Goal: Task Accomplishment & Management: Manage account settings

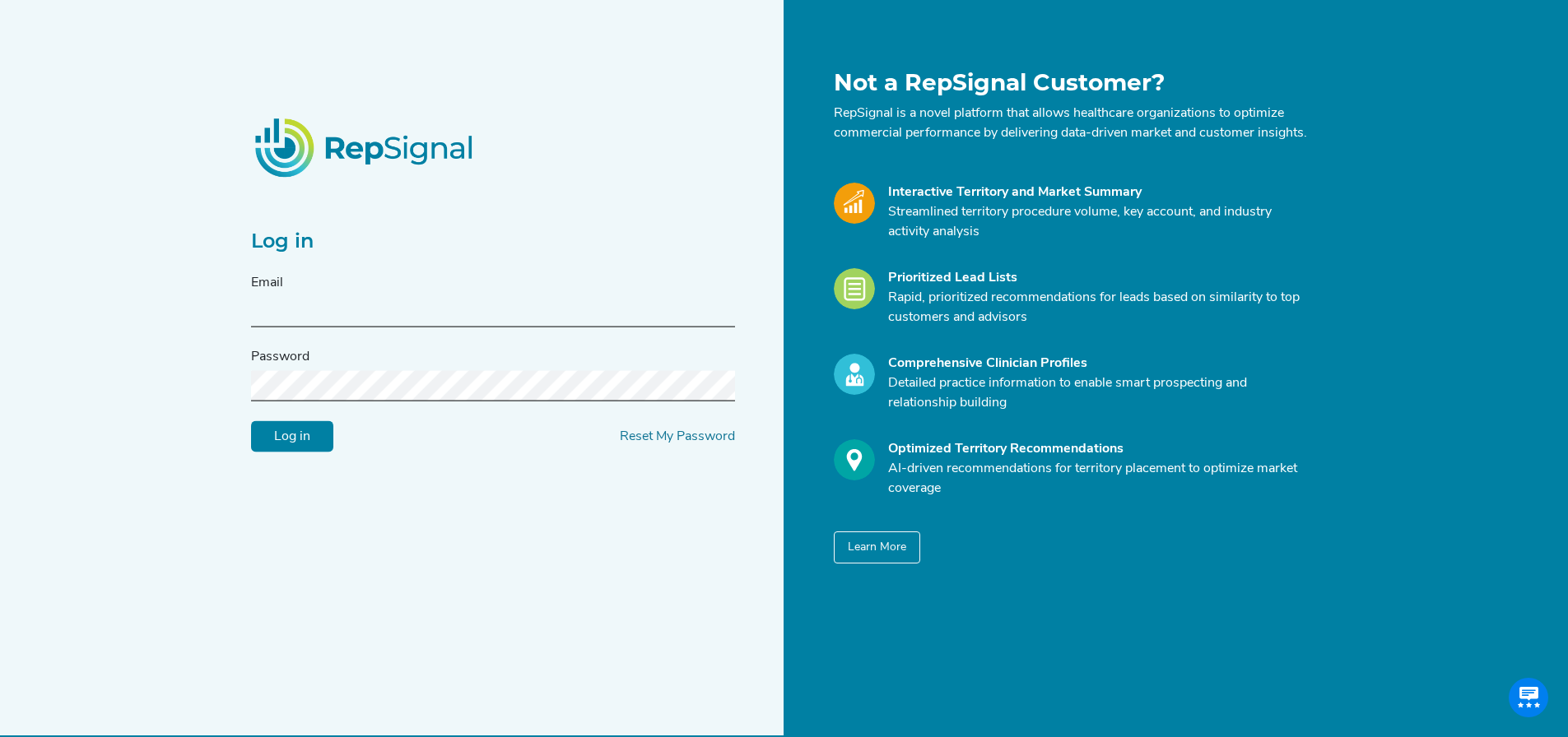
click at [324, 299] on div "Email" at bounding box center [493, 300] width 483 height 55
click at [324, 323] on input "text" at bounding box center [493, 312] width 483 height 30
click at [419, 239] on h2 "Log in" at bounding box center [493, 242] width 483 height 24
click at [373, 327] on input "text" at bounding box center [493, 312] width 483 height 30
paste input "s2n-demo@s2nhealth.com"
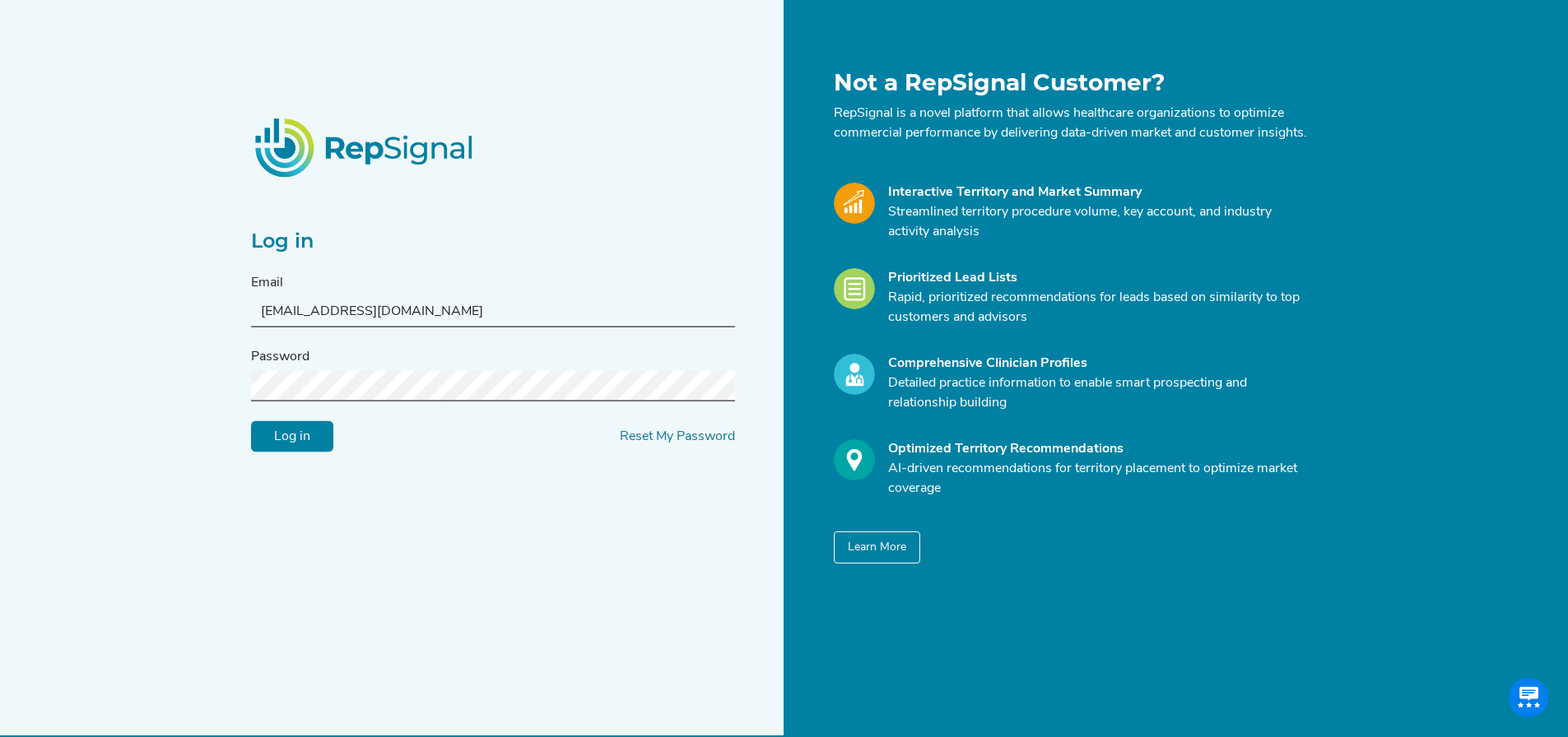
type input "s2n-demo@s2nhealth.com"
click at [293, 441] on input "Log in" at bounding box center [292, 436] width 82 height 31
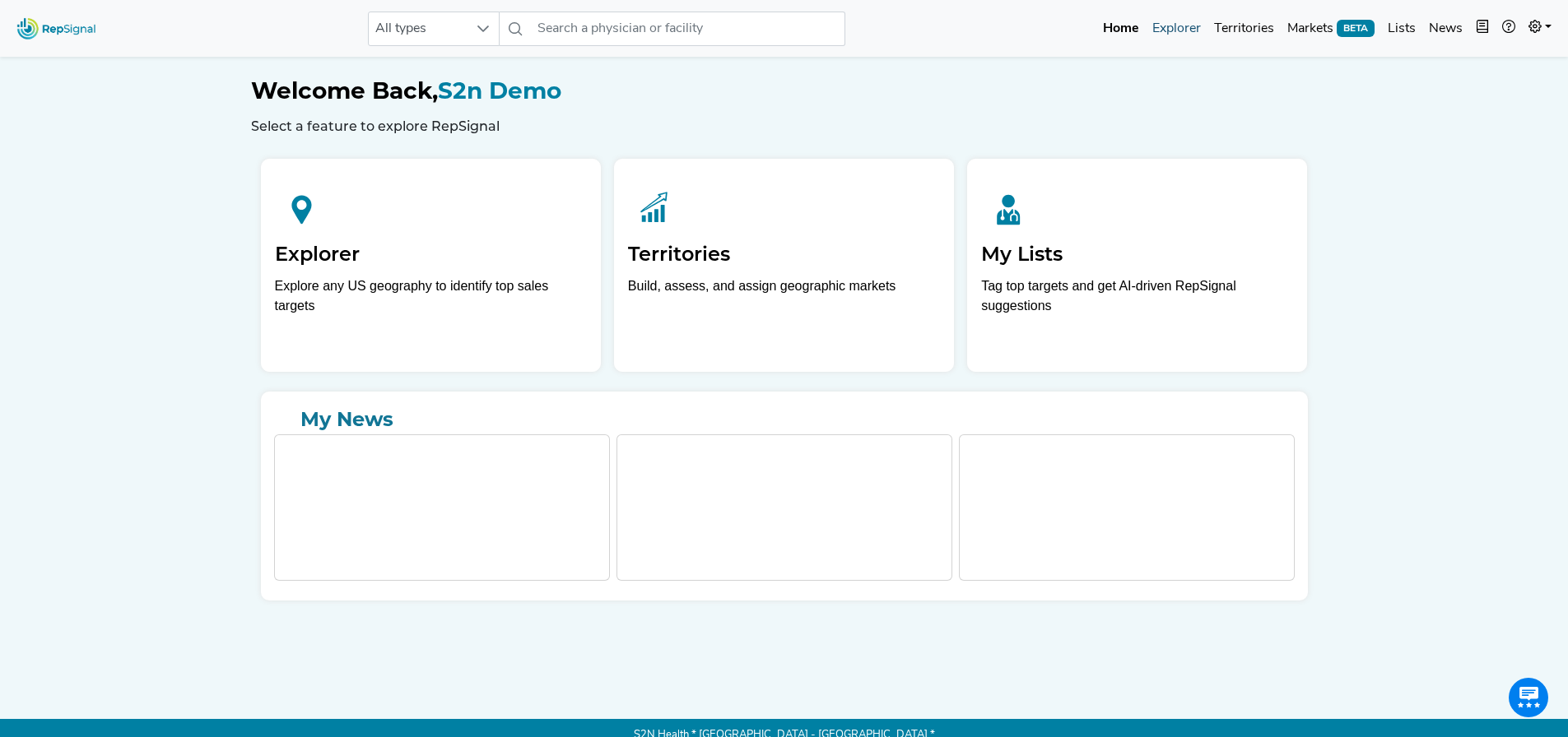
click at [1175, 28] on link "Explorer" at bounding box center [1177, 29] width 62 height 33
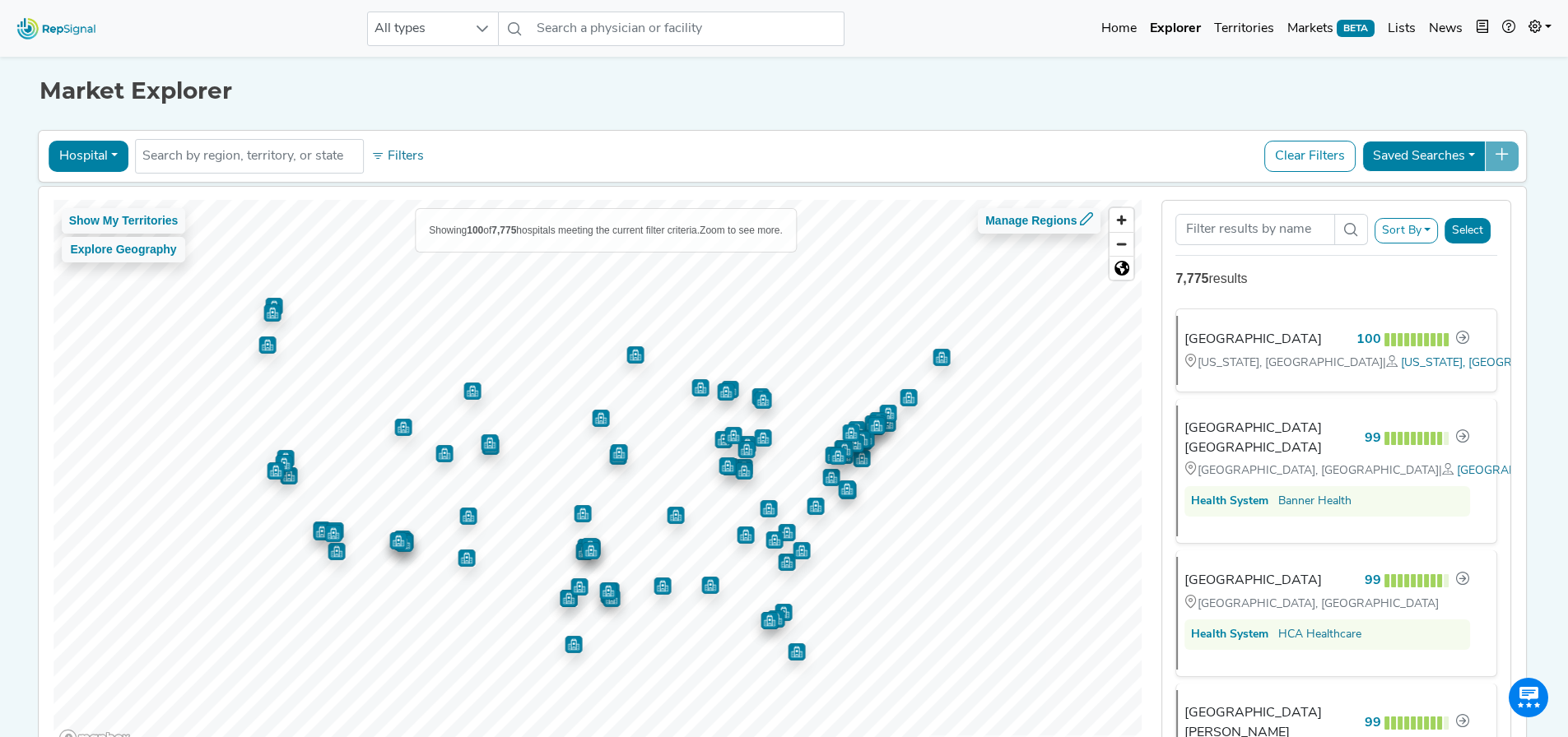
click at [212, 42] on div "All types No results found Home Explorer Territories Markets BETA Lists News ne…" at bounding box center [784, 29] width 1568 height 44
click at [212, 40] on div "All types No results found Home Explorer Territories Markets BETA Lists News ne…" at bounding box center [784, 29] width 1568 height 44
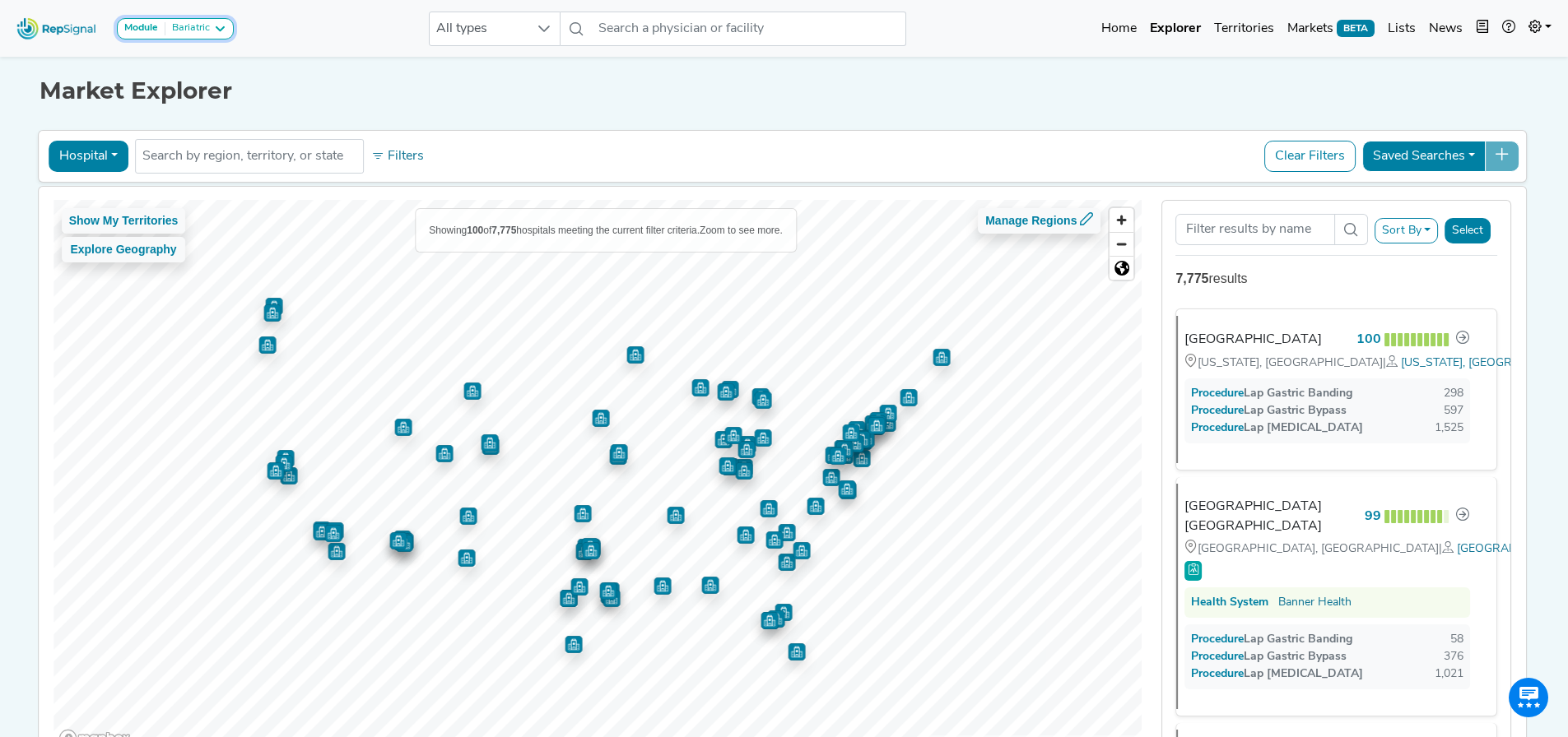
click at [198, 21] on button "Module Bariatric" at bounding box center [175, 29] width 117 height 21
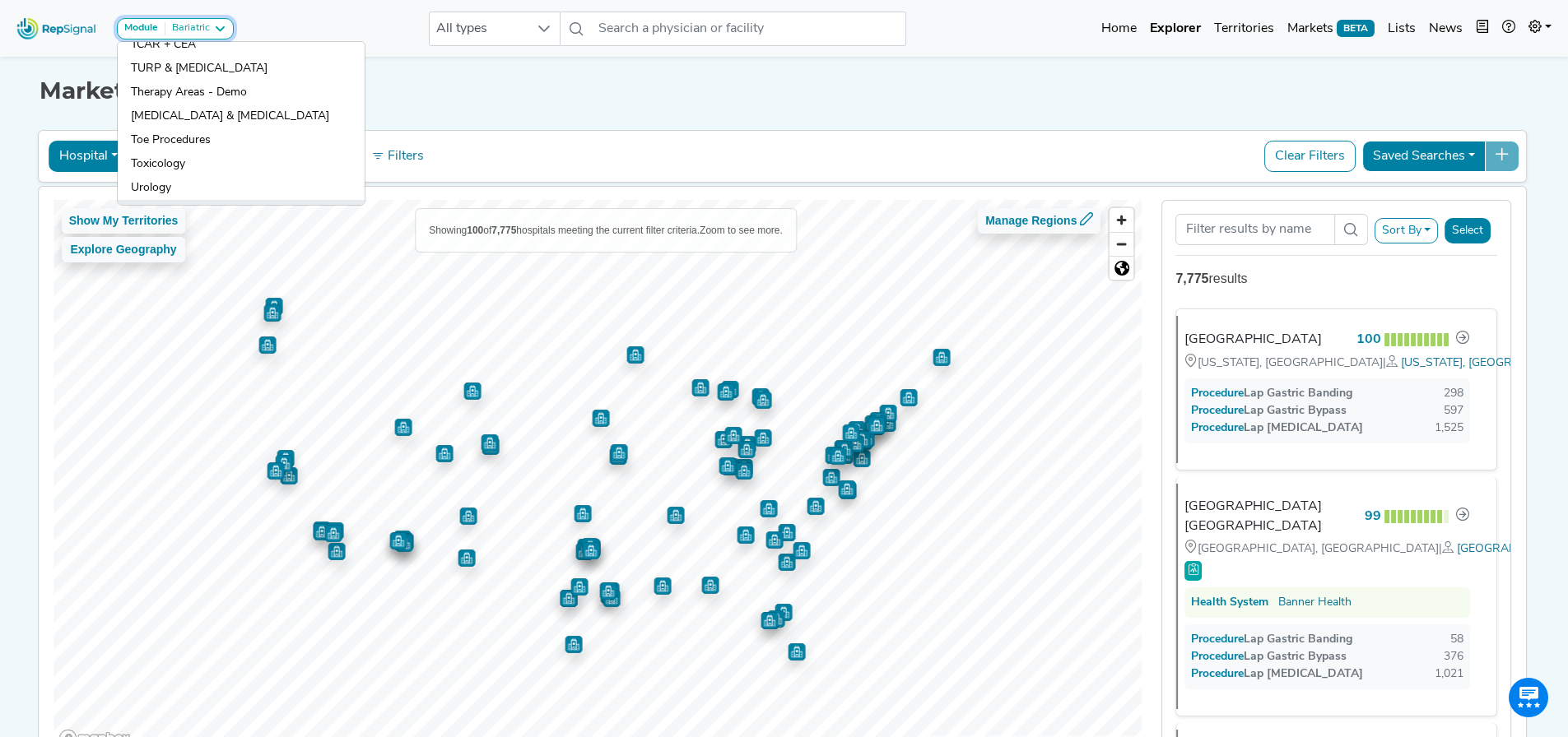
scroll to position [1581, 0]
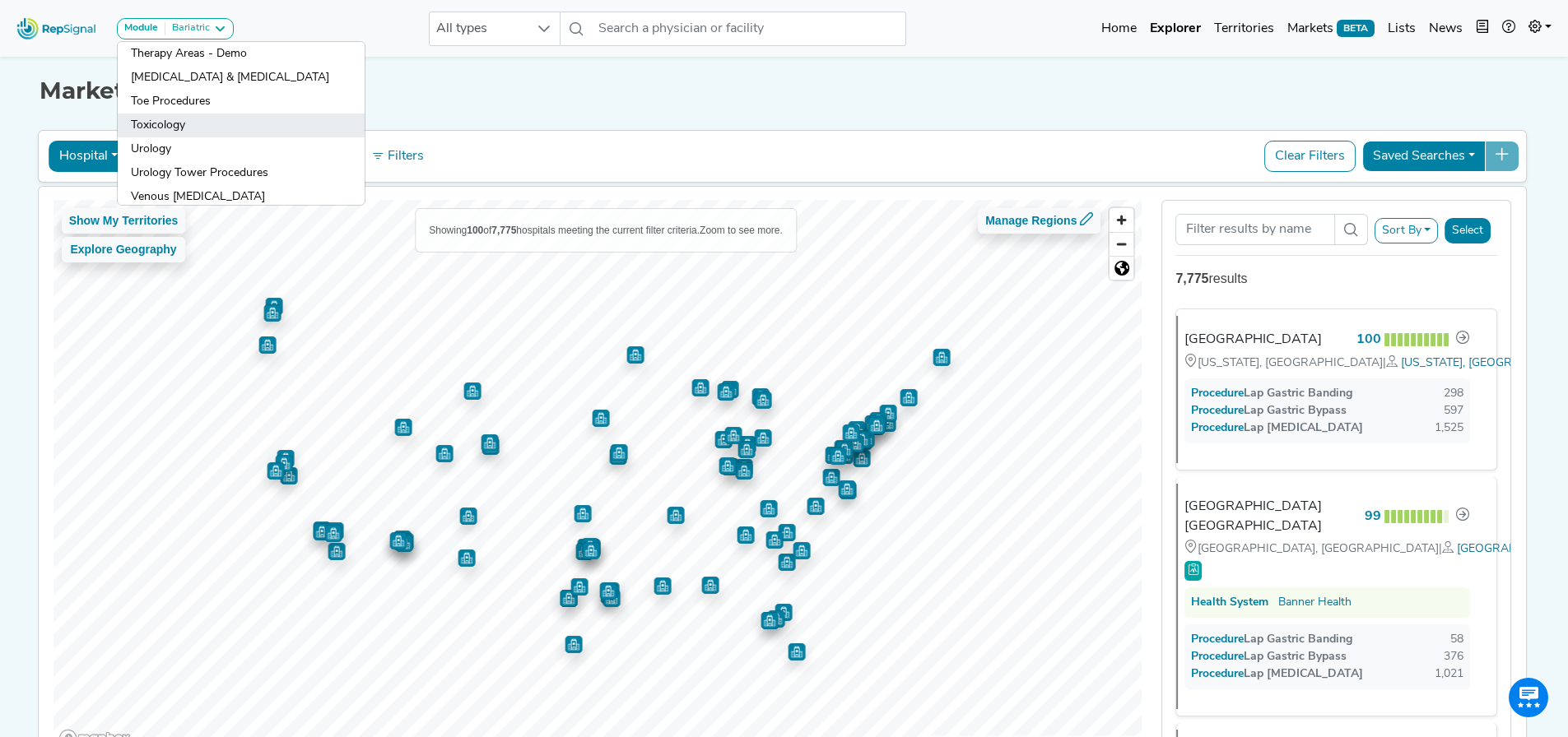
click at [159, 138] on link "Toxicology" at bounding box center [241, 149] width 247 height 24
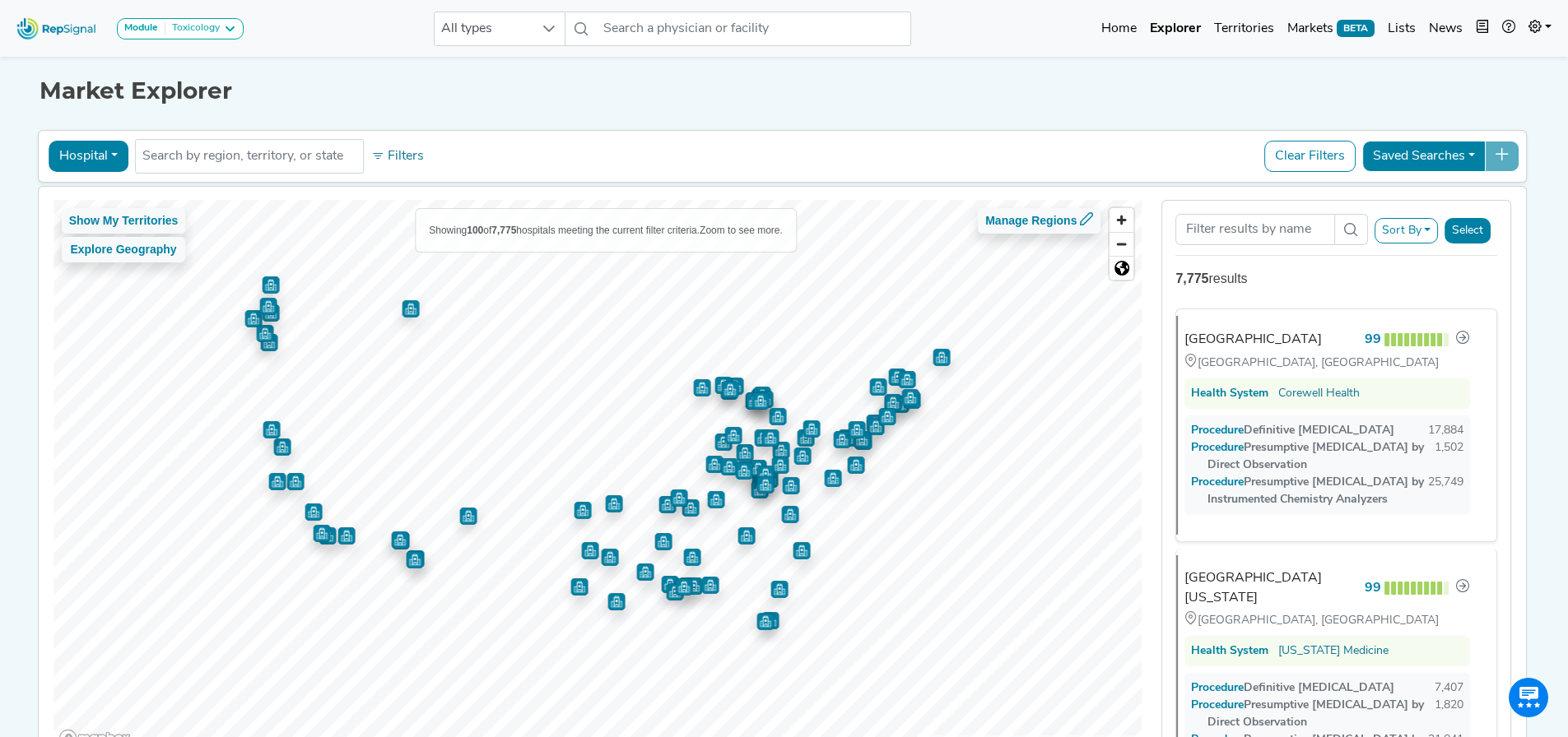
click at [57, 148] on button "Hospital" at bounding box center [88, 156] width 80 height 31
click at [91, 285] on link "Office" at bounding box center [114, 286] width 130 height 26
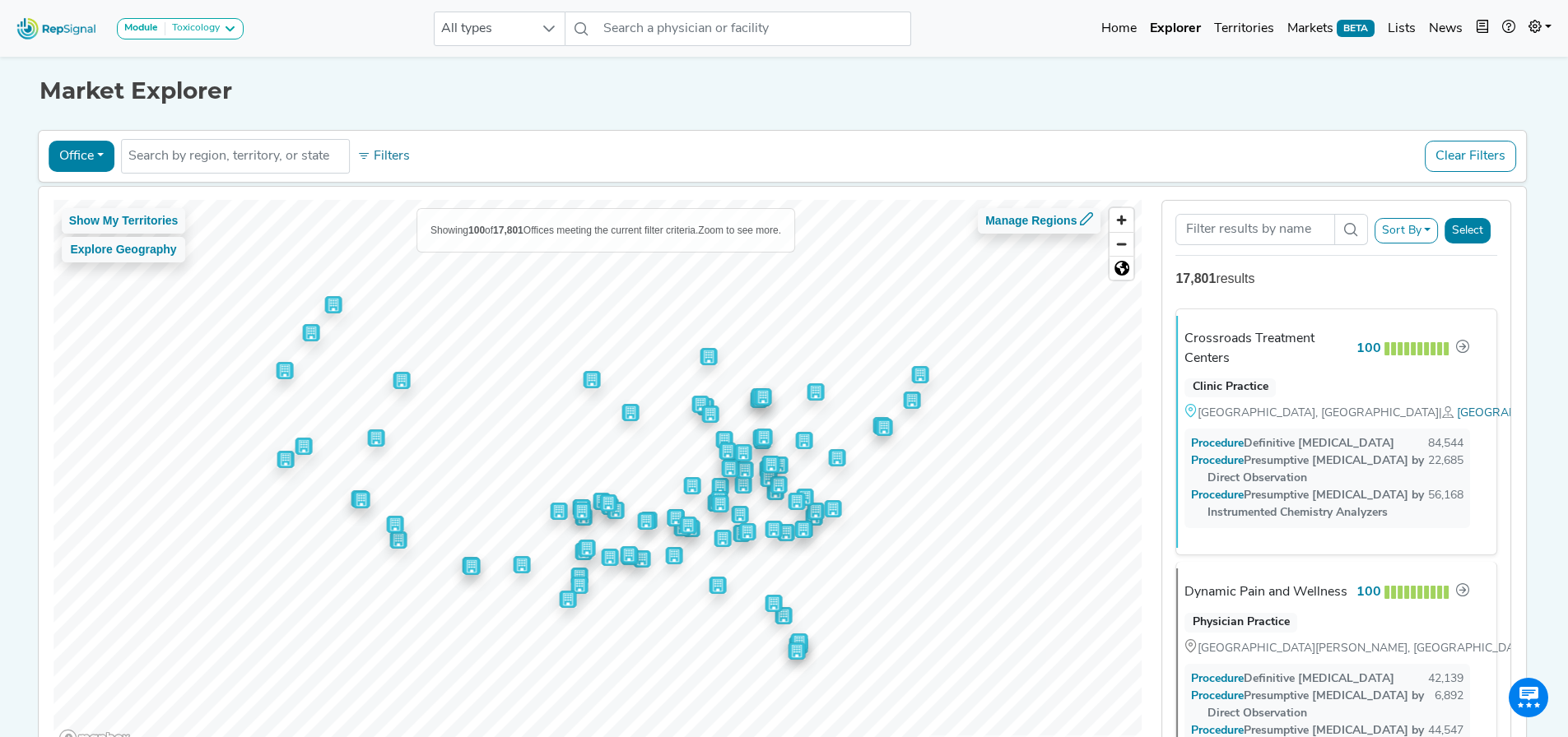
click at [1426, 231] on button "Sort By" at bounding box center [1406, 231] width 64 height 25
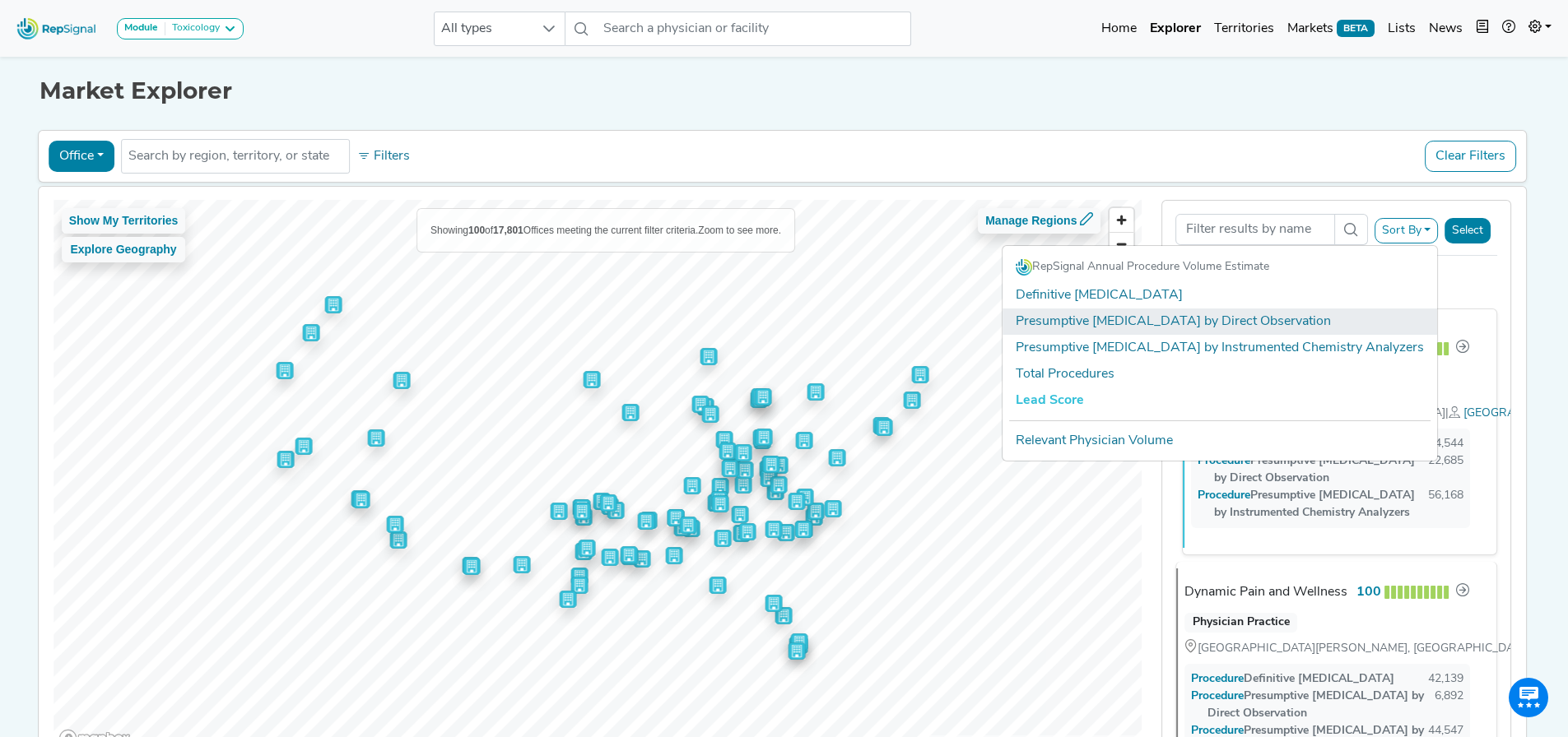
click at [1219, 316] on link "Presumptive [MEDICAL_DATA] by Direct Observation" at bounding box center [1220, 321] width 435 height 26
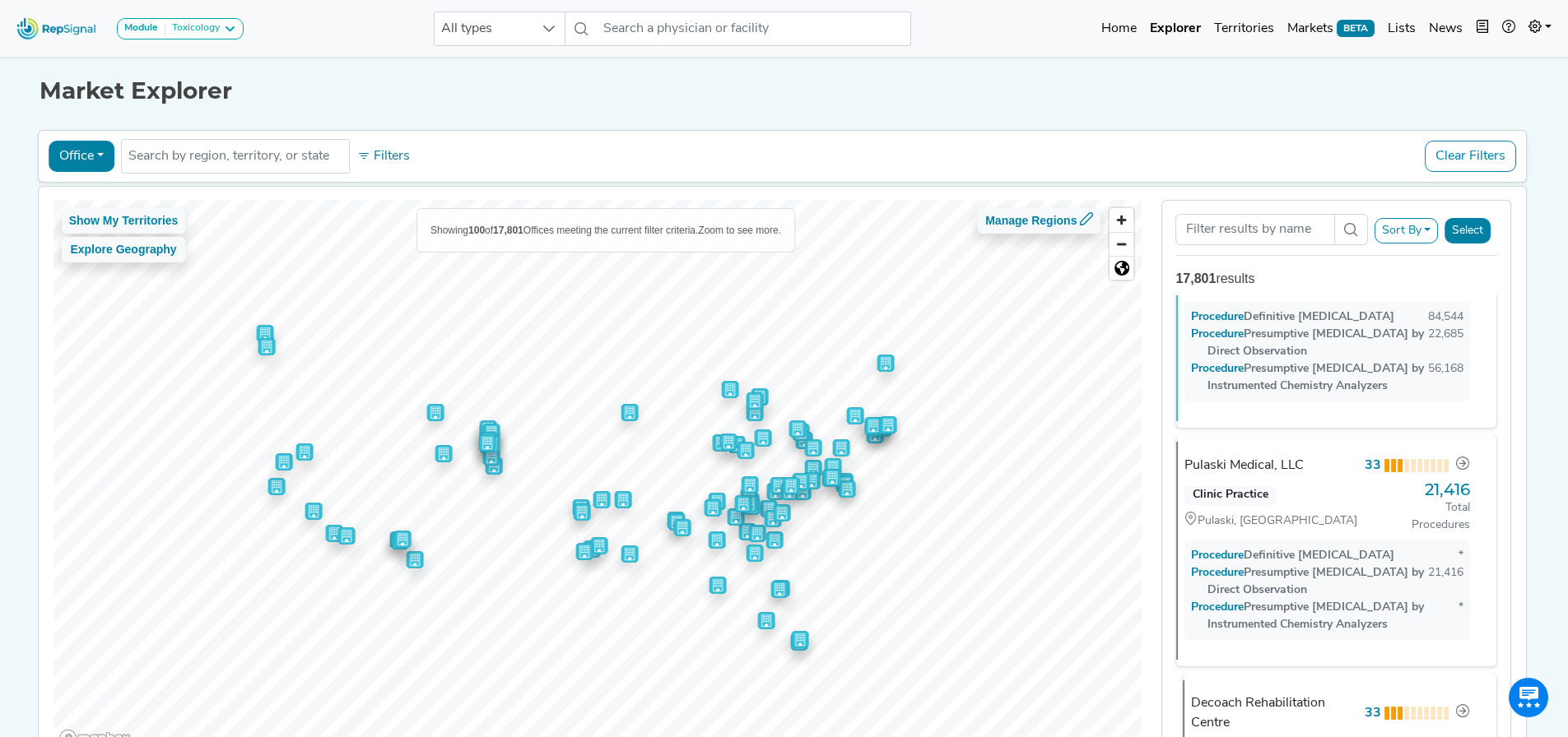
scroll to position [1646, 0]
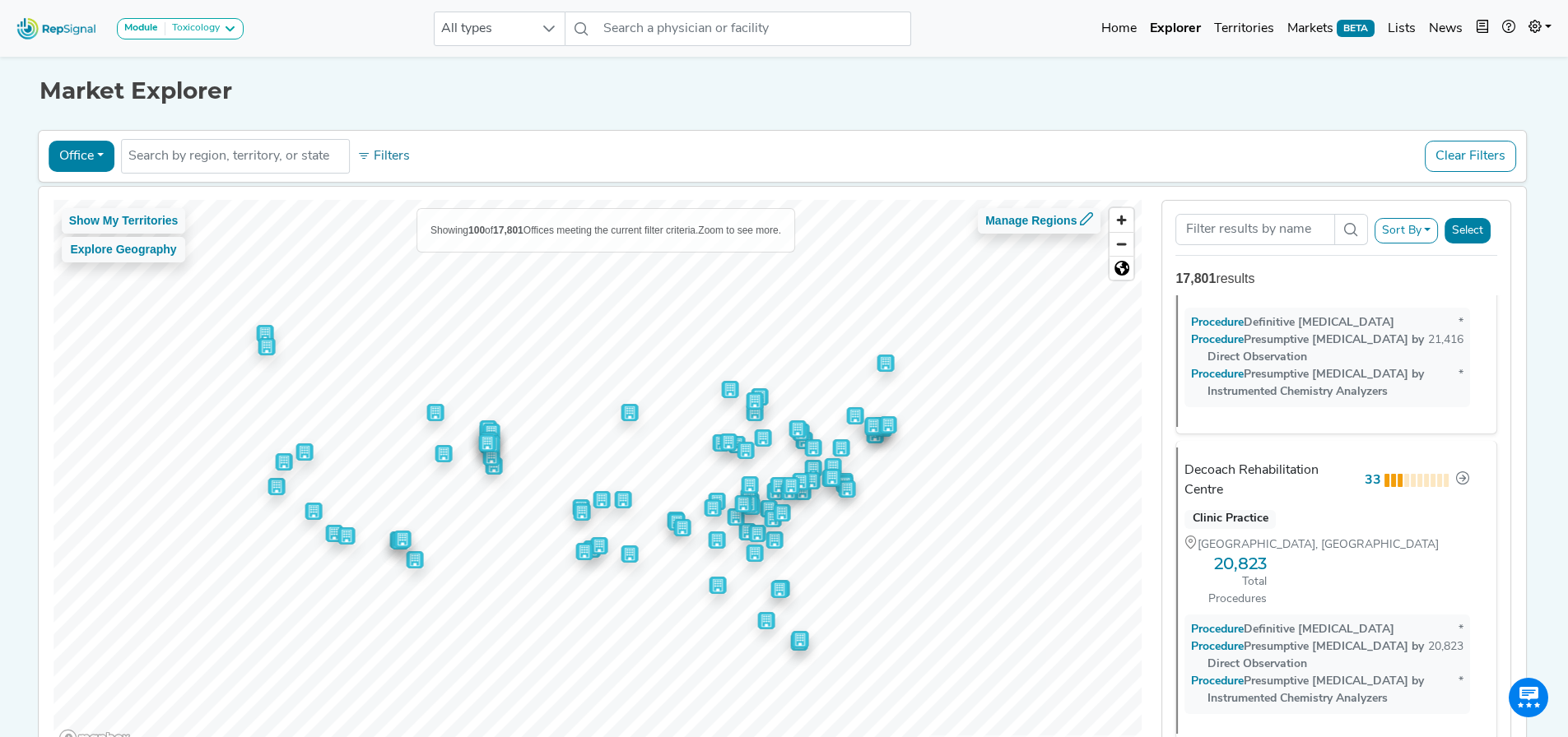
click at [1382, 245] on div "Sort By RepSignal Annual Procedure Volume Estimate Definitive Drug Testing Pres…" at bounding box center [1335, 231] width 321 height 34
click at [1405, 236] on button "Sort By" at bounding box center [1406, 231] width 64 height 25
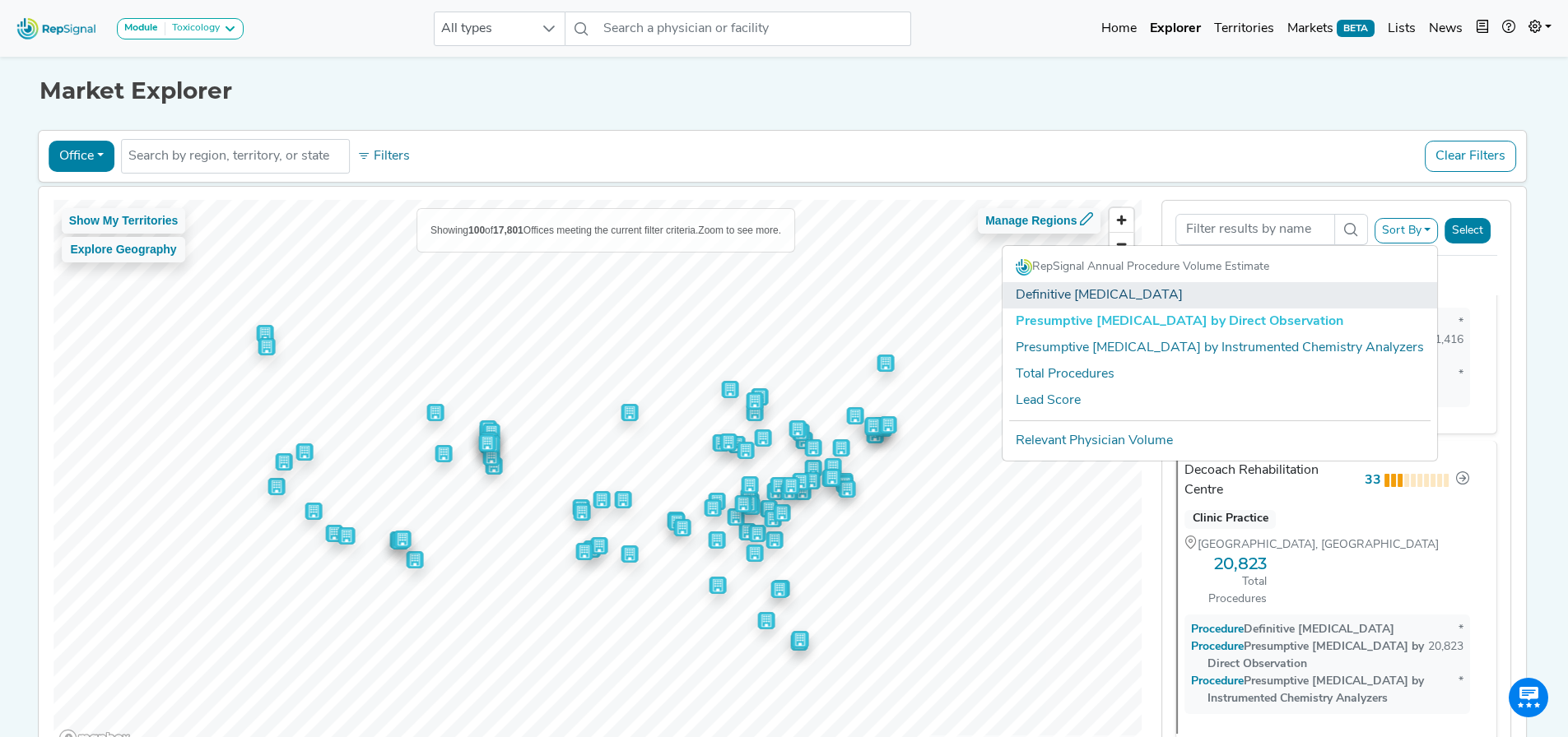
click at [1220, 295] on link "Definitive [MEDICAL_DATA]" at bounding box center [1220, 295] width 435 height 26
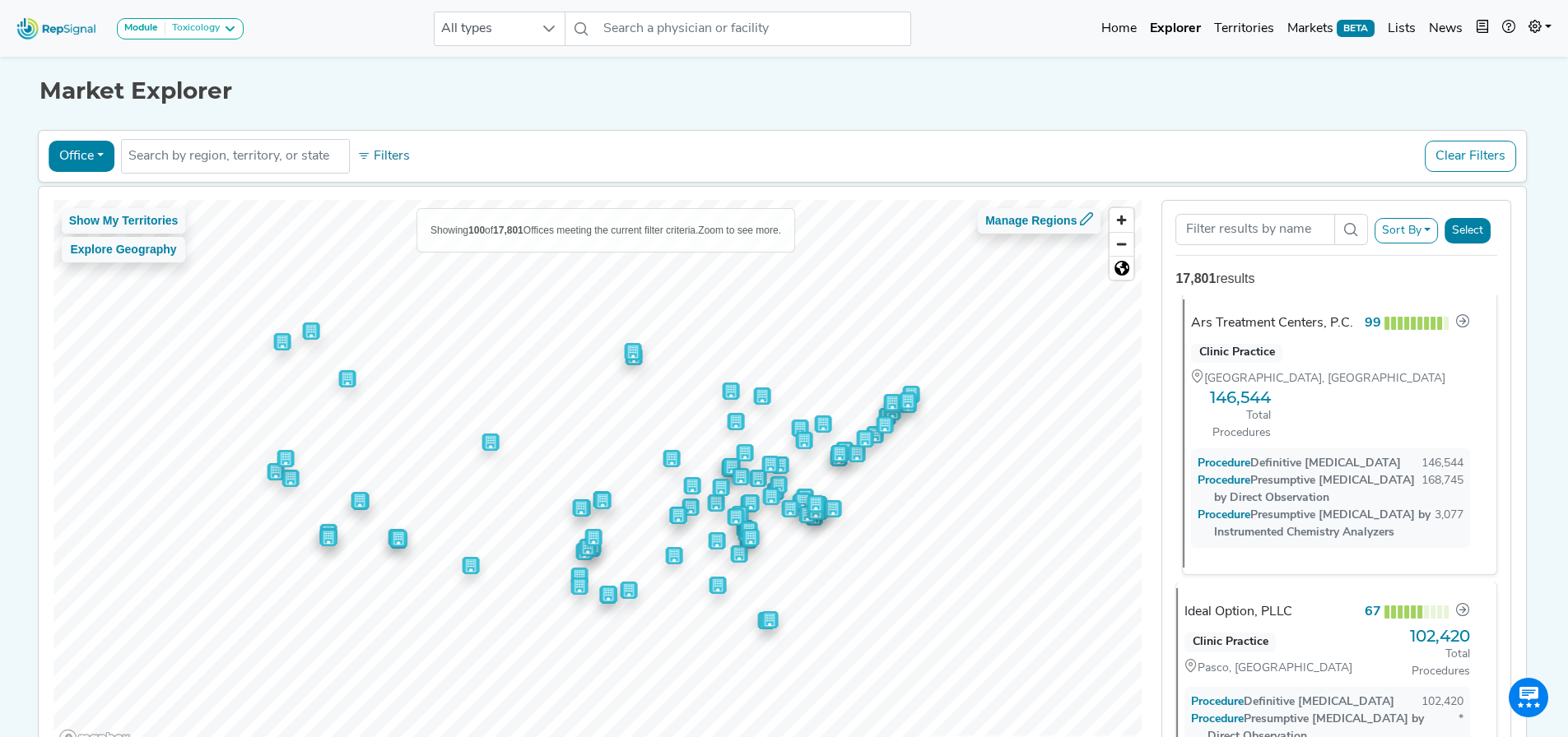
scroll to position [0, 0]
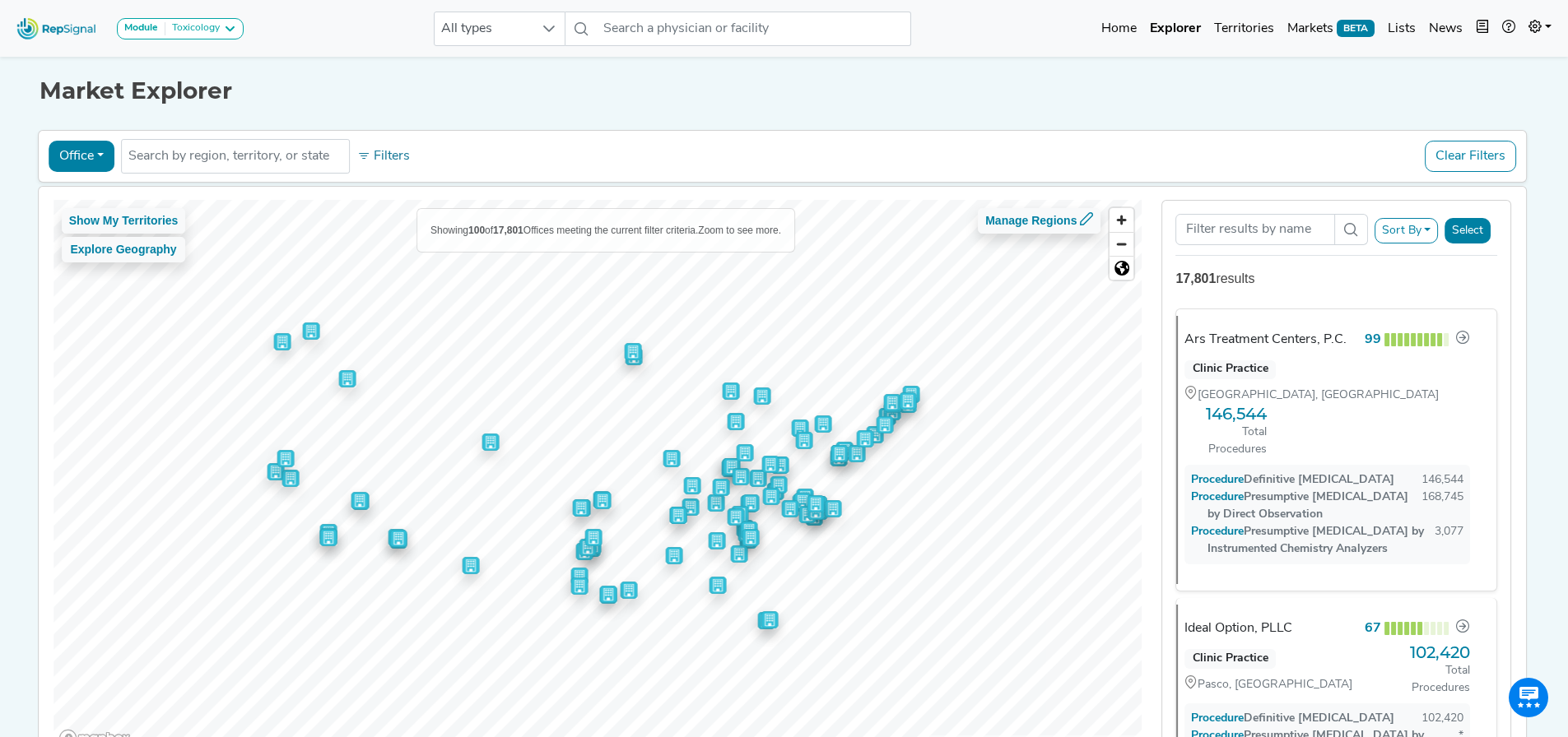
click at [1401, 231] on button "Sort By" at bounding box center [1406, 231] width 64 height 25
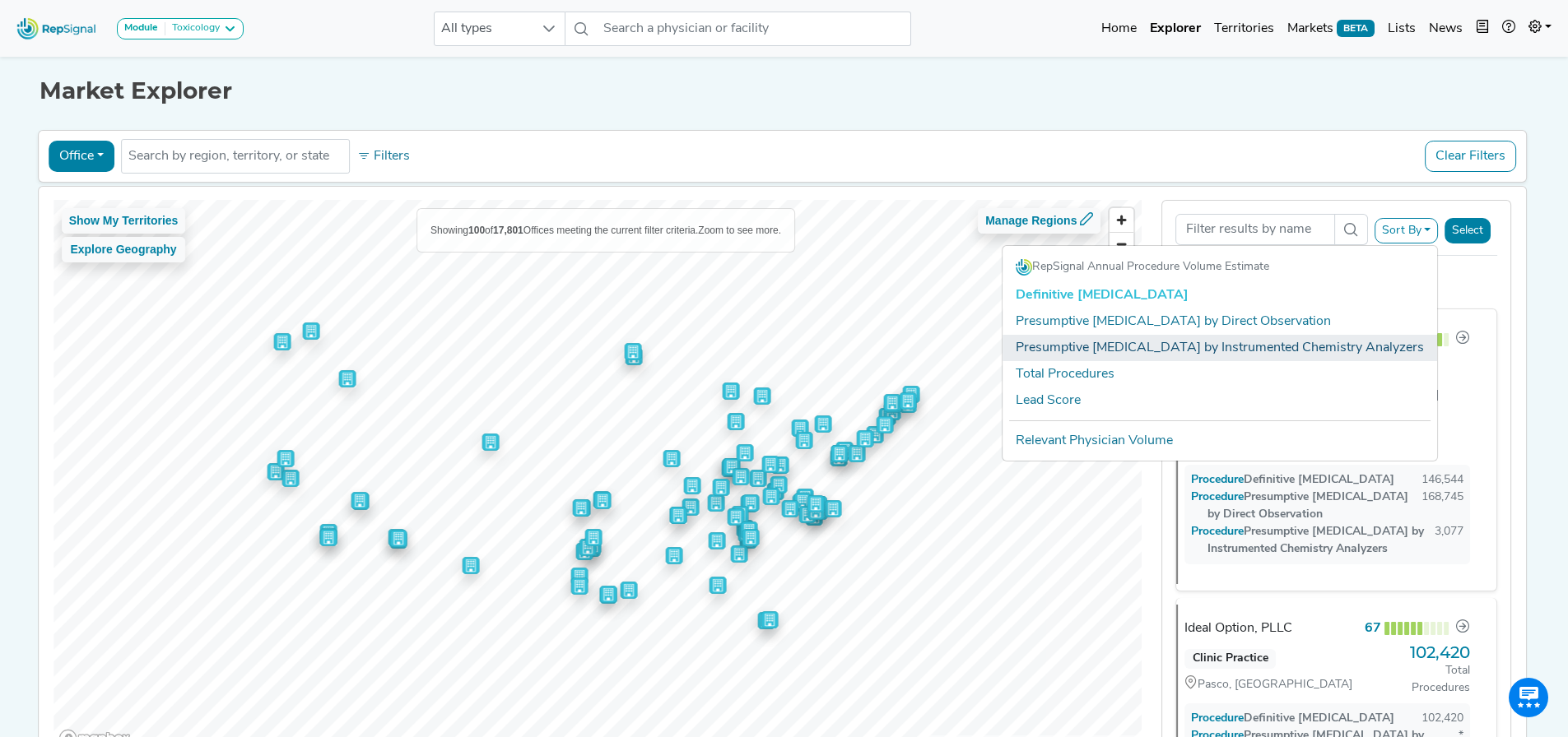
click at [1315, 340] on link "Presumptive [MEDICAL_DATA] by Instrumented Chemistry Analyzers" at bounding box center [1220, 348] width 435 height 26
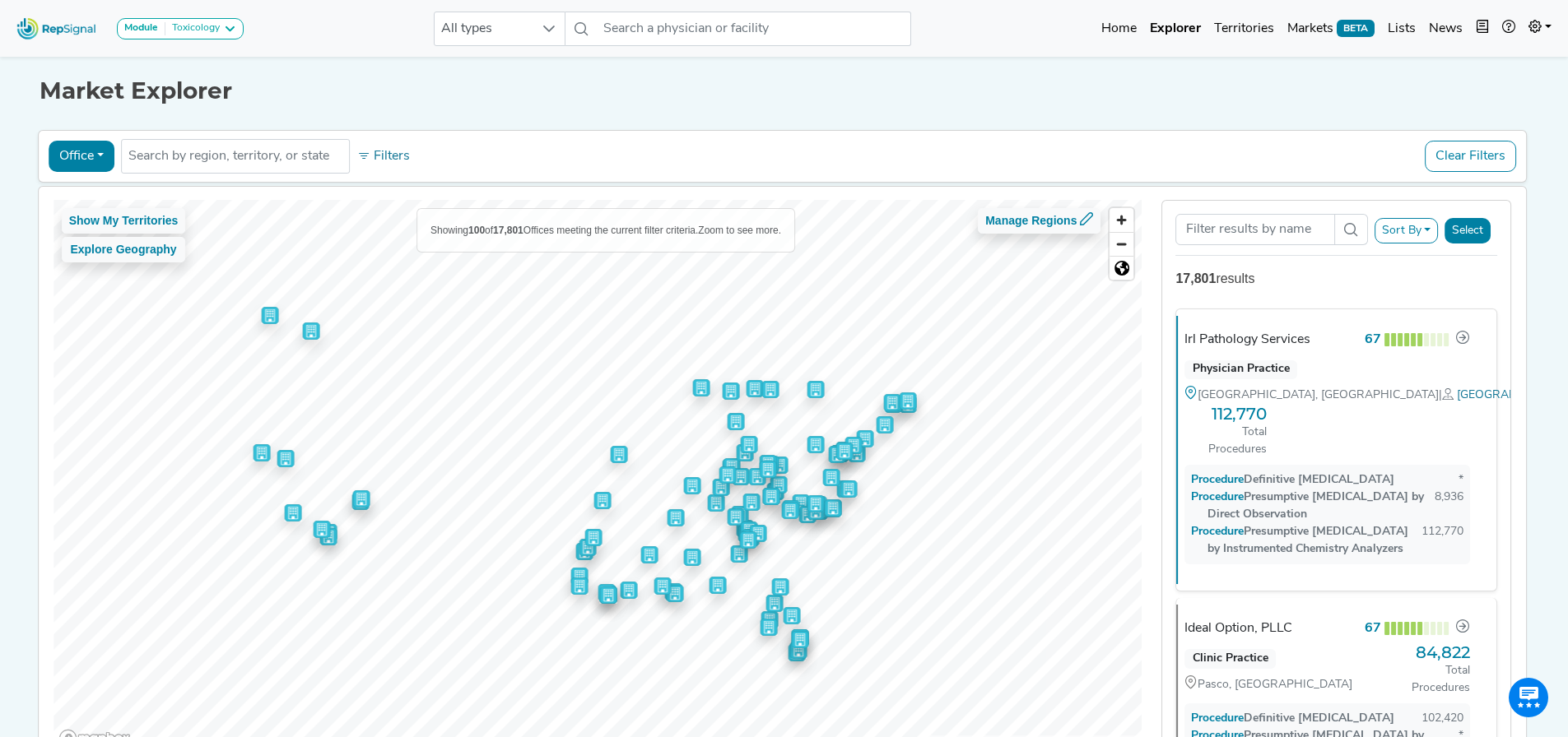
click at [97, 157] on button "Office" at bounding box center [81, 156] width 65 height 31
click at [87, 253] on link "ASC" at bounding box center [114, 260] width 130 height 26
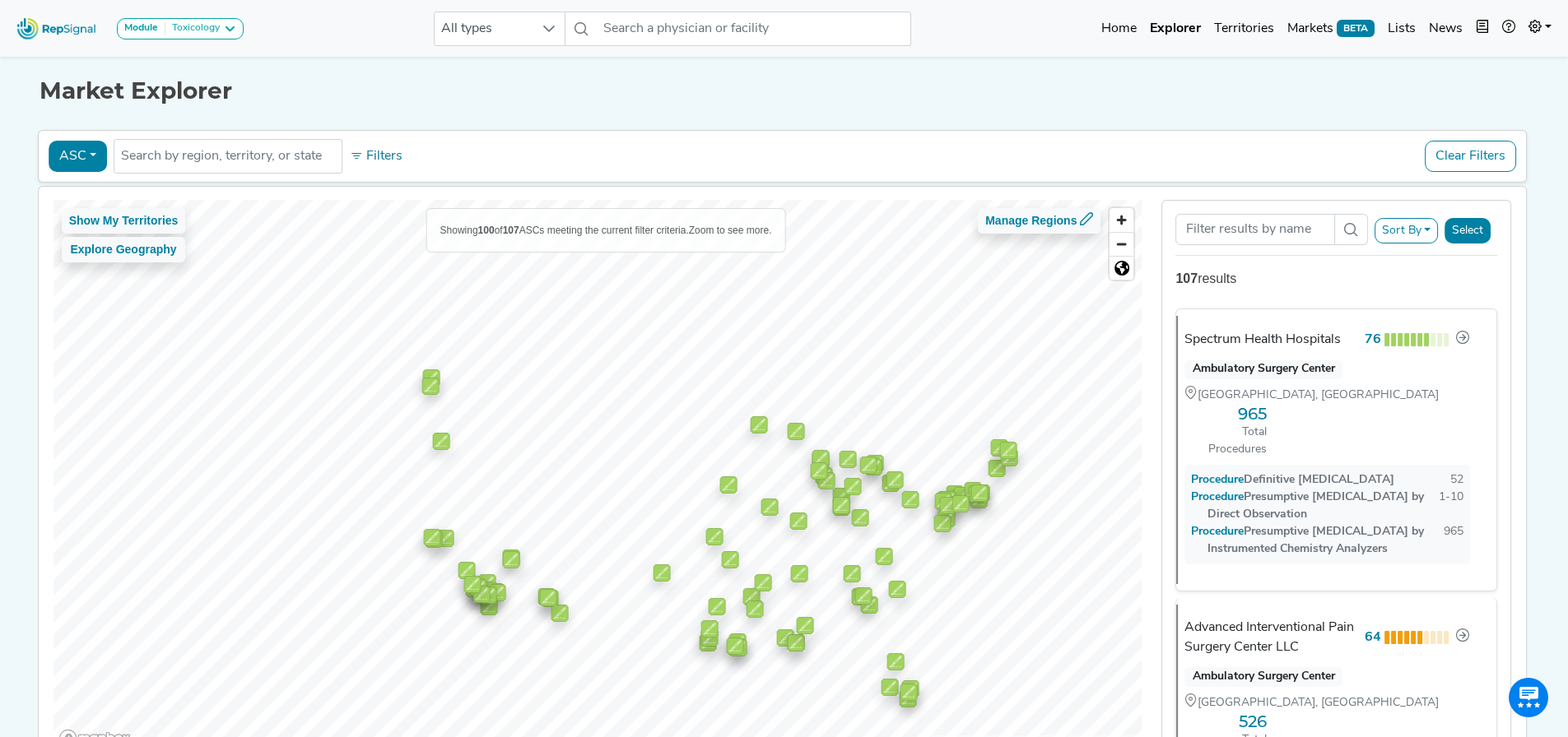
click at [76, 148] on button "ASC" at bounding box center [78, 156] width 59 height 31
click at [81, 205] on link "Physician" at bounding box center [114, 194] width 130 height 26
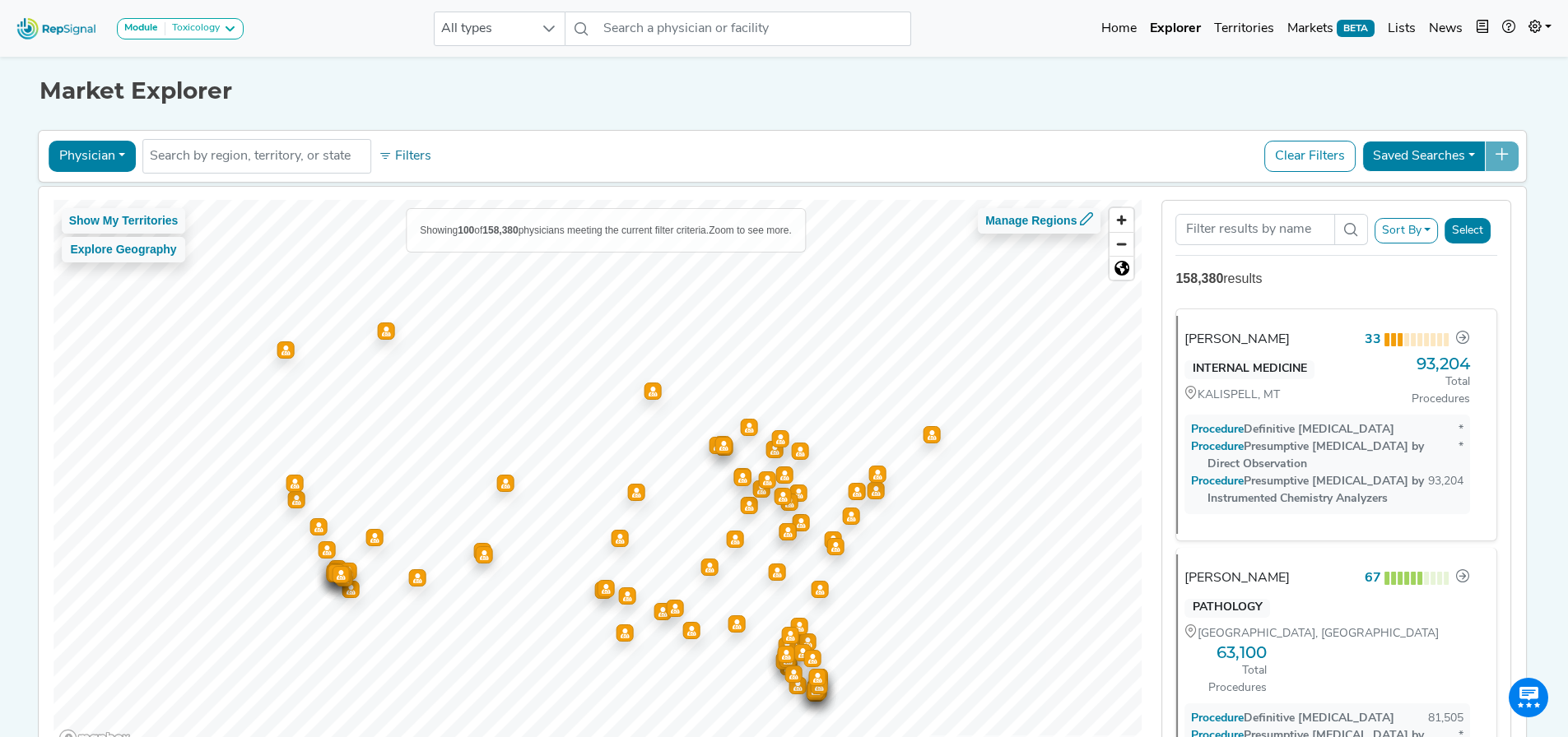
click at [1436, 228] on button "Sort By" at bounding box center [1406, 231] width 64 height 25
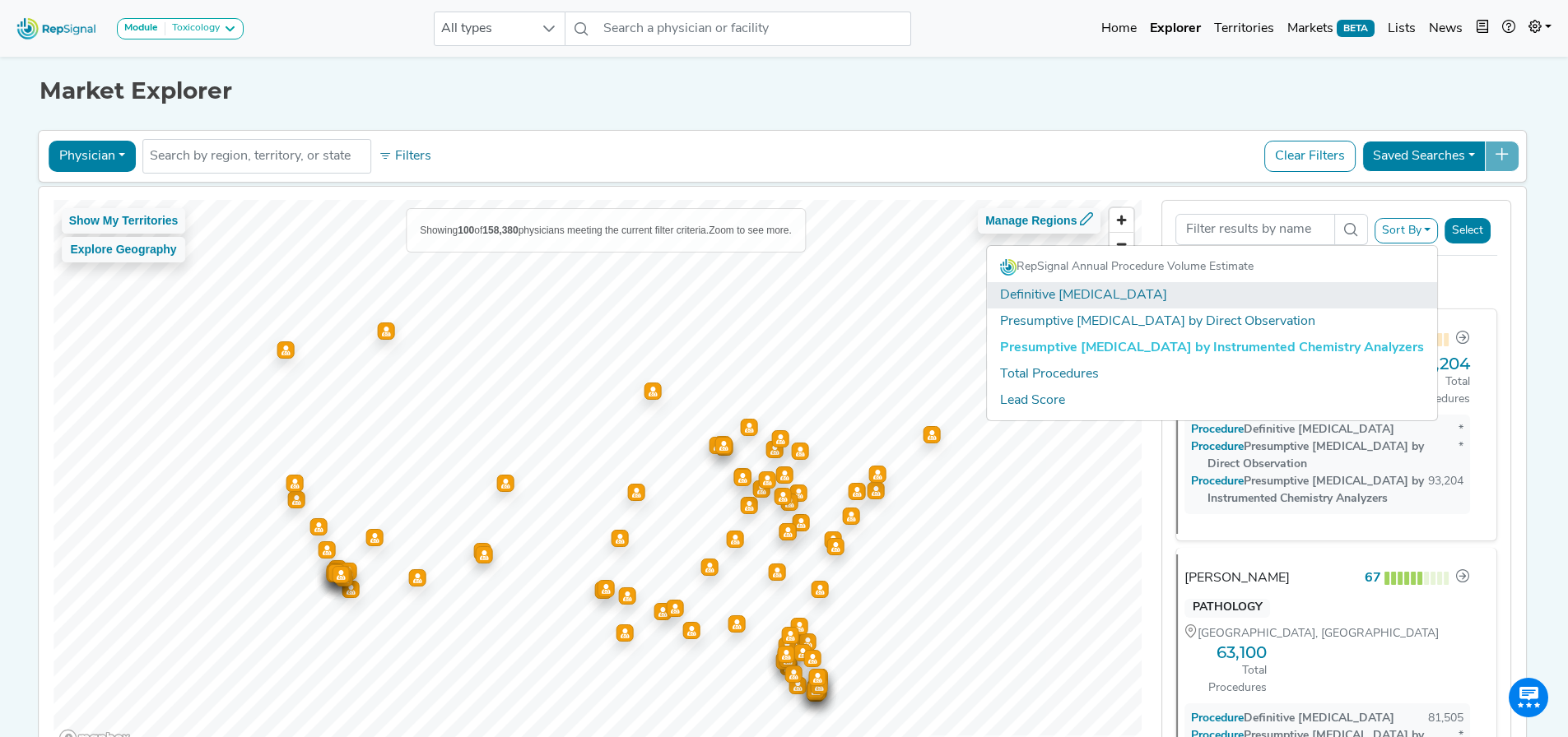
drag, startPoint x: 1283, startPoint y: 294, endPoint x: 1360, endPoint y: 275, distance: 79.3
click at [1283, 294] on link "Definitive [MEDICAL_DATA]" at bounding box center [1211, 295] width 450 height 26
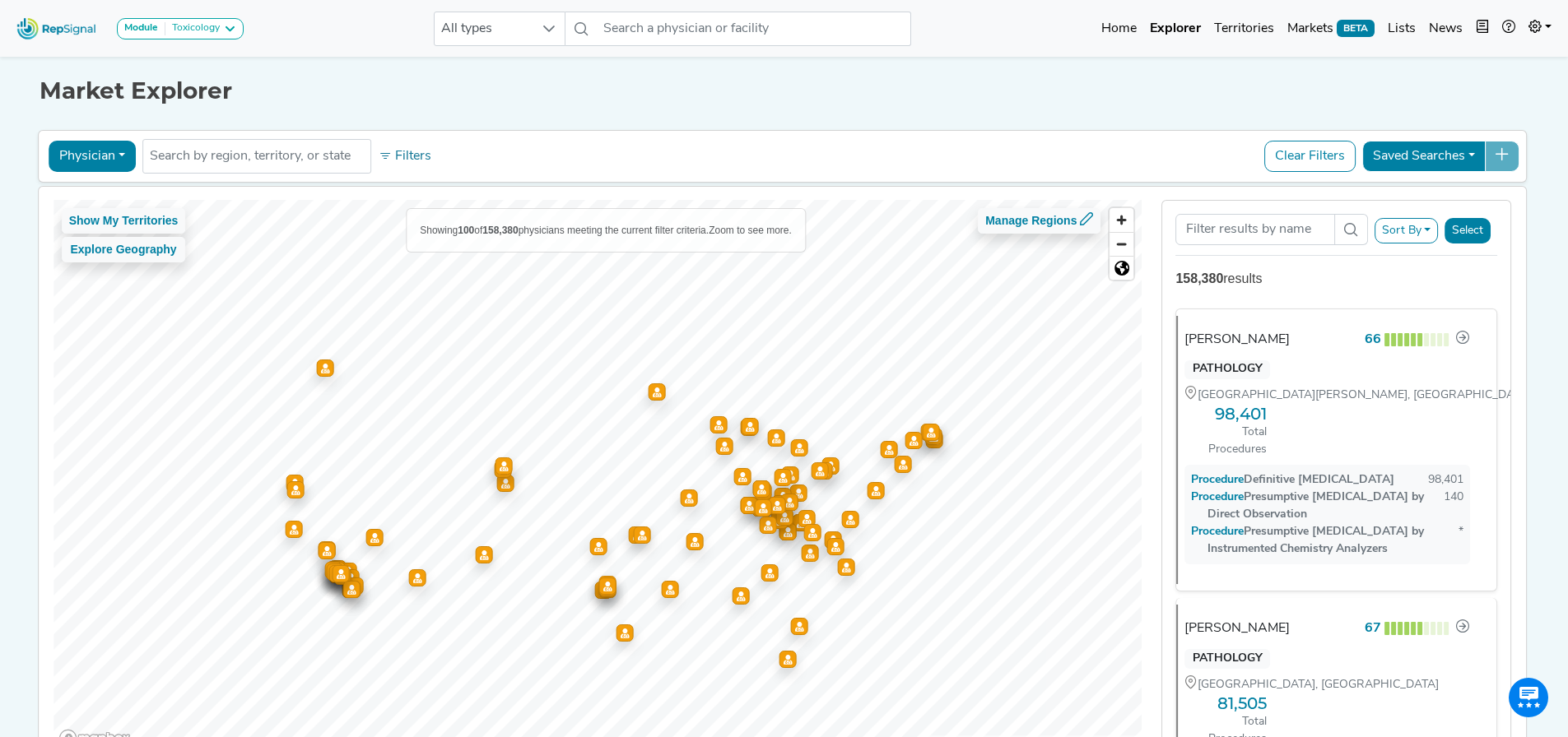
click at [1403, 231] on button "Sort By" at bounding box center [1406, 231] width 64 height 25
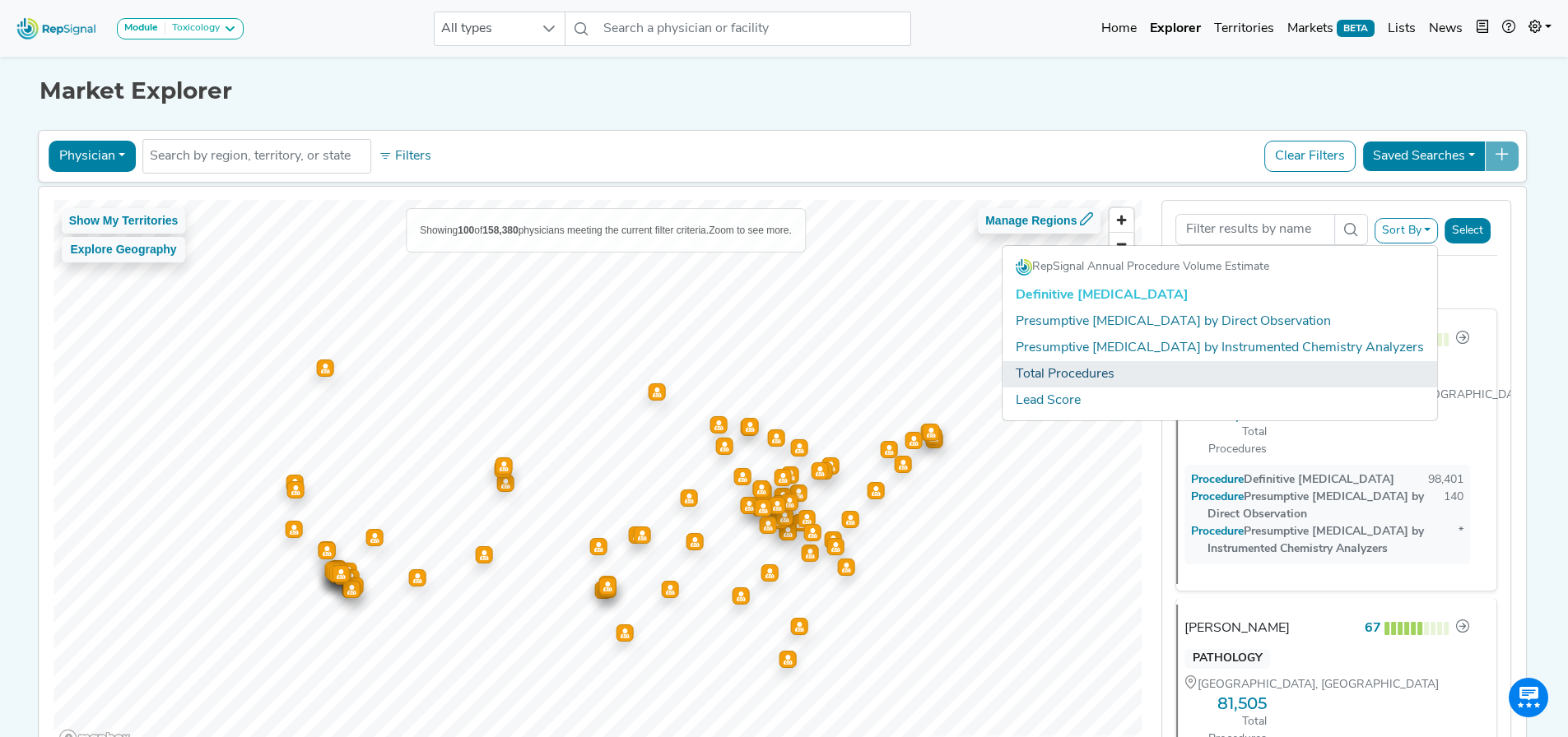
click at [1227, 378] on link "Total Procedures" at bounding box center [1220, 374] width 435 height 26
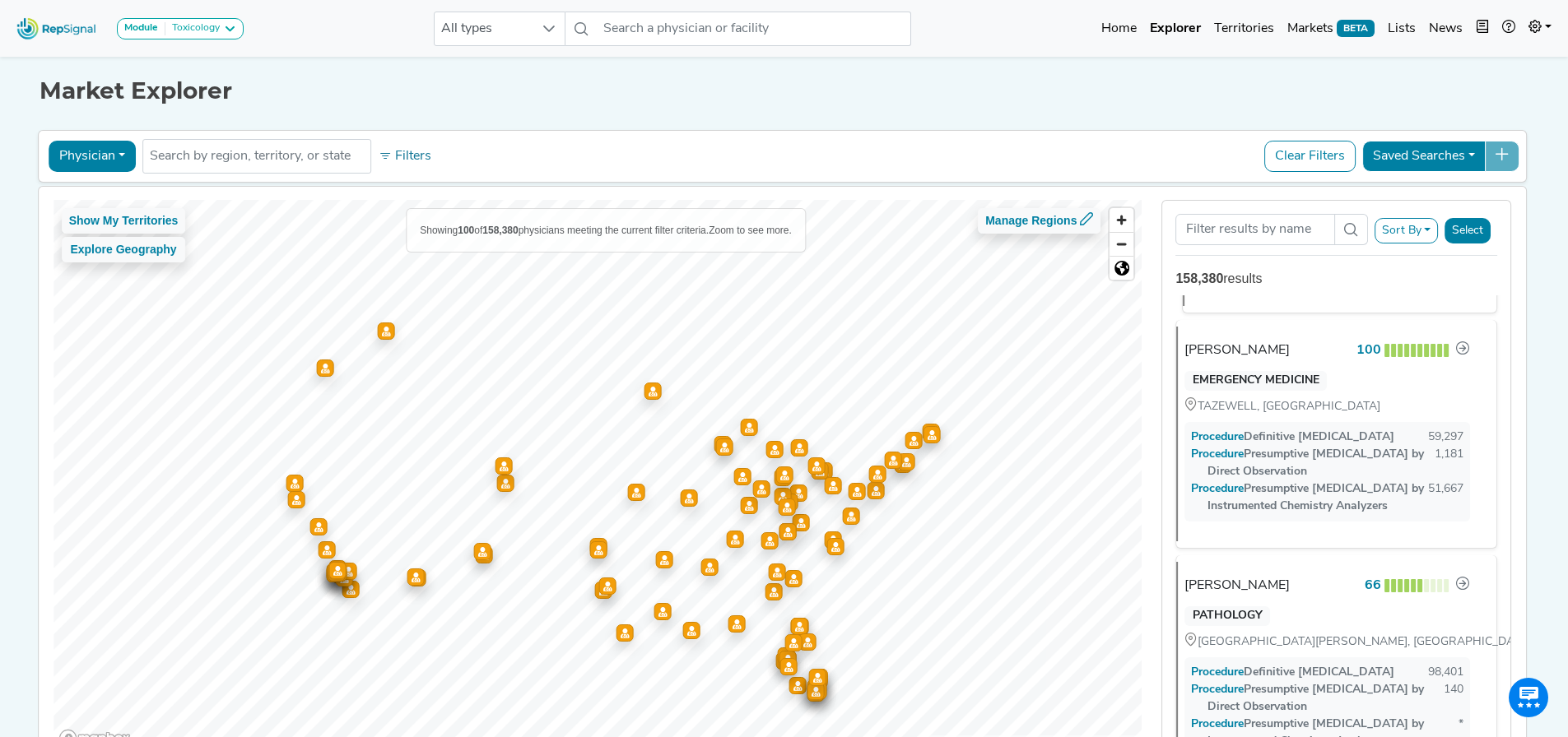
scroll to position [247, 0]
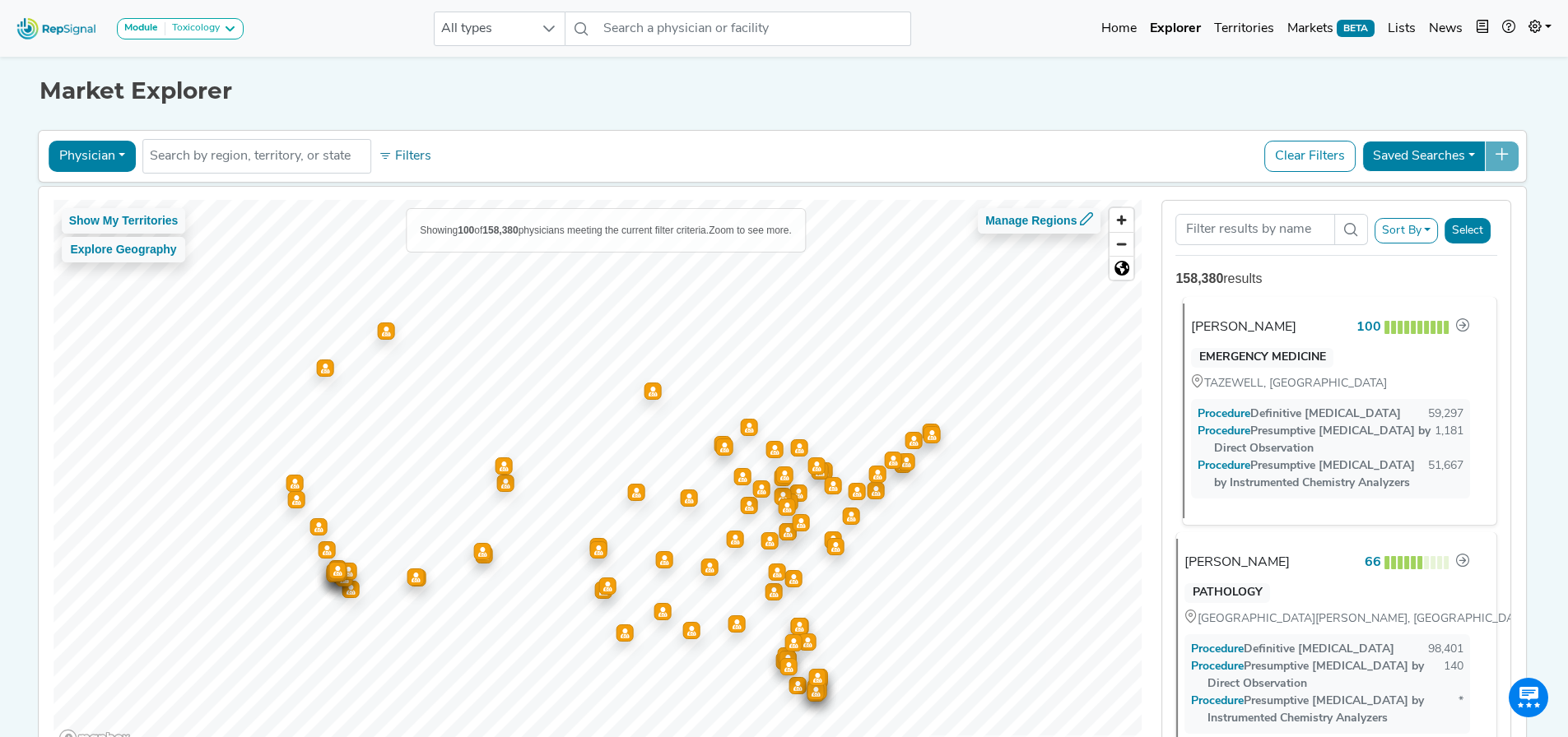
click at [1297, 407] on div "Procedure Definitive Drug Testing" at bounding box center [1299, 414] width 203 height 18
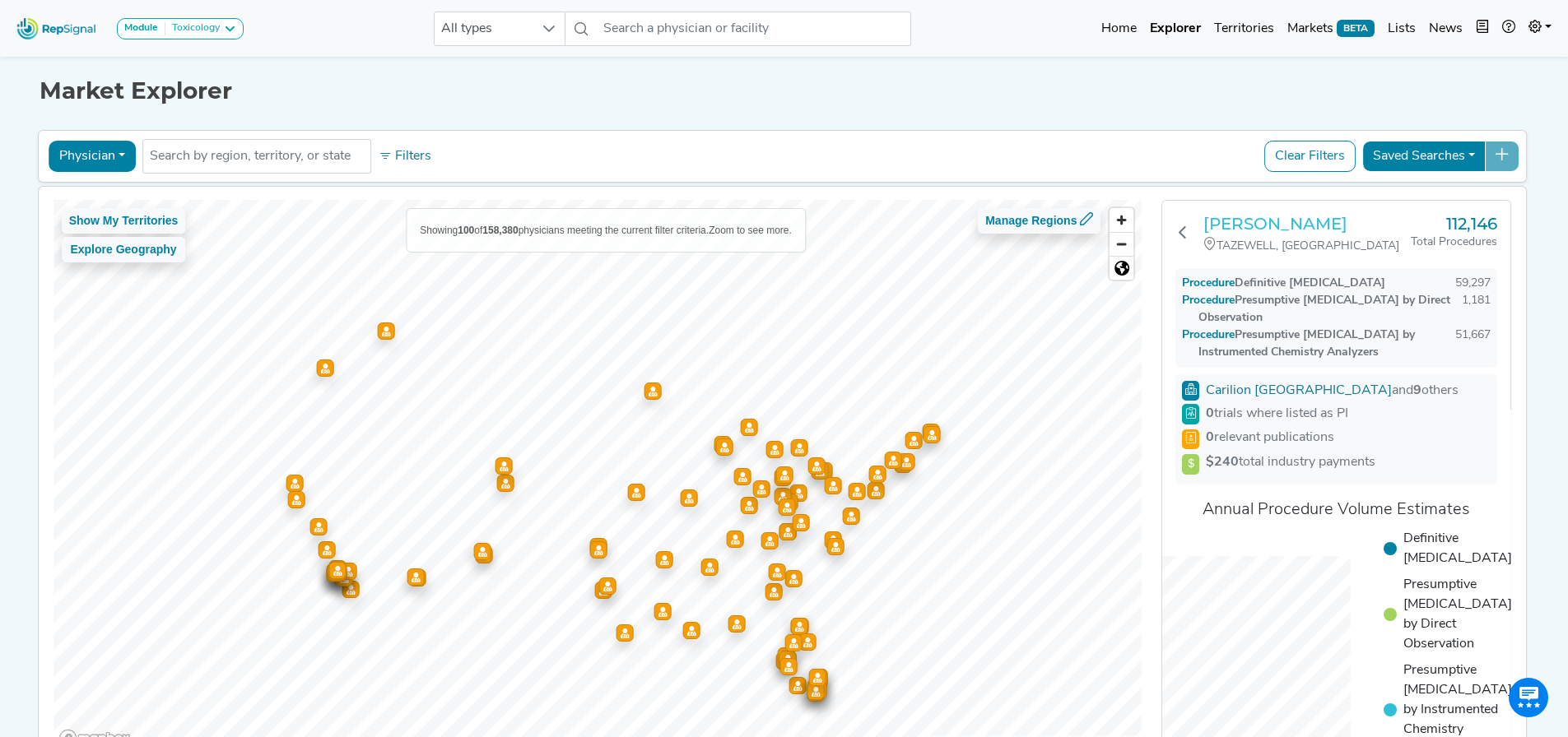
click at [1281, 222] on h3 "Denny Goss" at bounding box center [1306, 224] width 207 height 20
click at [1189, 231] on icon at bounding box center [1183, 233] width 13 height 13
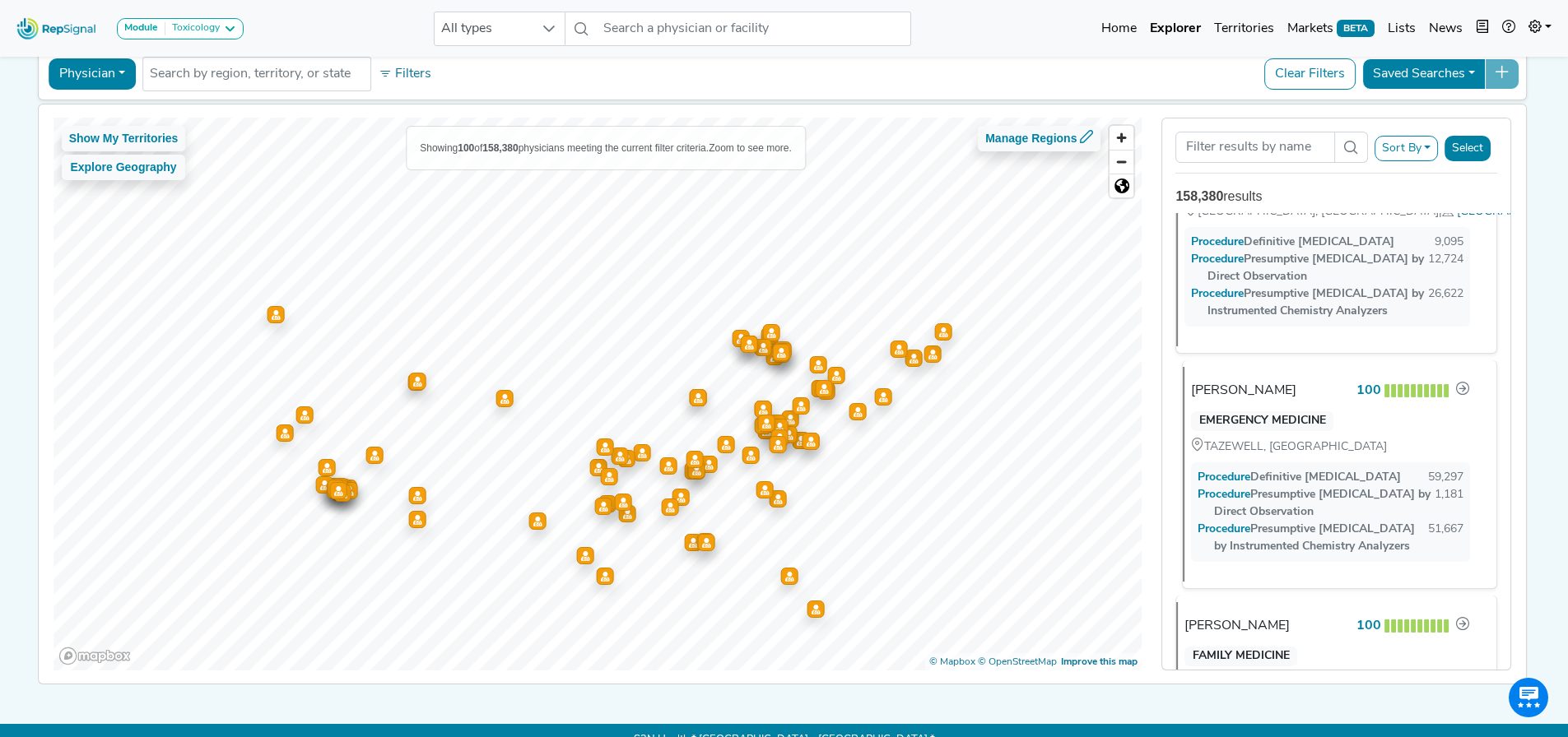
scroll to position [329, 0]
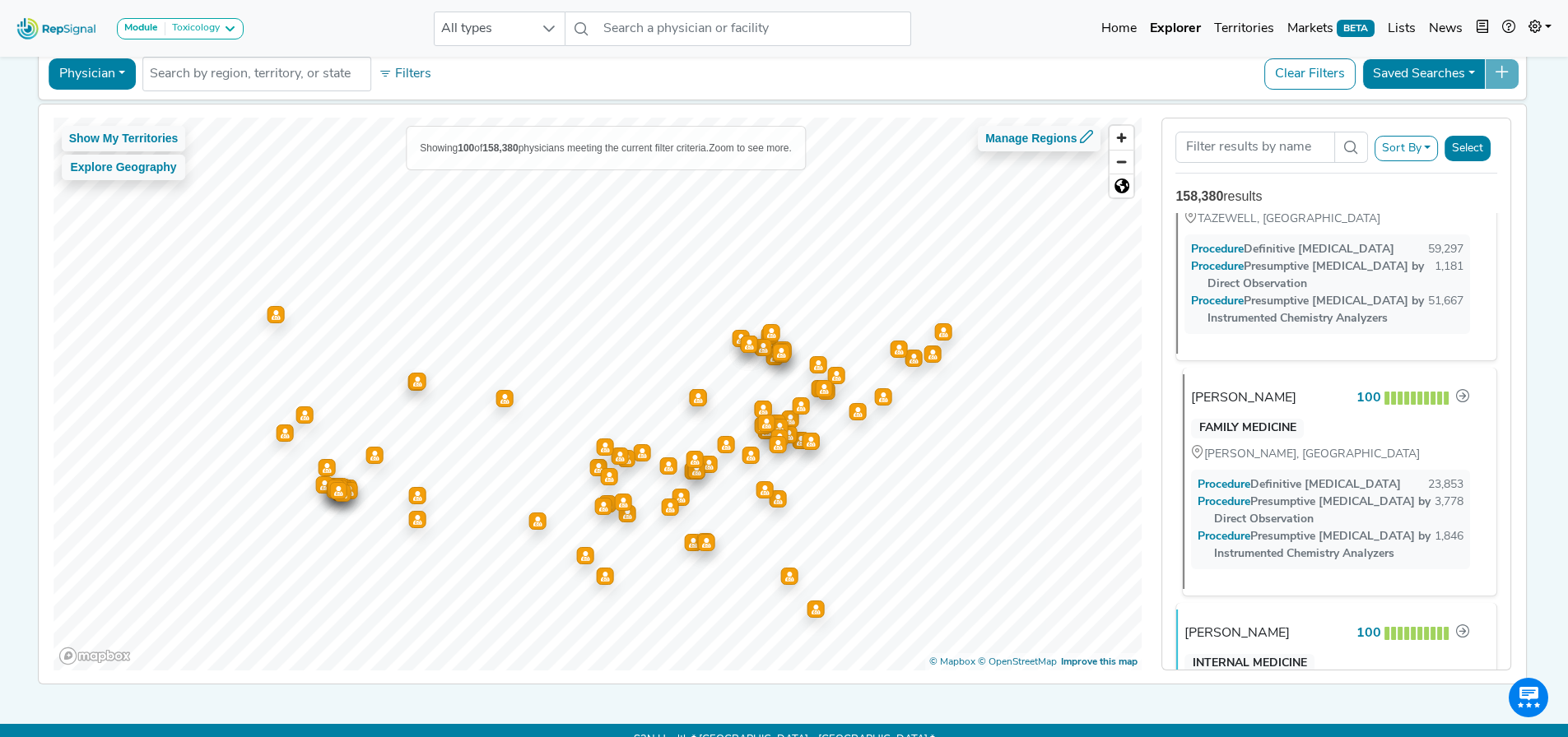
click at [1283, 494] on div "Procedure Presumptive Drug Testing by Direct Observation" at bounding box center [1315, 510] width 237 height 34
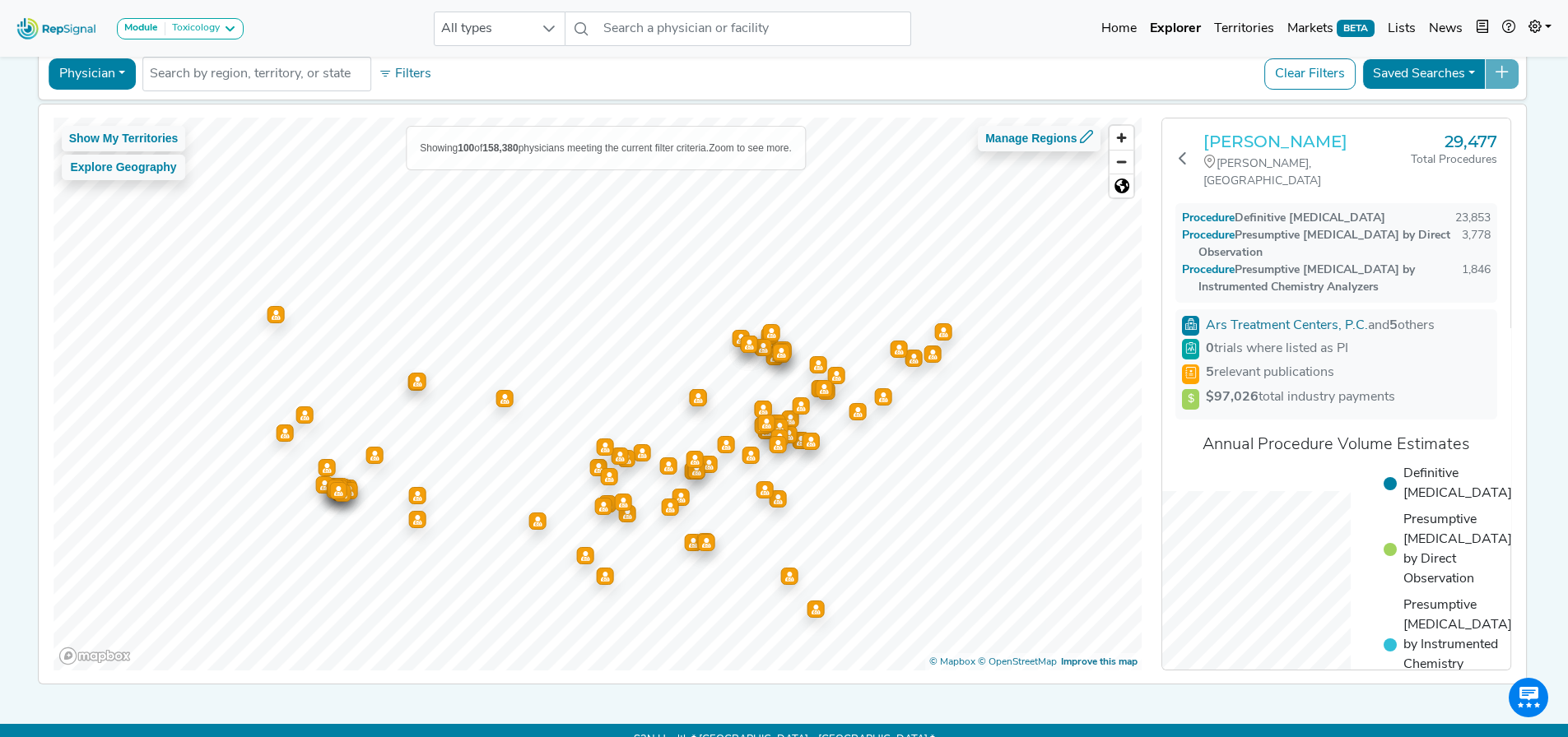
click at [1271, 148] on h3 "James Lim" at bounding box center [1306, 142] width 207 height 20
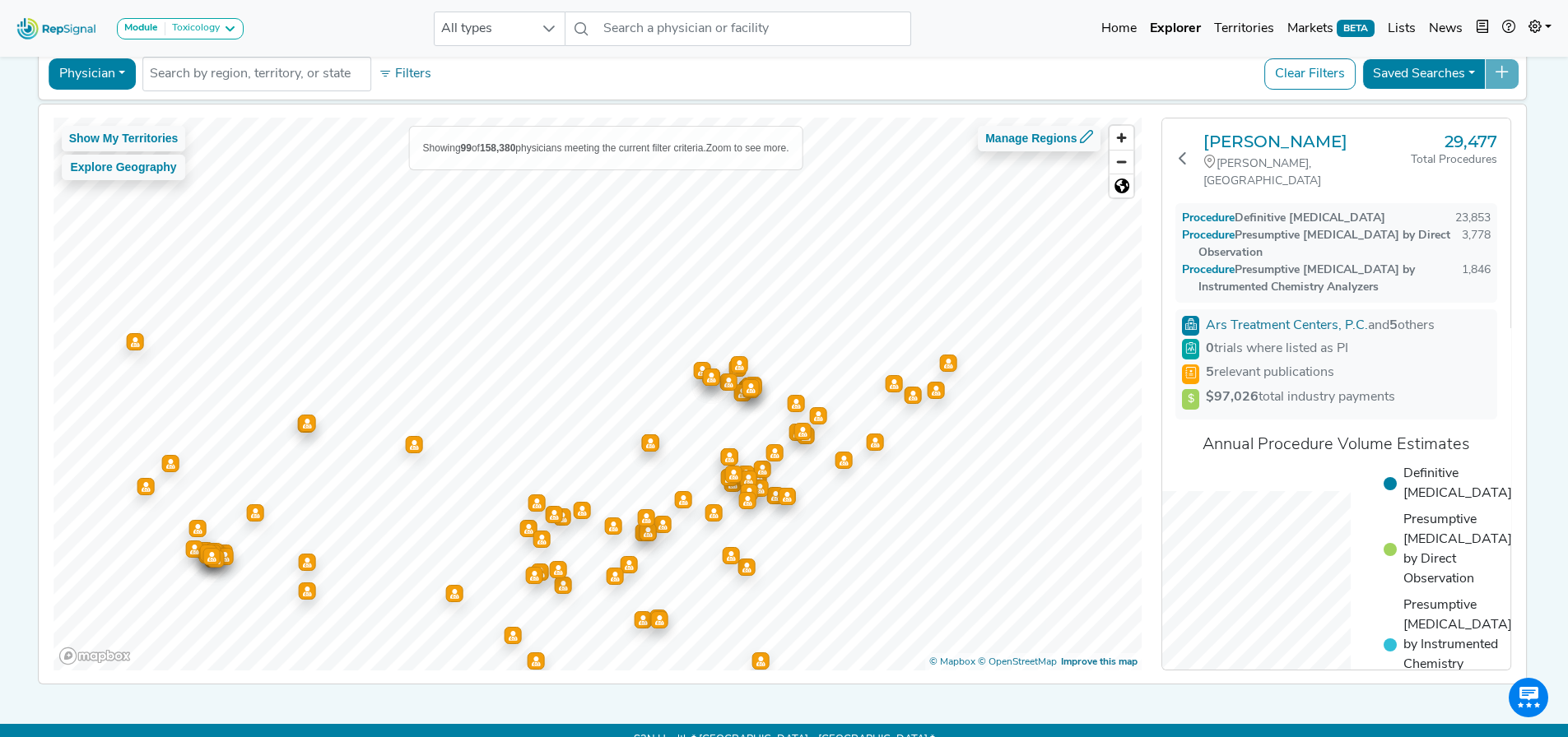
click at [64, 71] on button "Physician" at bounding box center [92, 74] width 87 height 31
click at [88, 206] on link "Office" at bounding box center [114, 204] width 130 height 26
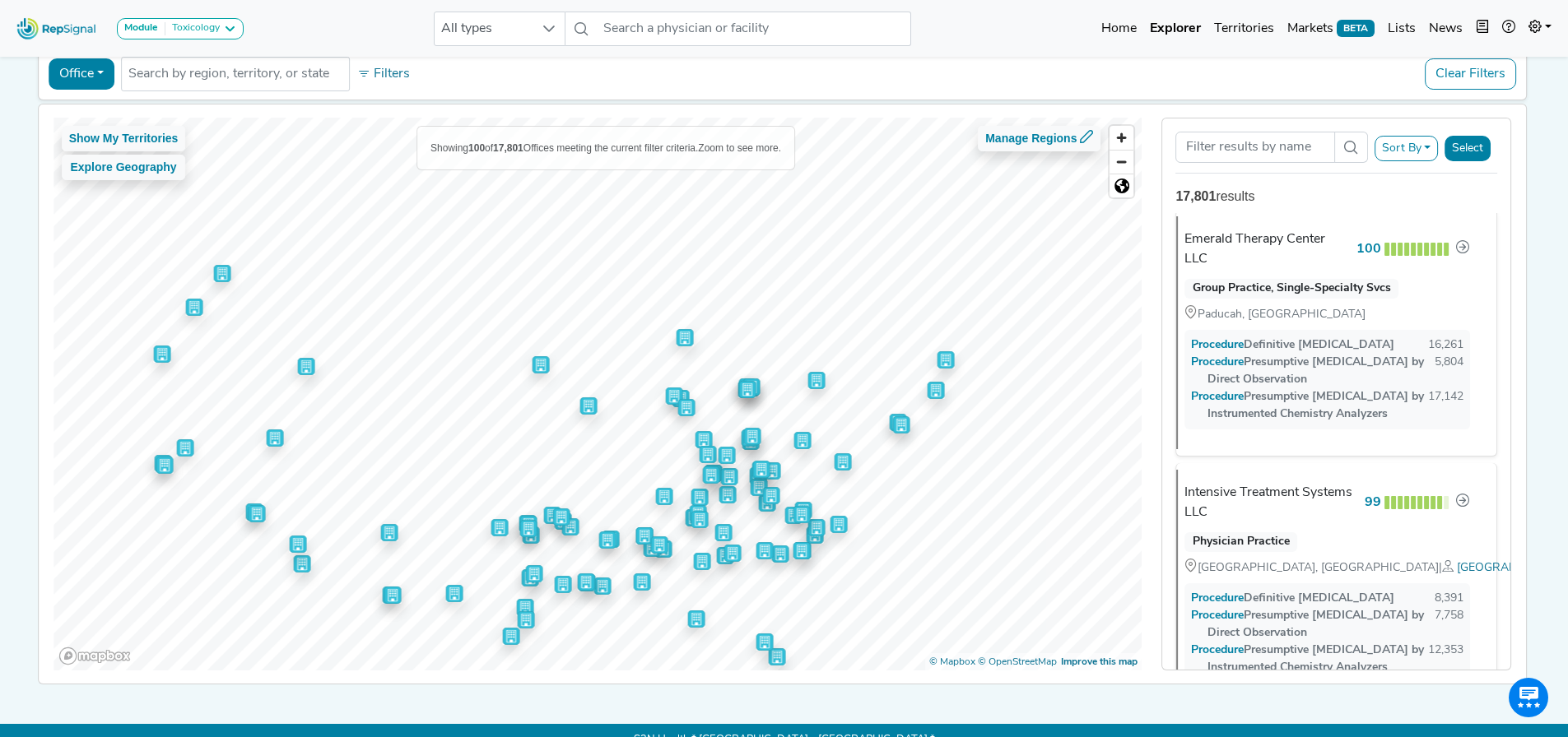
scroll to position [2386, 0]
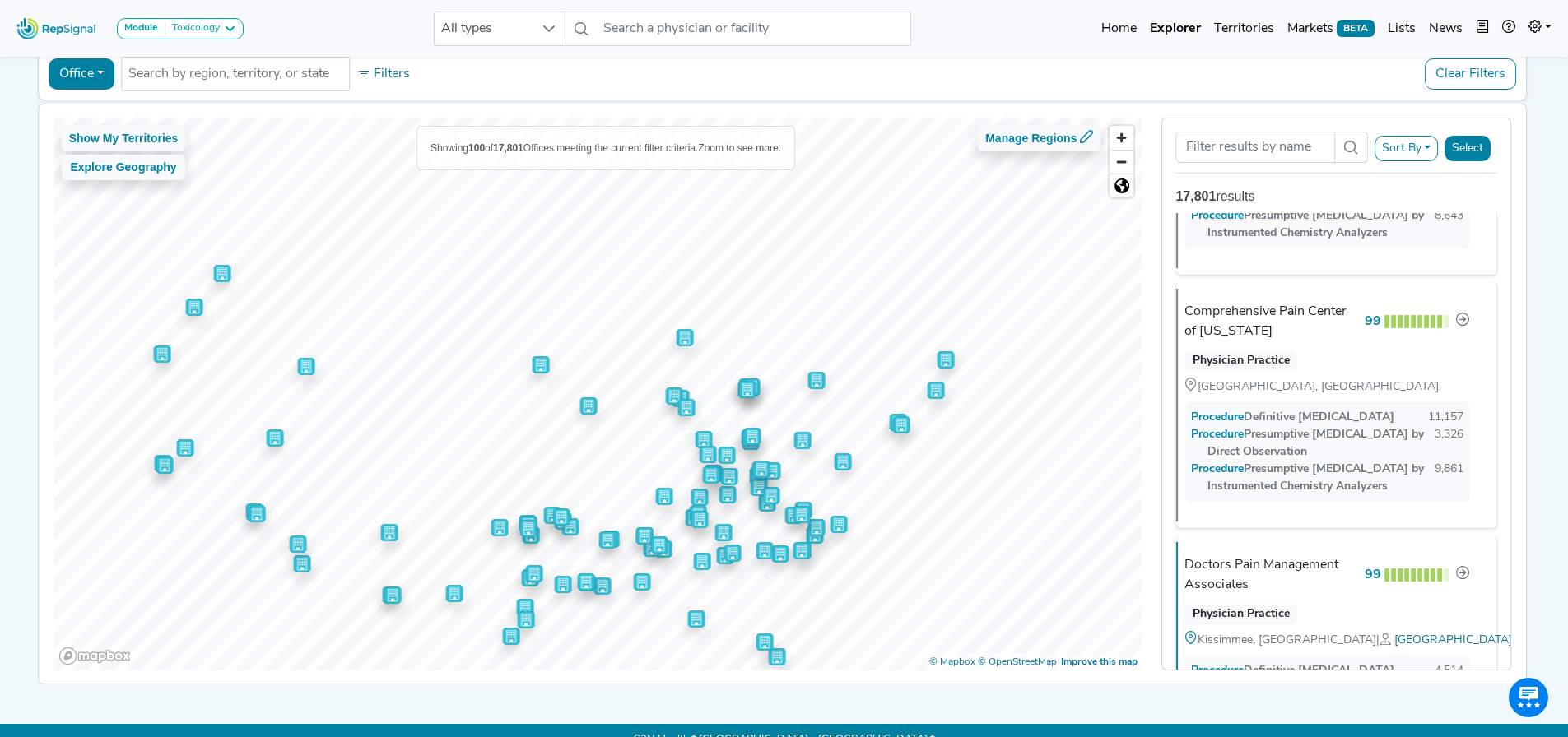
click at [1292, 441] on div "Procedure Definitive Drug Testing 11,157 Procedure Presumptive Drug Testing by …" at bounding box center [1327, 452] width 285 height 100
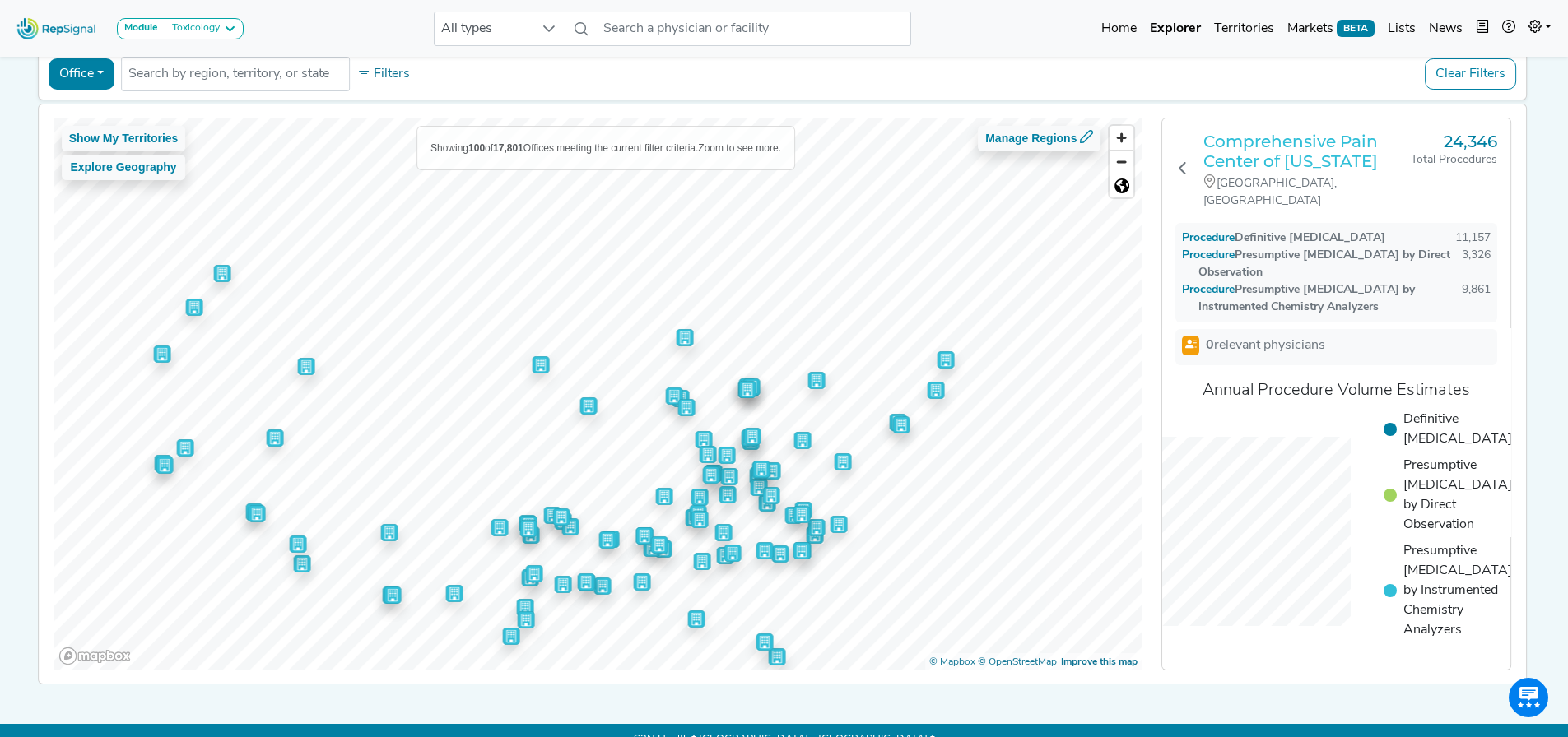
click at [1252, 162] on h3 "Comprehensive Pain Center of Mississippi" at bounding box center [1306, 151] width 207 height 39
click at [1189, 163] on icon at bounding box center [1183, 168] width 13 height 13
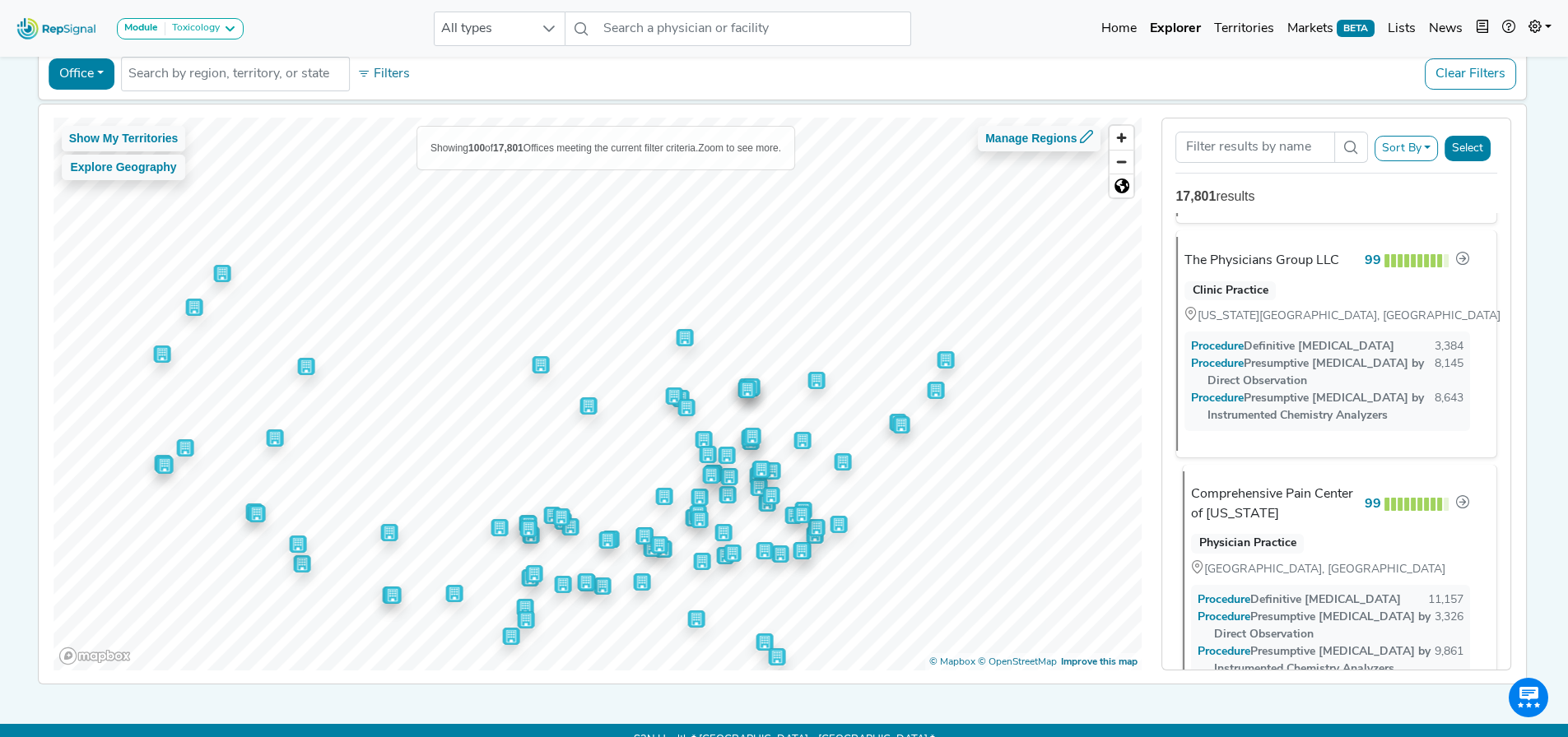
scroll to position [2698, 0]
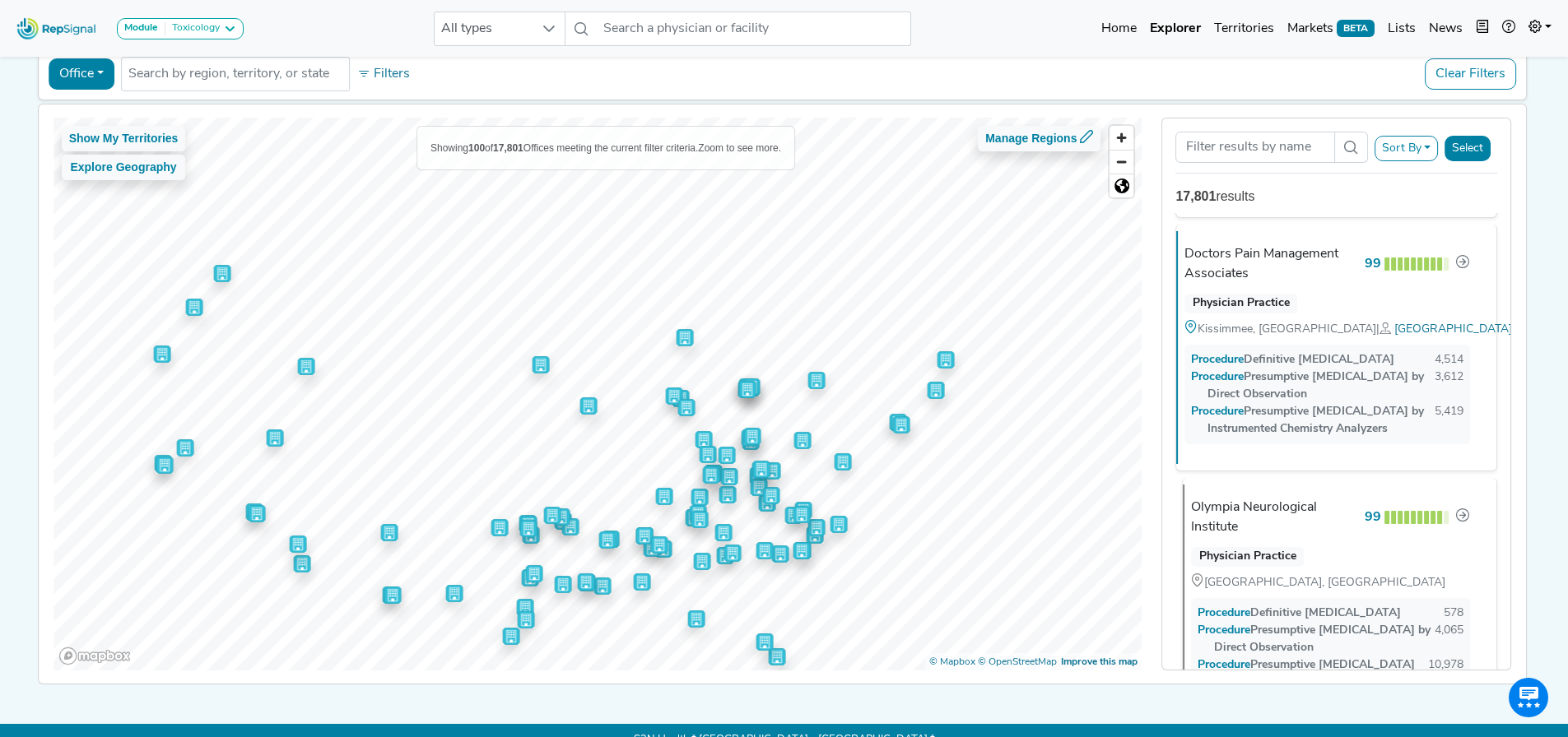
click at [1281, 537] on div "Olympia Neurological Institute" at bounding box center [1274, 517] width 167 height 39
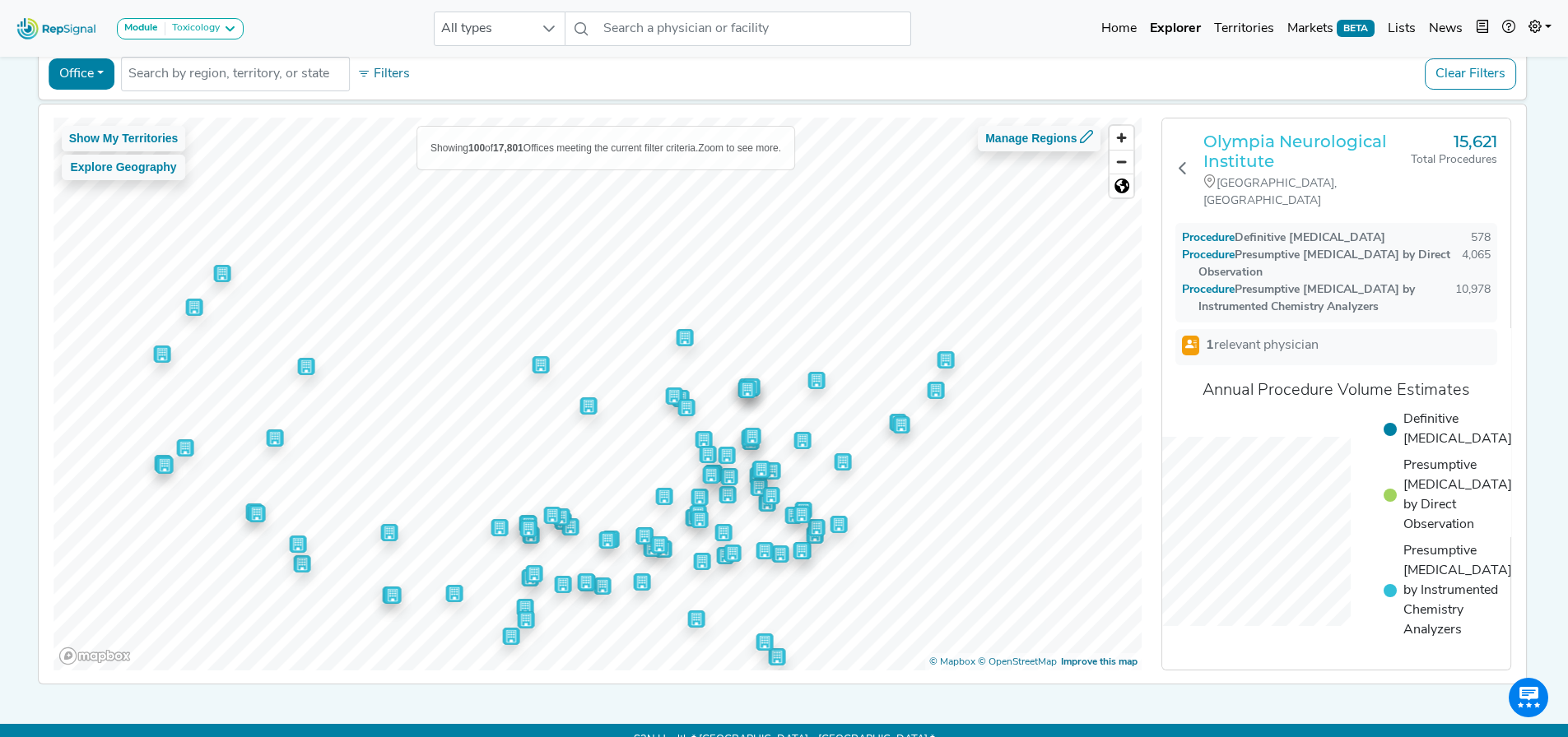
click at [1278, 154] on h3 "Olympia Neurological Institute" at bounding box center [1306, 151] width 207 height 39
click at [1194, 152] on div "Olympia Neurological Institute Tulsa, OK 15,621 Total Procedures" at bounding box center [1335, 170] width 321 height 78
click at [1184, 161] on icon at bounding box center [1183, 168] width 13 height 13
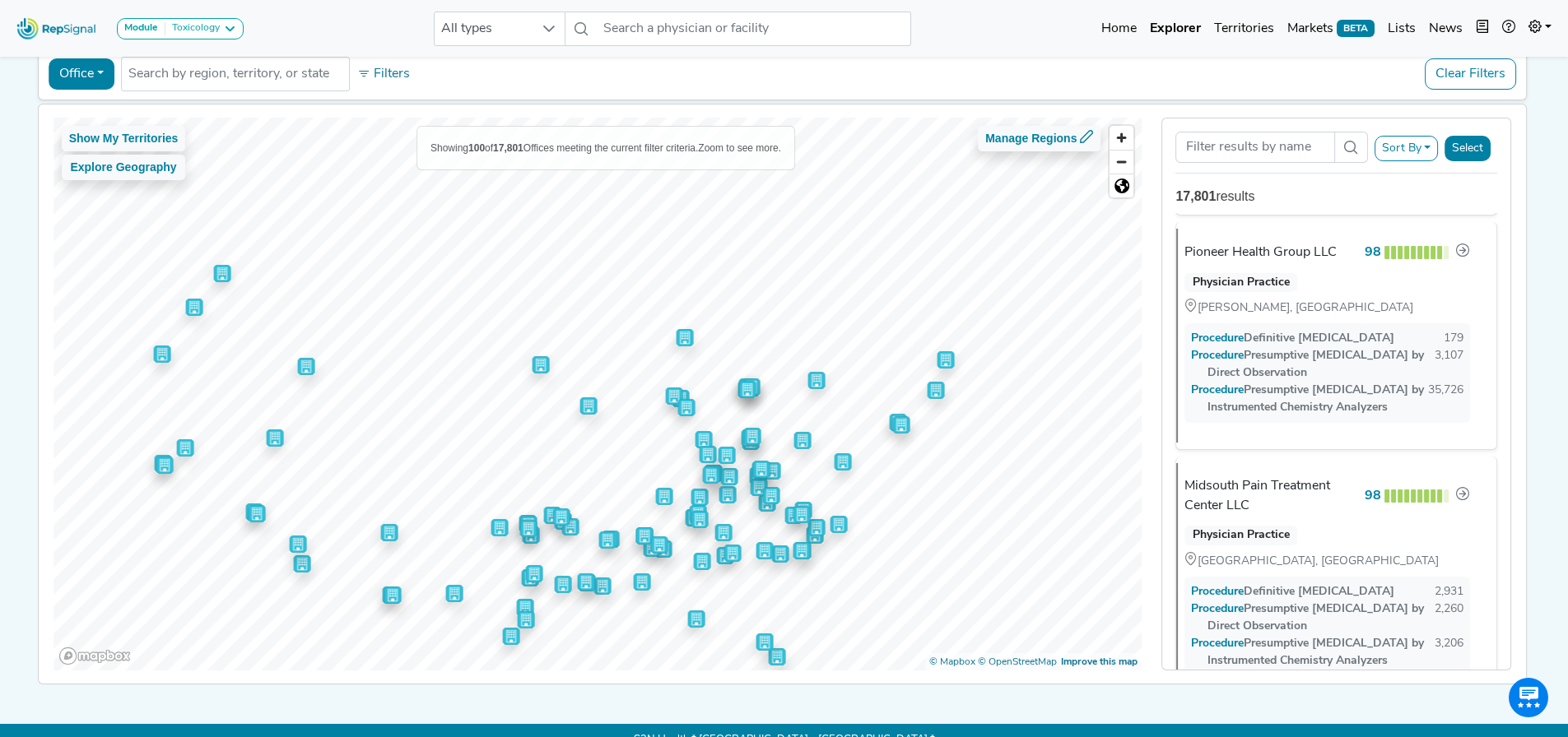
scroll to position [5266, 0]
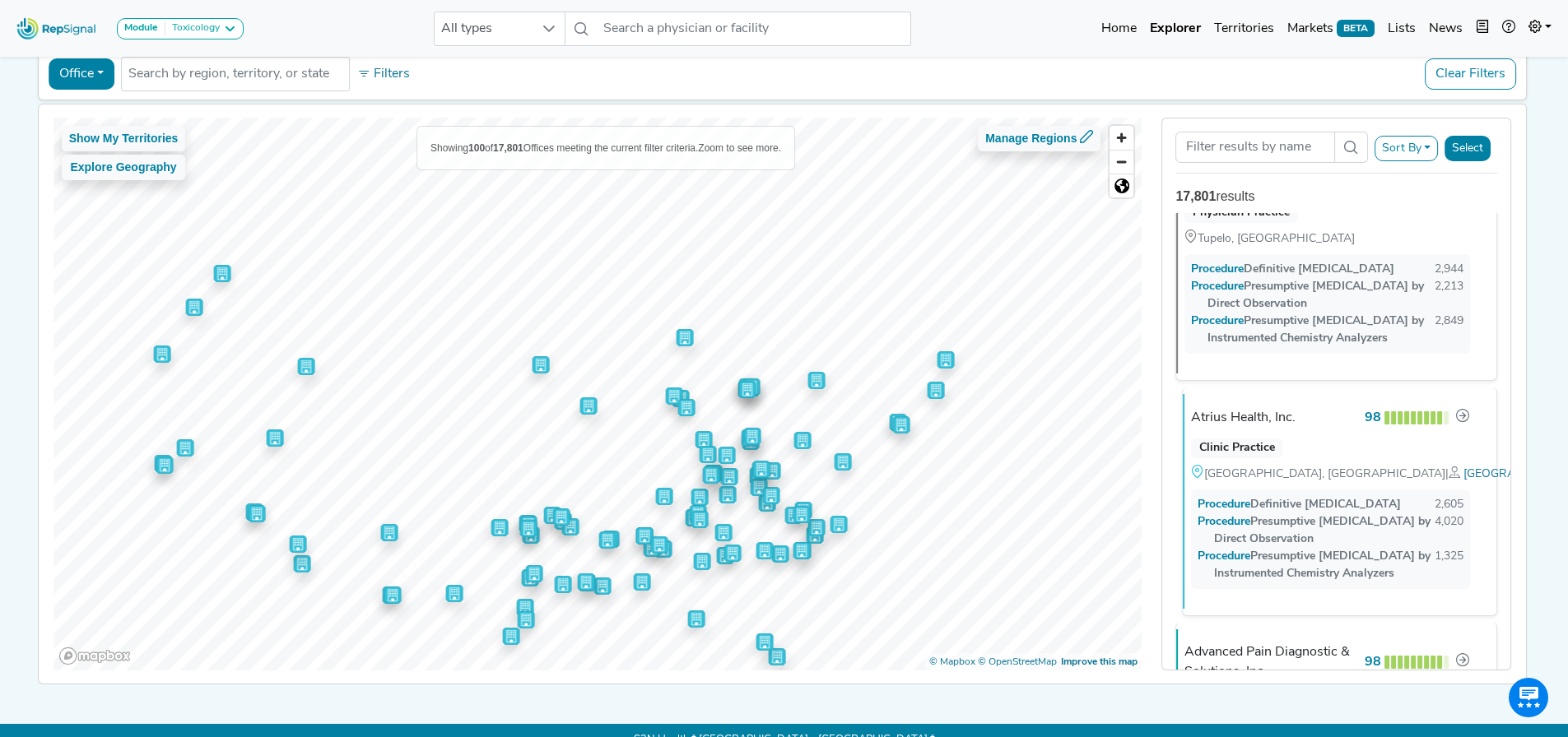
click at [1448, 478] on icon at bounding box center [1454, 473] width 12 height 12
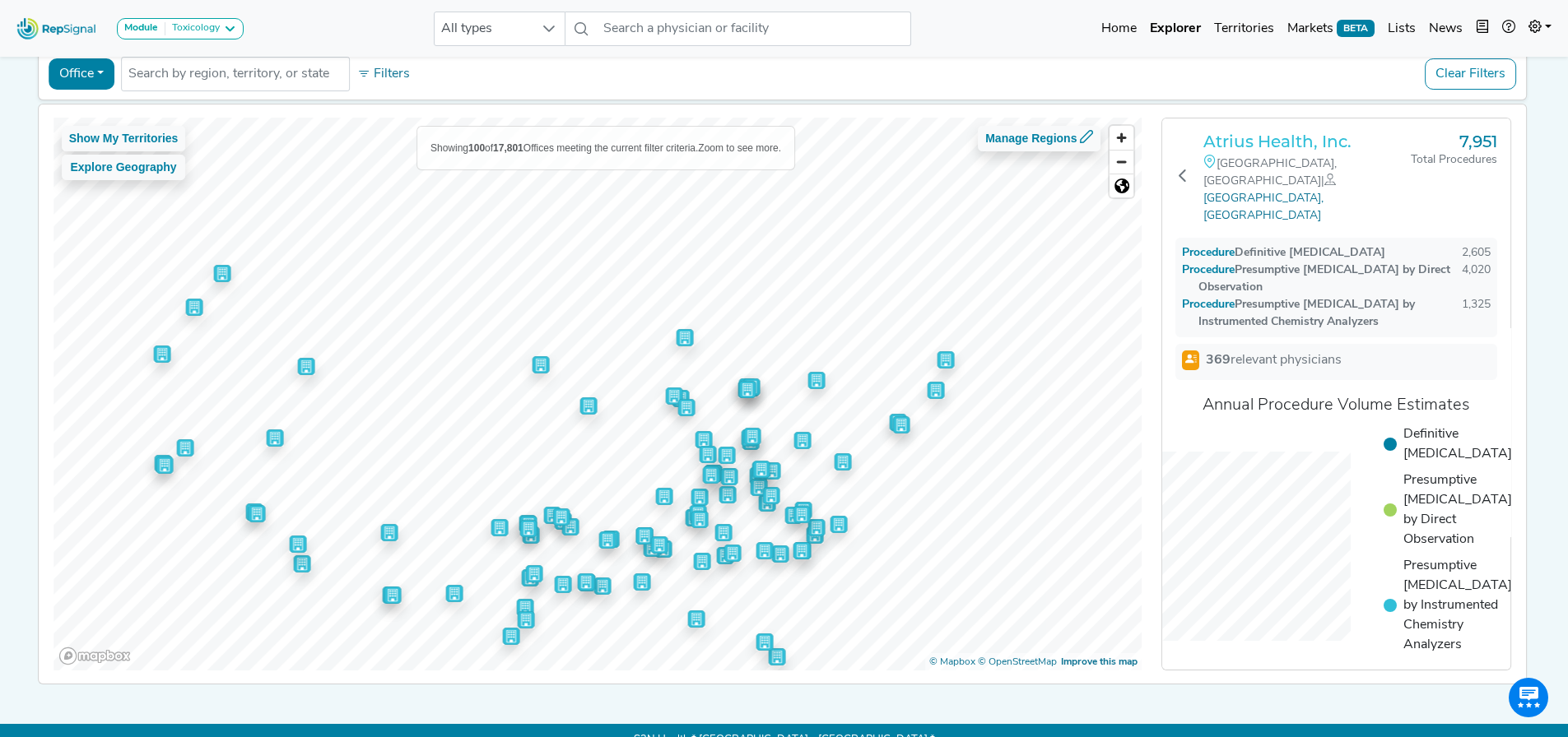
click at [1285, 144] on h3 "Atrius Health, Inc." at bounding box center [1306, 142] width 207 height 20
click at [1178, 146] on div "Atrius Health, Inc. Boston, MA | Boston, MA 7,951 Total Procedures Procedure De…" at bounding box center [1335, 424] width 348 height 612
click at [1187, 169] on icon at bounding box center [1183, 175] width 13 height 13
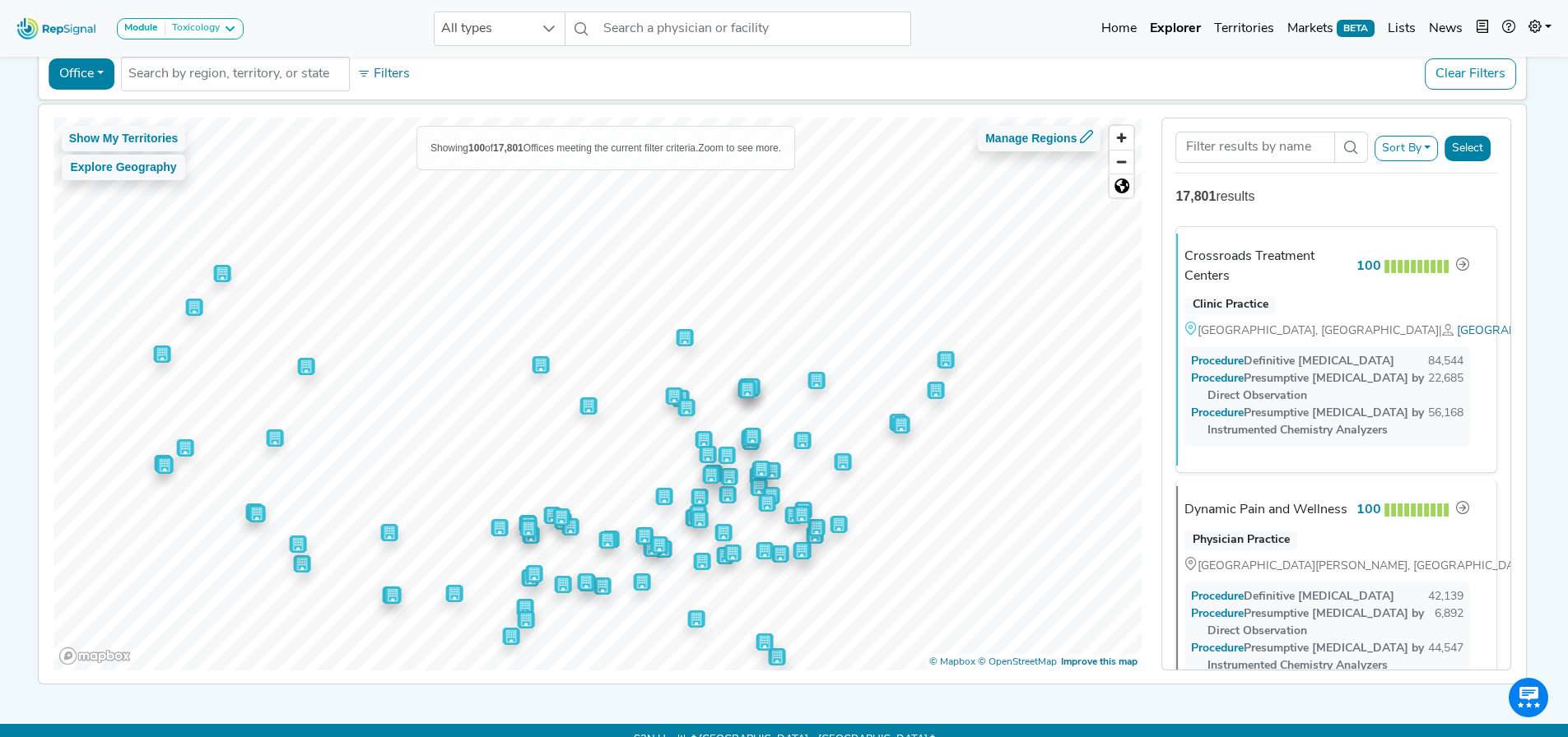
scroll to position [576, 0]
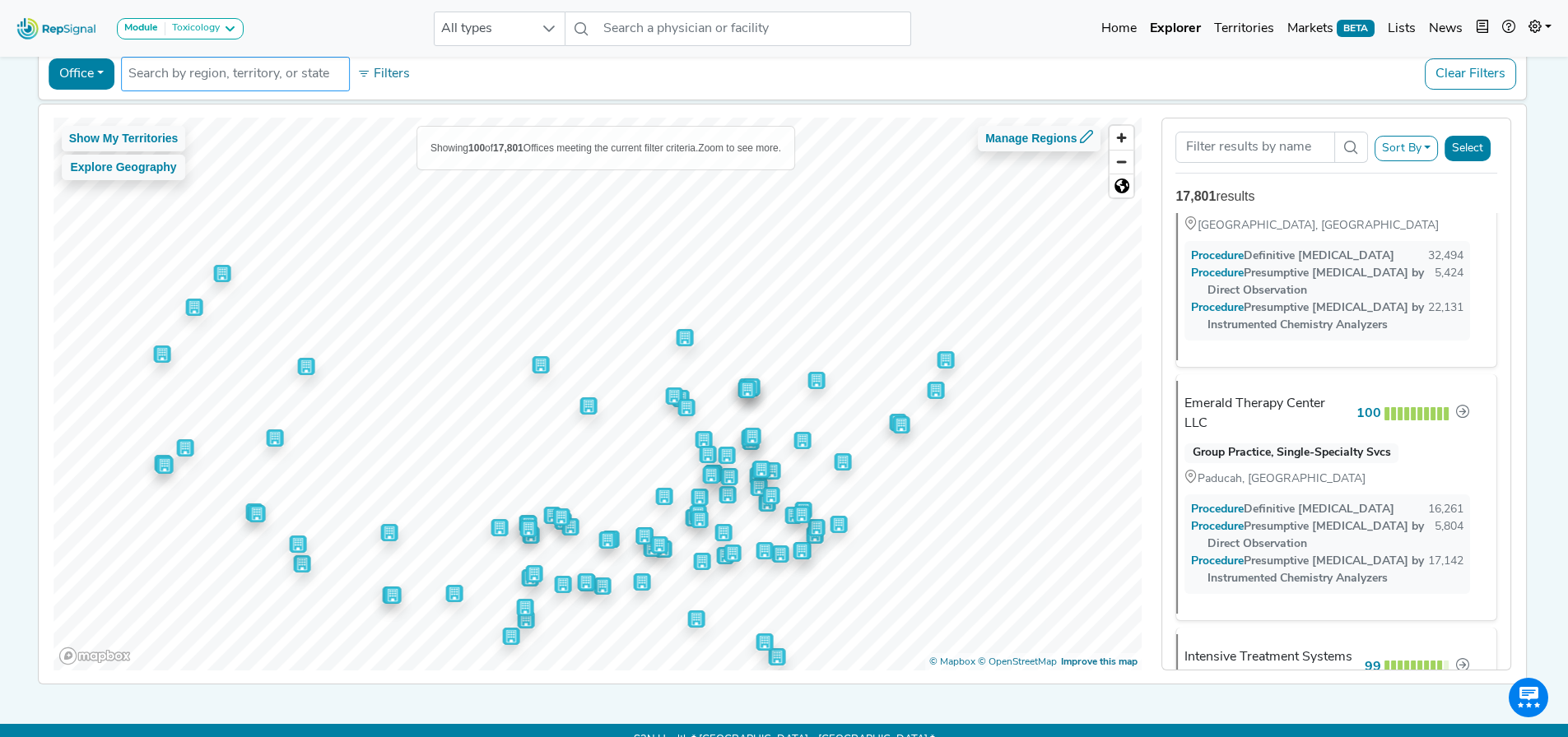
click at [121, 76] on ul at bounding box center [235, 74] width 229 height 34
click at [97, 76] on button "Office" at bounding box center [81, 74] width 65 height 31
click at [91, 108] on link "Physician" at bounding box center [114, 112] width 130 height 26
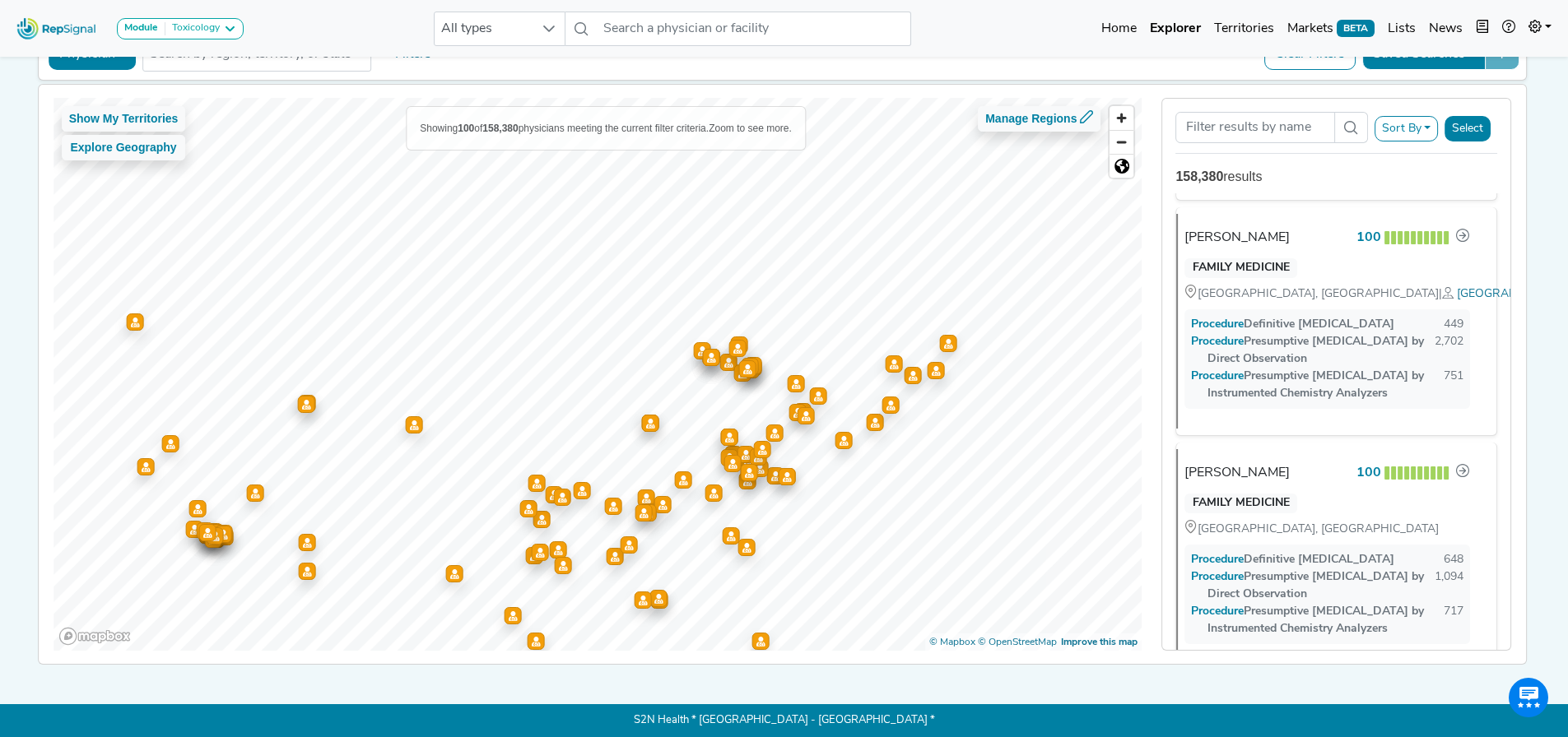
scroll to position [1728, 0]
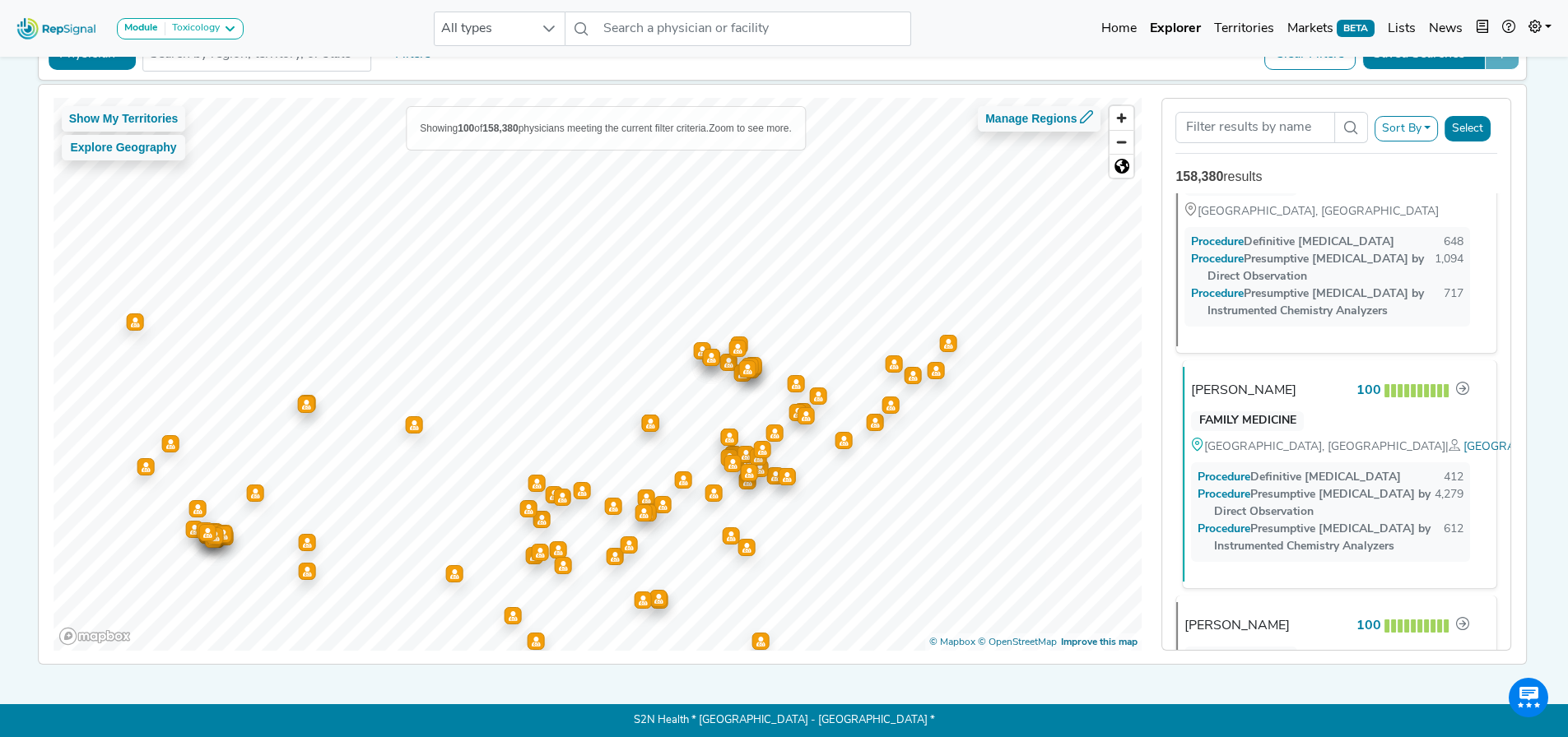
click at [1322, 470] on div "Procedure Definitive Drug Testing" at bounding box center [1299, 478] width 203 height 18
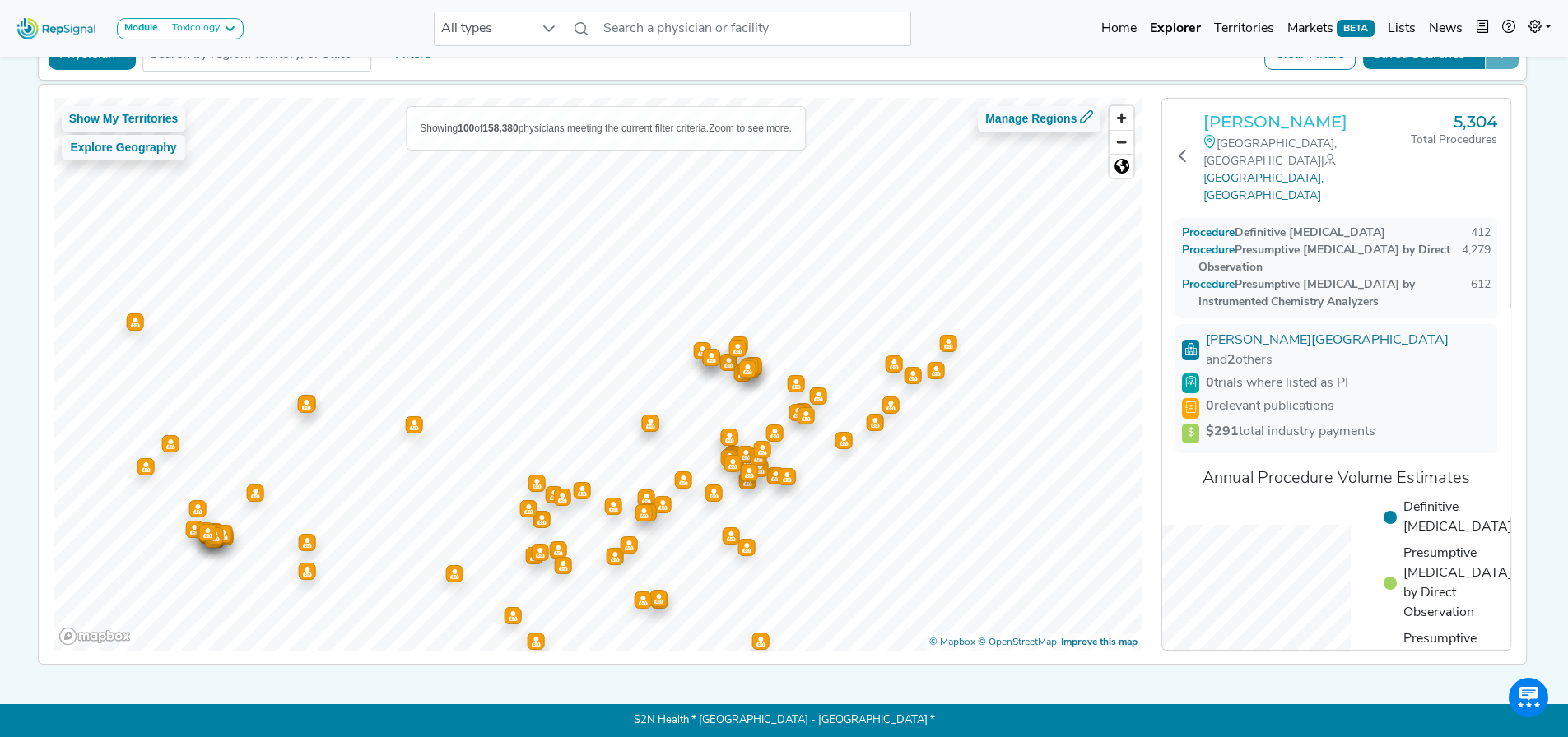
click at [1259, 112] on h3 "Juliet La Mers" at bounding box center [1306, 122] width 207 height 20
click at [1189, 149] on icon at bounding box center [1183, 155] width 13 height 13
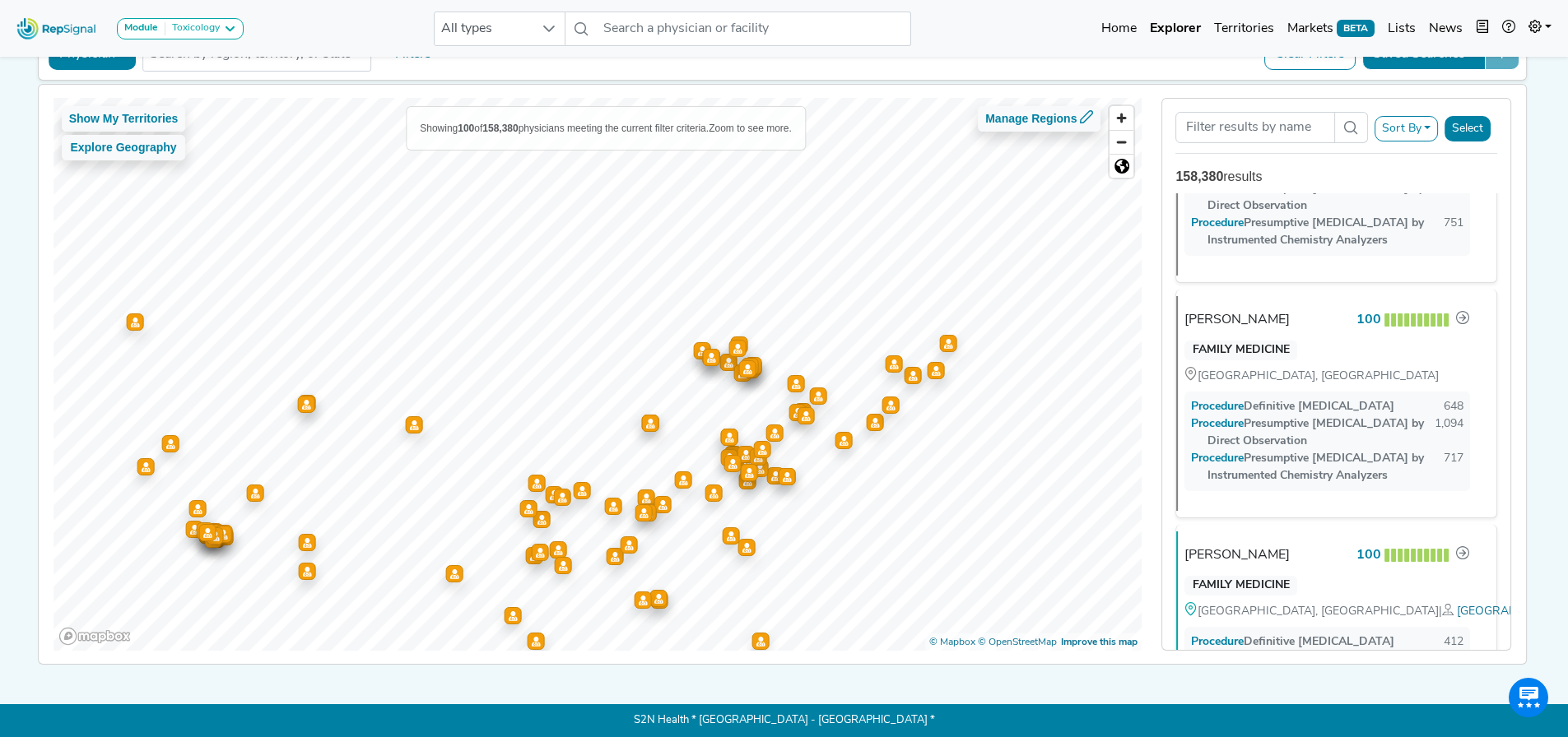
scroll to position [1975, 0]
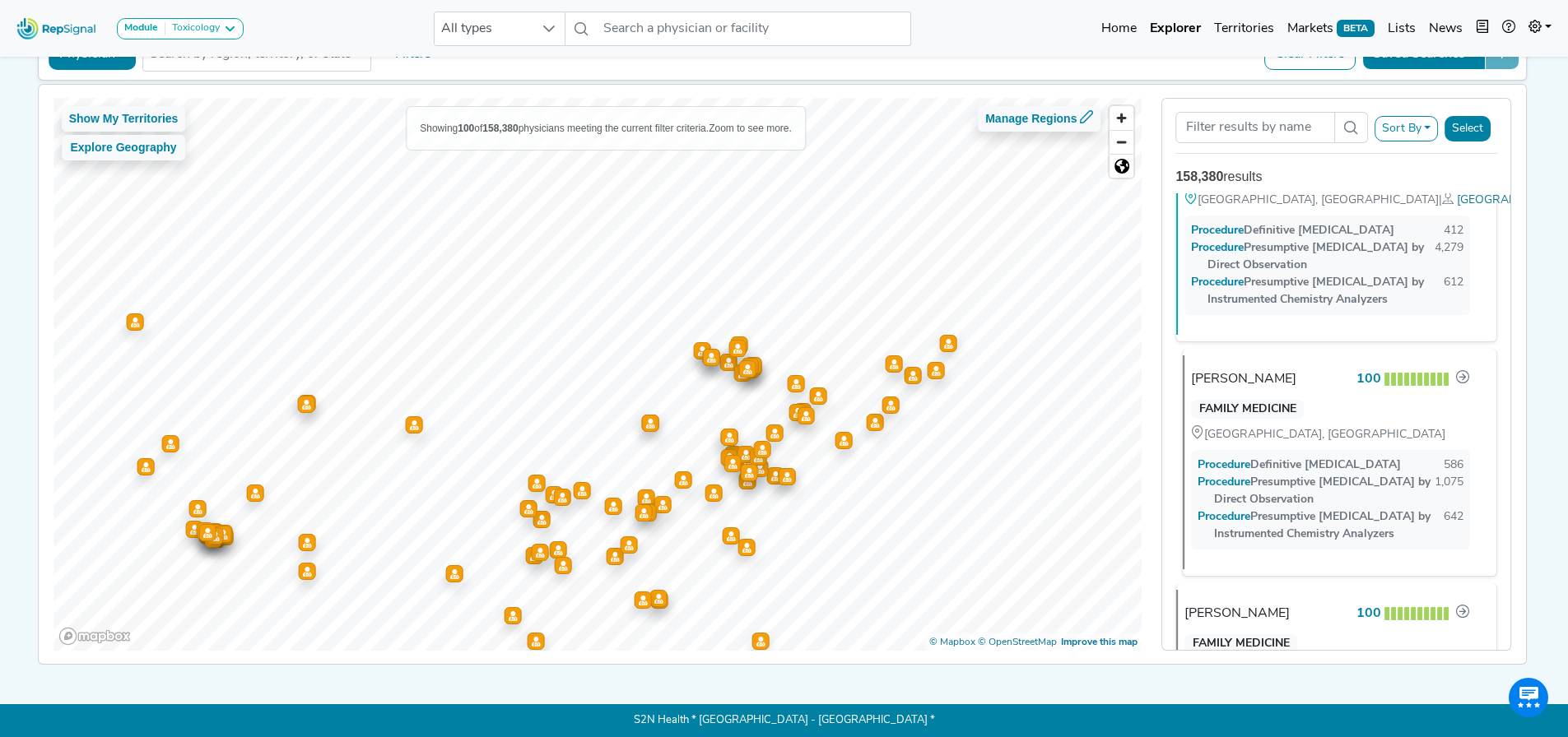
click at [1276, 527] on div "Procedure Presumptive Drug Testing by Instrumented Chemistry Analyzers" at bounding box center [1320, 525] width 246 height 34
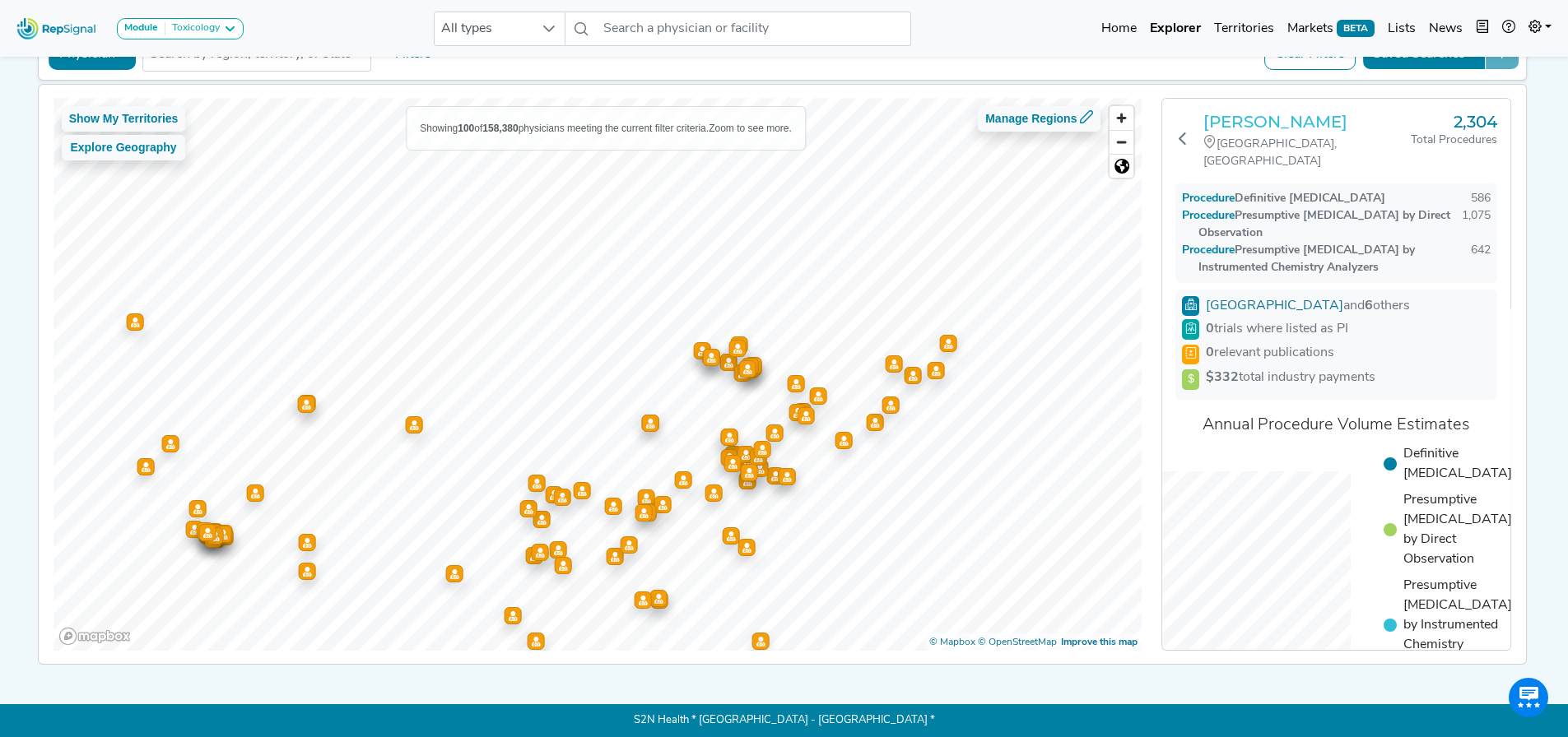
click at [1238, 119] on h3 "Ryan Doyle" at bounding box center [1306, 122] width 207 height 20
click at [1184, 132] on icon at bounding box center [1183, 139] width 13 height 13
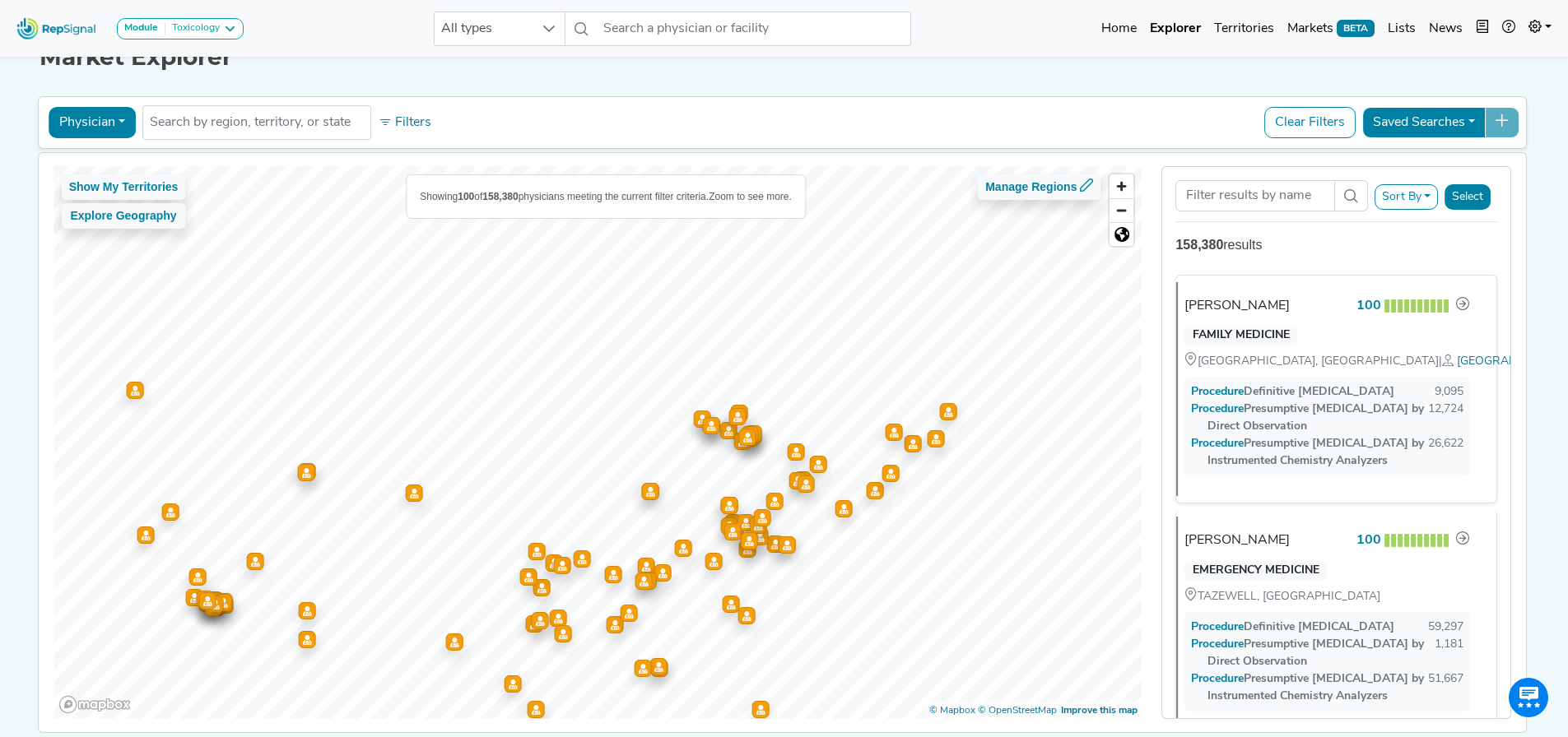
scroll to position [0, 0]
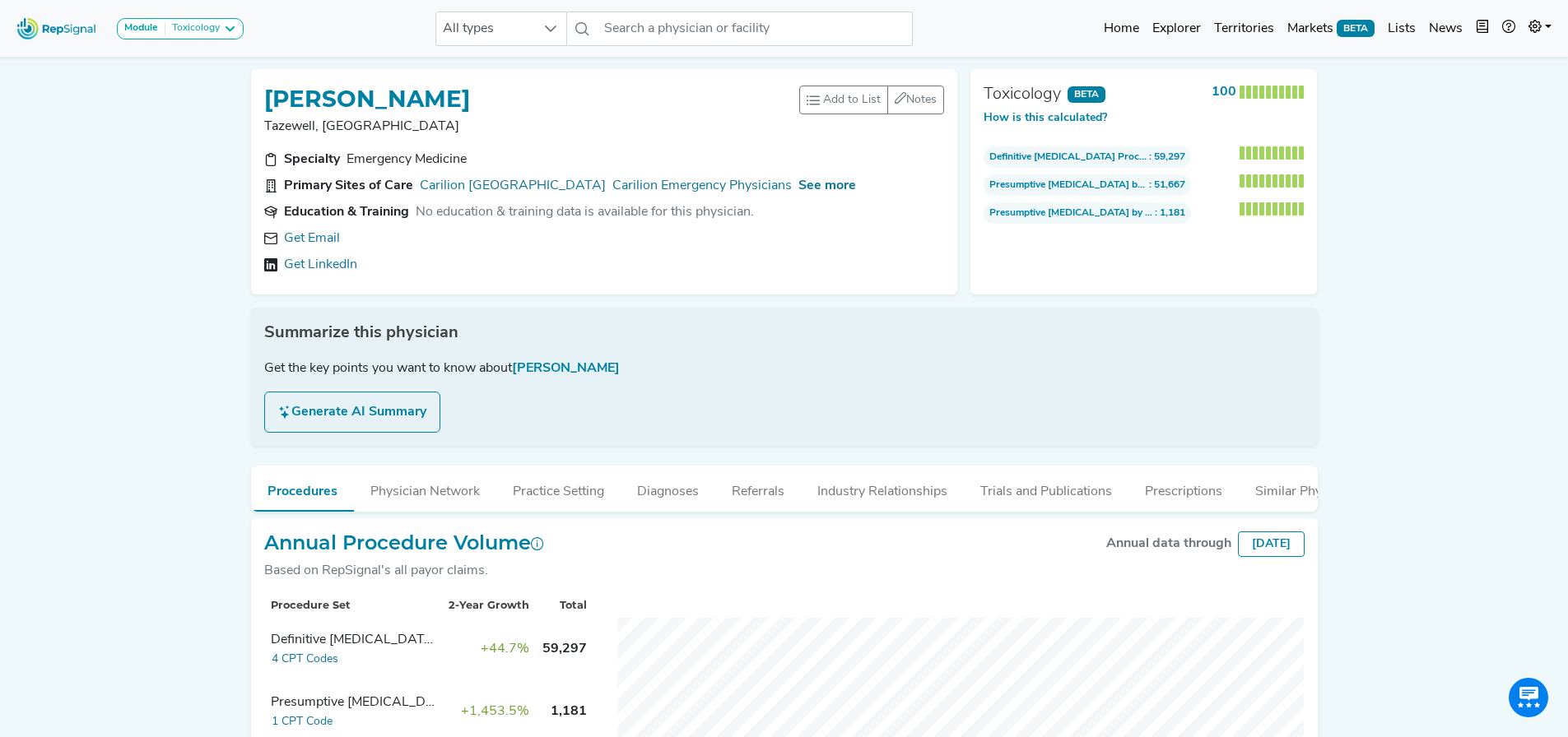
click at [856, 176] on div "See more" at bounding box center [827, 186] width 58 height 20
click at [856, 185] on span "See more" at bounding box center [827, 186] width 58 height 13
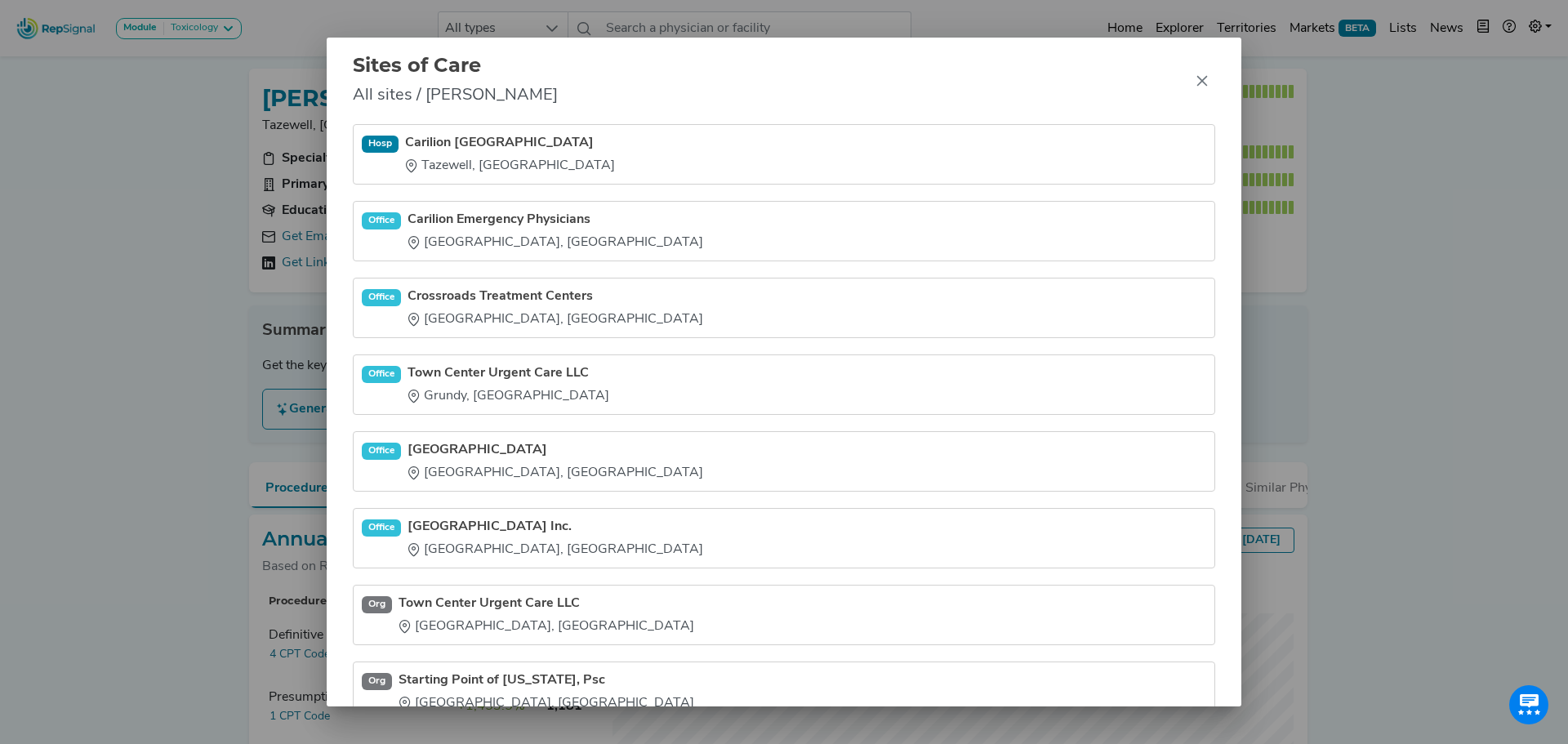
drag, startPoint x: 1196, startPoint y: 80, endPoint x: 1163, endPoint y: 95, distance: 36.2
click at [1197, 80] on icon "Close" at bounding box center [1202, 81] width 13 height 13
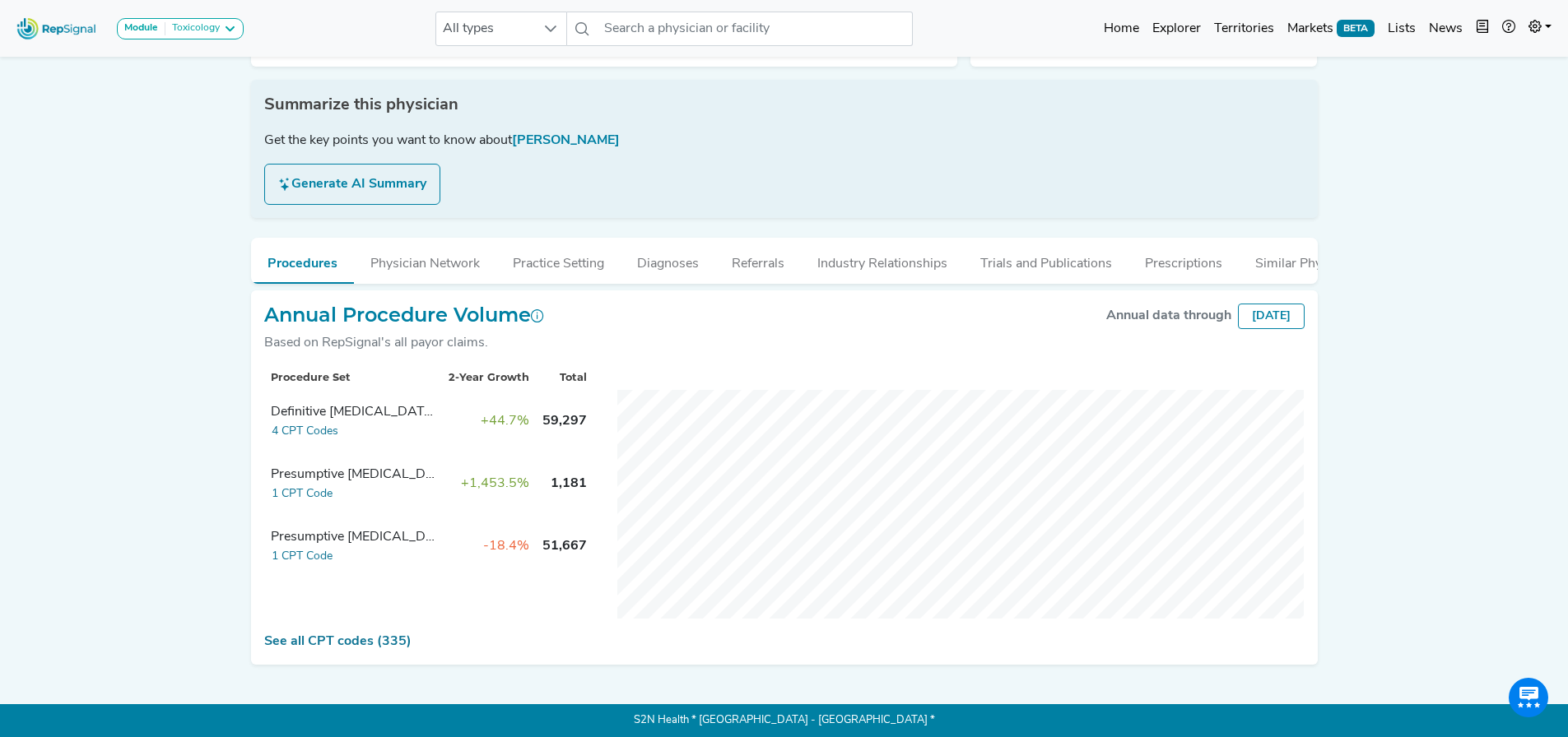
scroll to position [240, 0]
click at [342, 645] on link "See all CPT codes (335)" at bounding box center [337, 642] width 147 height 13
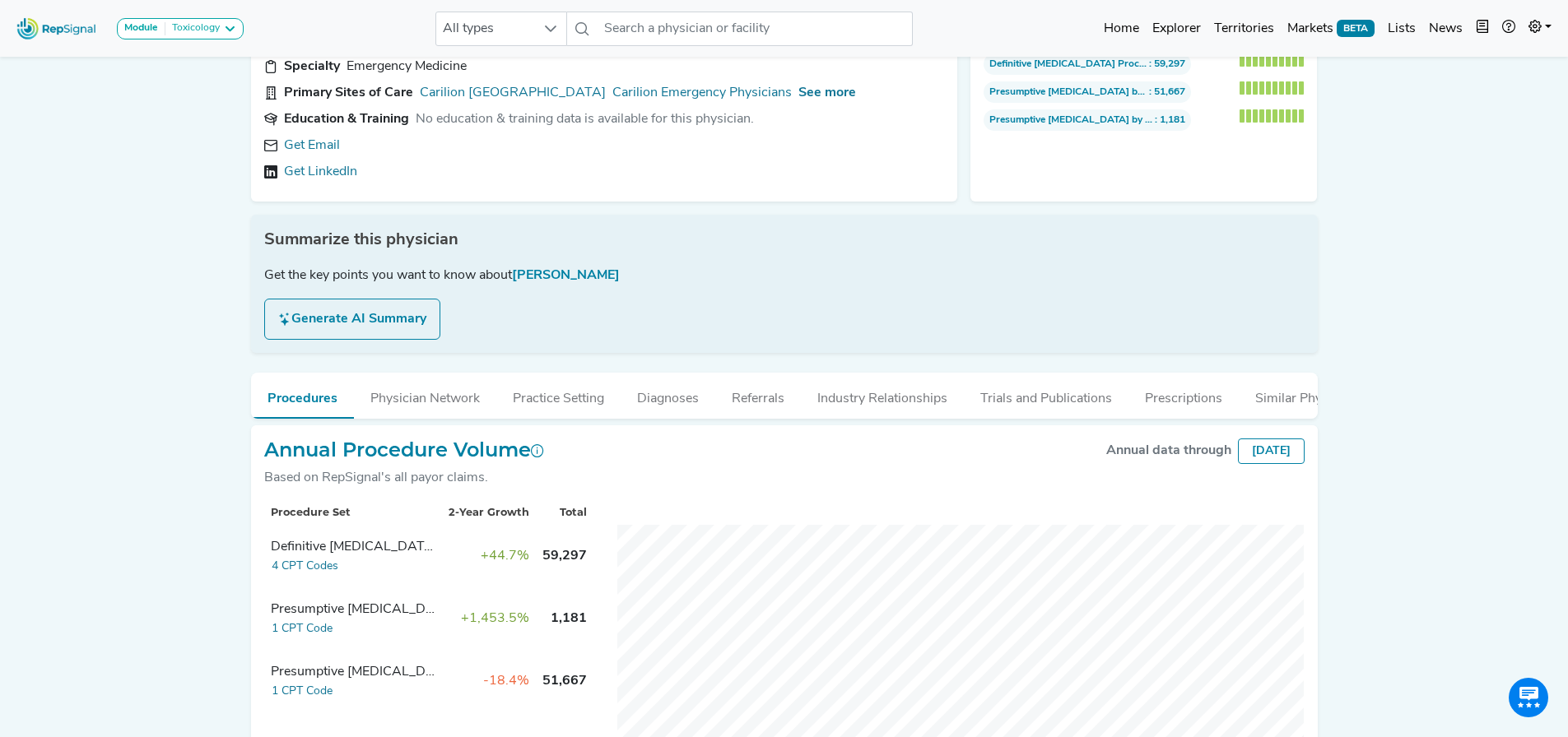
scroll to position [32, 0]
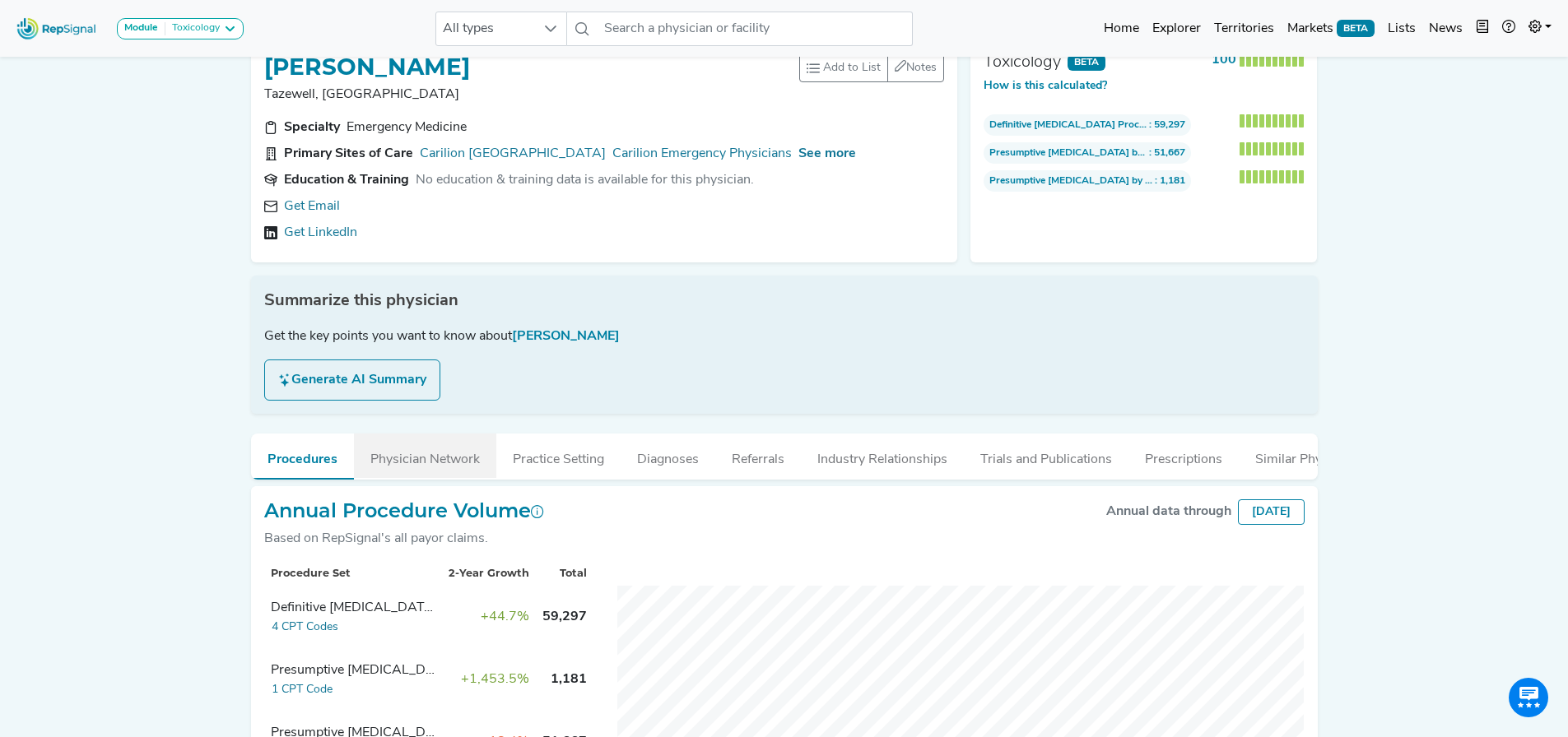
click at [417, 463] on button "Physician Network" at bounding box center [426, 456] width 143 height 44
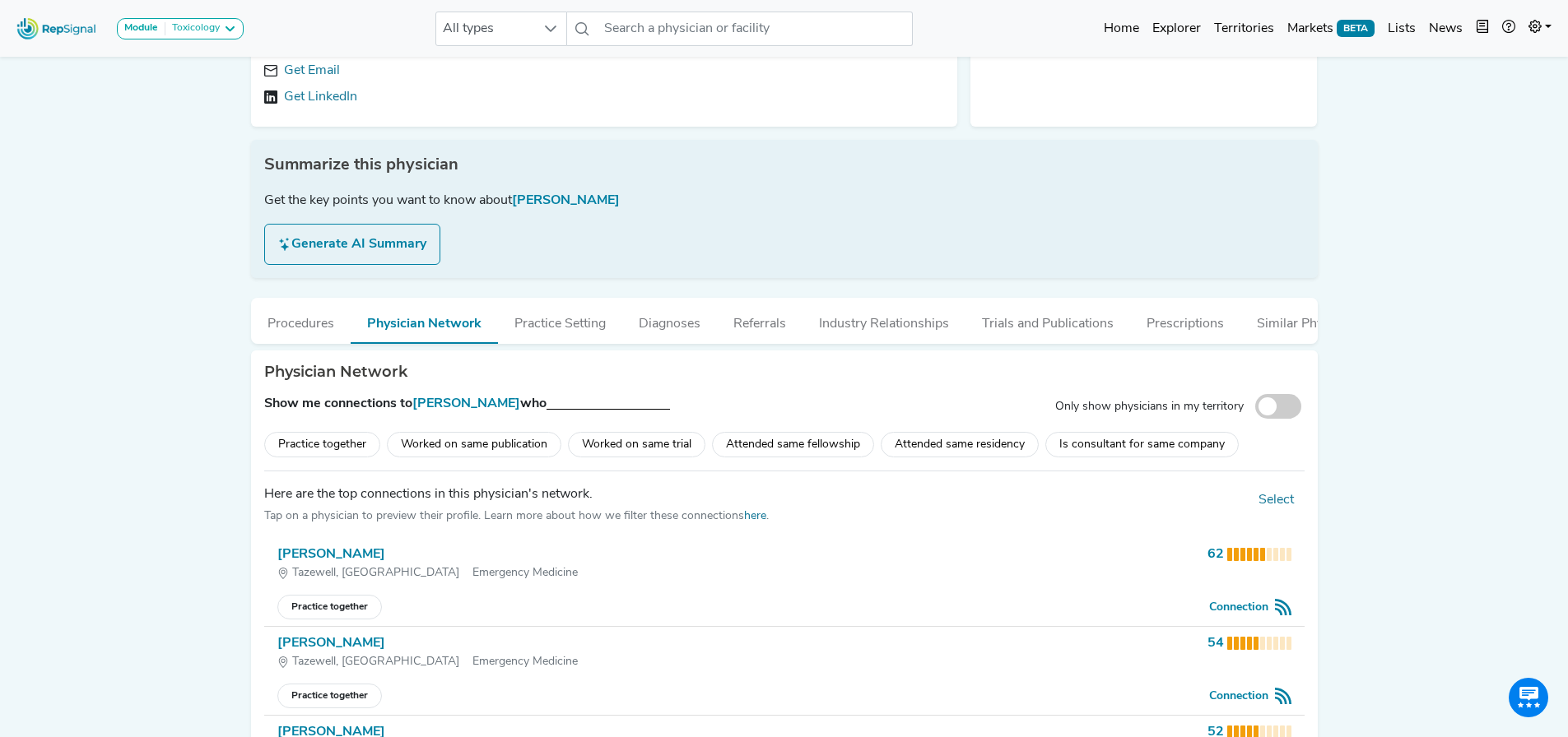
scroll to position [279, 0]
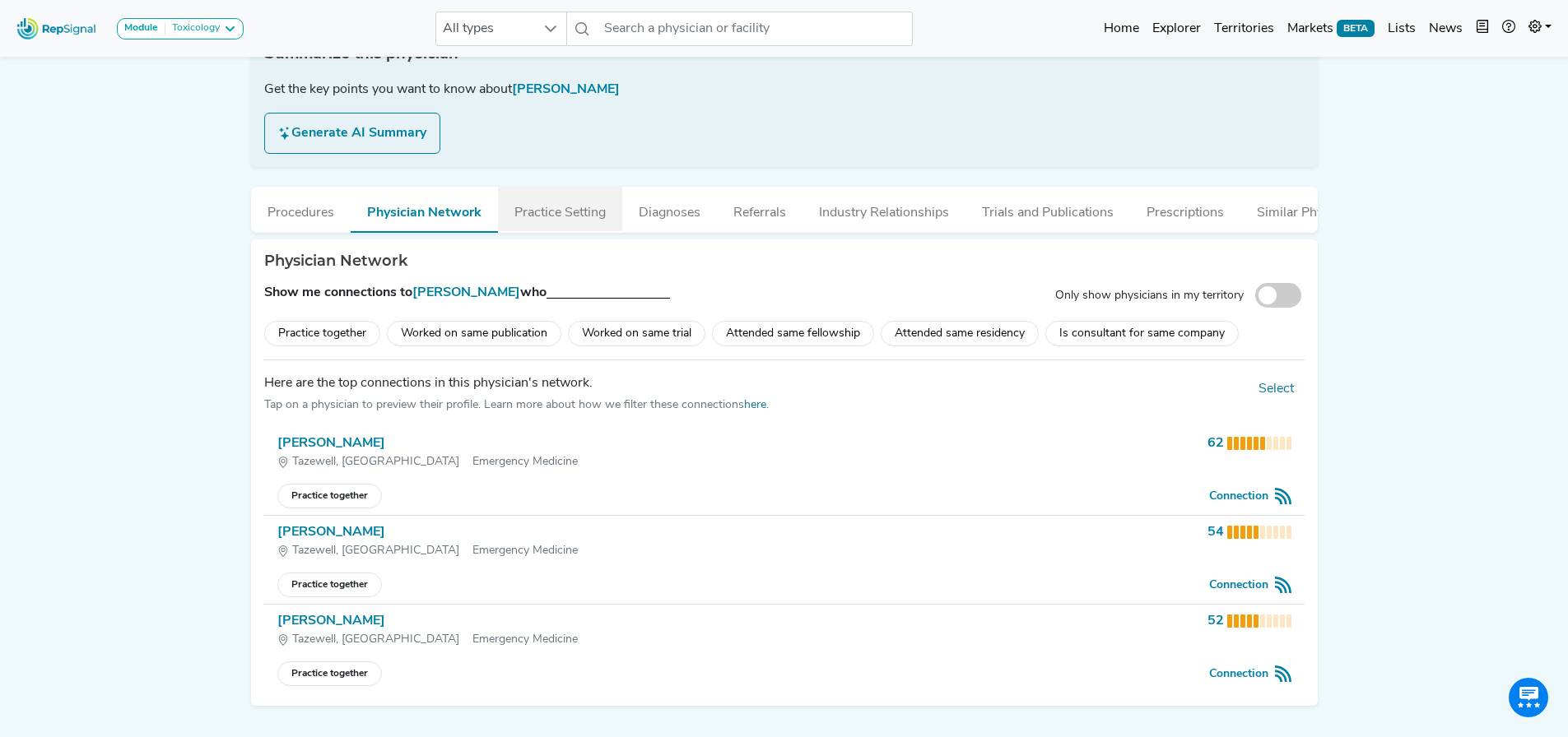
click at [546, 228] on button "Practice Setting" at bounding box center [560, 209] width 124 height 44
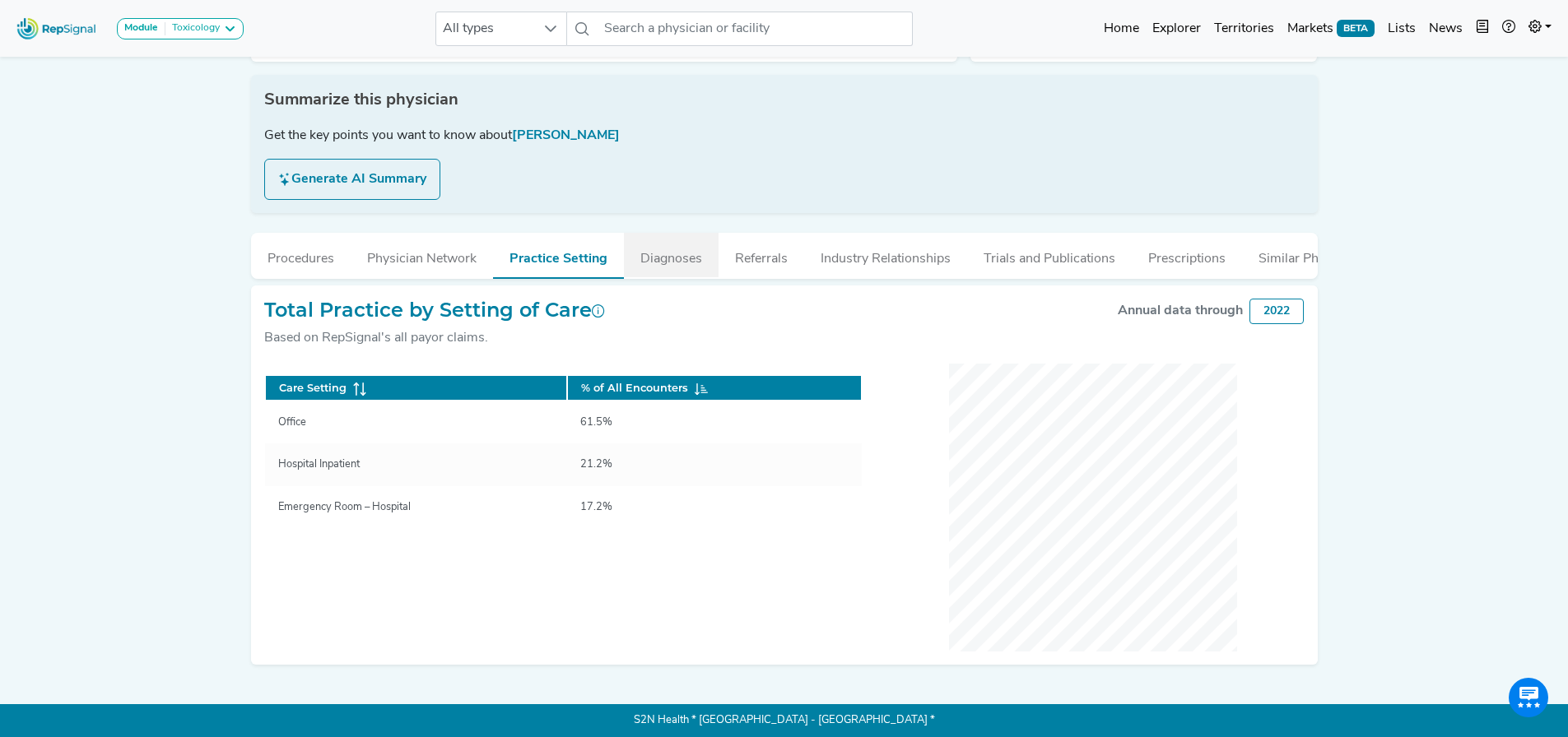
click at [667, 251] on button "Diagnoses" at bounding box center [671, 254] width 95 height 44
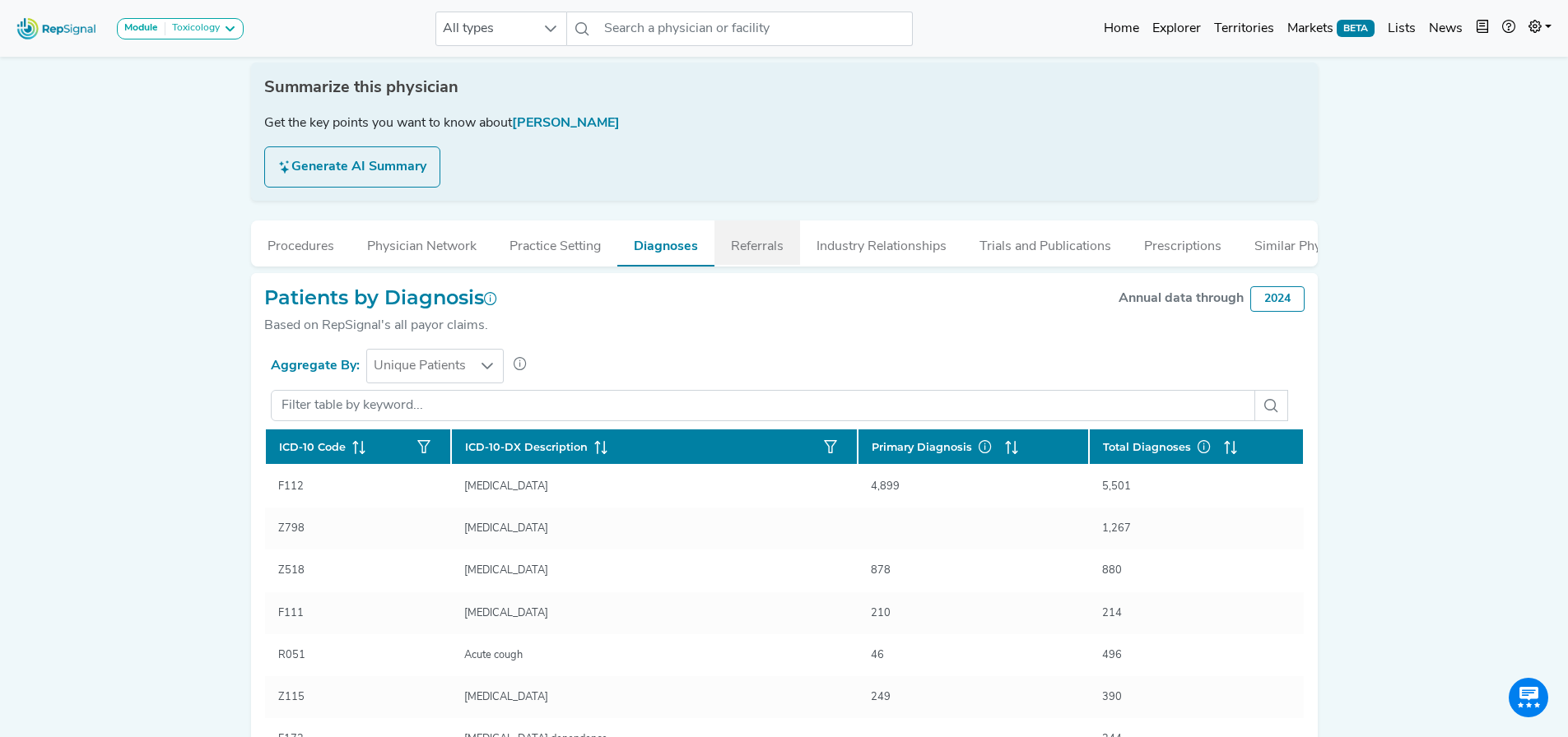
click at [772, 251] on button "Referrals" at bounding box center [757, 243] width 86 height 44
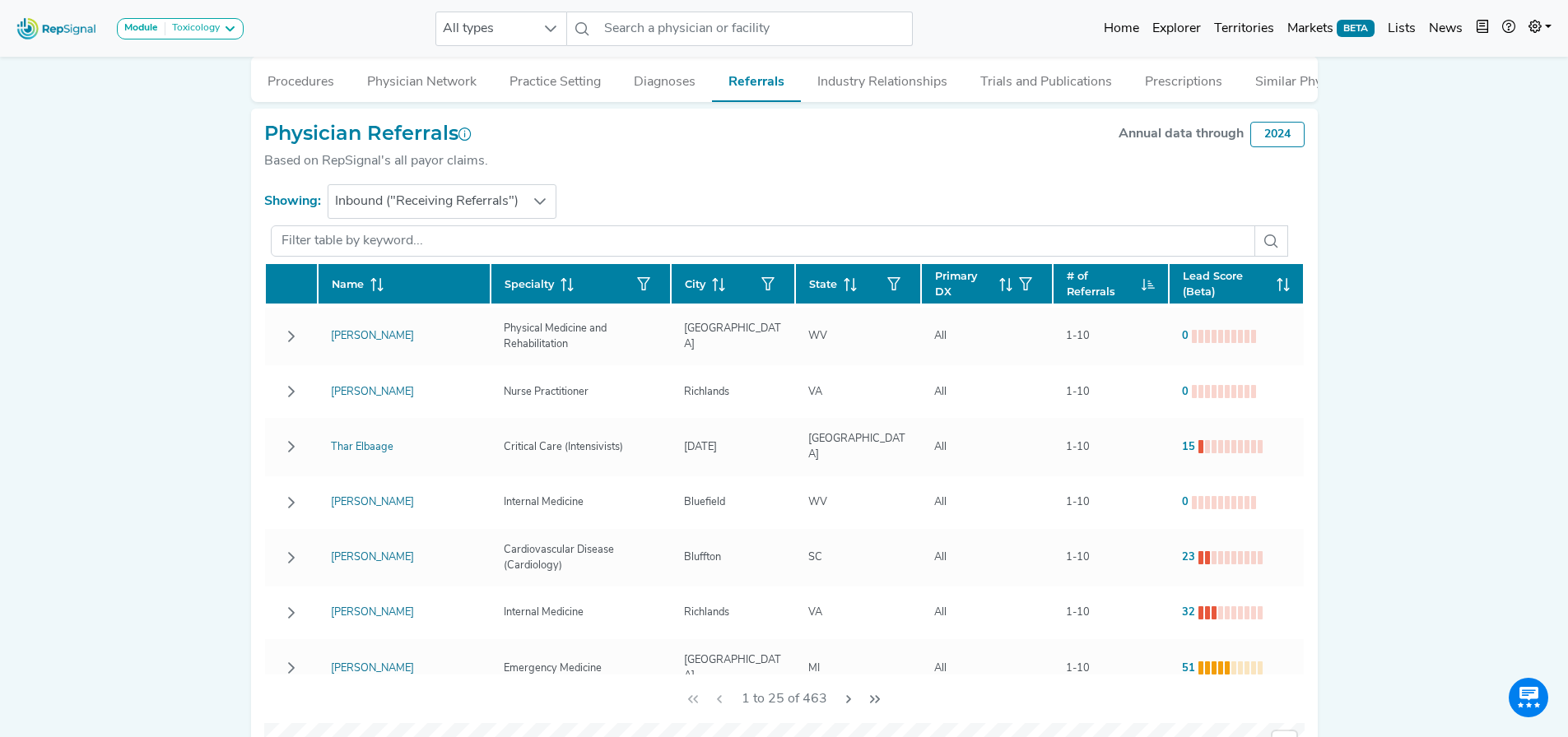
scroll to position [0, 0]
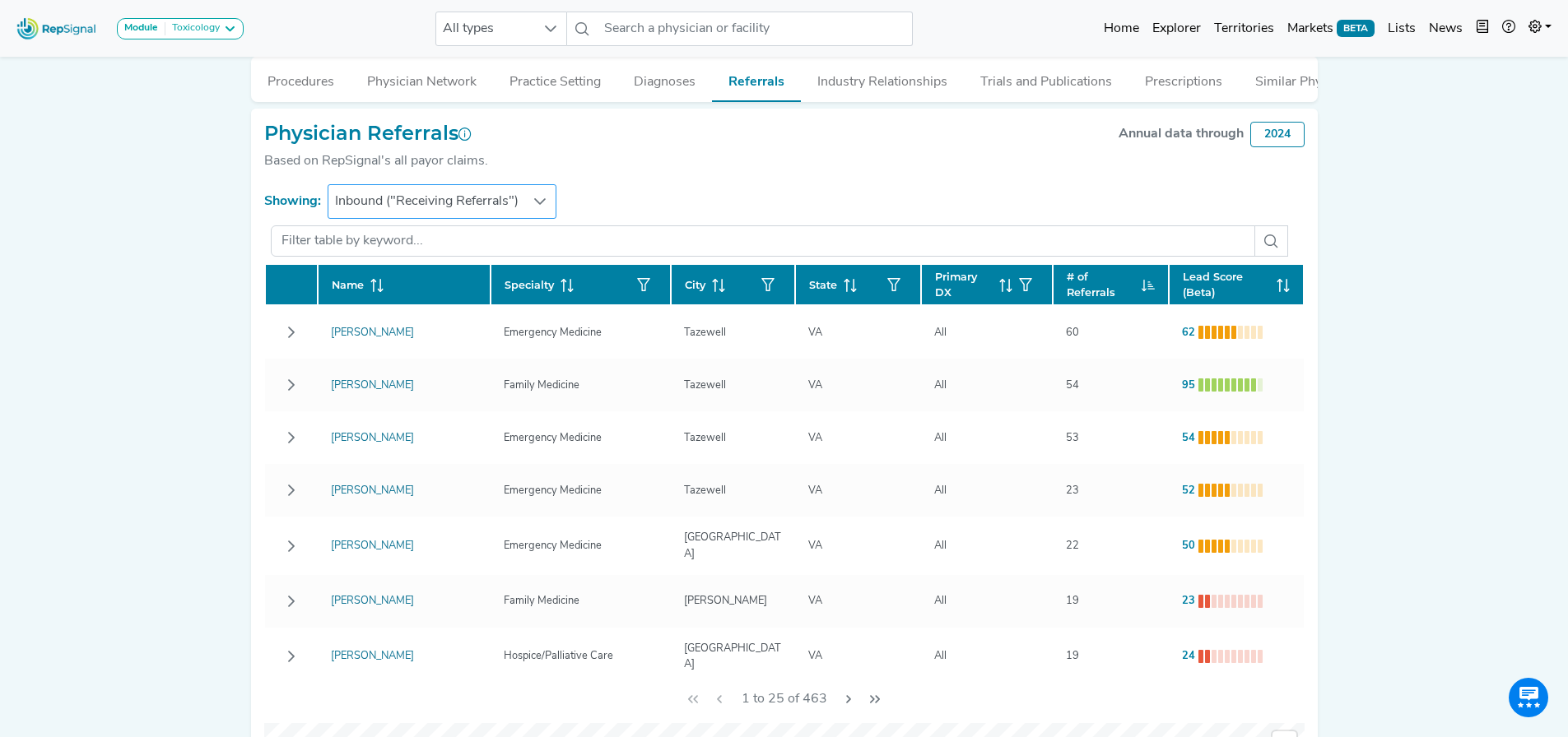
click at [358, 205] on span "Inbound ("Receiving Referrals")" at bounding box center [426, 201] width 196 height 33
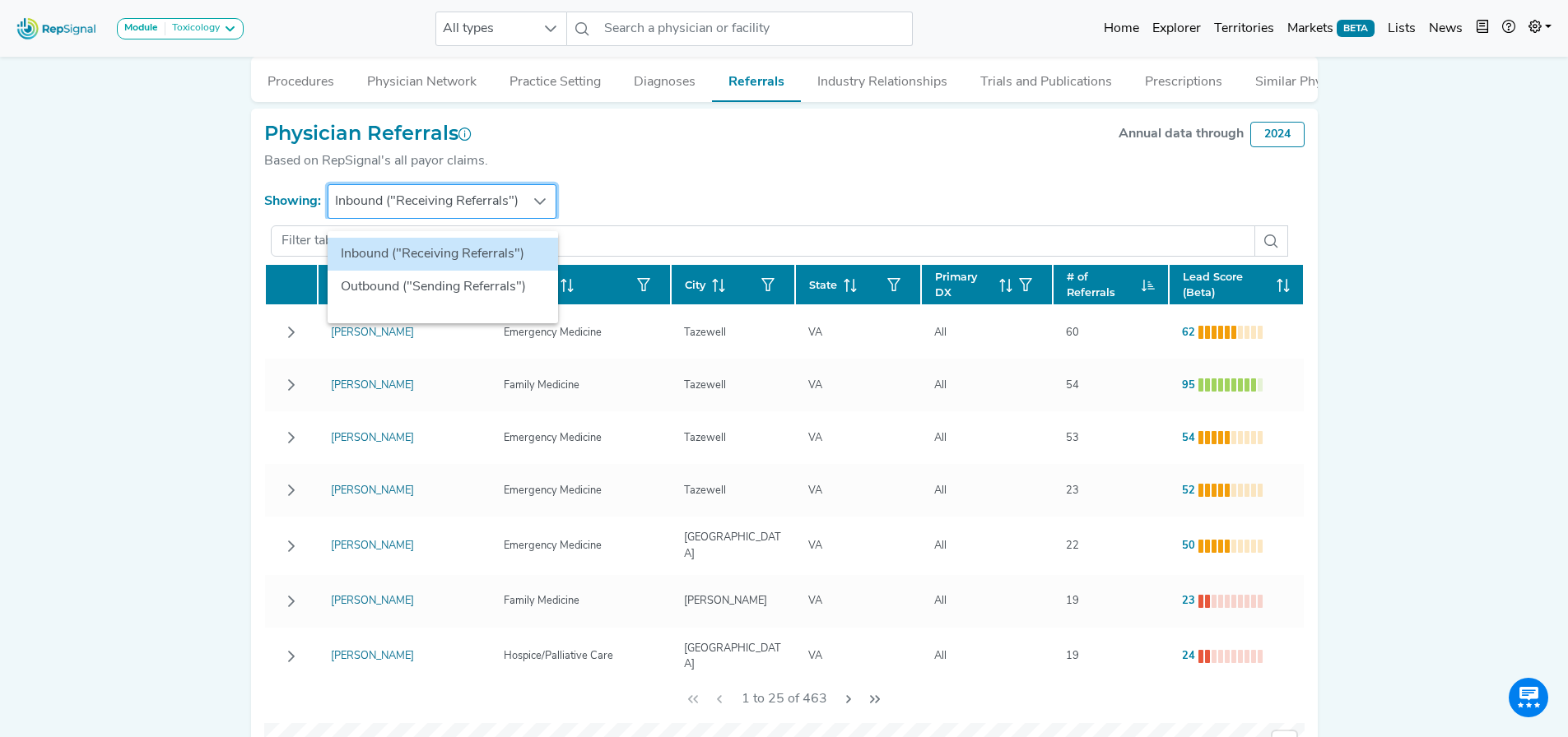
scroll to position [410, 13]
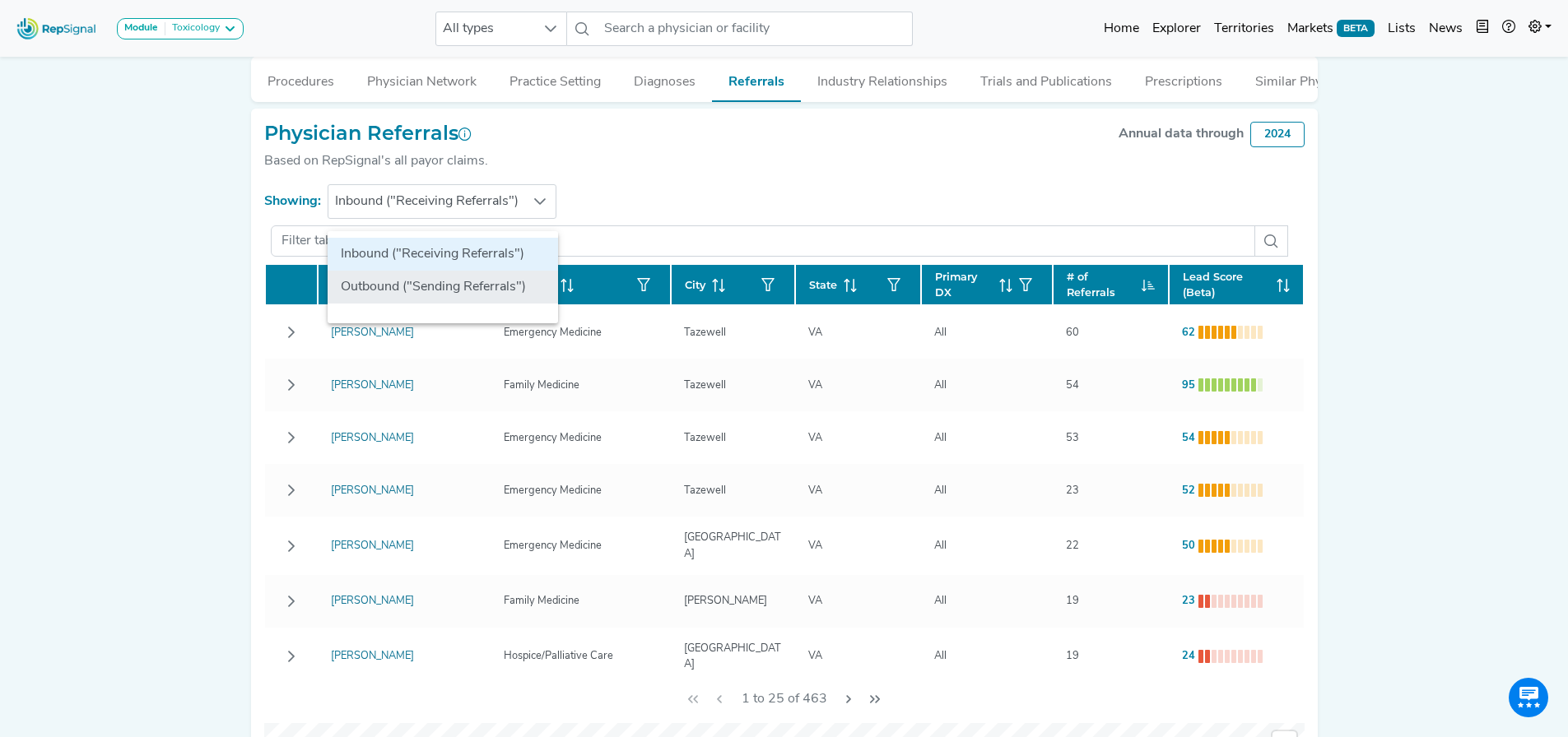
click at [384, 283] on li "Outbound ("Sending Referrals")" at bounding box center [442, 287] width 231 height 33
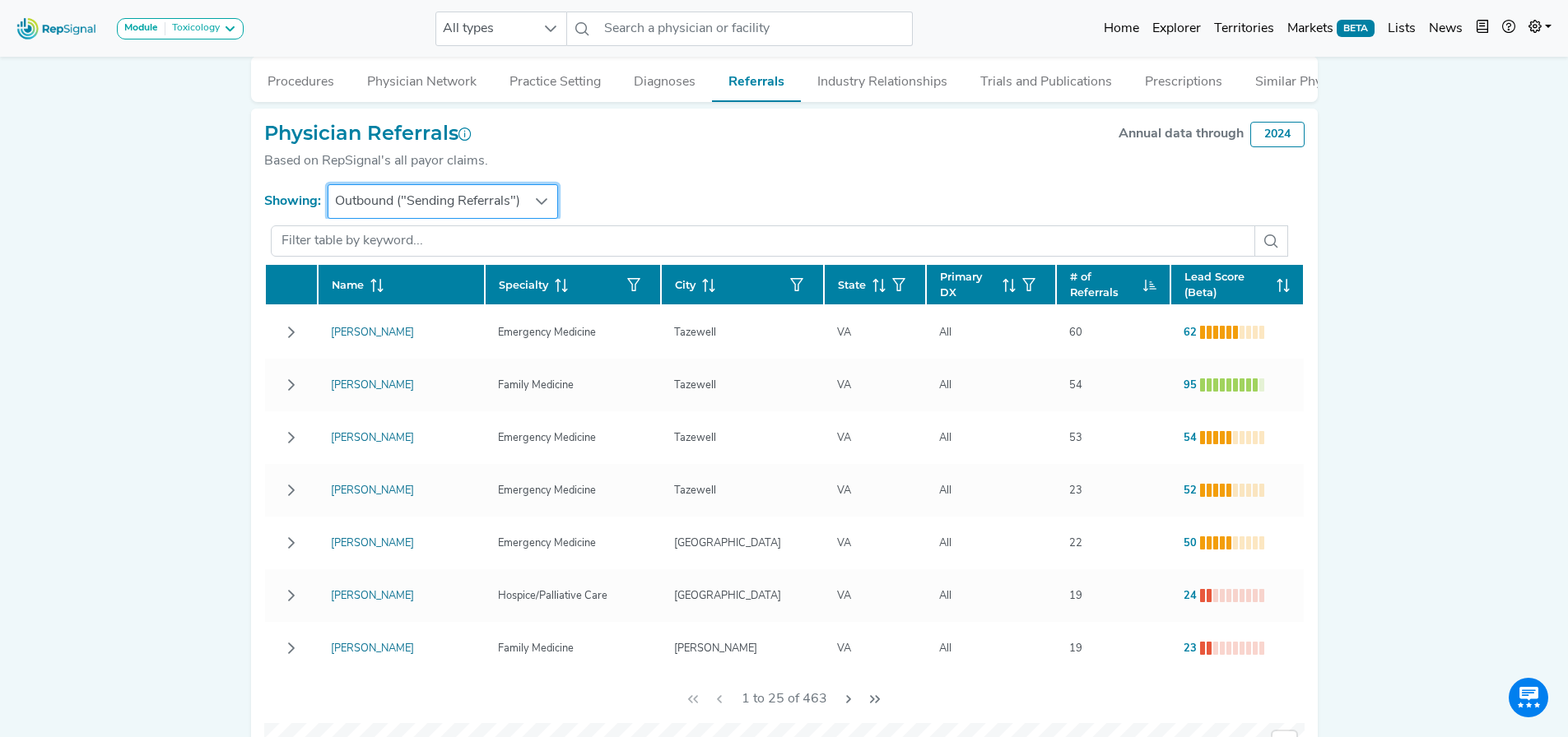
click at [408, 202] on span "Outbound ("Sending Referrals")" at bounding box center [427, 201] width 198 height 33
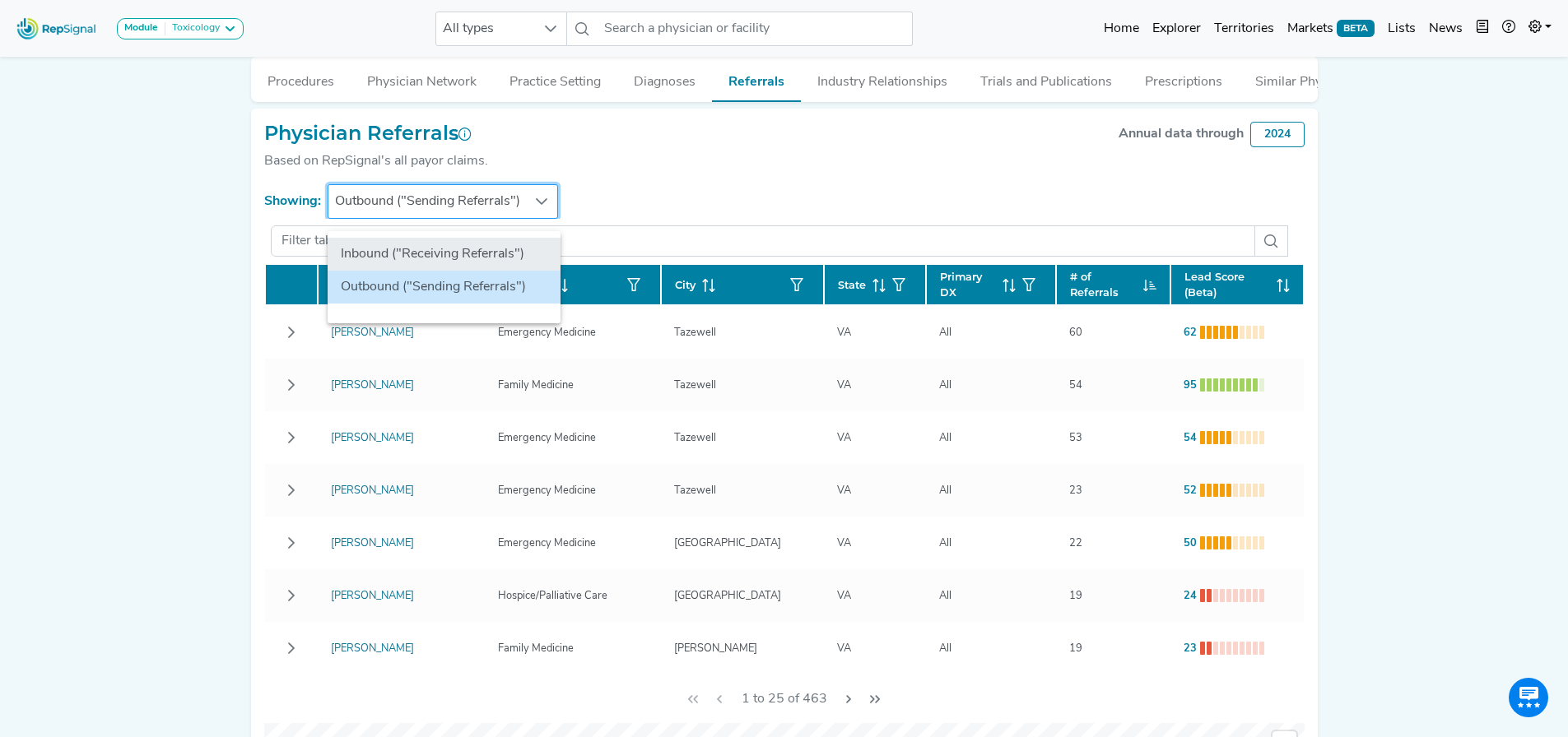
drag, startPoint x: 409, startPoint y: 254, endPoint x: 253, endPoint y: 348, distance: 182.1
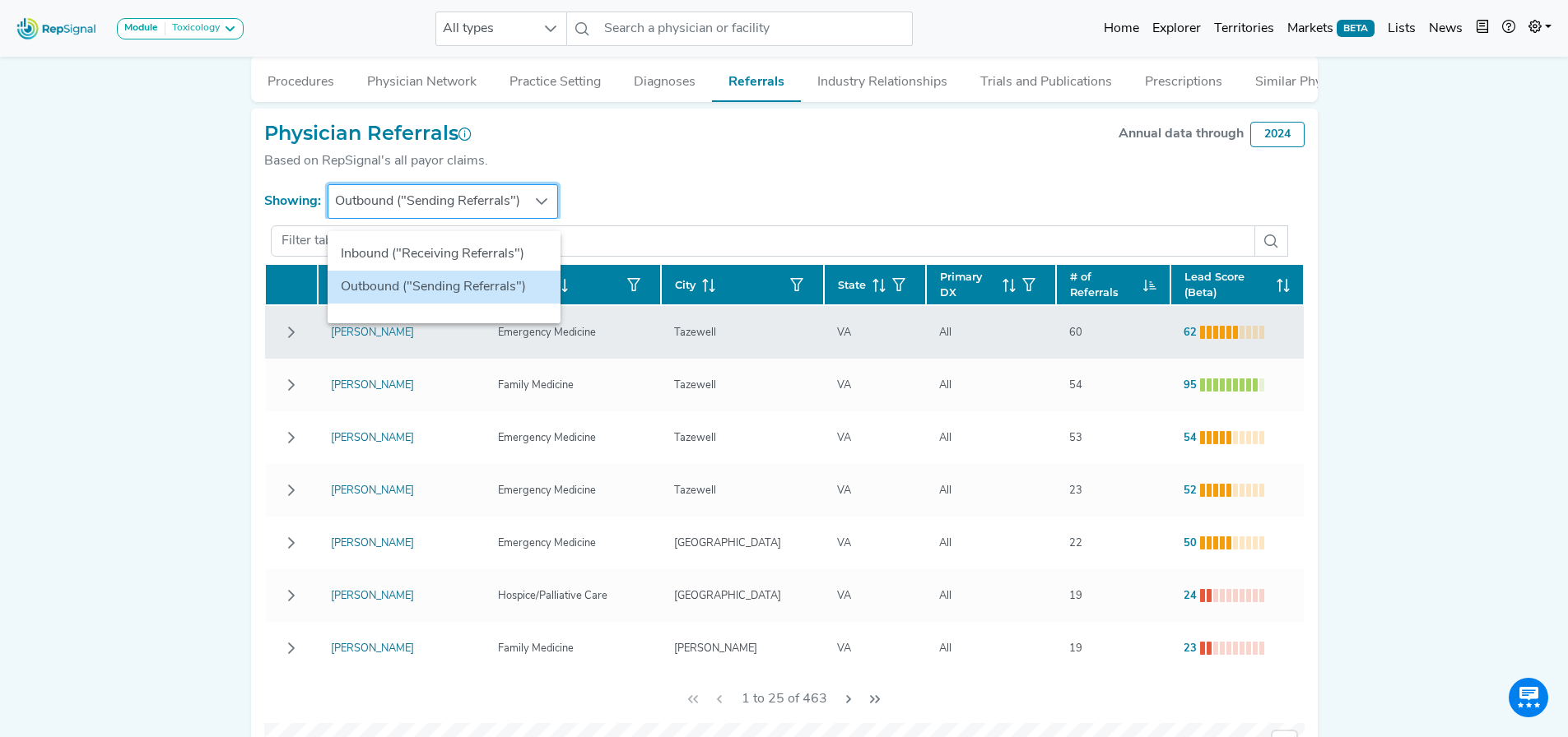
click at [409, 255] on li "Inbound ("Receiving Referrals")" at bounding box center [443, 254] width 233 height 33
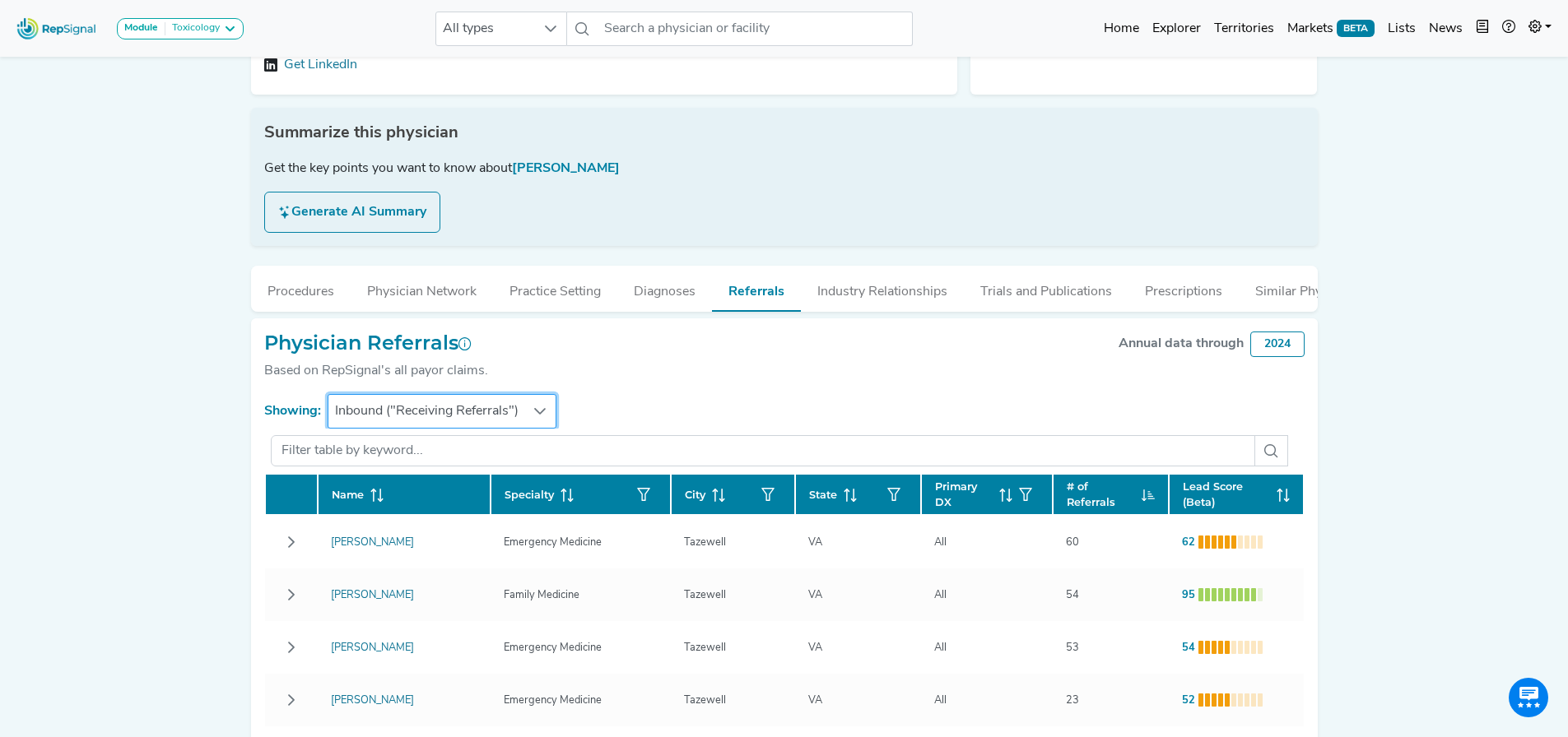
scroll to position [163, 13]
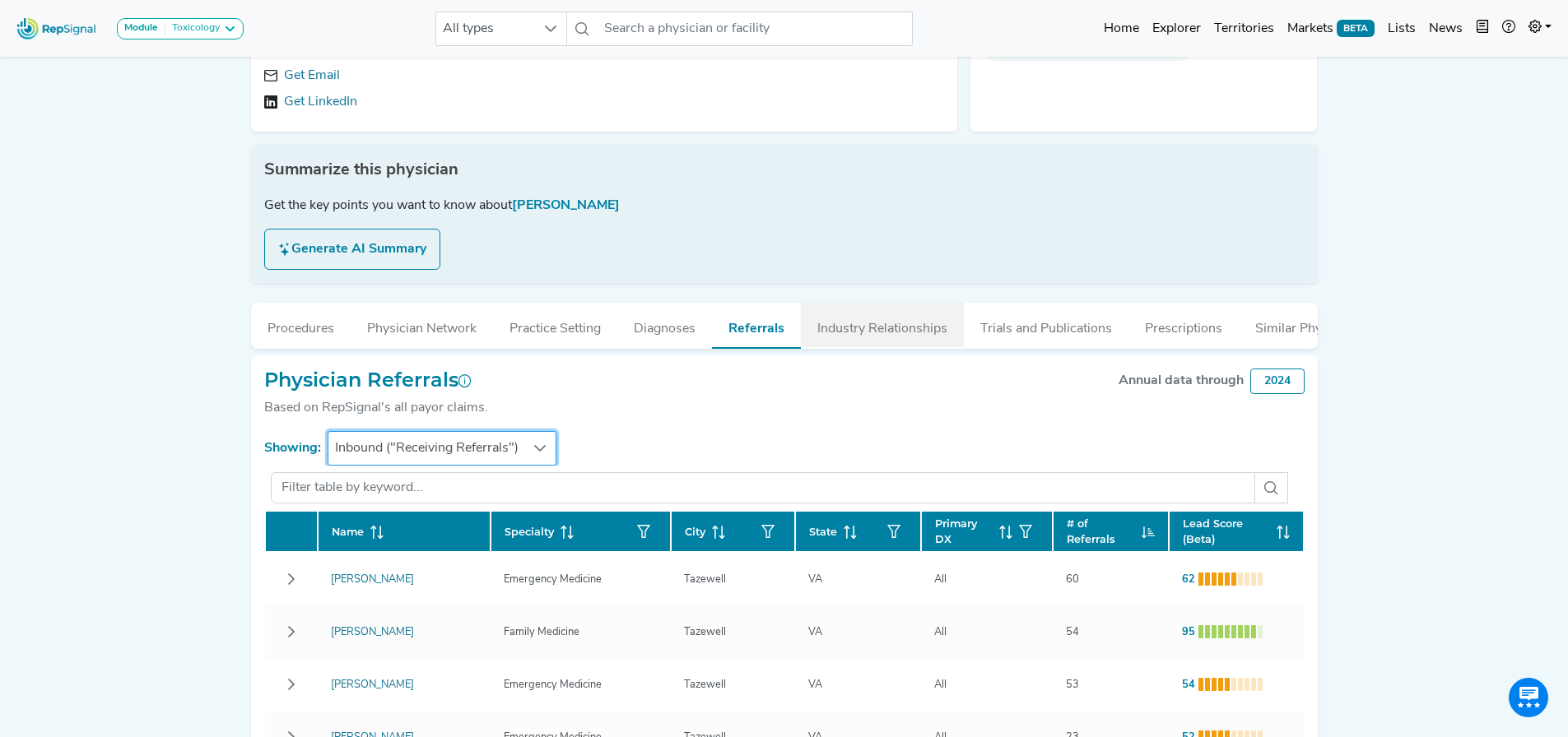
click at [877, 315] on button "Industry Relationships" at bounding box center [882, 325] width 163 height 44
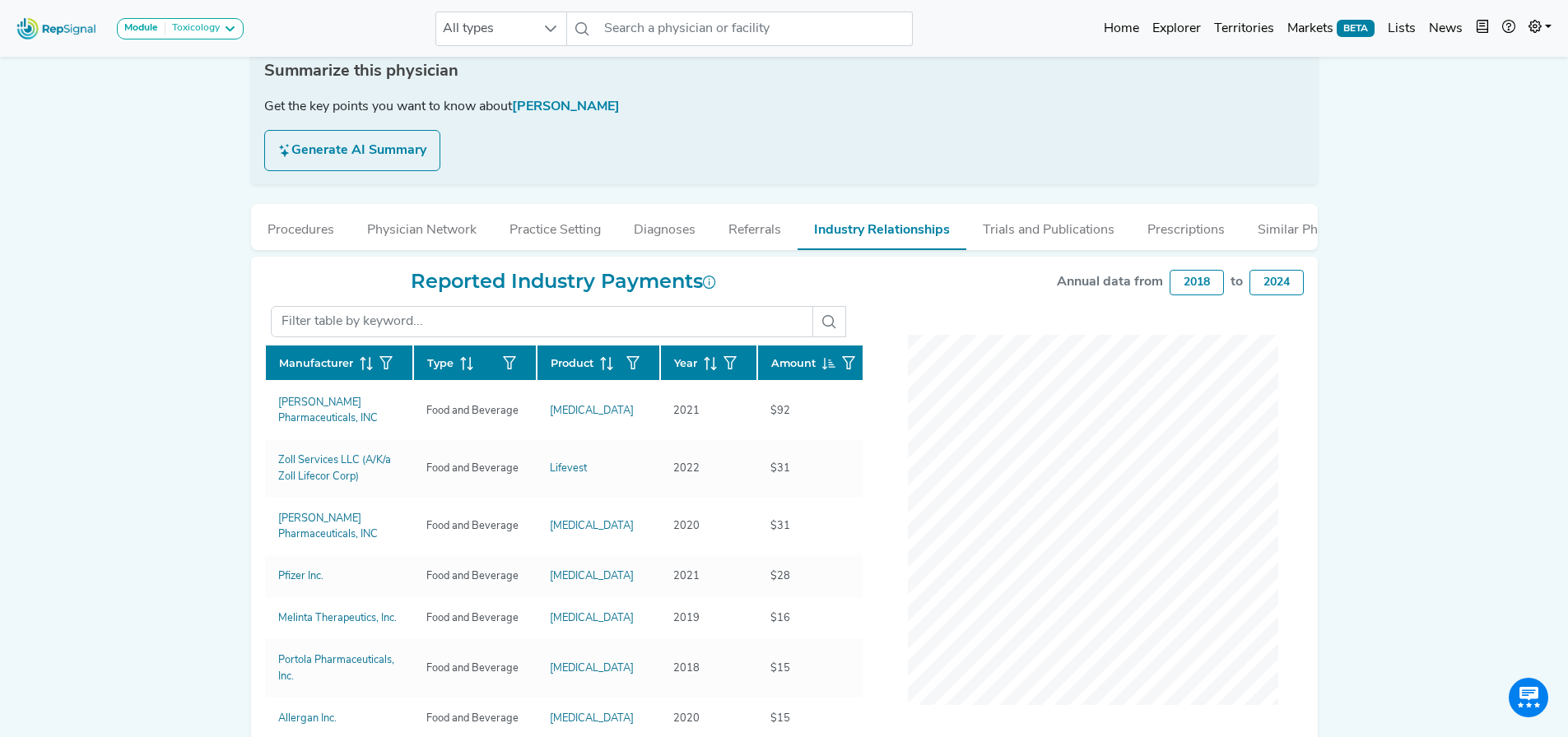
scroll to position [391, 13]
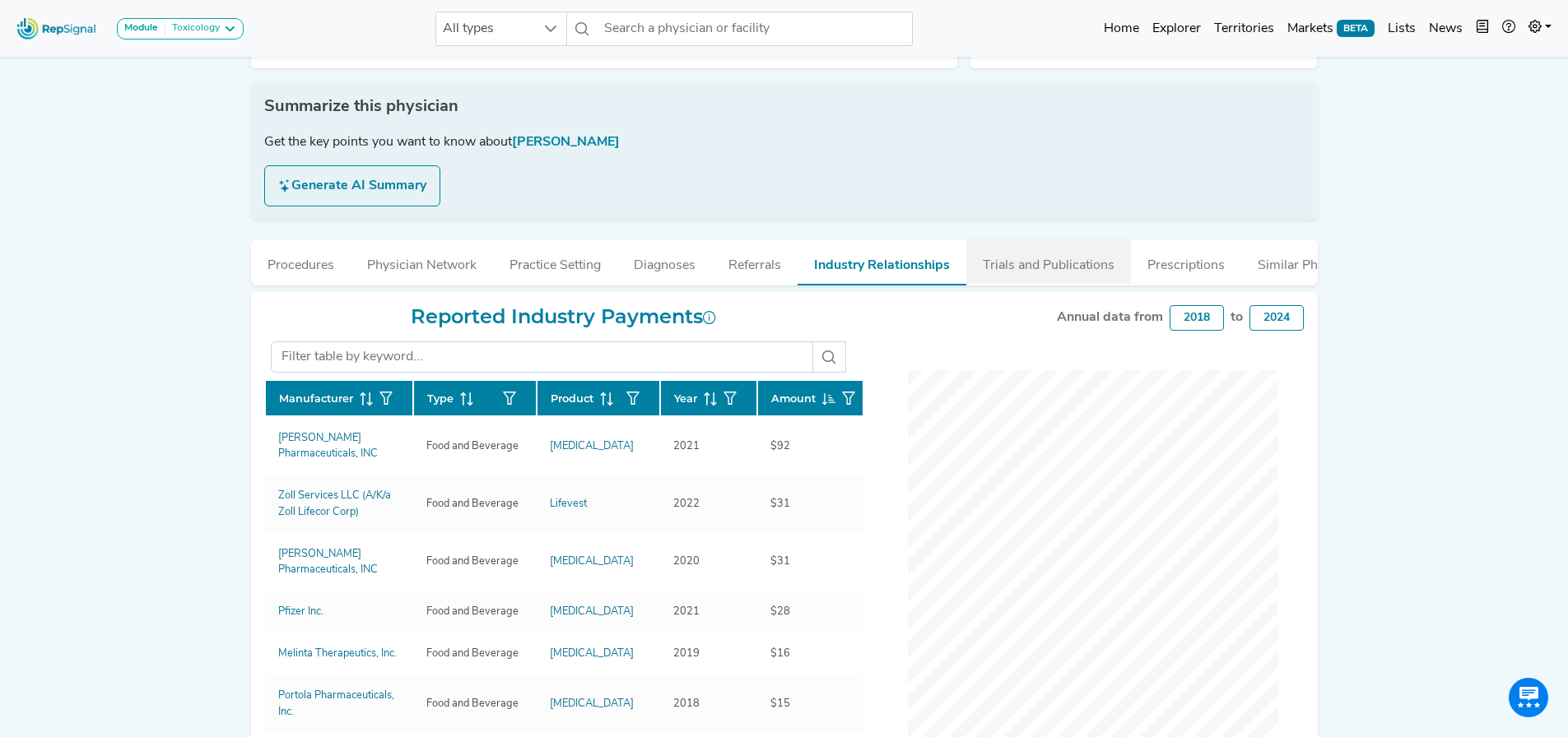
click at [1001, 274] on button "Trials and Publications" at bounding box center [1048, 261] width 165 height 44
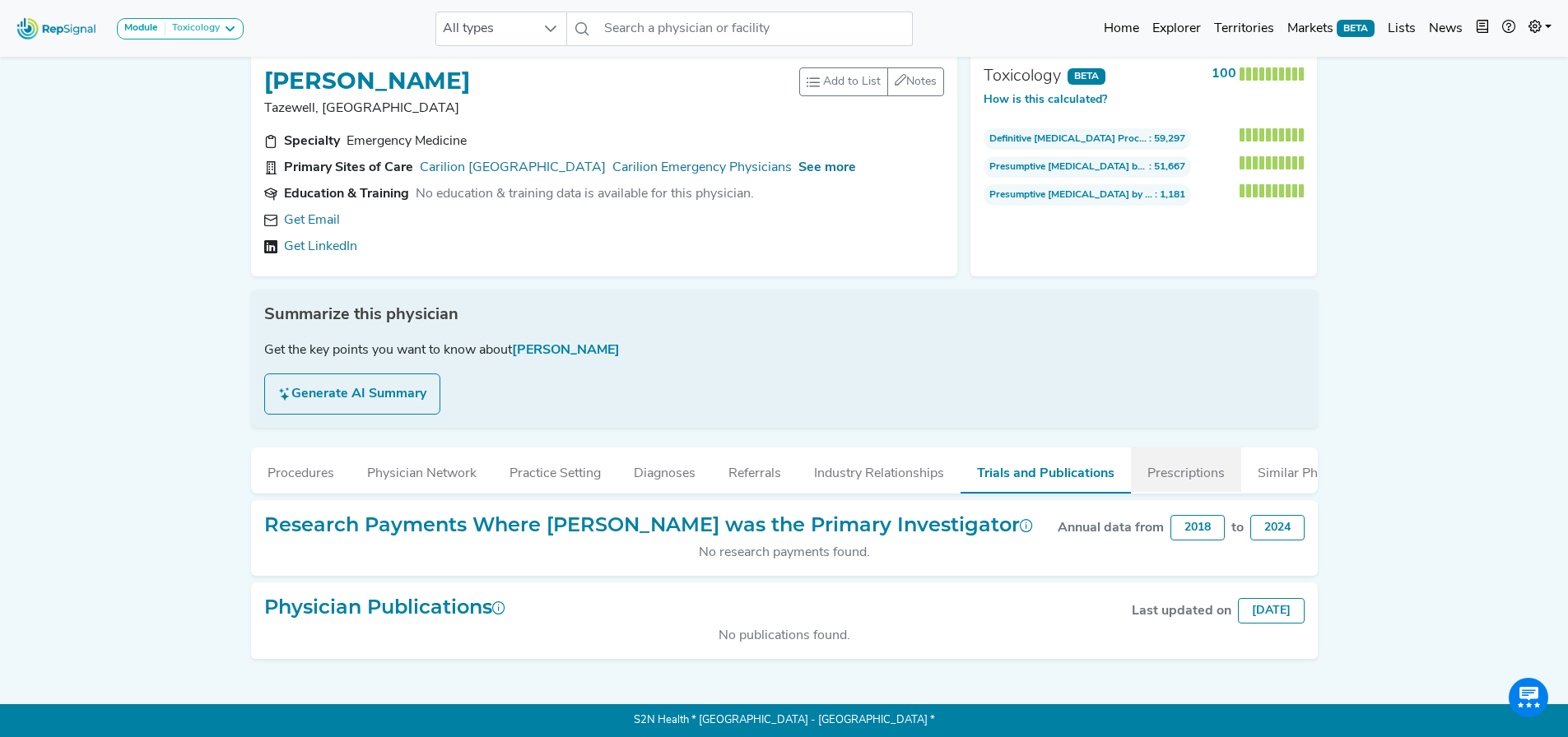
click at [1170, 447] on button "Prescriptions" at bounding box center [1185, 469] width 110 height 44
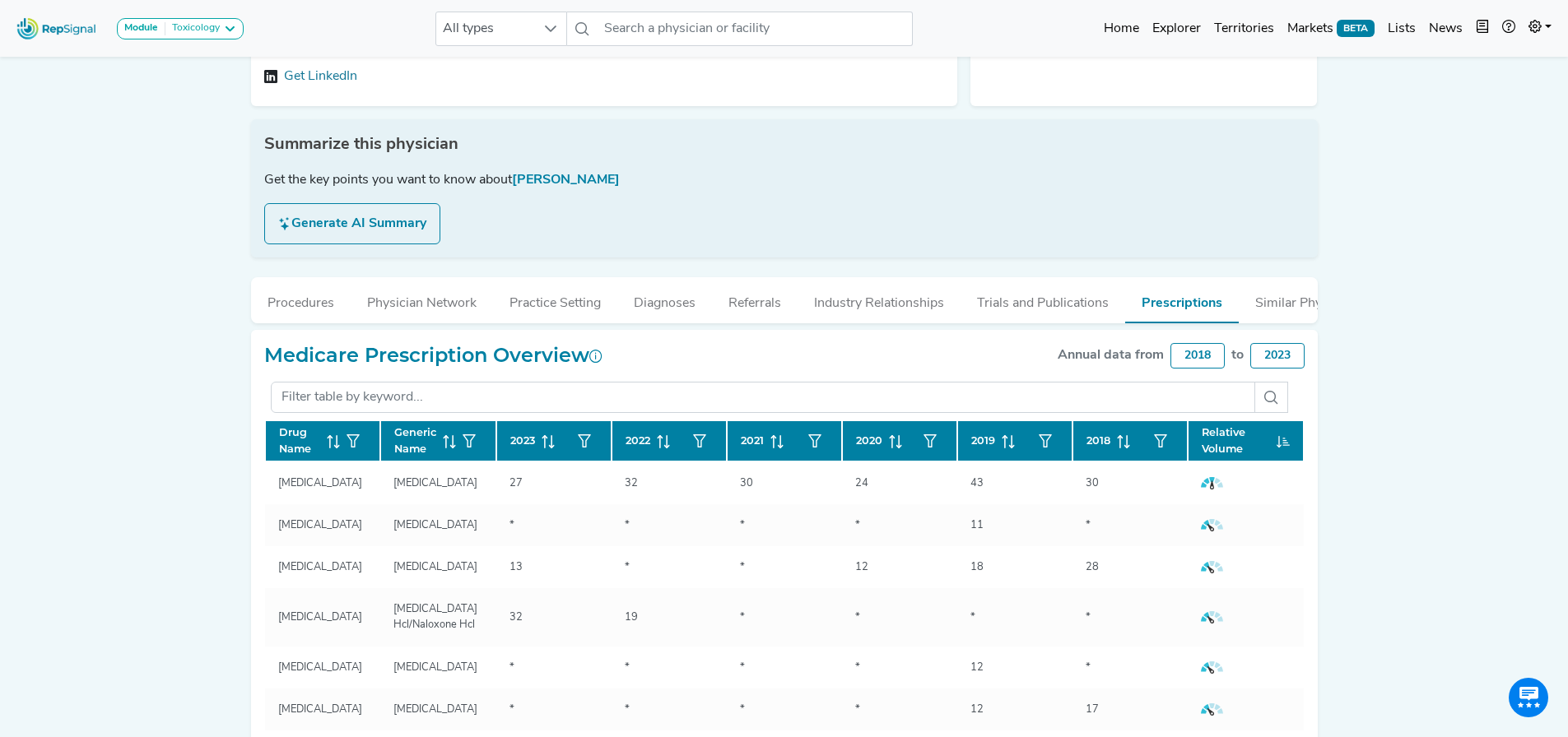
scroll to position [192, 13]
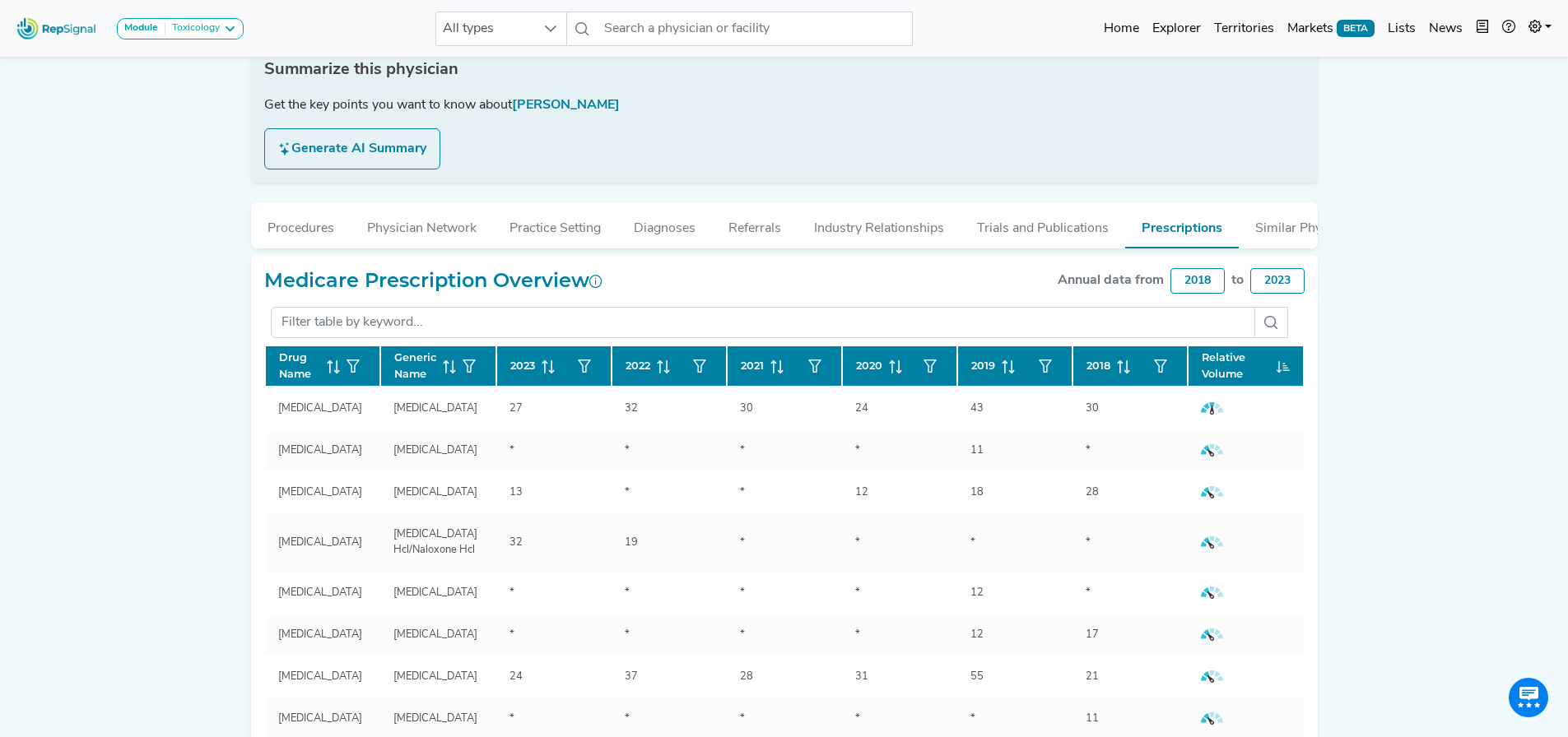
click at [1267, 221] on button "Similar Physicians" at bounding box center [1308, 224] width 140 height 44
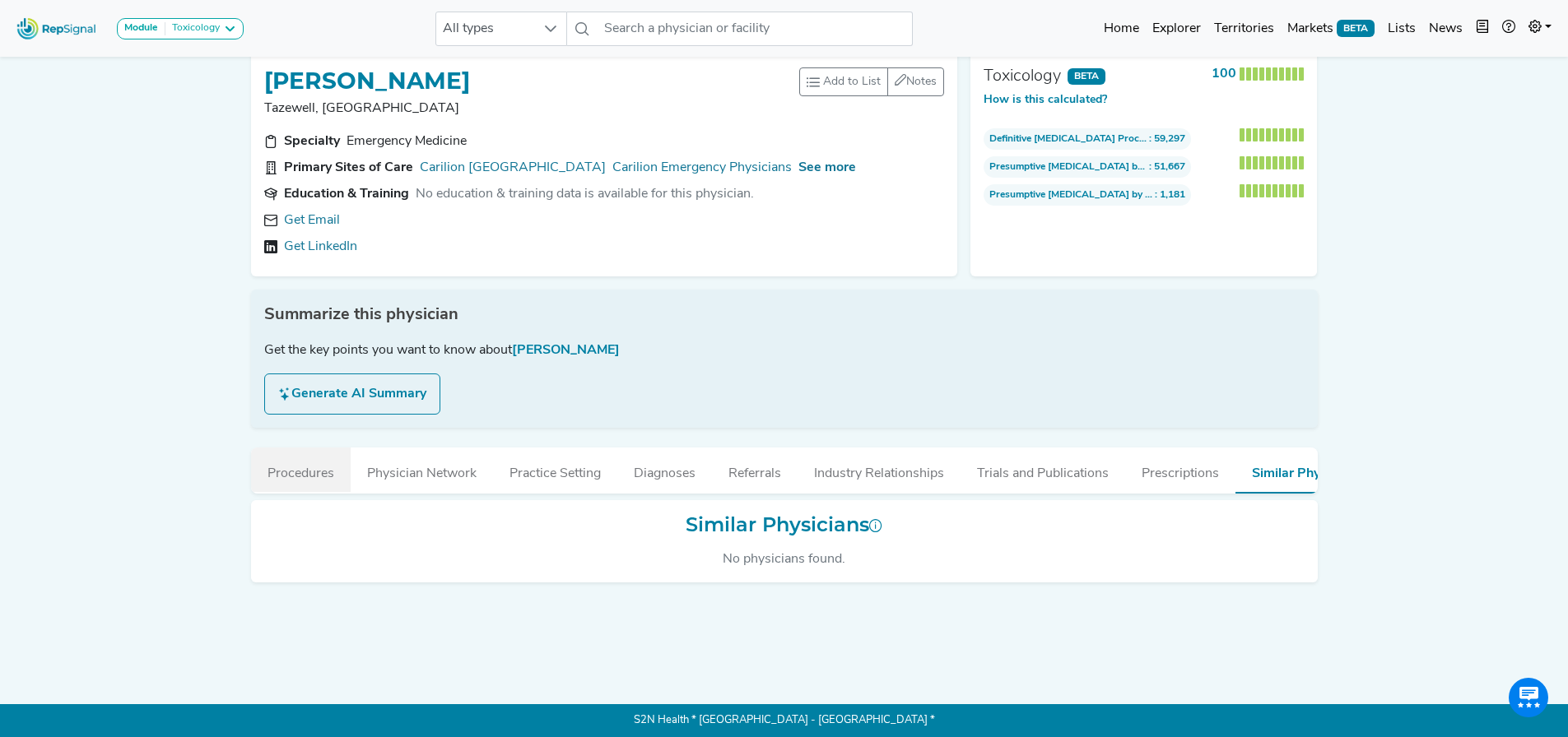
click at [287, 470] on button "Procedures" at bounding box center [301, 469] width 100 height 44
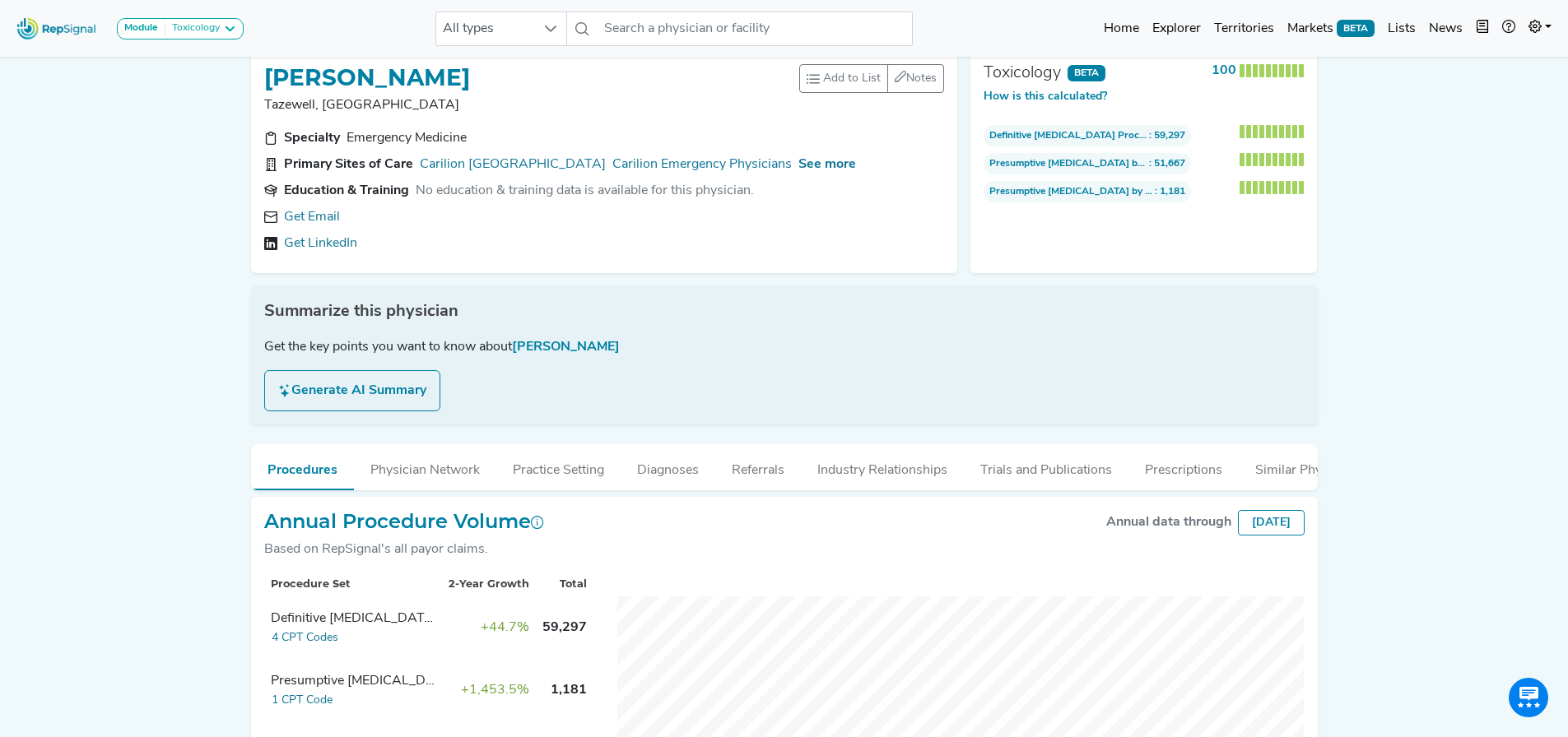
scroll to position [0, 13]
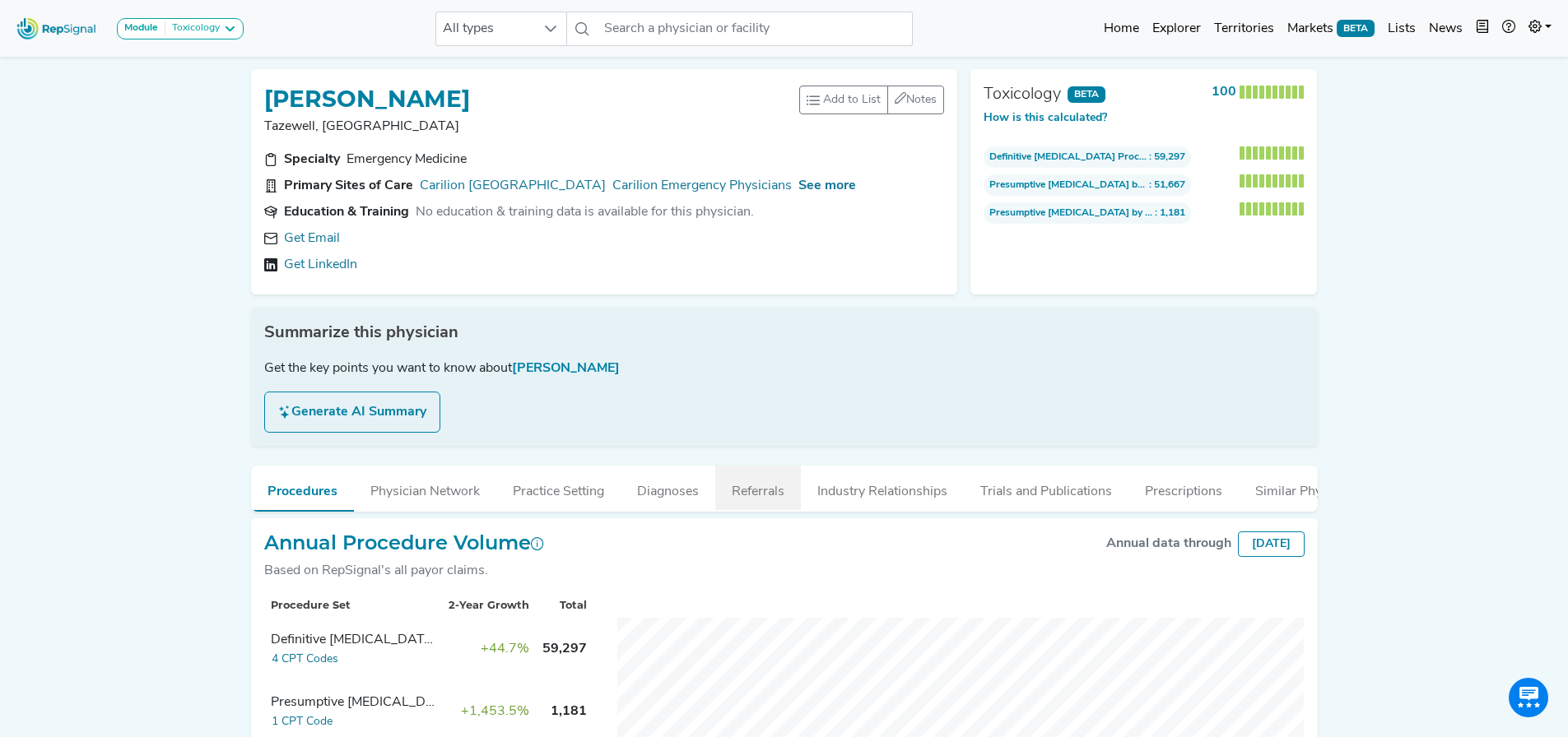
click at [743, 488] on button "Referrals" at bounding box center [758, 488] width 86 height 44
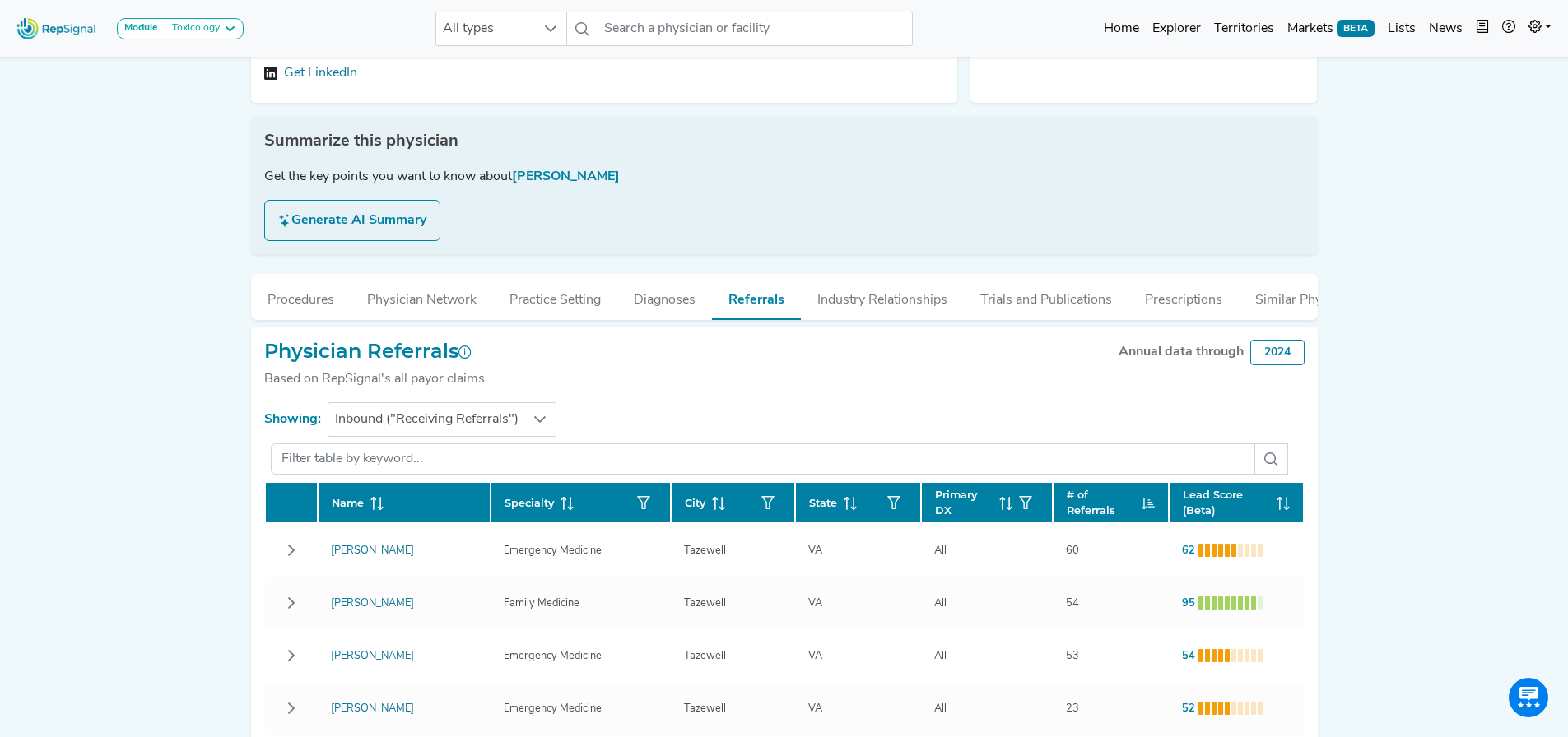
scroll to position [165, 13]
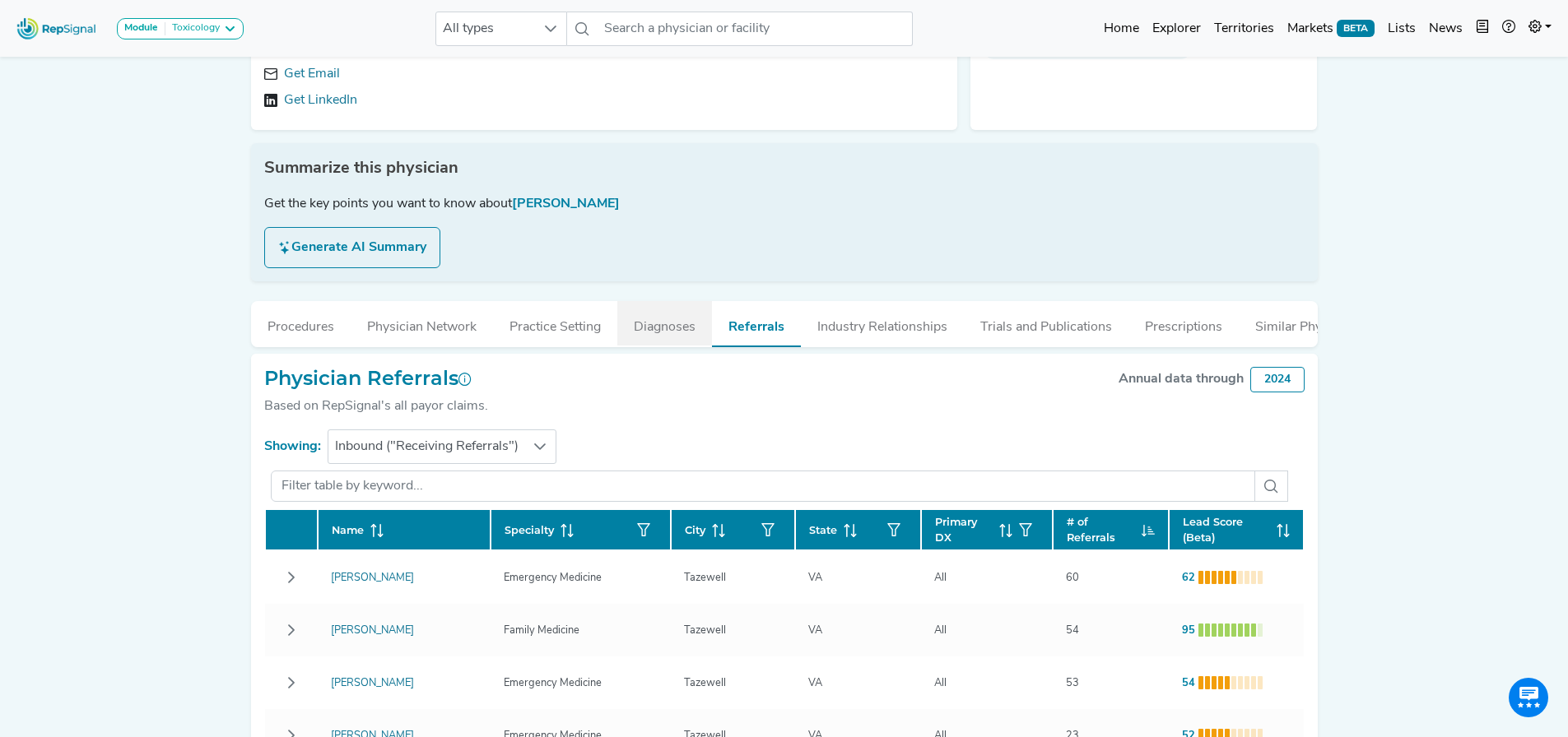
click at [689, 324] on button "Diagnoses" at bounding box center [664, 323] width 95 height 44
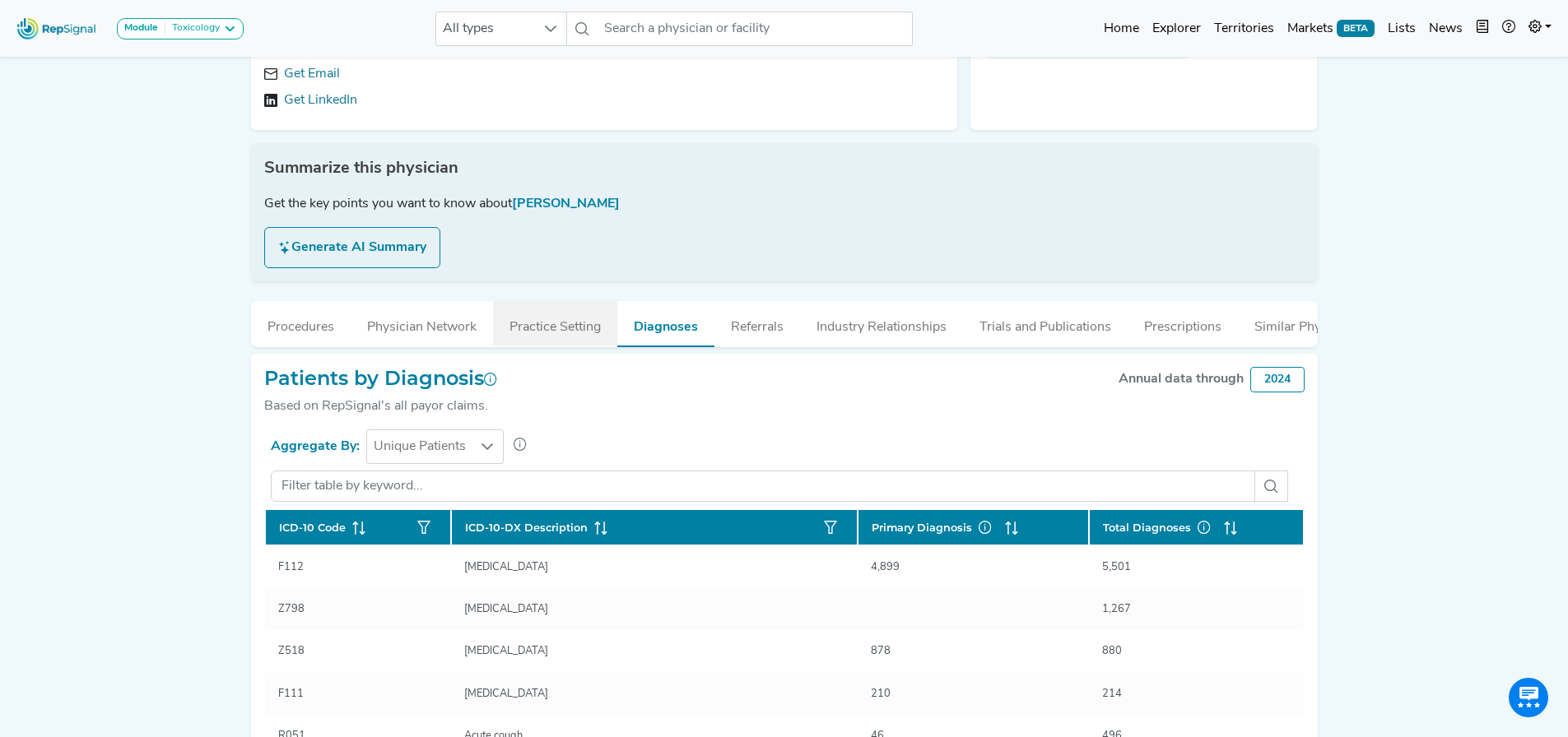
click at [572, 318] on button "Practice Setting" at bounding box center [555, 323] width 124 height 44
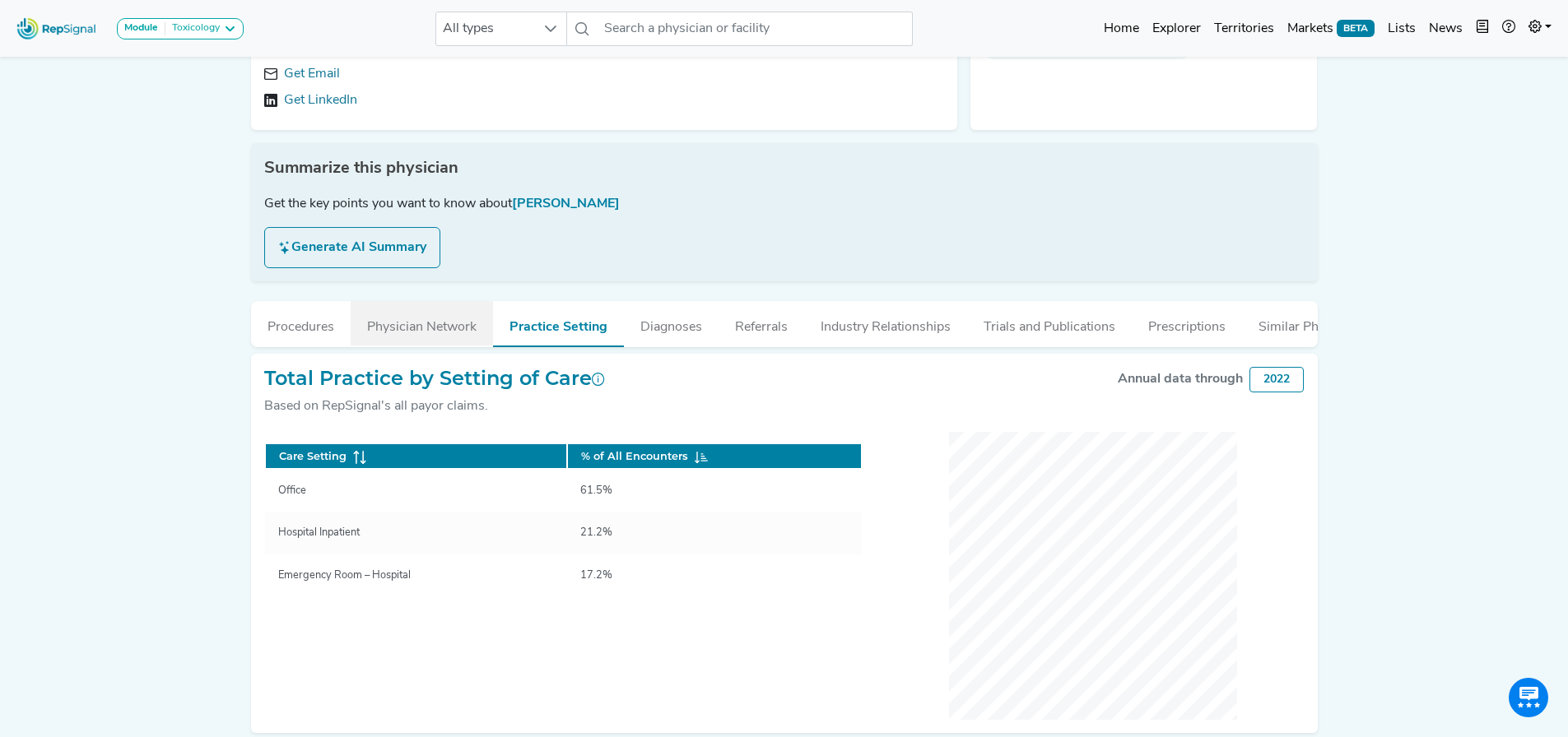
click at [411, 309] on button "Physician Network" at bounding box center [422, 323] width 143 height 44
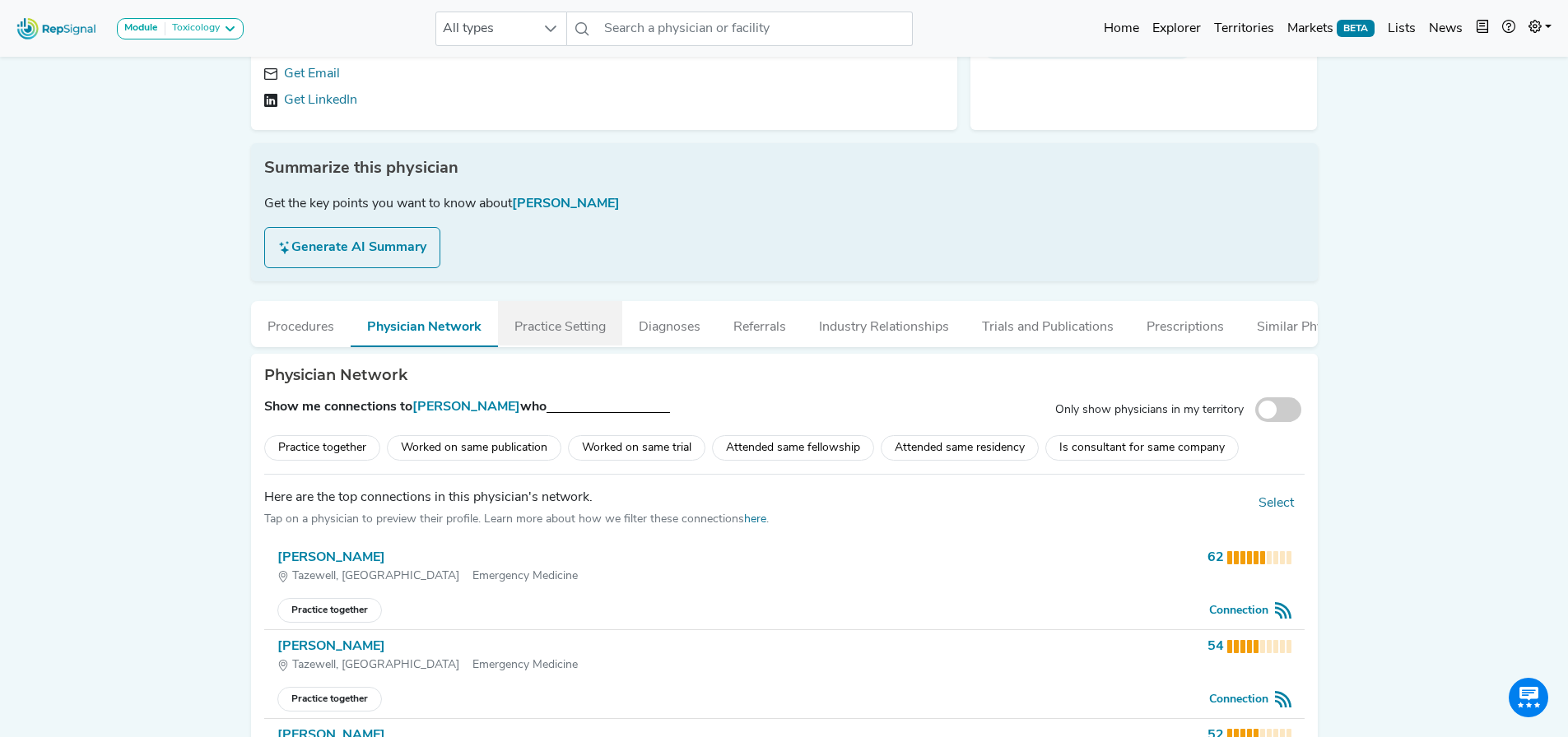
click at [568, 316] on button "Practice Setting" at bounding box center [560, 323] width 124 height 44
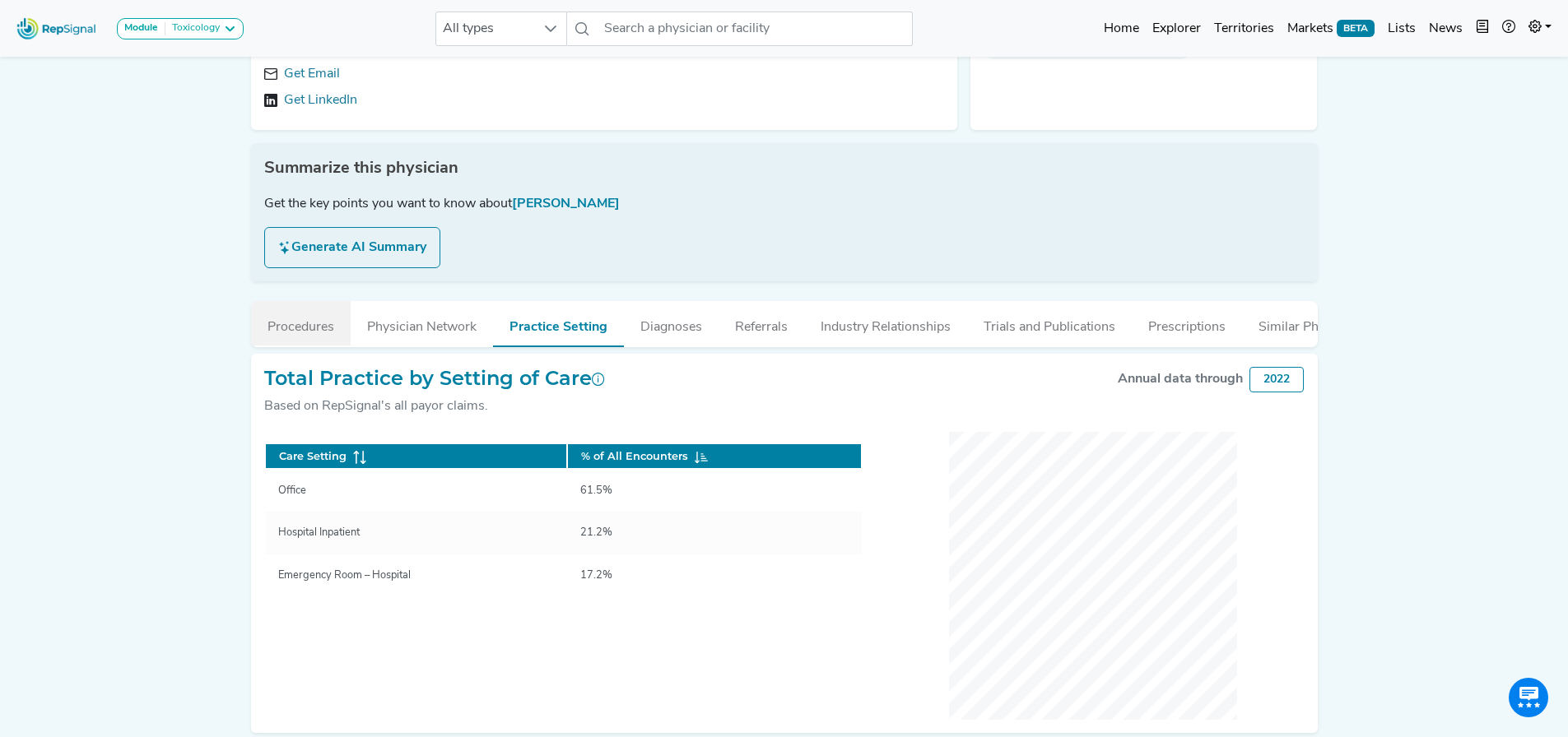
click at [325, 339] on button "Procedures" at bounding box center [301, 323] width 100 height 44
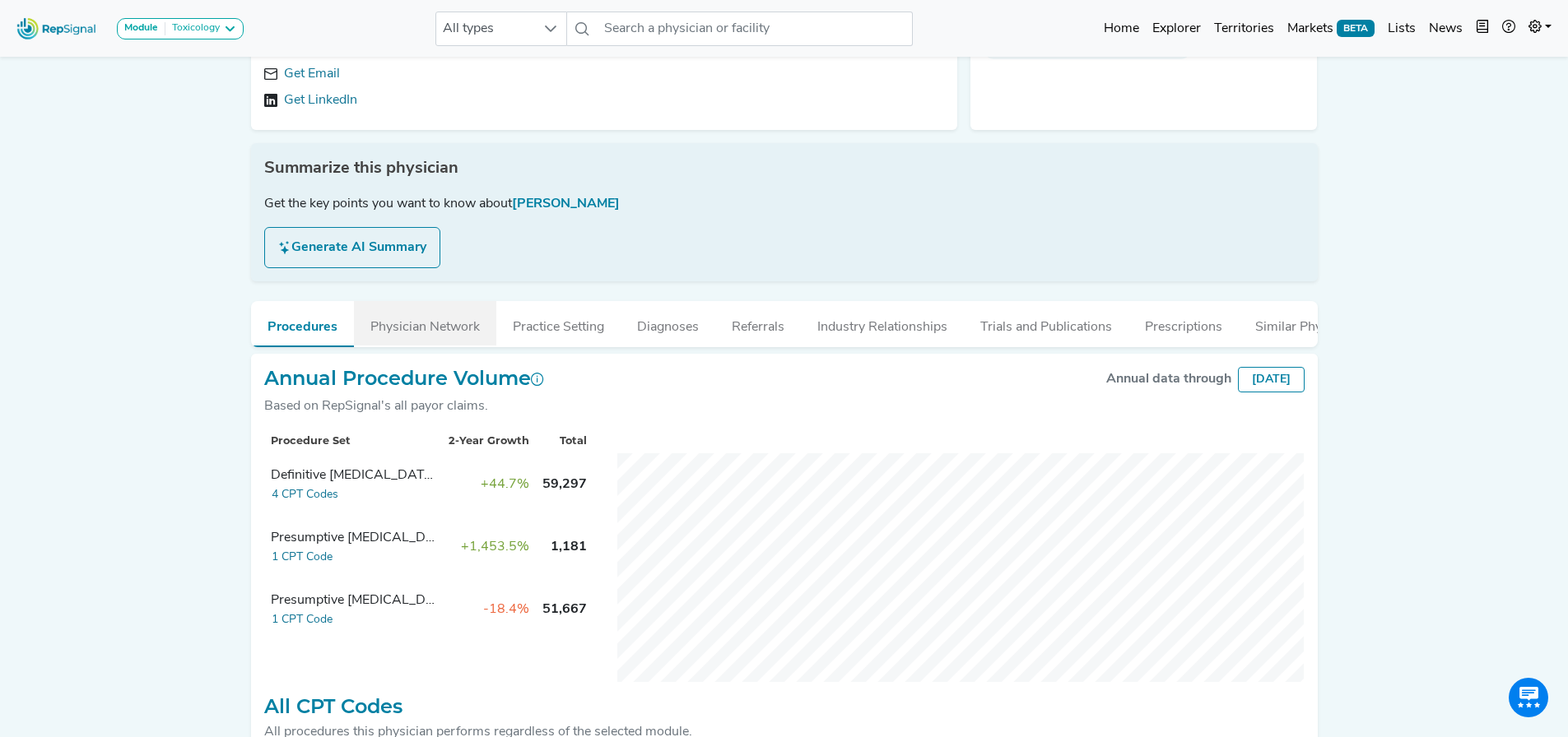
click at [392, 324] on button "Physician Network" at bounding box center [426, 323] width 143 height 44
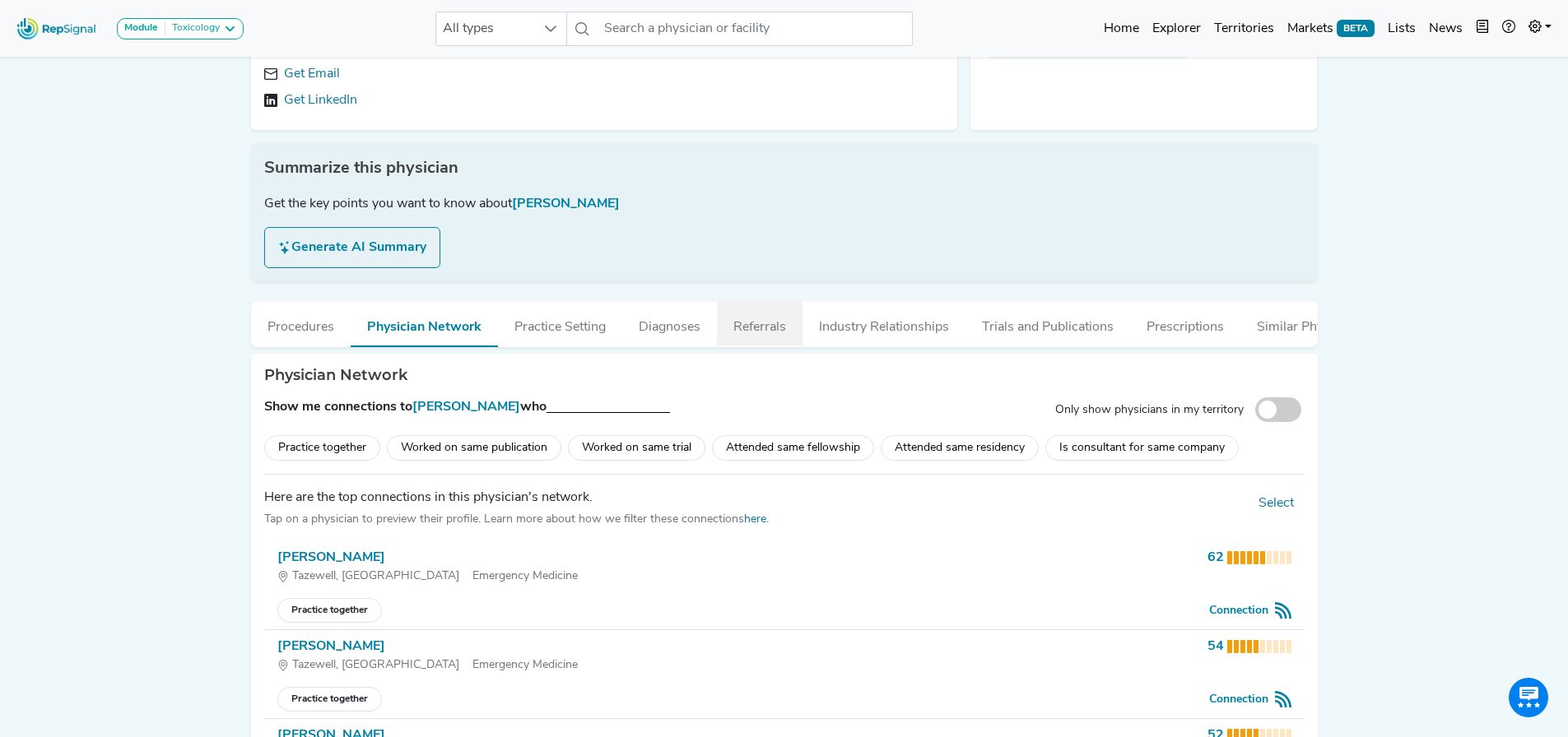
click at [785, 342] on button "Referrals" at bounding box center [760, 323] width 86 height 44
click at [871, 333] on button "Industry Relationships" at bounding box center [884, 323] width 163 height 44
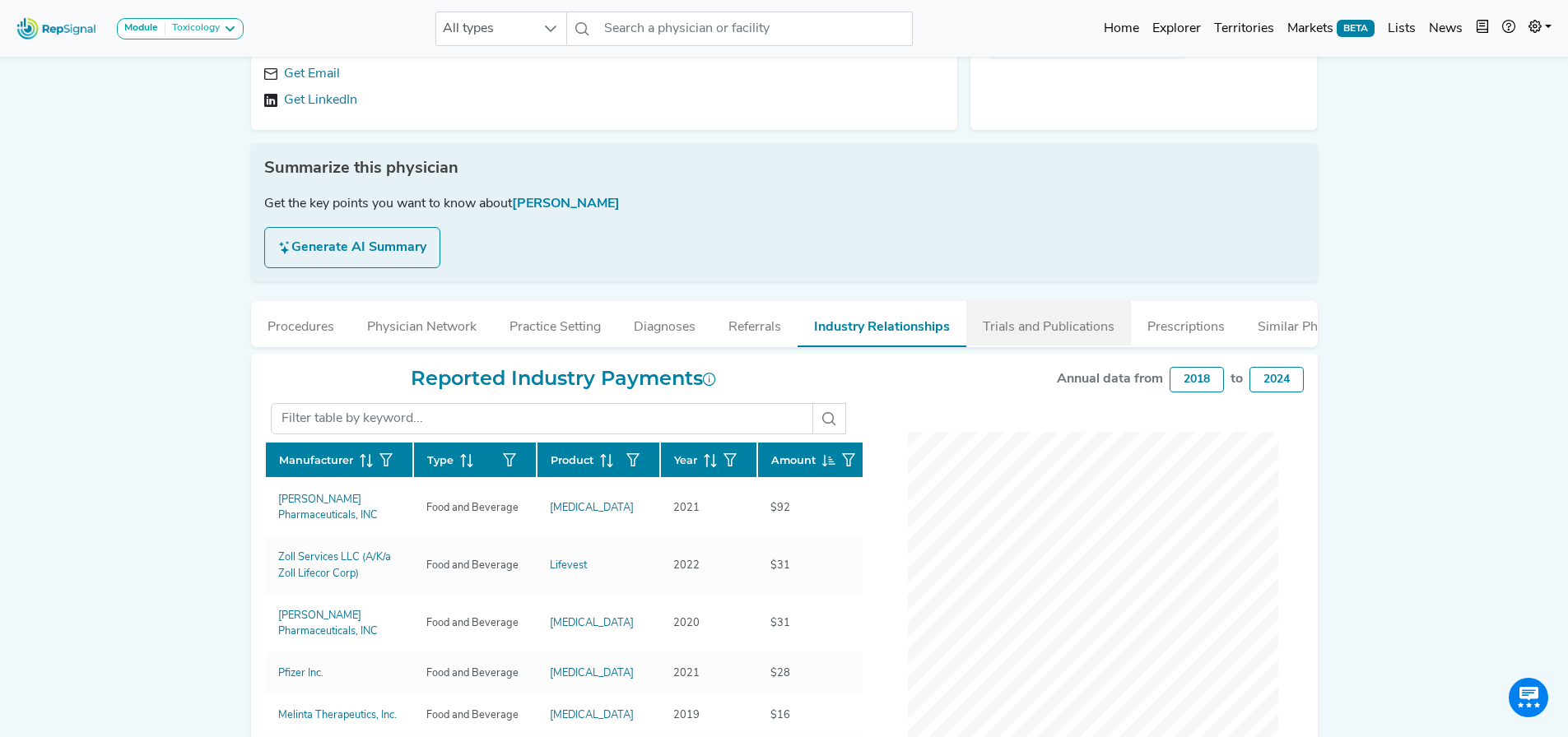
click at [1032, 322] on button "Trials and Publications" at bounding box center [1048, 323] width 165 height 44
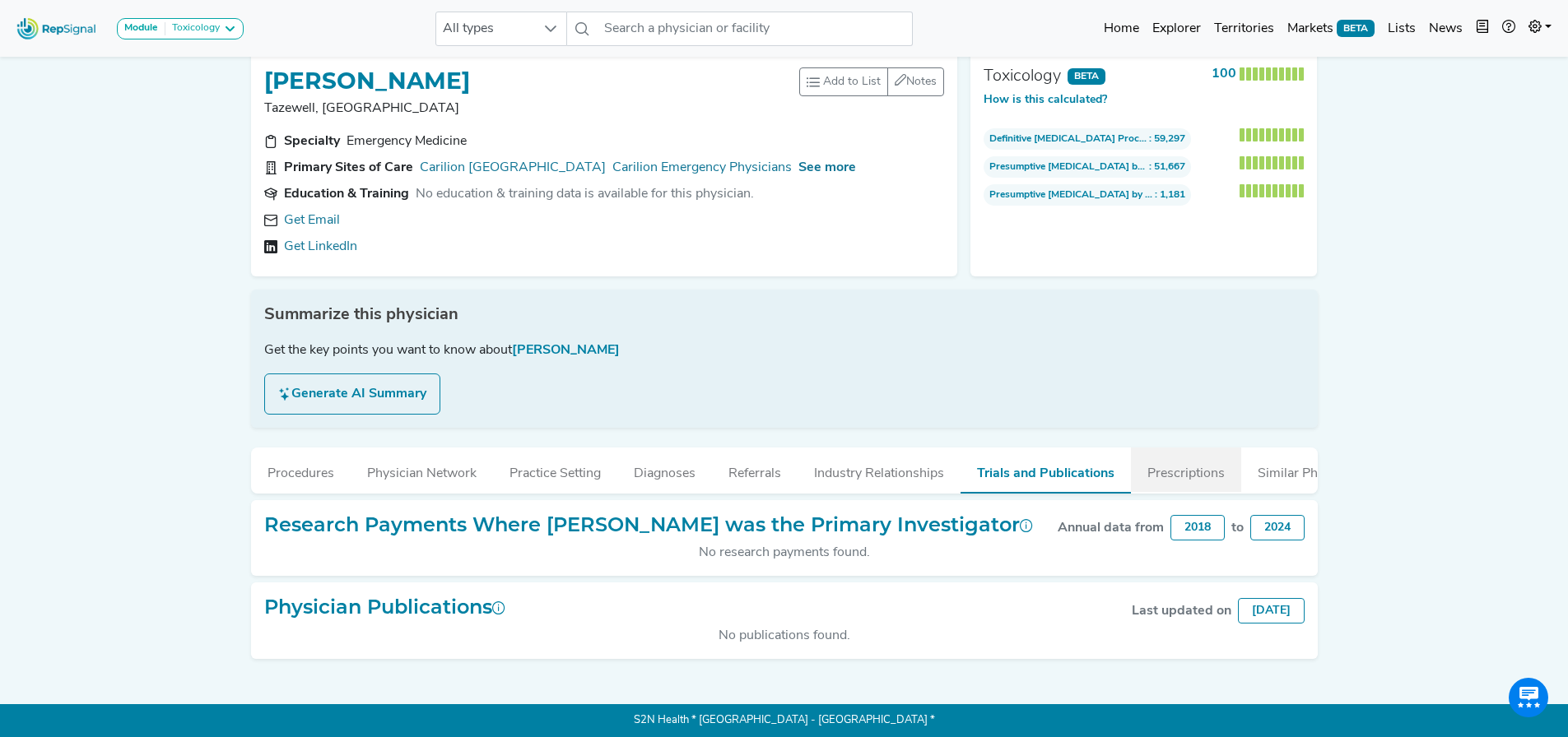
click at [1136, 462] on button "Prescriptions" at bounding box center [1185, 469] width 110 height 44
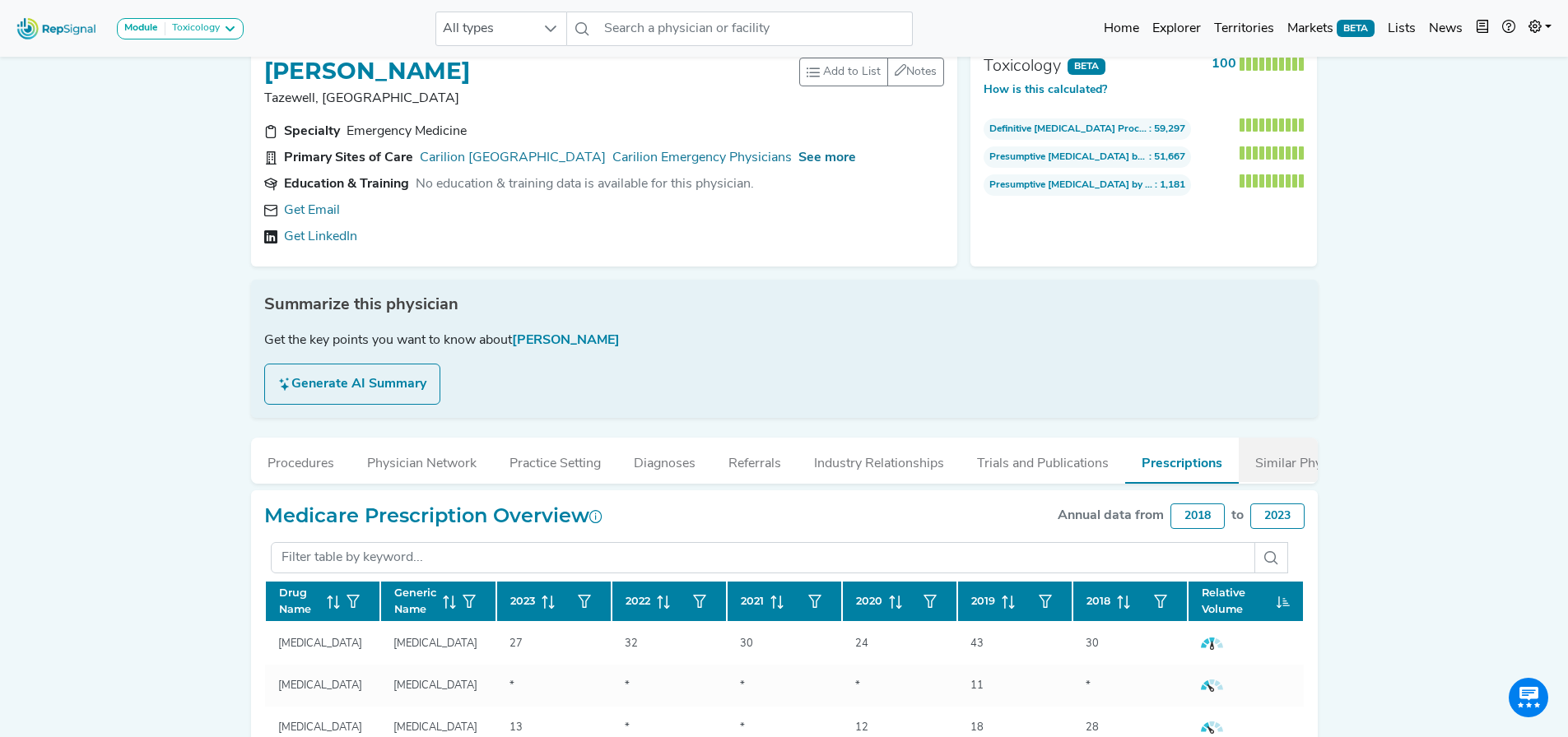
click at [1244, 453] on button "Similar Physicians" at bounding box center [1308, 460] width 140 height 44
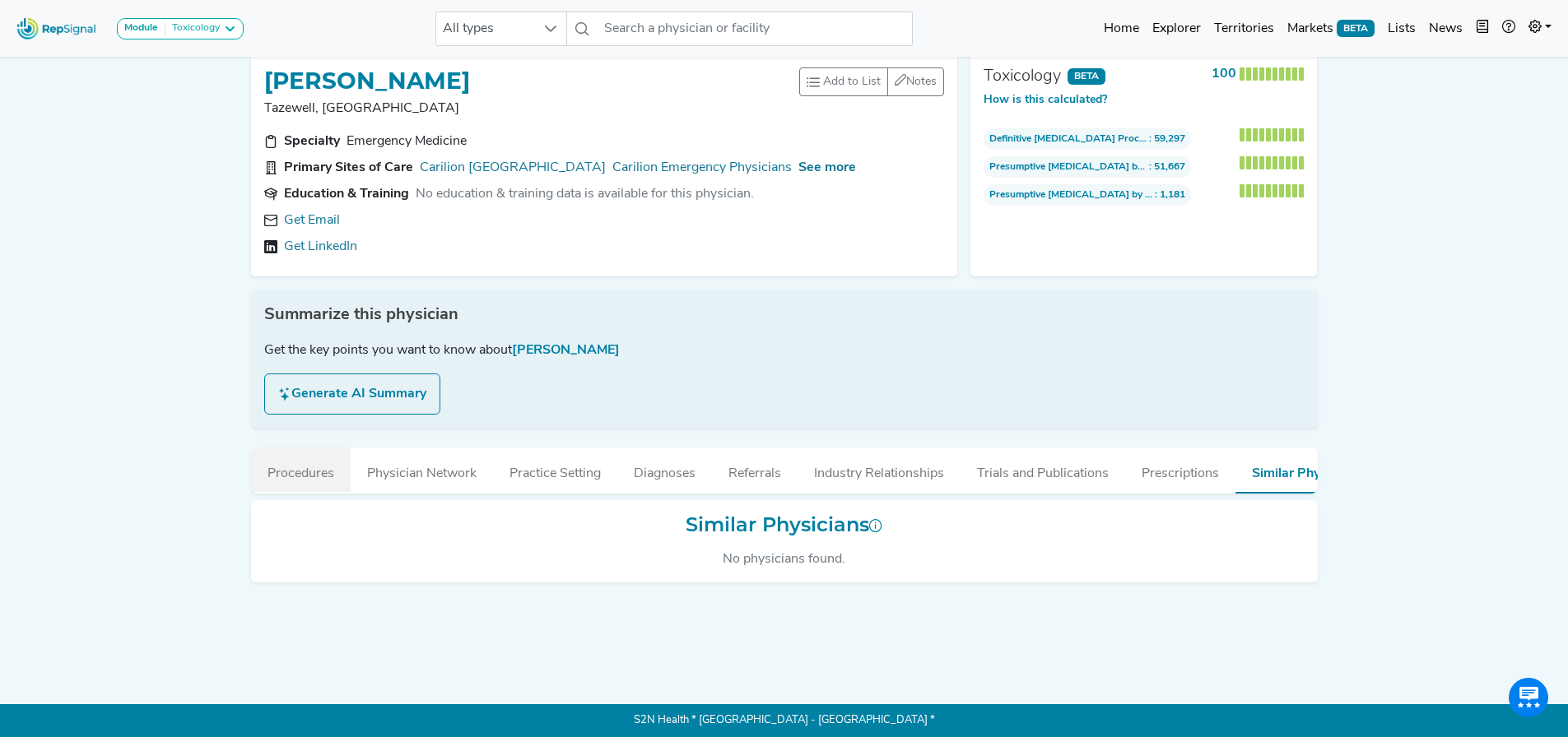
click at [252, 447] on button "Procedures" at bounding box center [301, 469] width 100 height 44
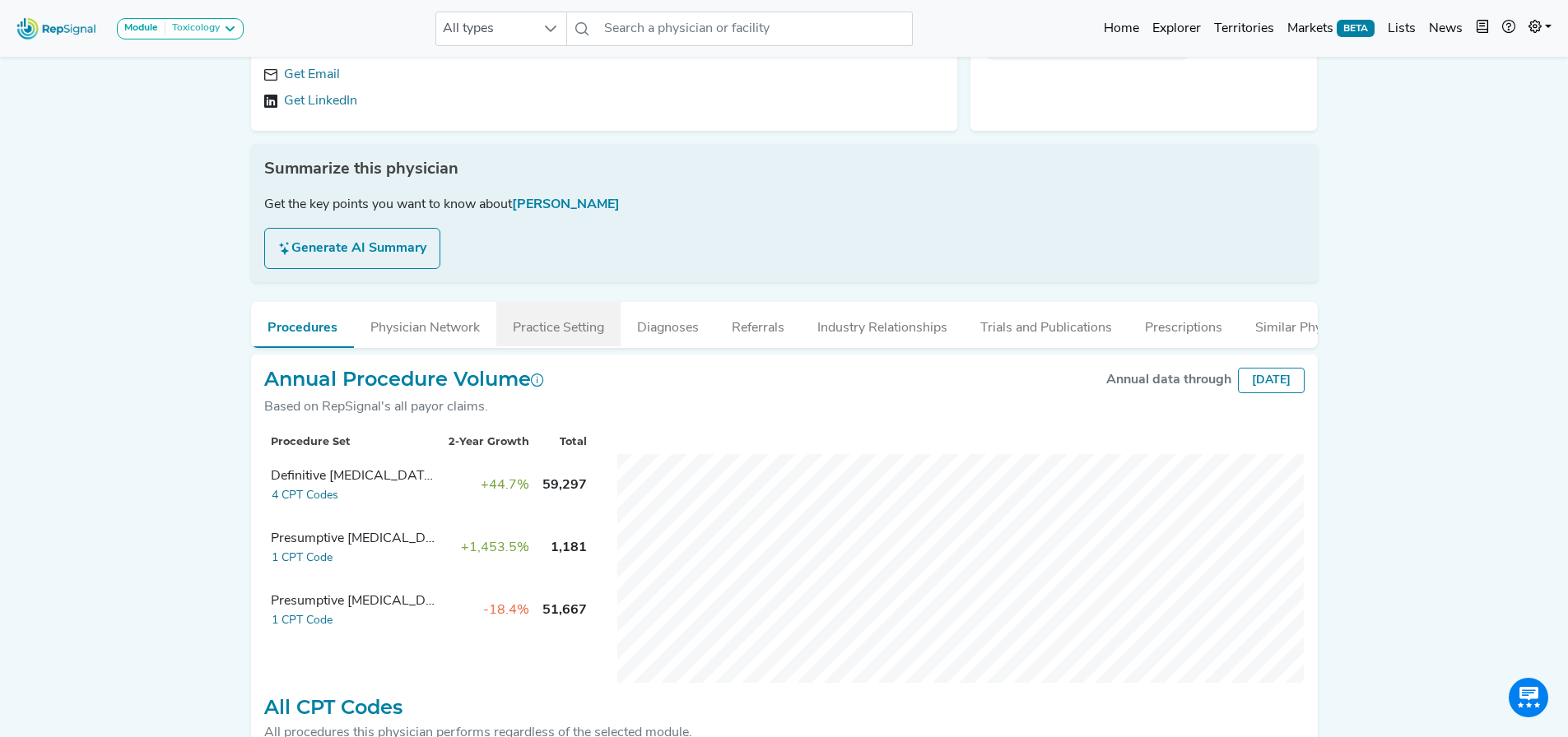
scroll to position [165, 13]
click at [442, 334] on button "Physician Network" at bounding box center [426, 323] width 143 height 44
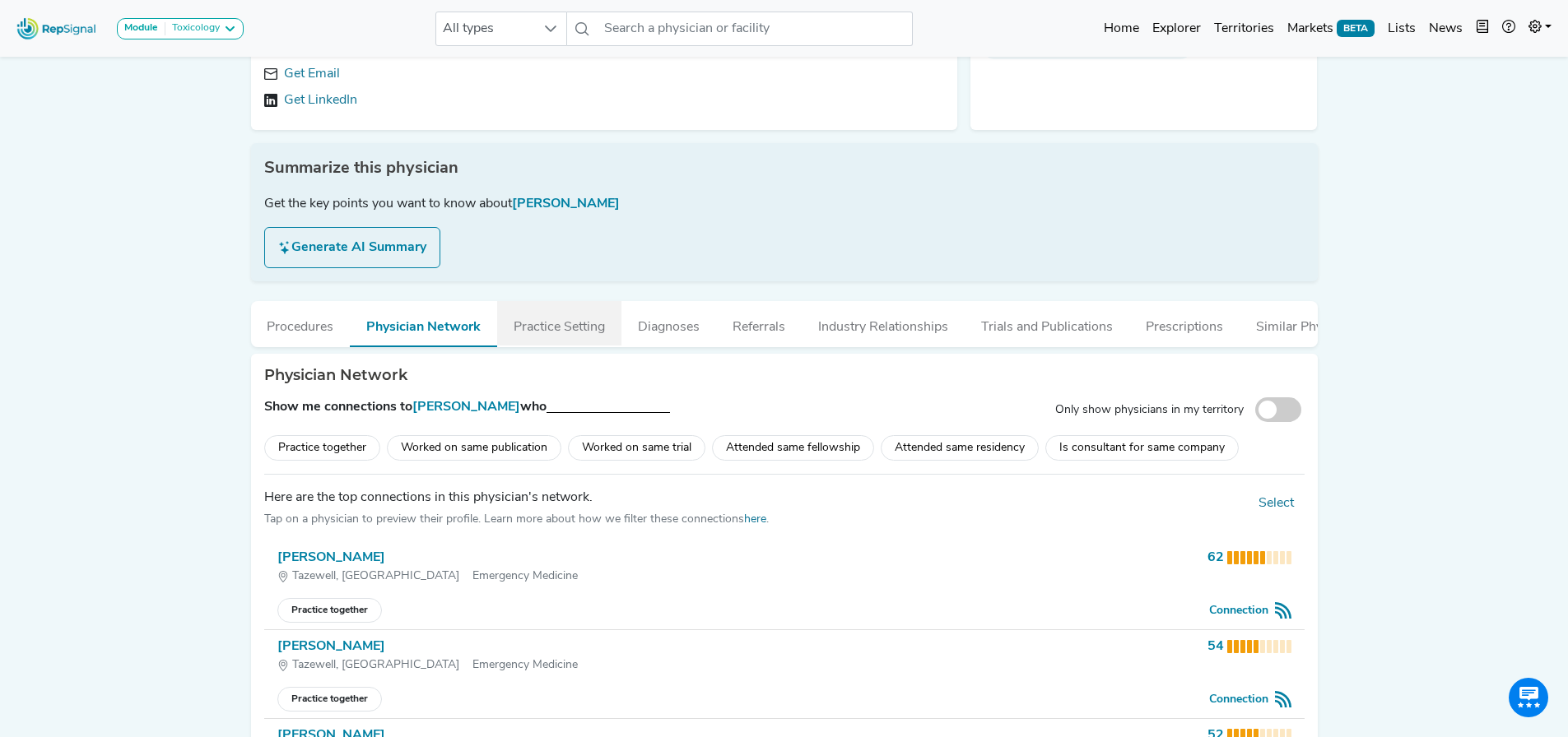
click at [562, 317] on button "Practice Setting" at bounding box center [559, 323] width 124 height 44
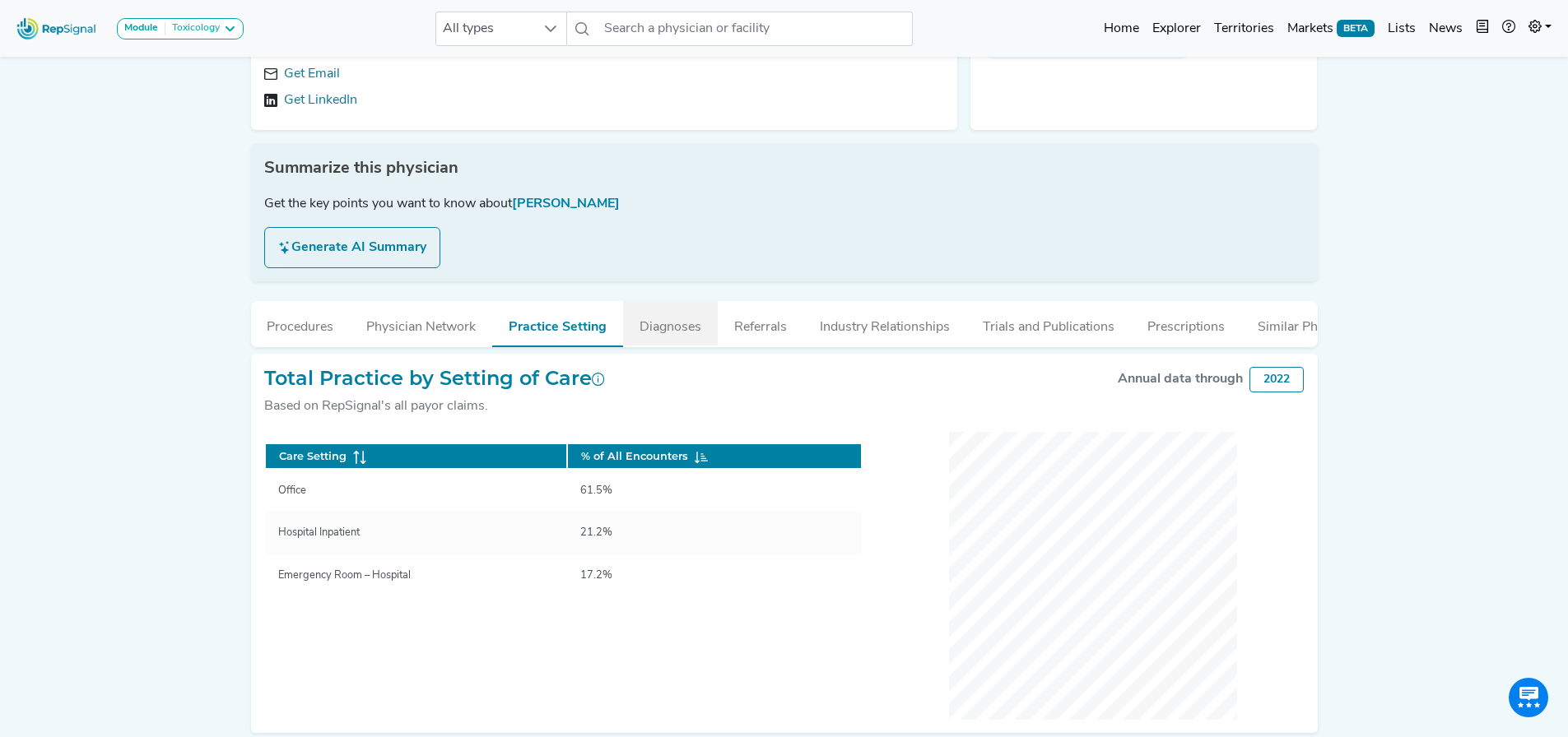
click at [665, 335] on button "Diagnoses" at bounding box center [670, 323] width 95 height 44
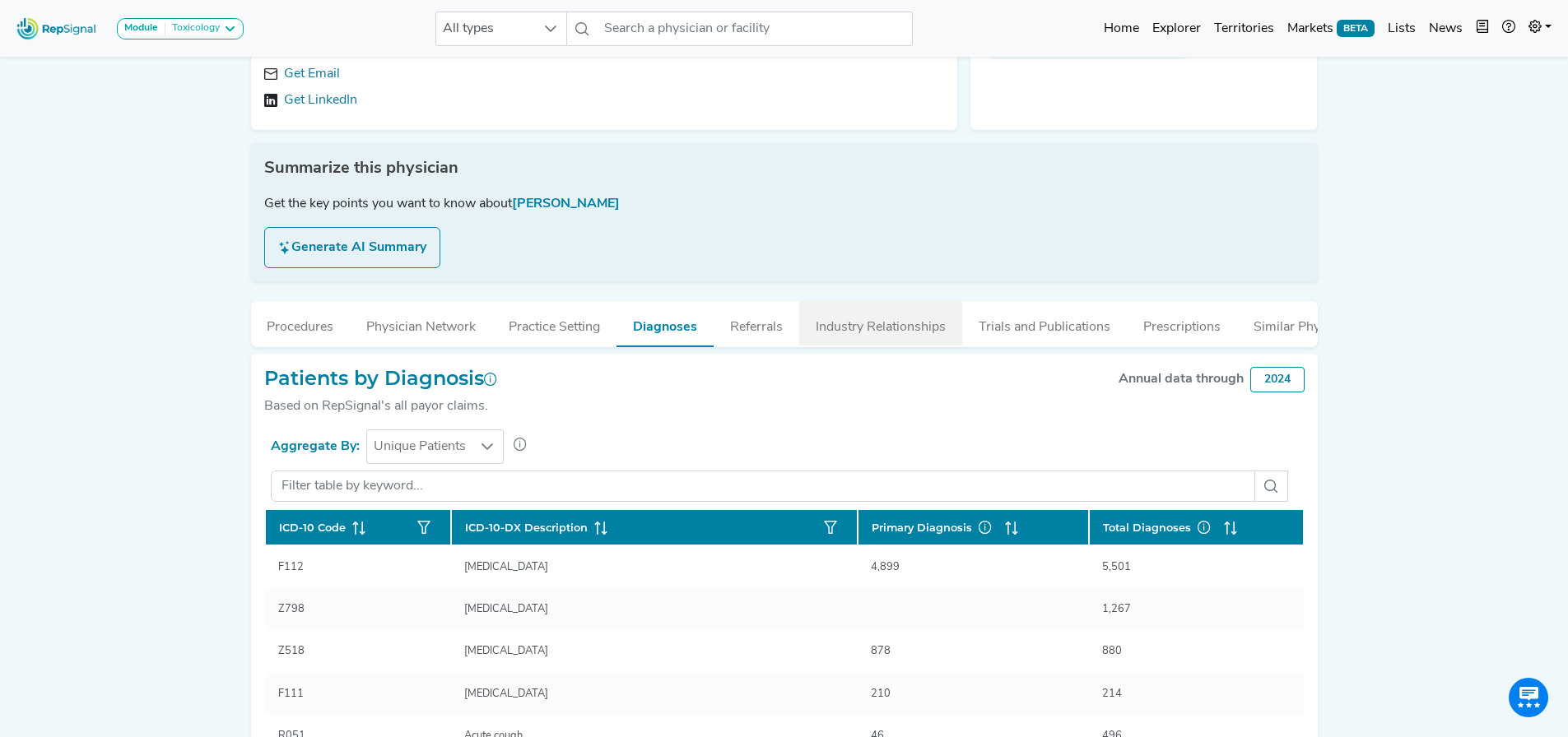
click at [816, 337] on button "Industry Relationships" at bounding box center [881, 323] width 163 height 44
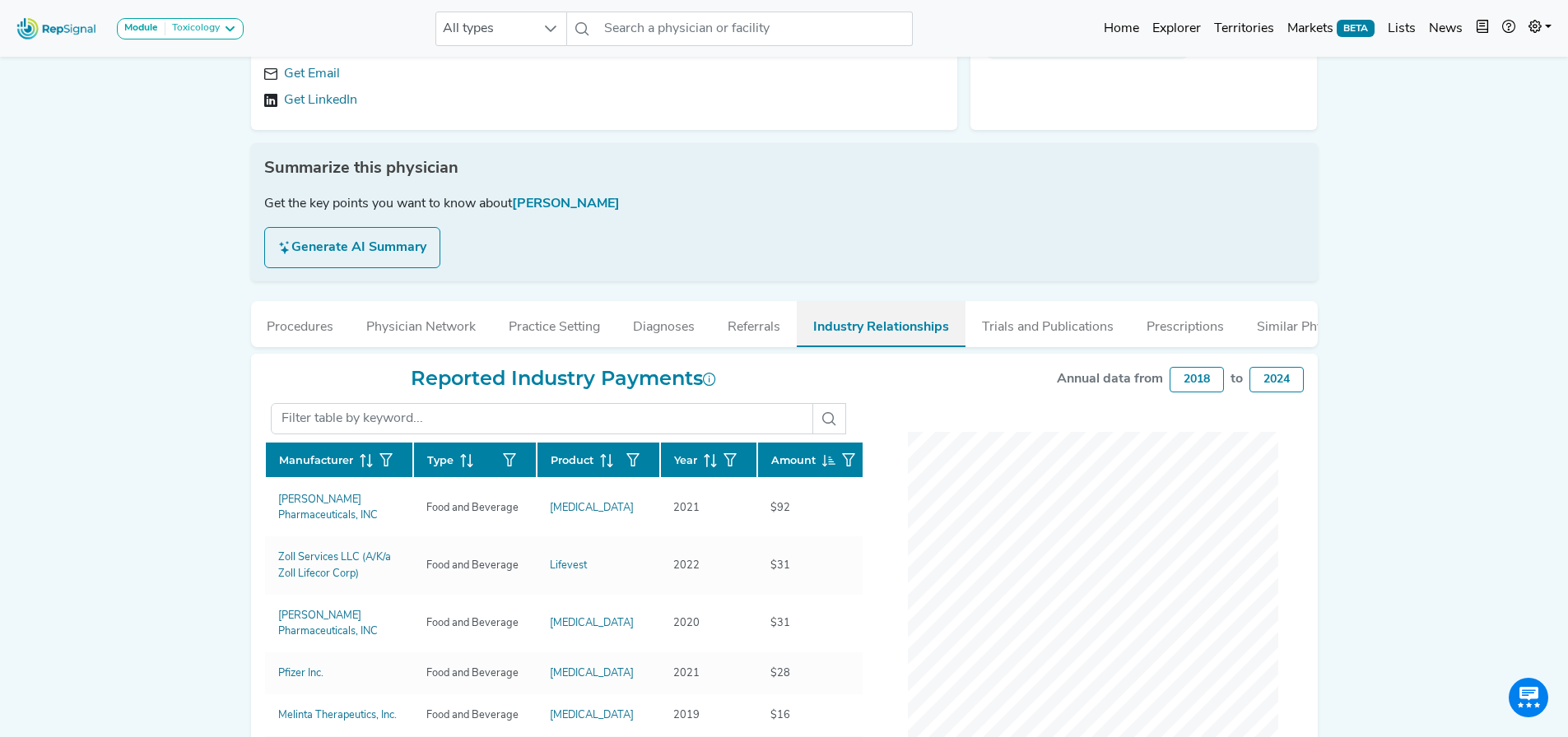
click at [897, 339] on button "Industry Relationships" at bounding box center [881, 324] width 169 height 46
click at [990, 337] on button "Trials and Publications" at bounding box center [1048, 323] width 165 height 44
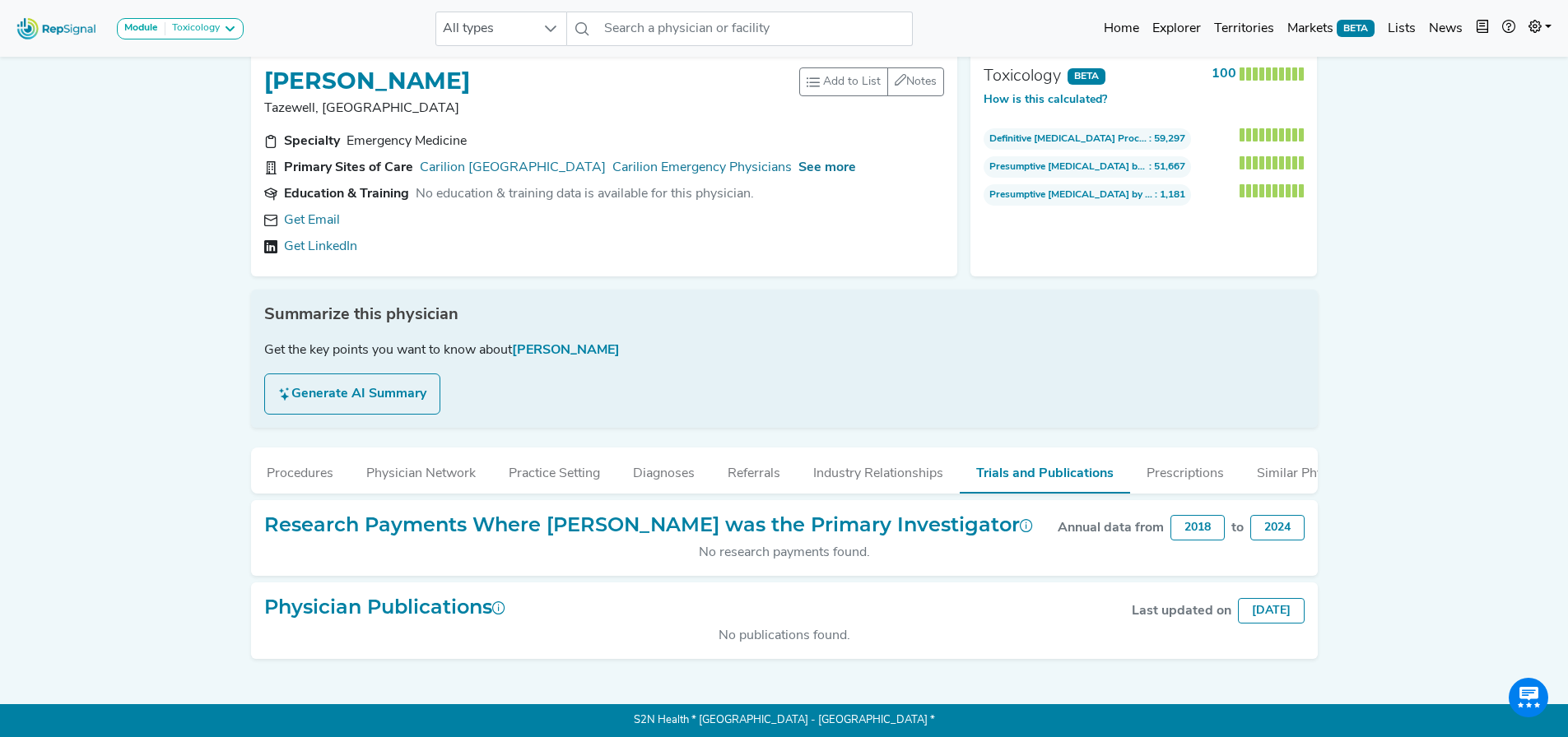
scroll to position [28, 13]
click at [1157, 457] on button "Prescriptions" at bounding box center [1184, 469] width 110 height 44
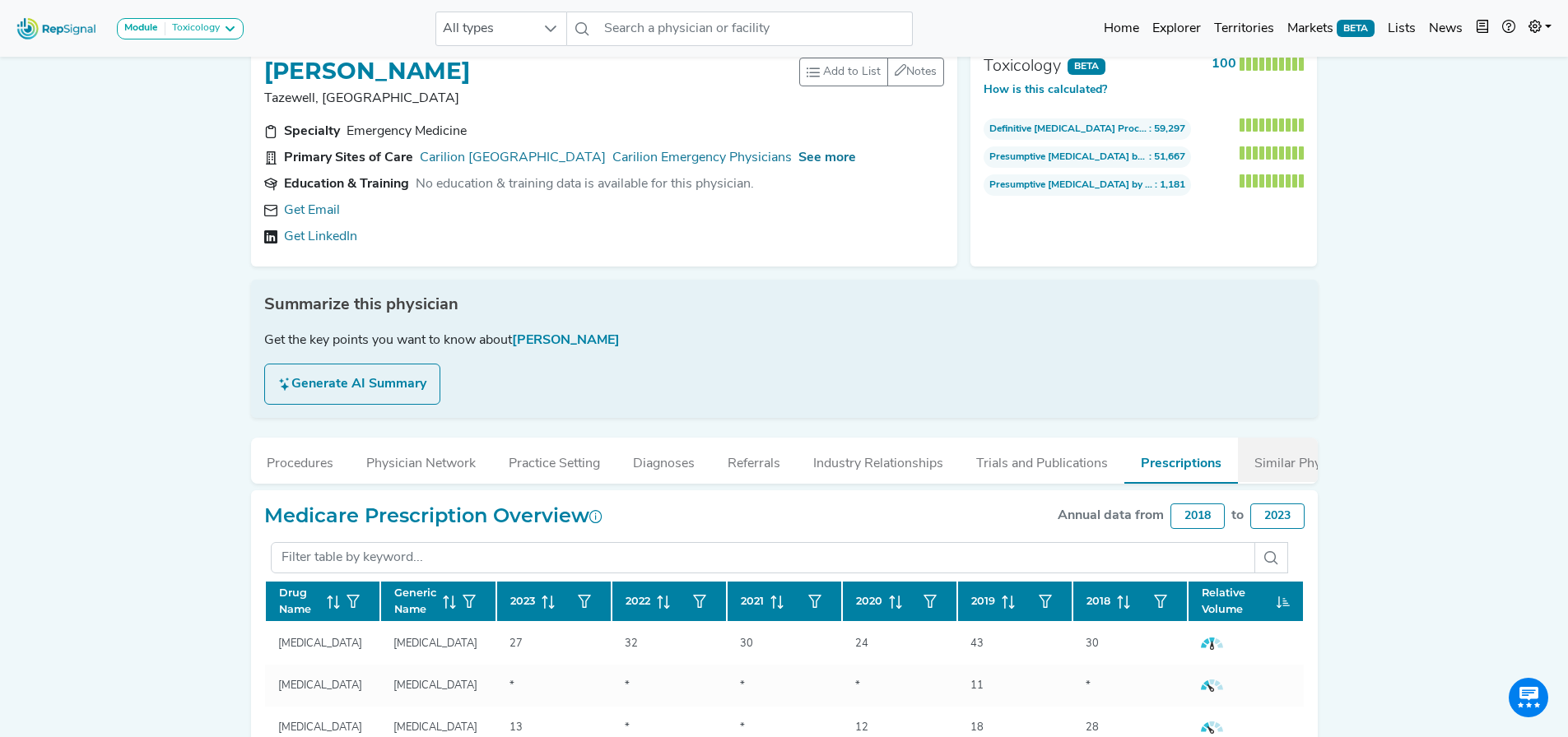
click at [1257, 468] on button "Similar Physicians" at bounding box center [1307, 460] width 140 height 44
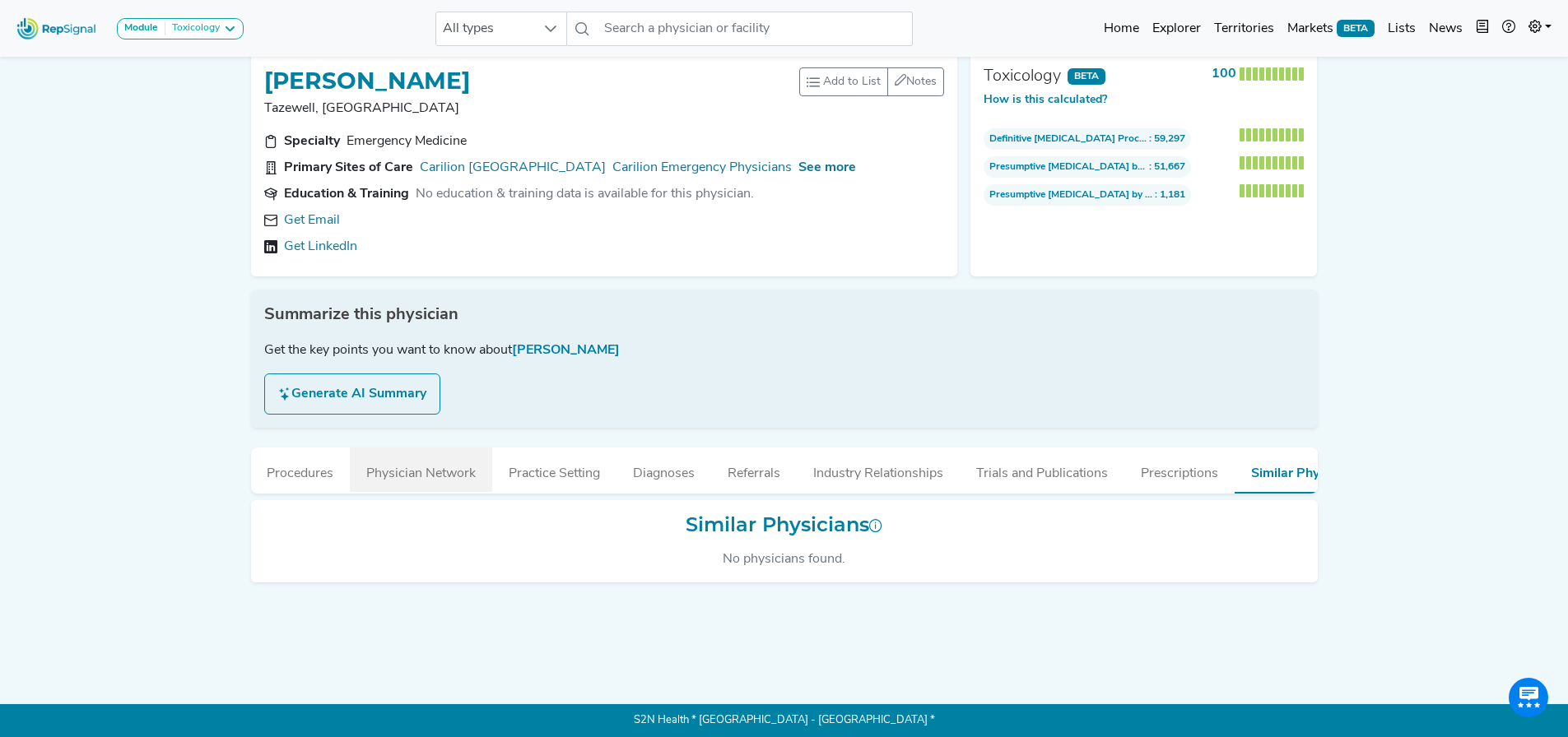
click at [424, 447] on button "Physician Network" at bounding box center [421, 469] width 143 height 44
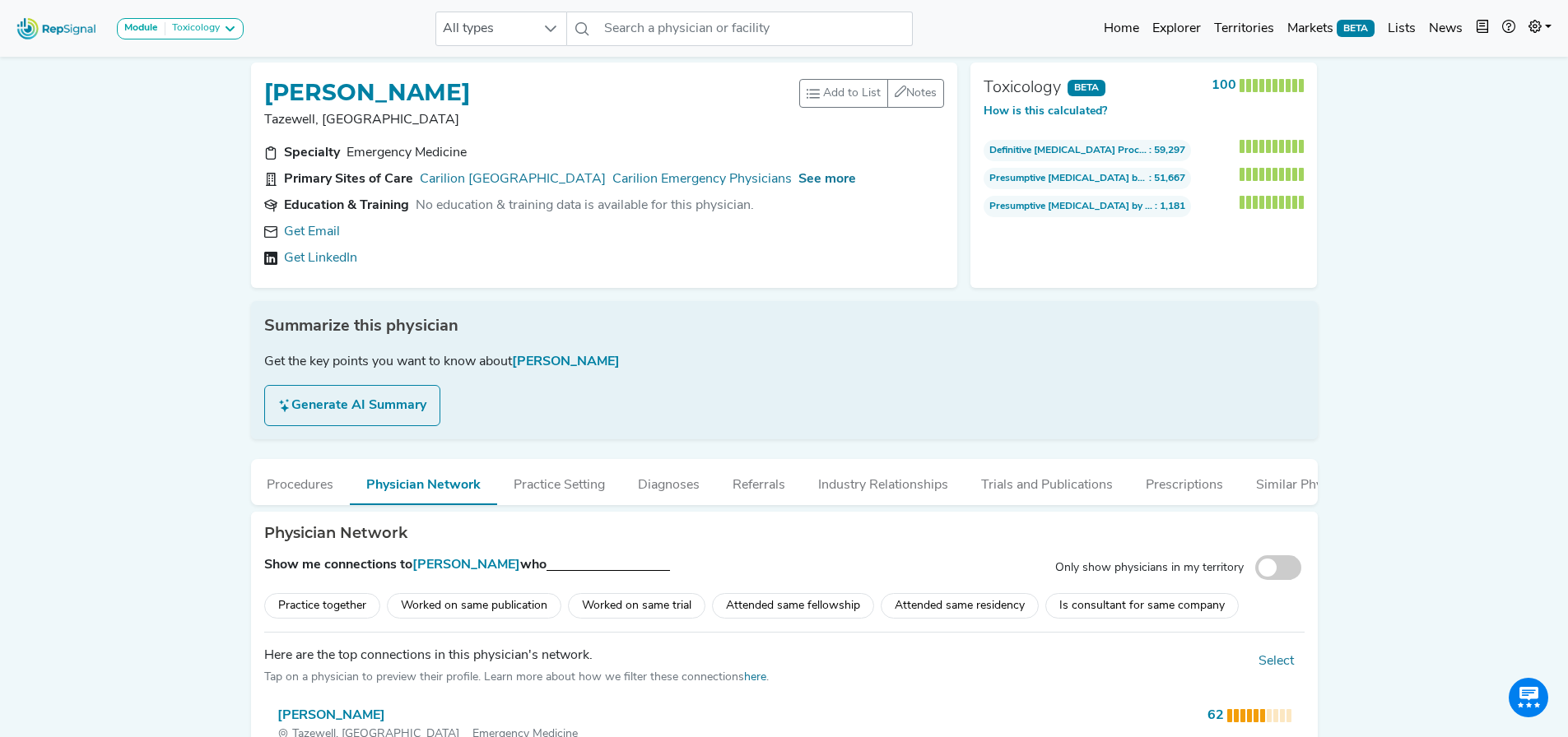
scroll to position [0, 13]
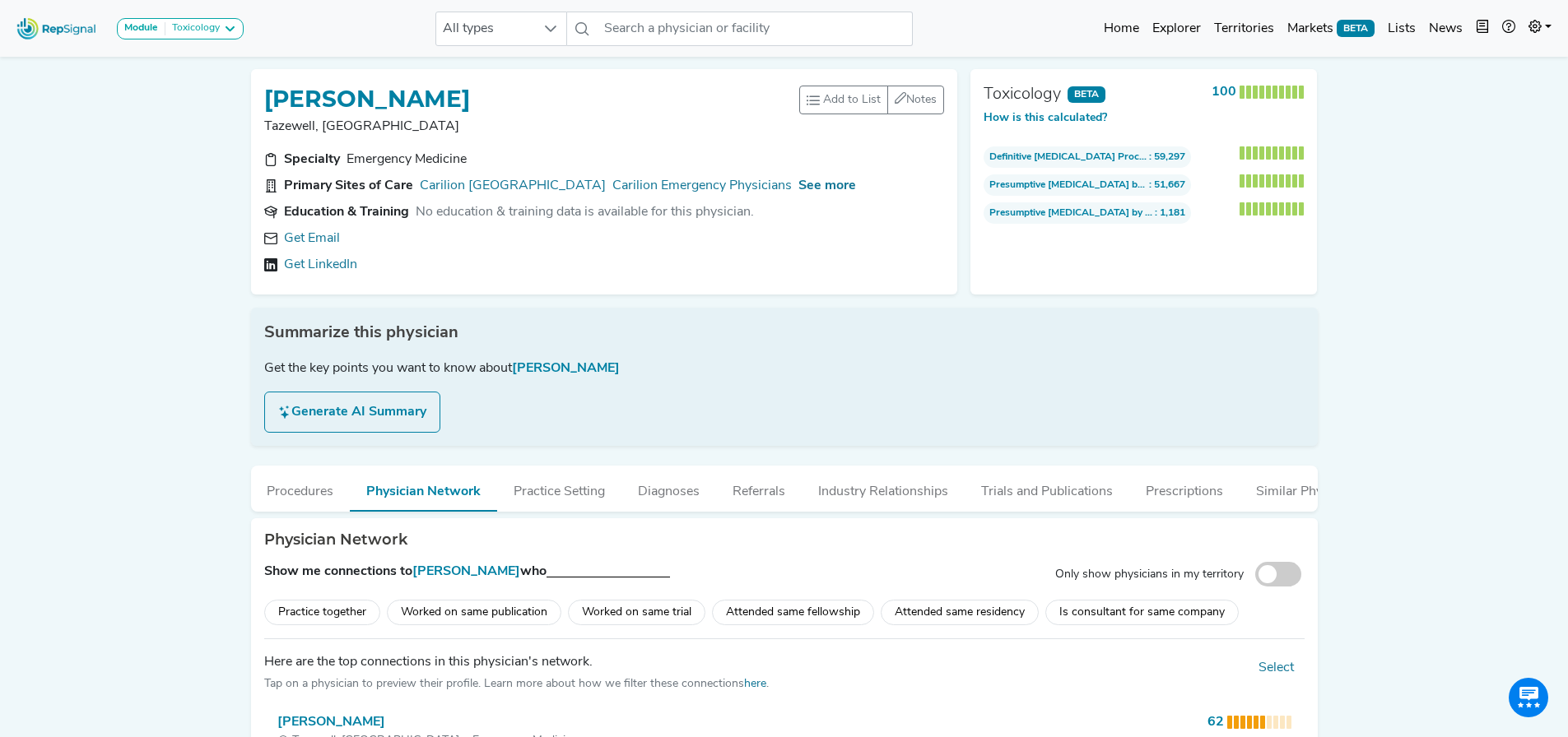
click at [394, 401] on button "Generate AI Summary" at bounding box center [353, 412] width 176 height 41
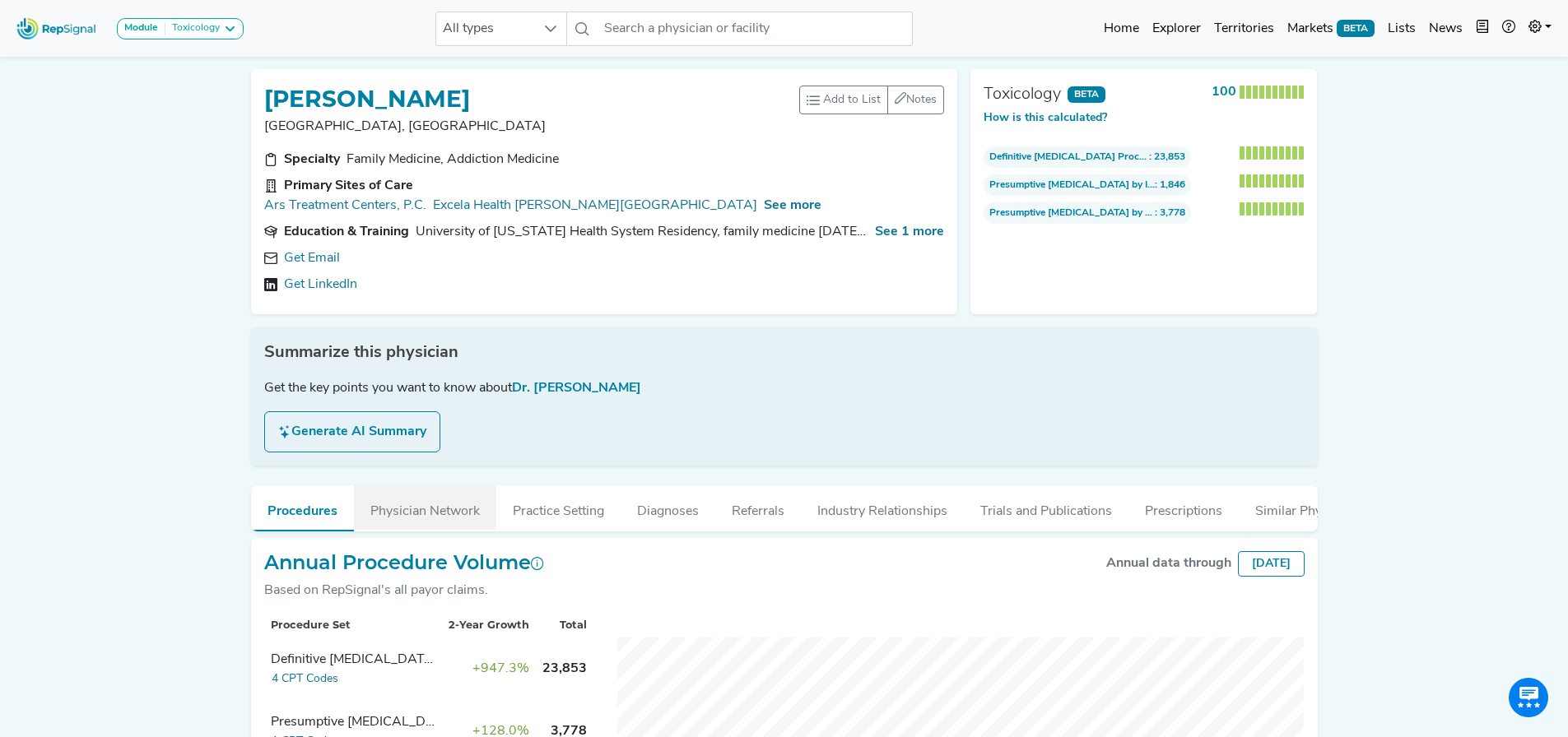
click at [451, 502] on button "Physician Network" at bounding box center [426, 507] width 143 height 44
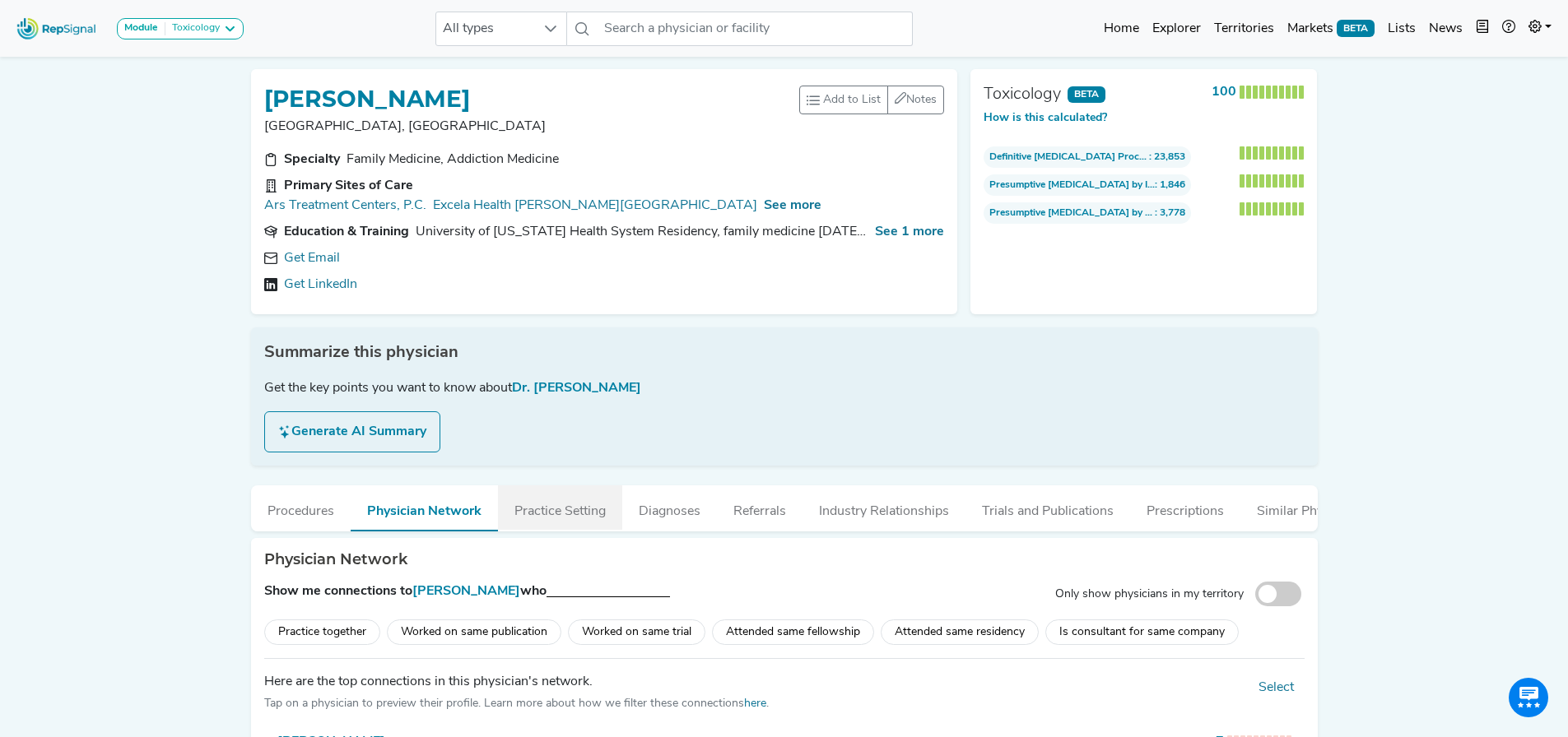
click at [566, 504] on button "Practice Setting" at bounding box center [560, 507] width 124 height 44
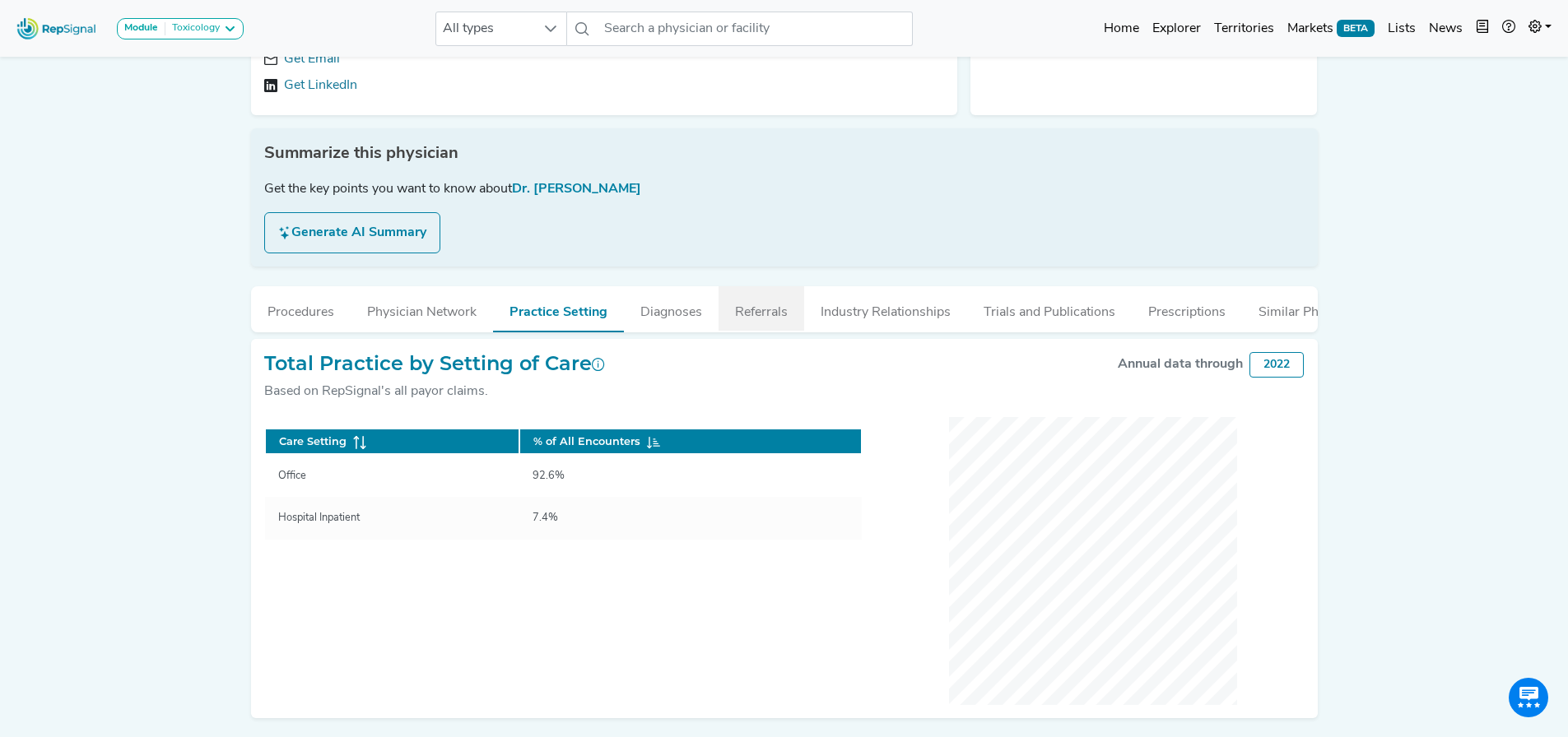
scroll to position [163, 0]
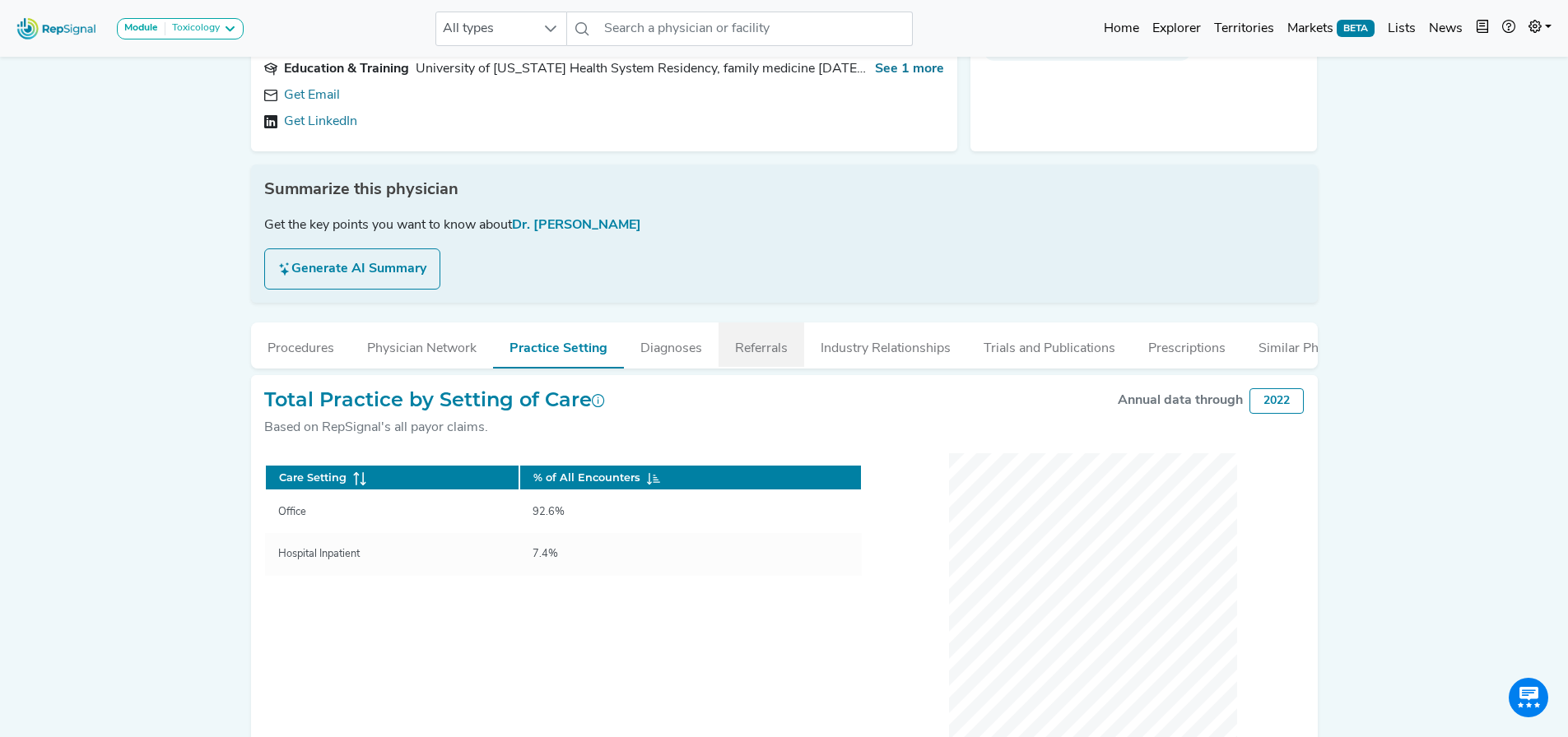
click at [759, 322] on button "Referrals" at bounding box center [761, 344] width 86 height 44
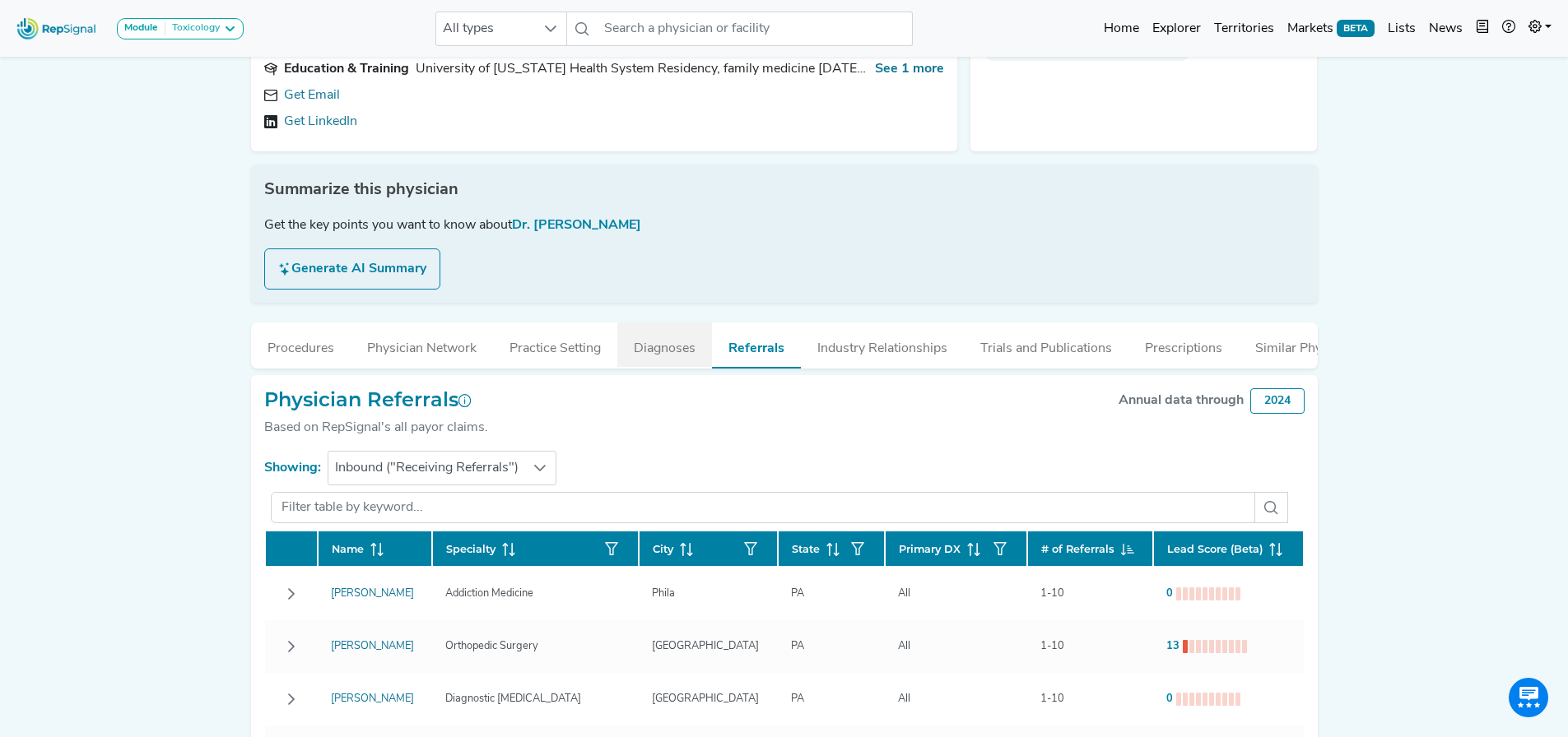
click at [668, 332] on button "Diagnoses" at bounding box center [664, 344] width 95 height 44
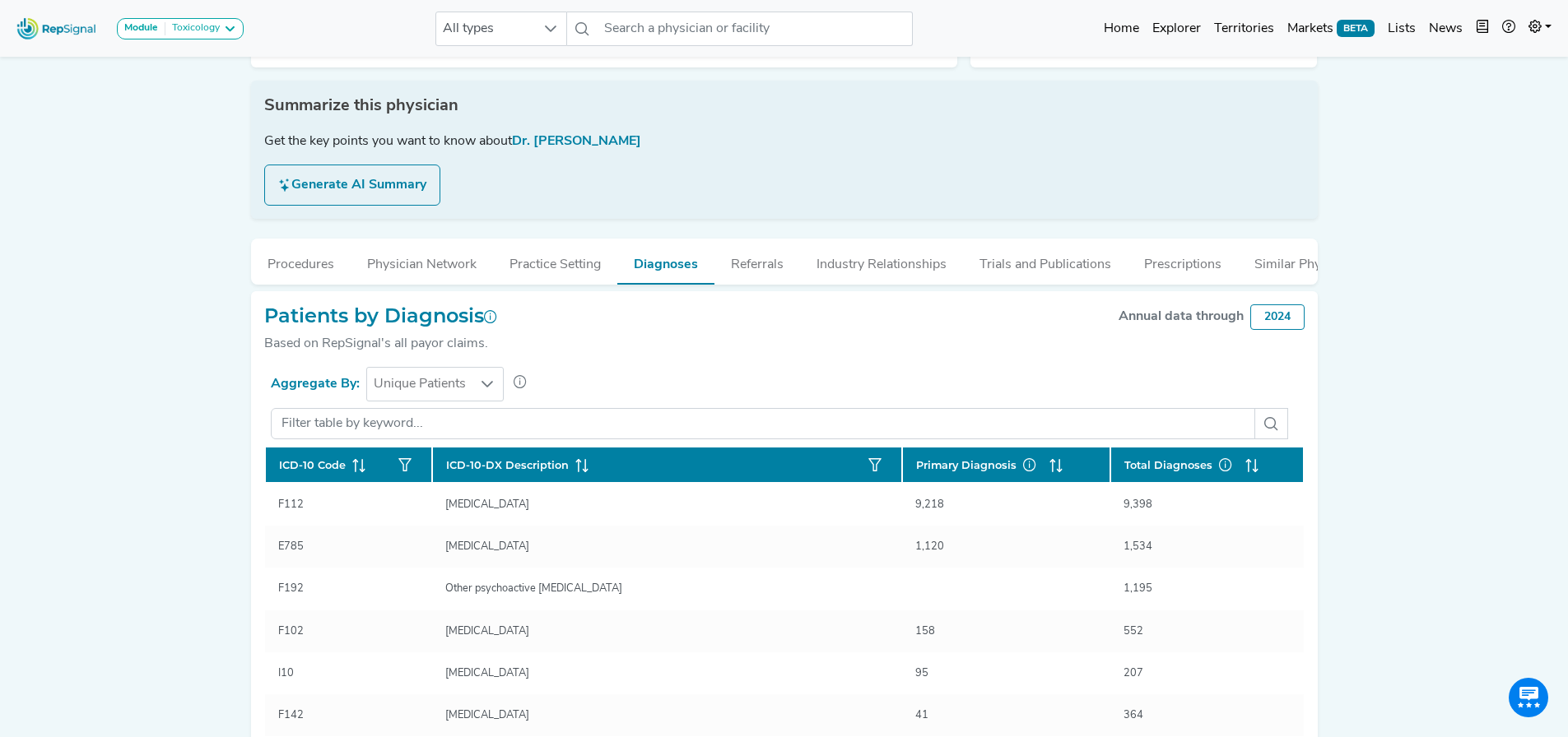
scroll to position [245, 0]
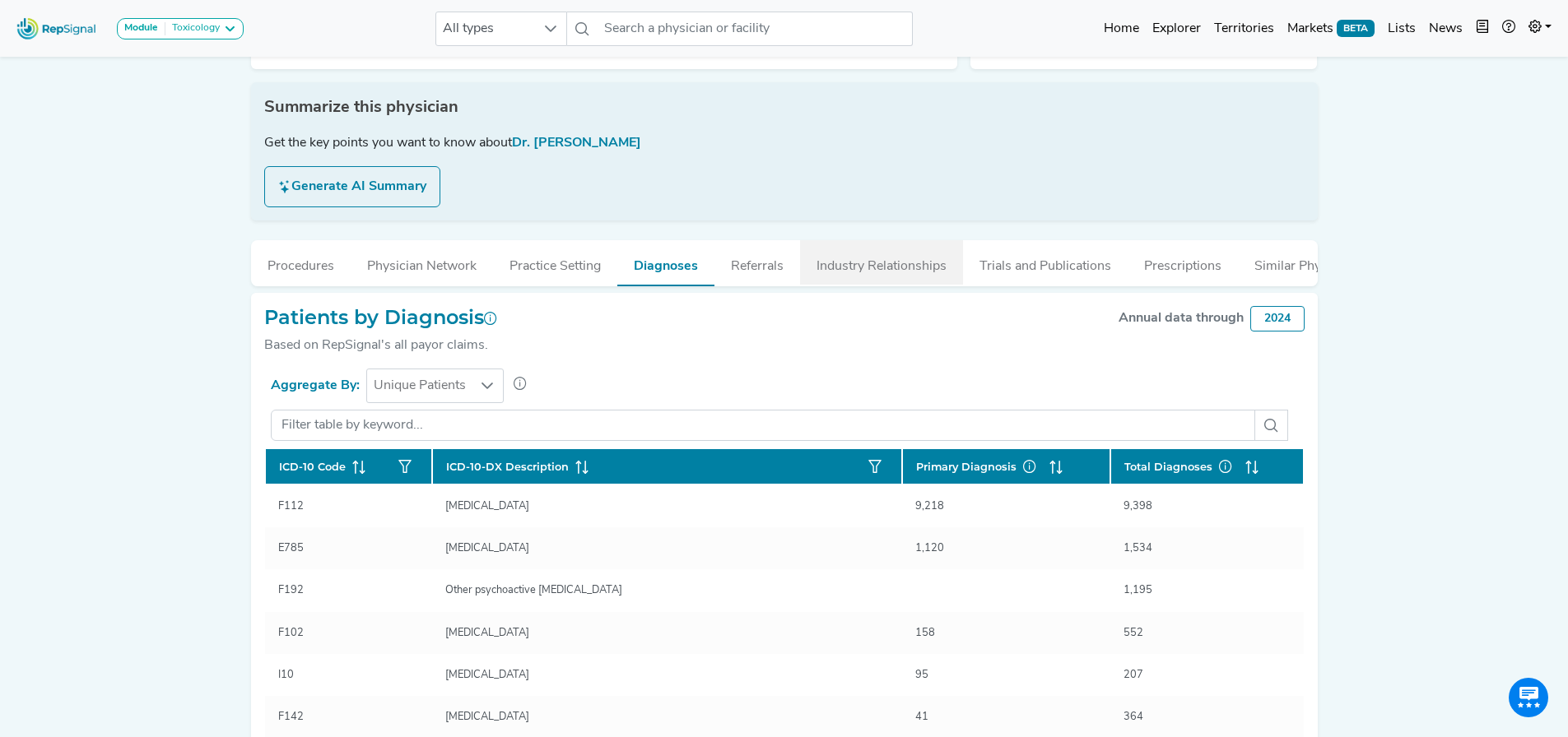
click at [865, 249] on button "Industry Relationships" at bounding box center [881, 262] width 163 height 44
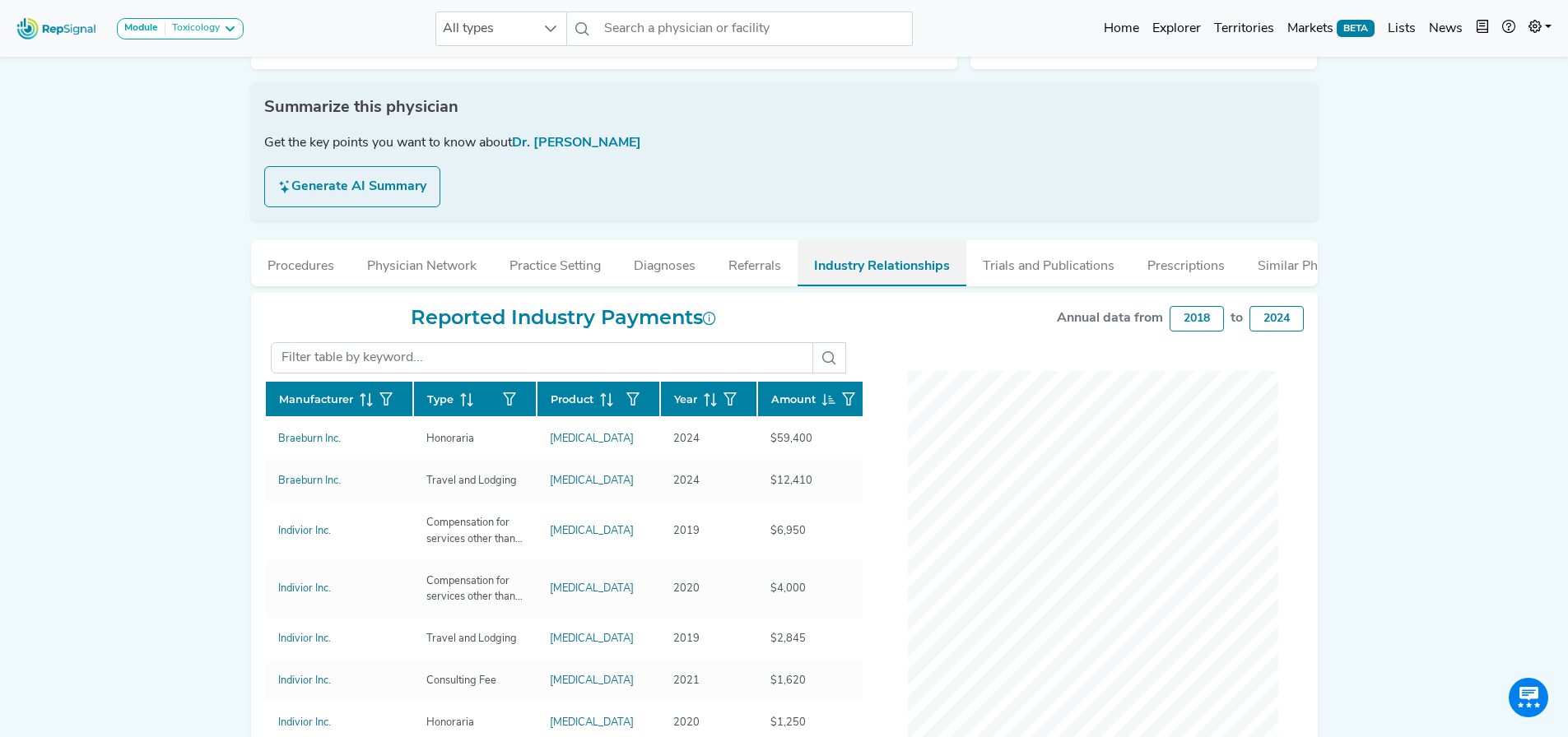
click at [963, 255] on button "Industry Relationships" at bounding box center [881, 263] width 169 height 46
click at [1009, 244] on button "Trials and Publications" at bounding box center [1048, 262] width 165 height 44
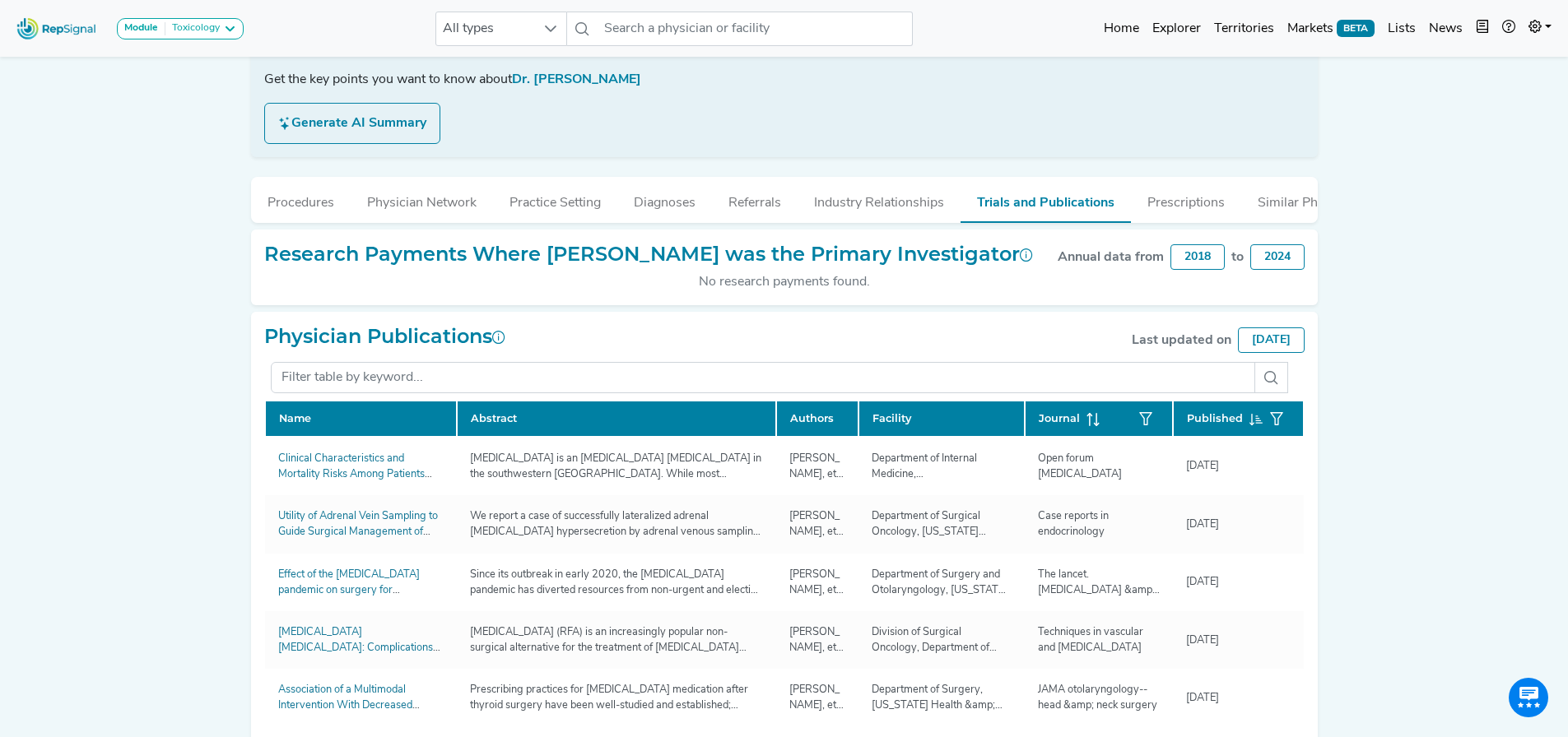
scroll to position [308, 0]
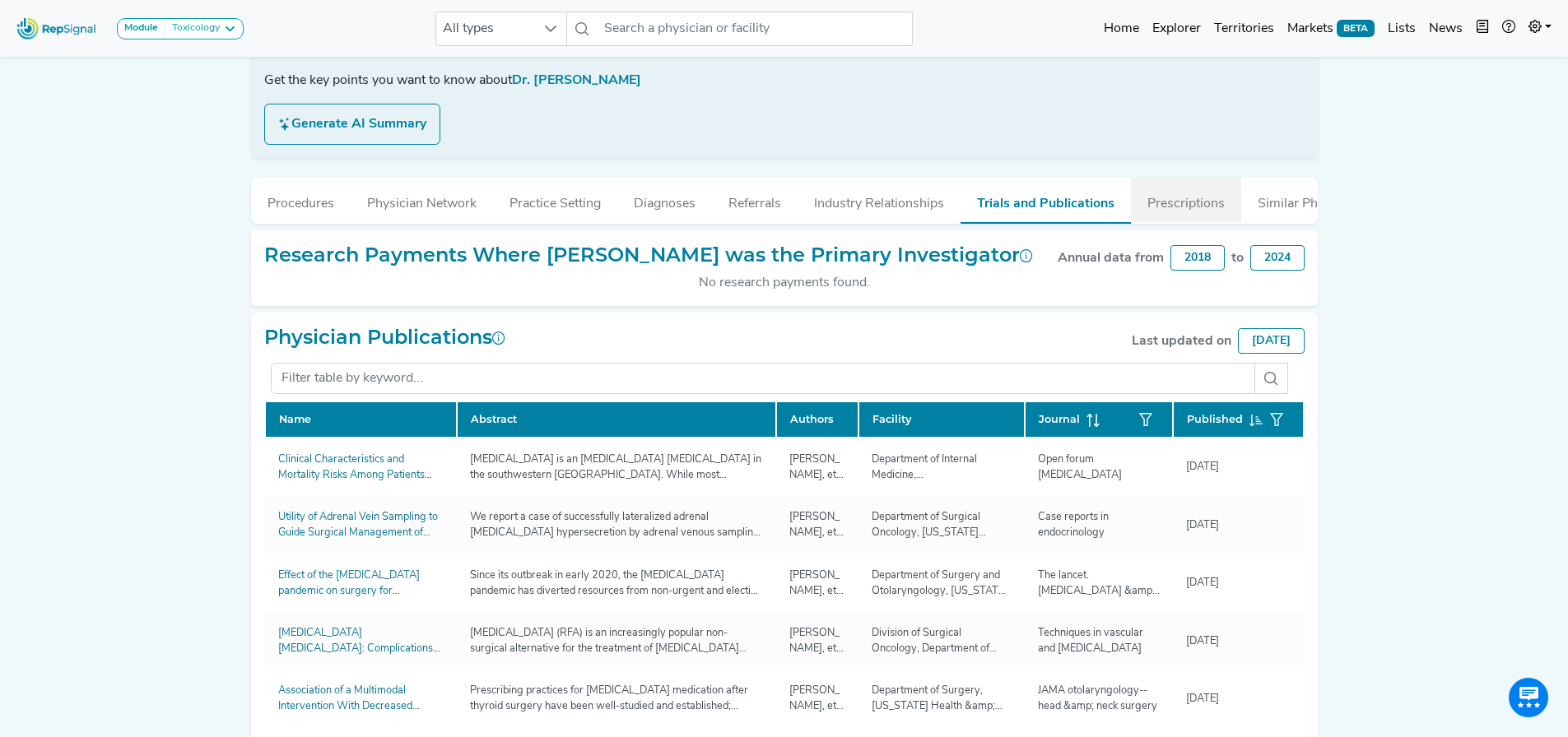
click at [1184, 186] on button "Prescriptions" at bounding box center [1185, 200] width 110 height 44
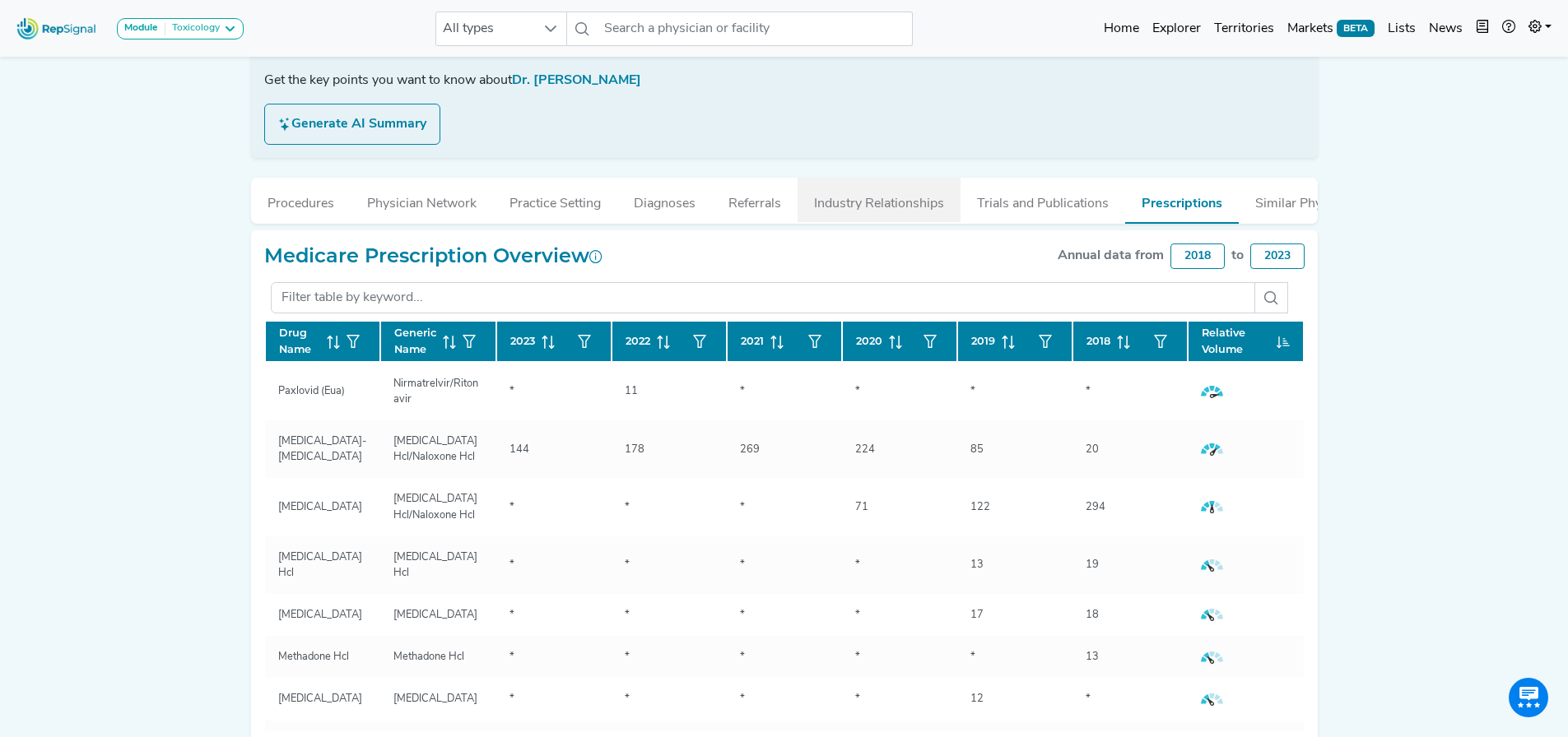
click at [890, 181] on button "Industry Relationships" at bounding box center [879, 200] width 163 height 44
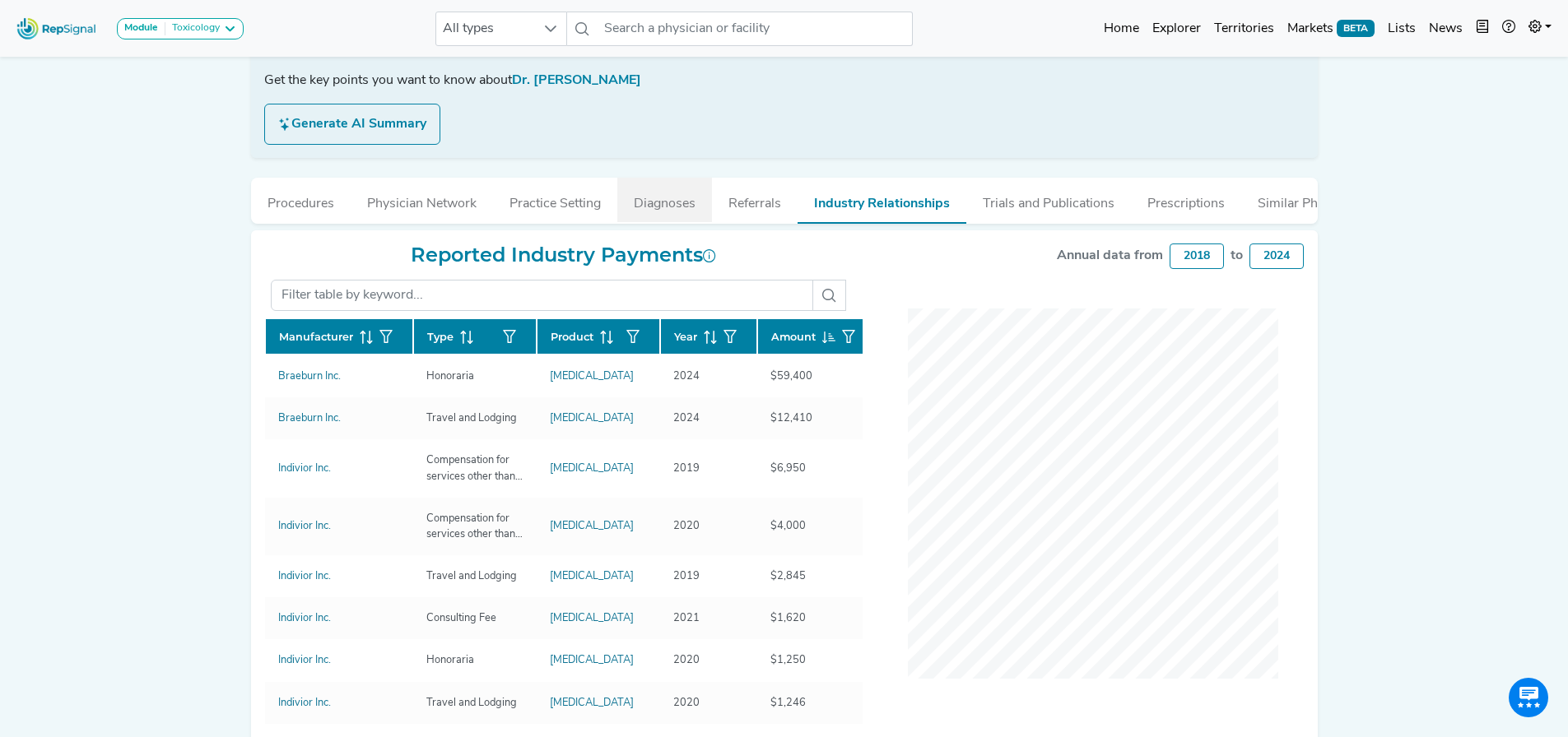
click at [766, 178] on button "Referrals" at bounding box center [755, 200] width 86 height 44
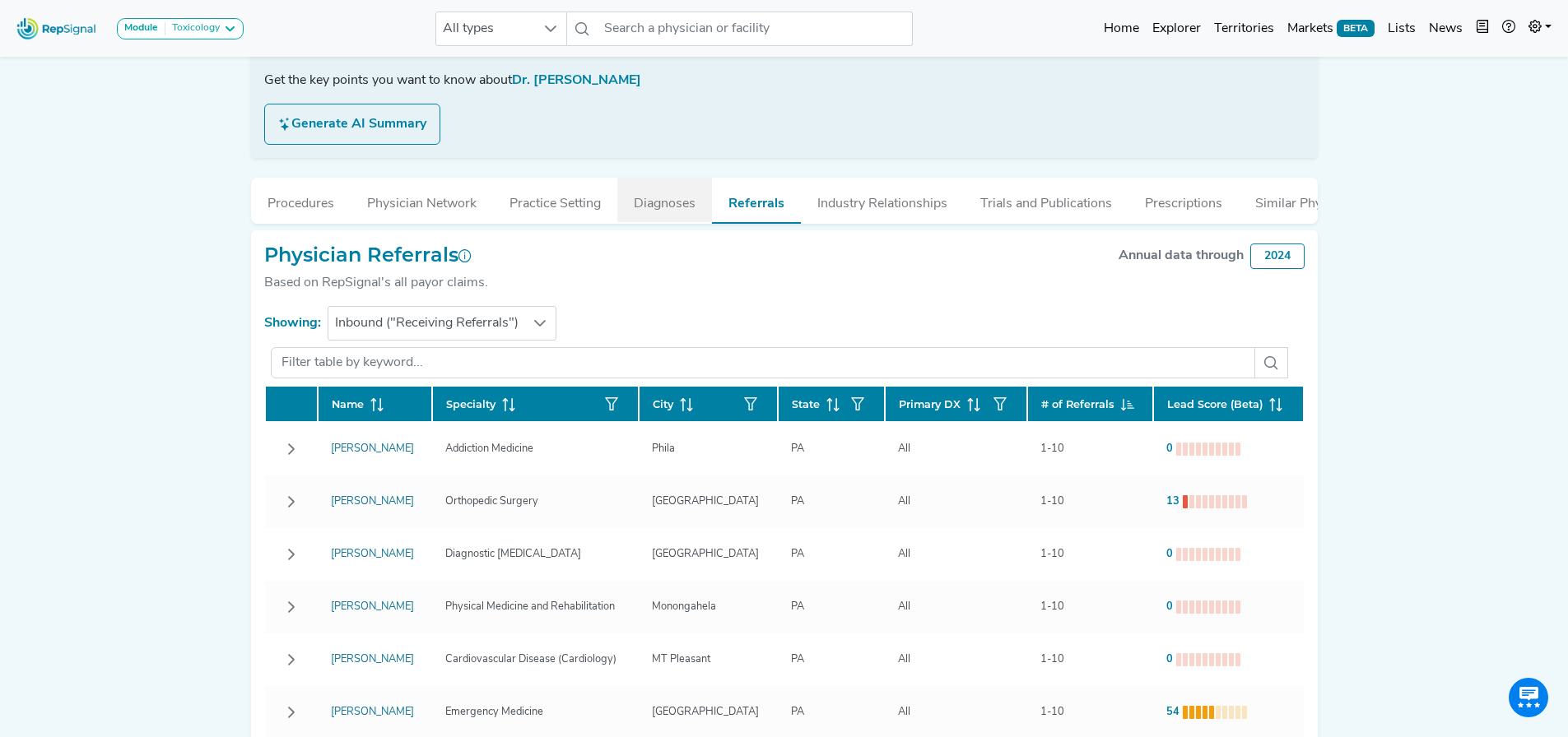
click at [661, 184] on button "Diagnoses" at bounding box center [664, 200] width 95 height 44
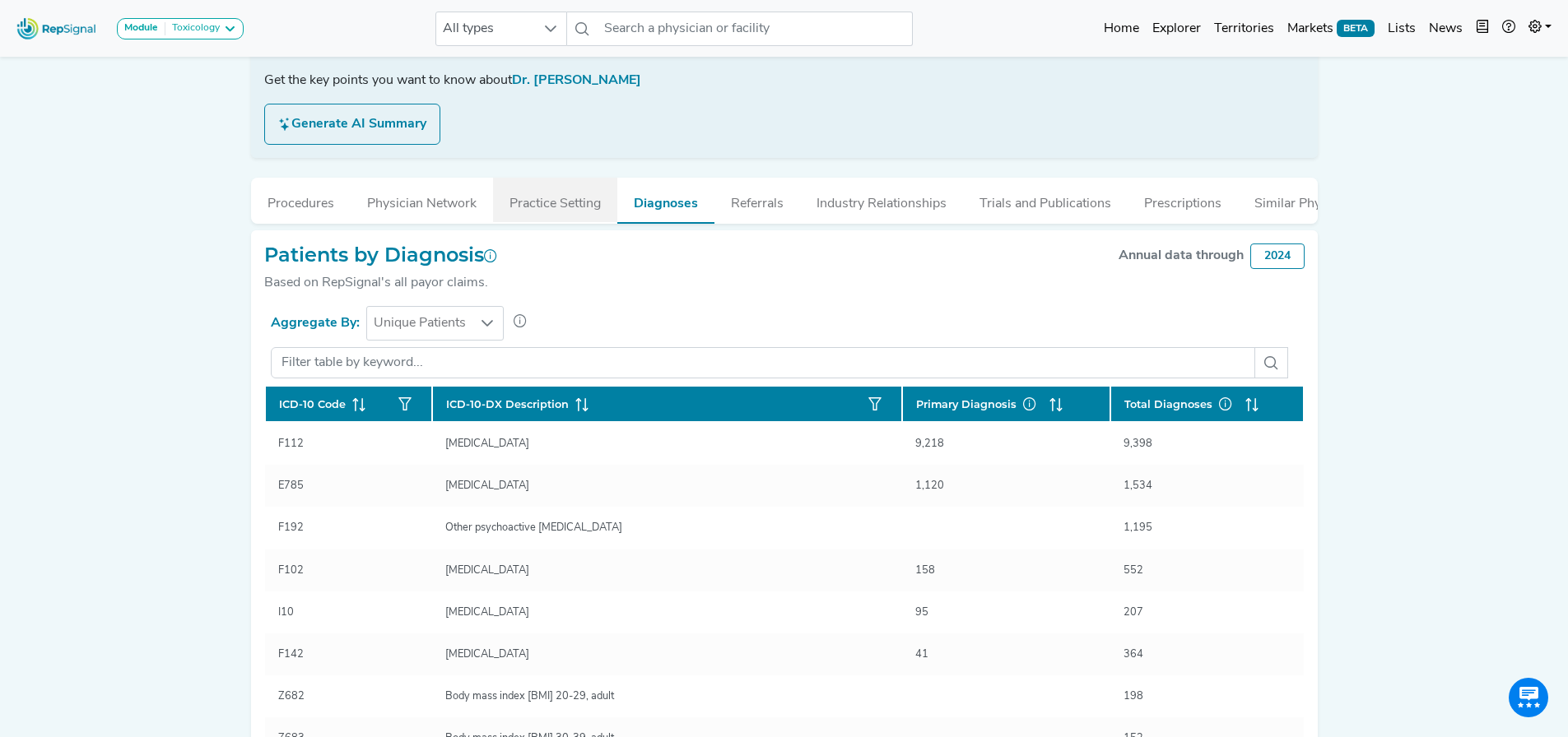
click at [551, 179] on button "Practice Setting" at bounding box center [555, 200] width 124 height 44
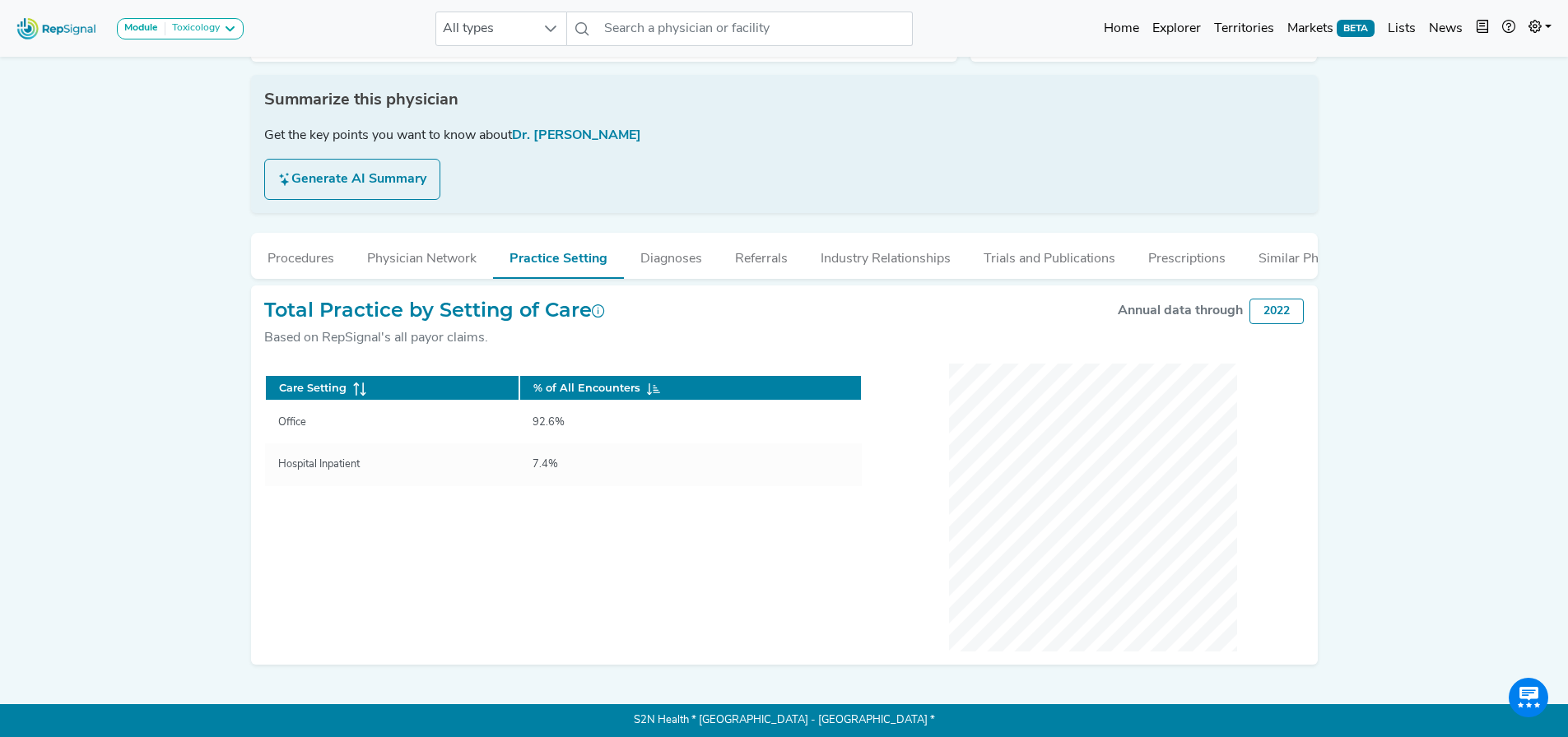
scroll to position [245, 0]
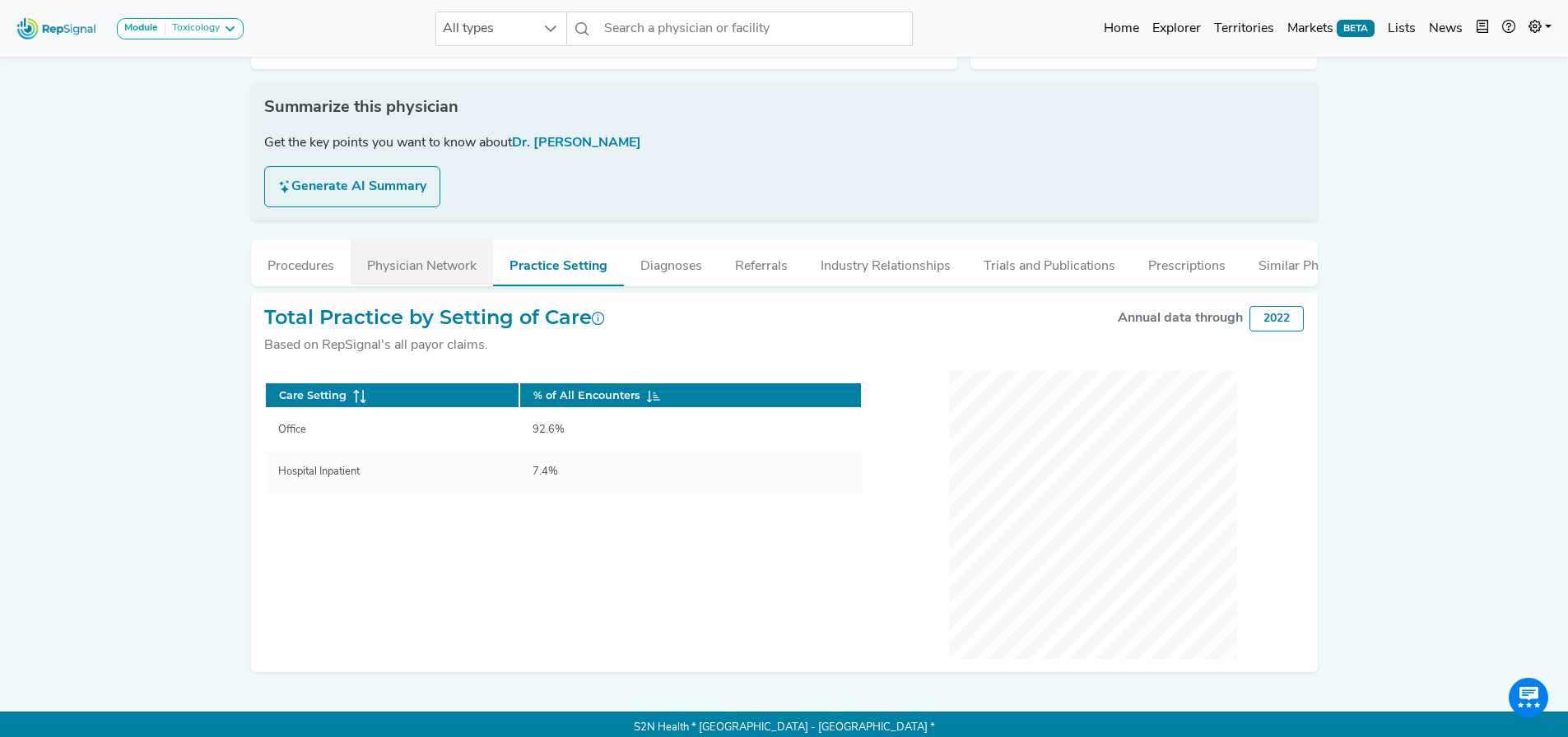
click at [420, 245] on button "Physician Network" at bounding box center [422, 262] width 143 height 44
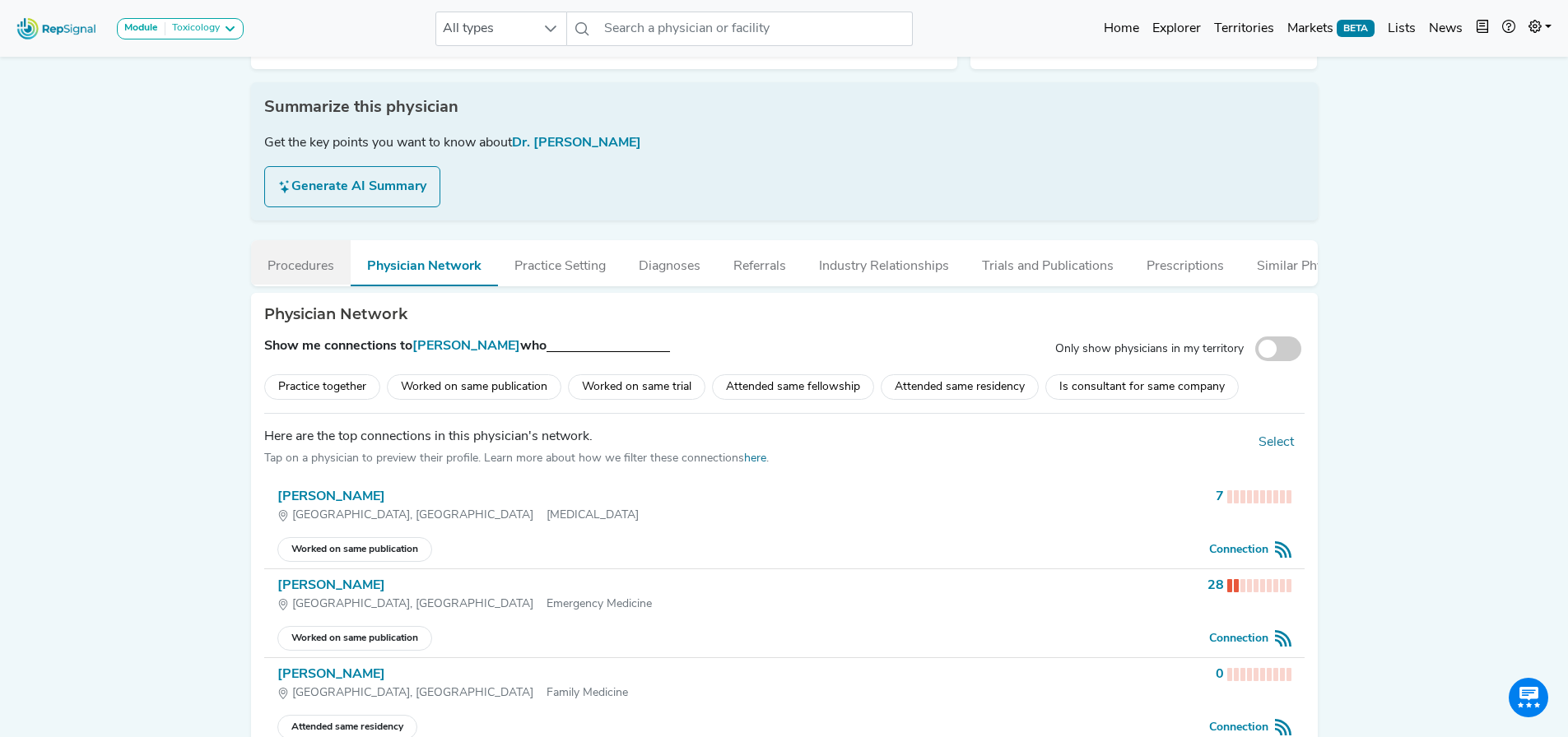
click at [306, 240] on button "Procedures" at bounding box center [301, 262] width 100 height 44
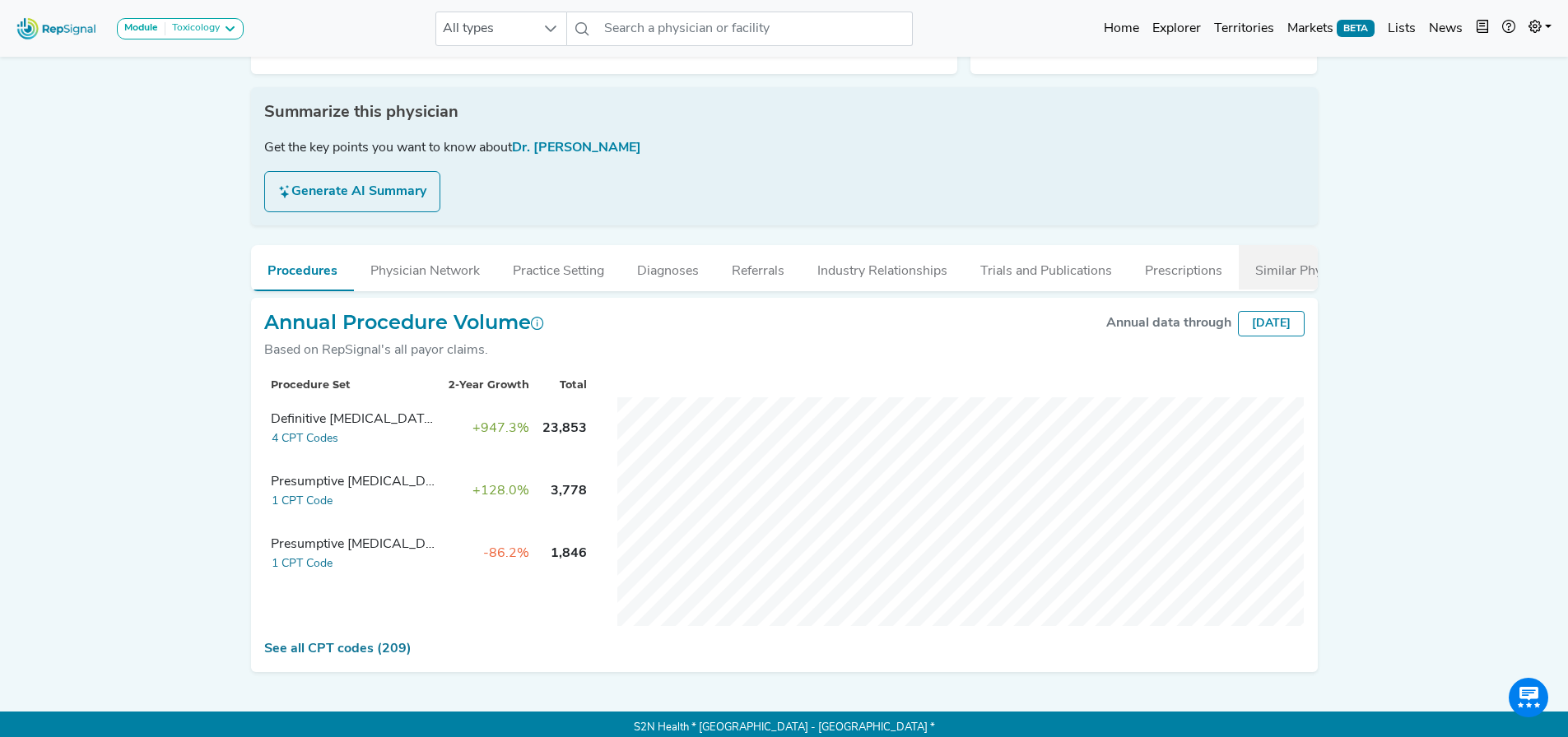
click at [1267, 250] on button "Similar Physicians" at bounding box center [1308, 267] width 140 height 44
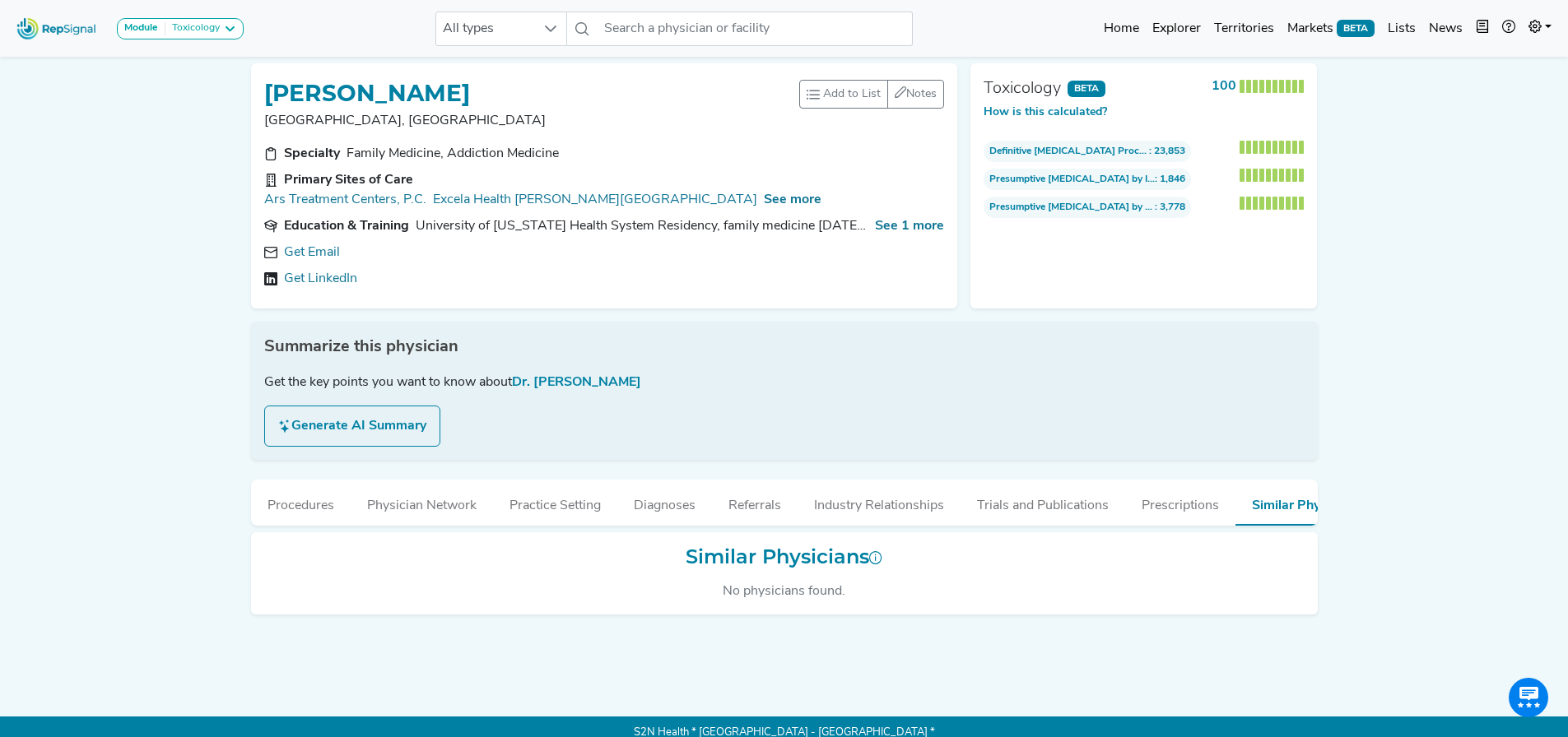
scroll to position [0, 0]
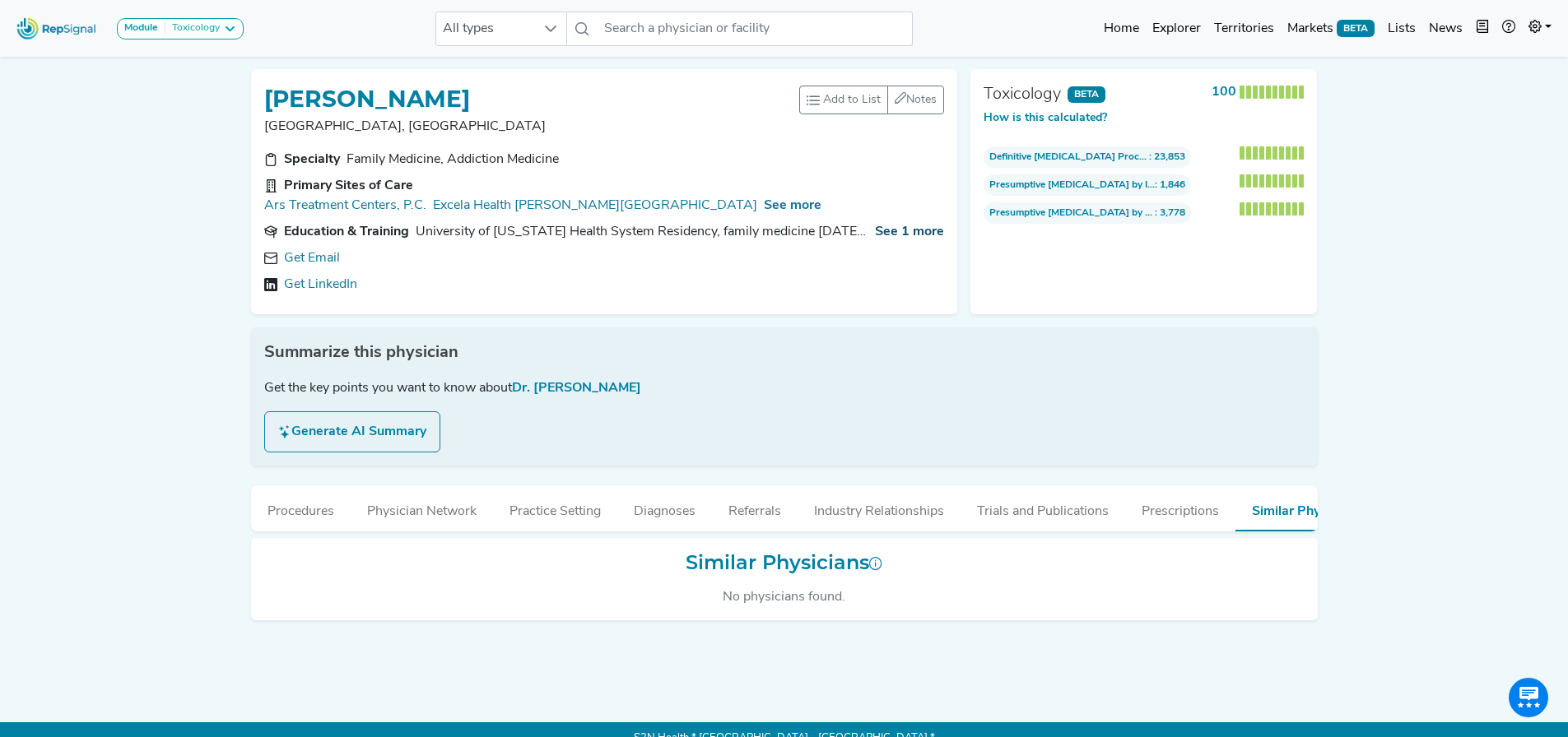
click at [903, 226] on span "See 1 more" at bounding box center [909, 233] width 69 height 13
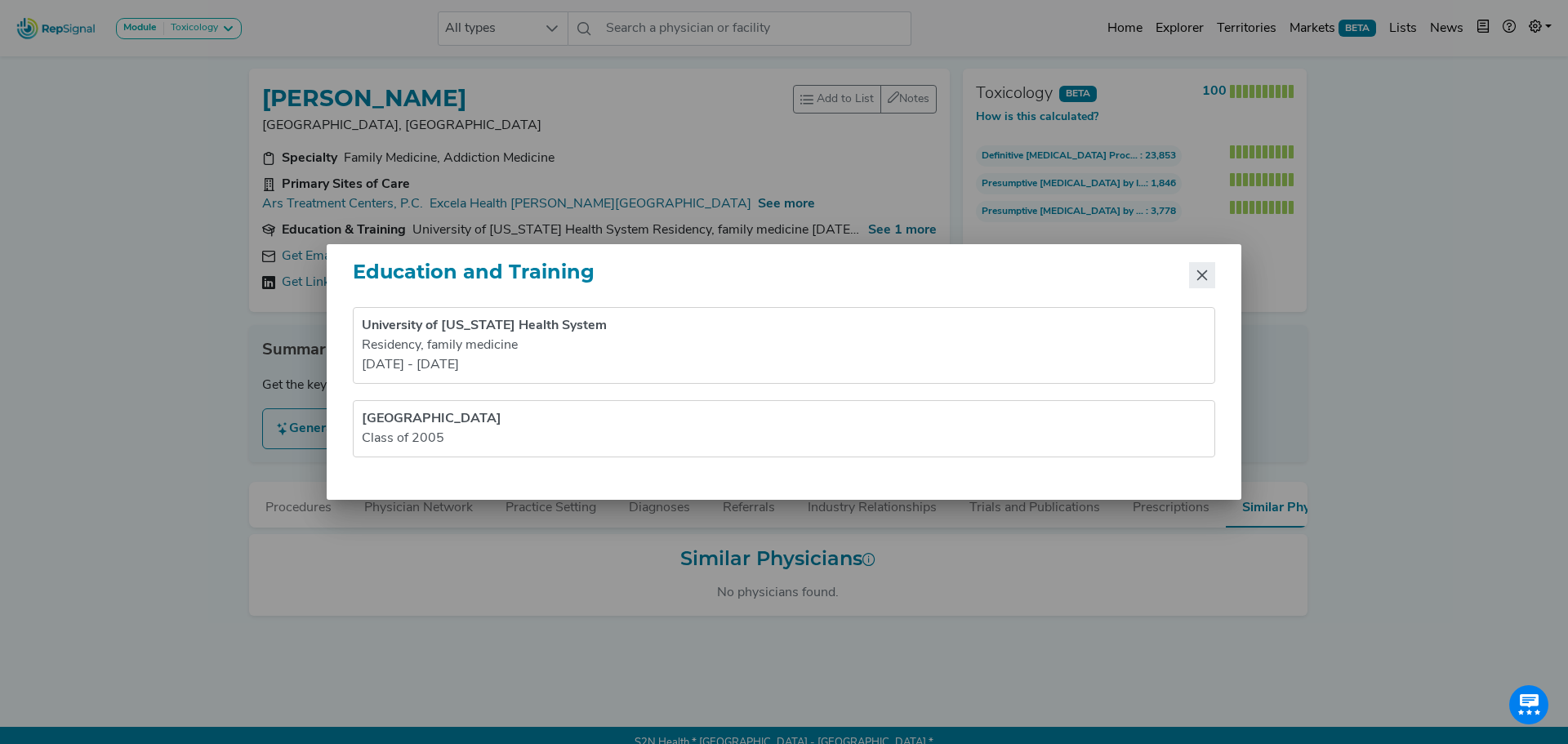
click at [1190, 272] on button "Close" at bounding box center [1201, 275] width 26 height 26
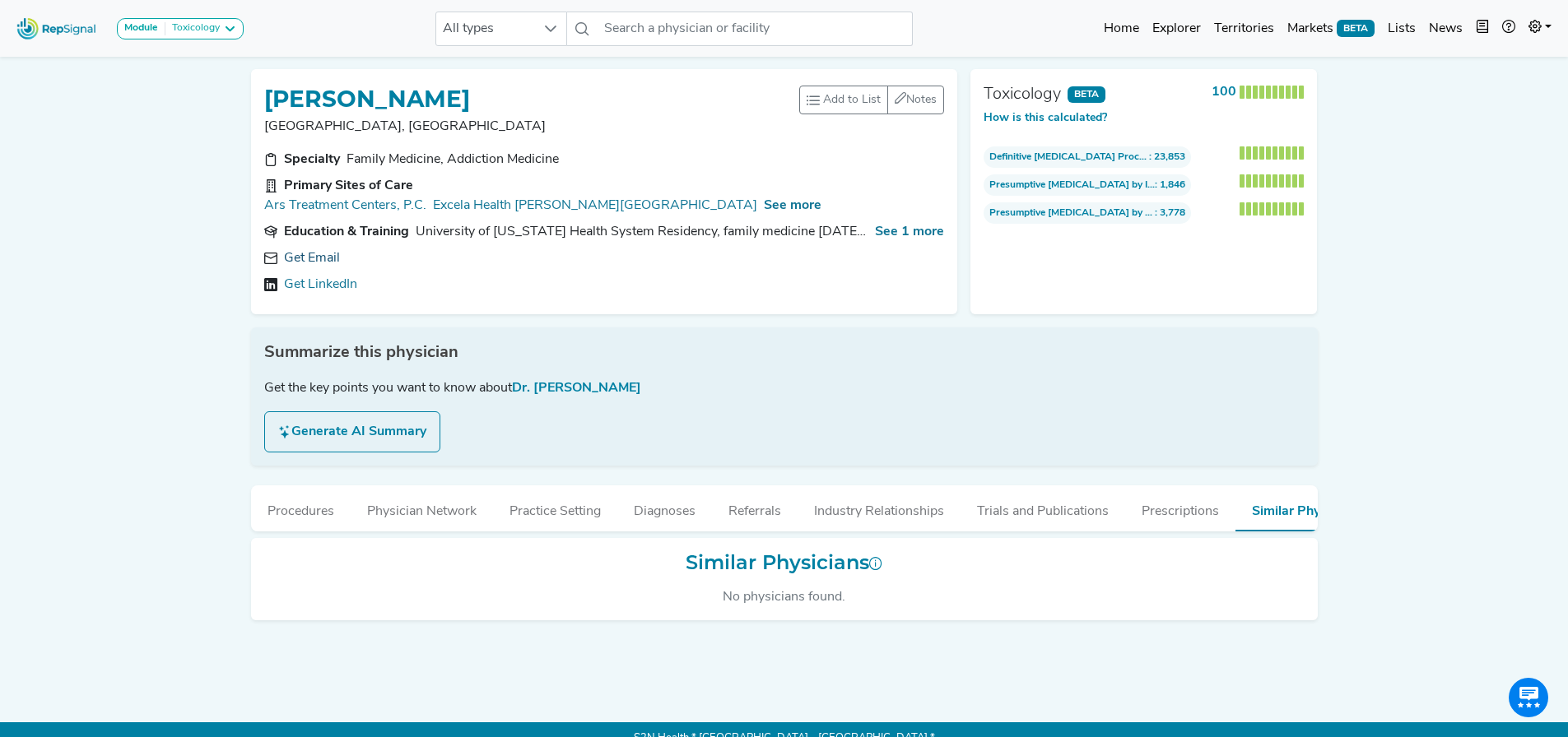
click at [319, 248] on link "Get Email" at bounding box center [311, 259] width 56 height 20
click at [313, 495] on button "Procedures" at bounding box center [301, 507] width 100 height 44
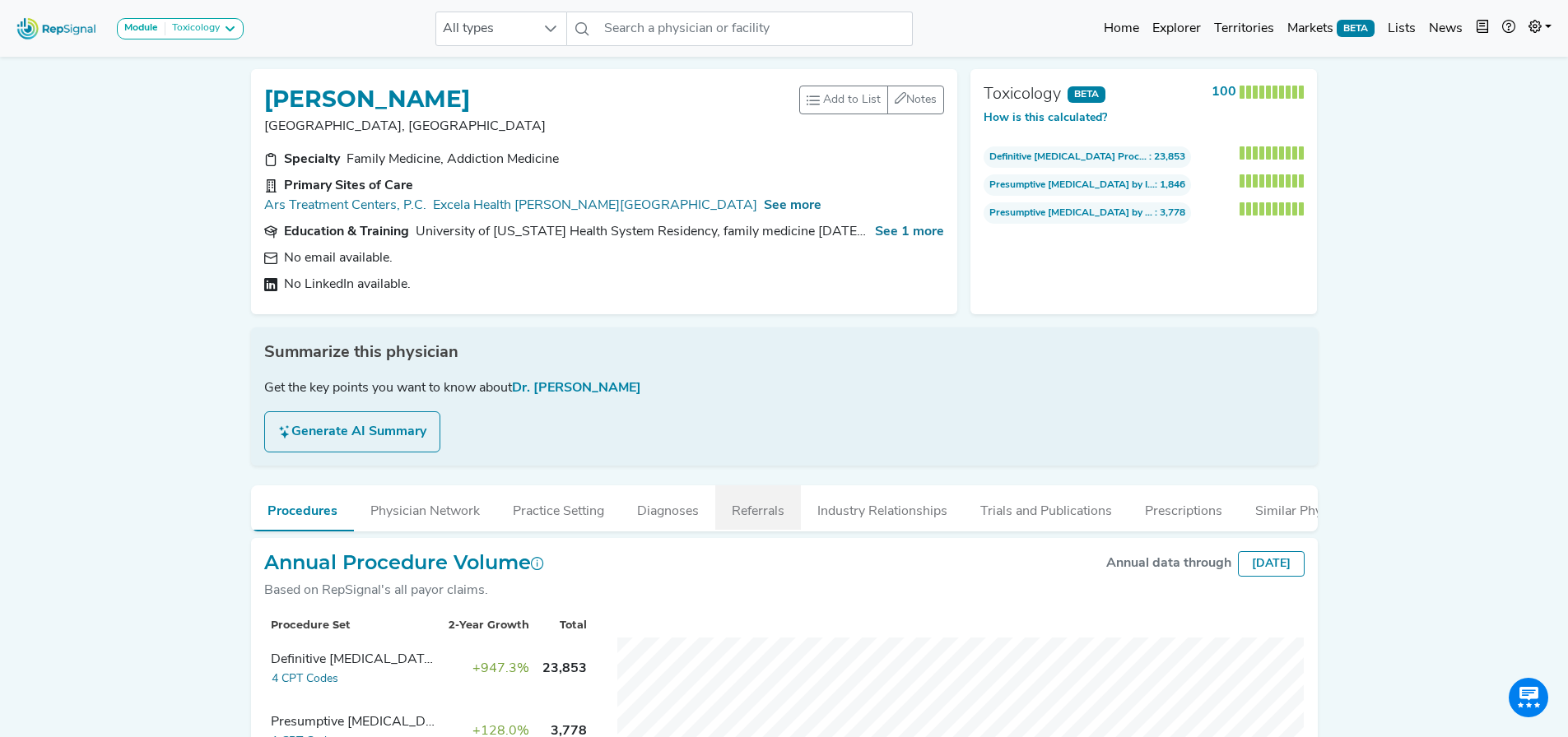
drag, startPoint x: 776, startPoint y: 489, endPoint x: 703, endPoint y: 428, distance: 95.1
click at [775, 489] on button "Referrals" at bounding box center [758, 507] width 86 height 44
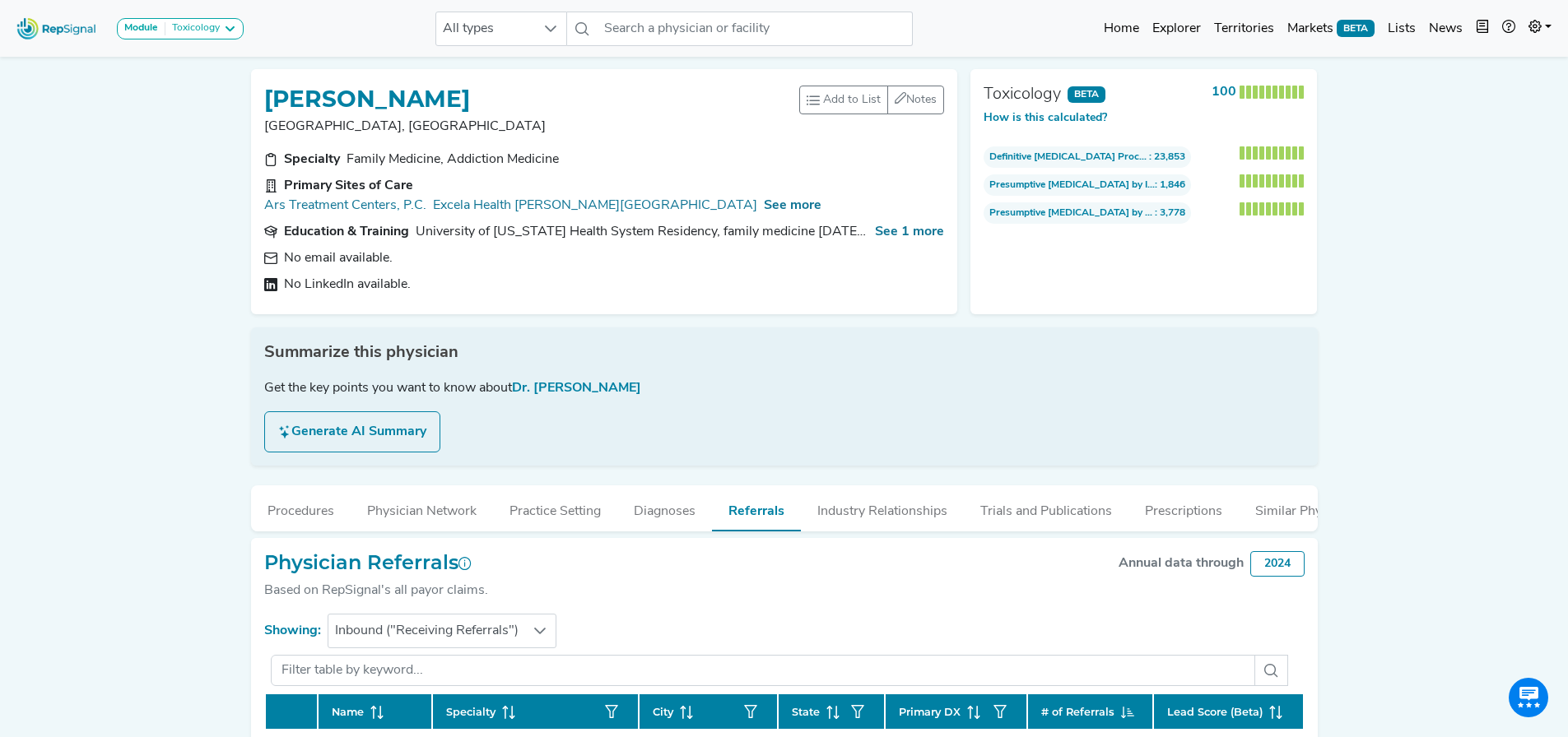
scroll to position [165, 0]
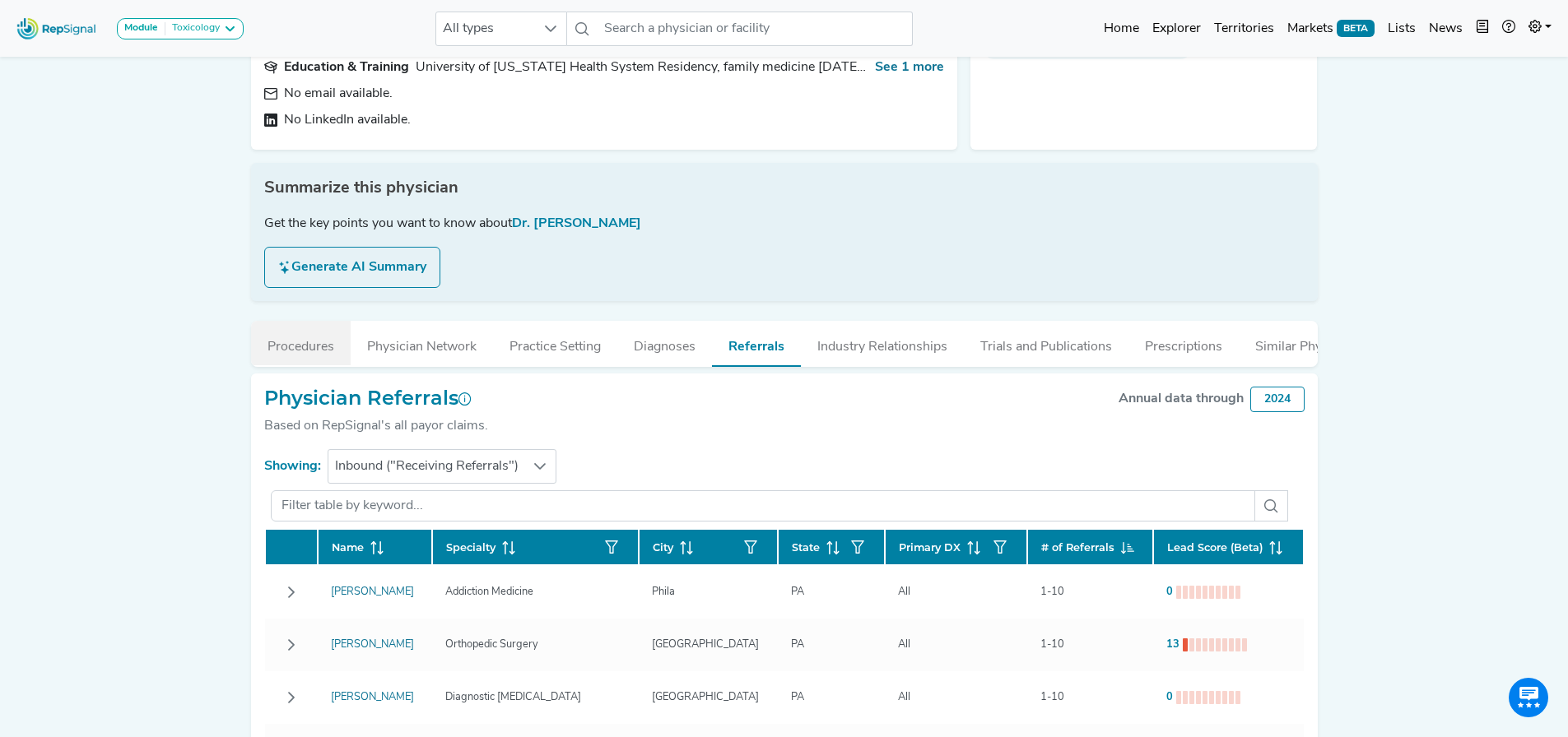
click at [346, 337] on ul "Procedures Physician Network Practice Setting Diagnoses Referrals Industry Rela…" at bounding box center [784, 343] width 1067 height 46
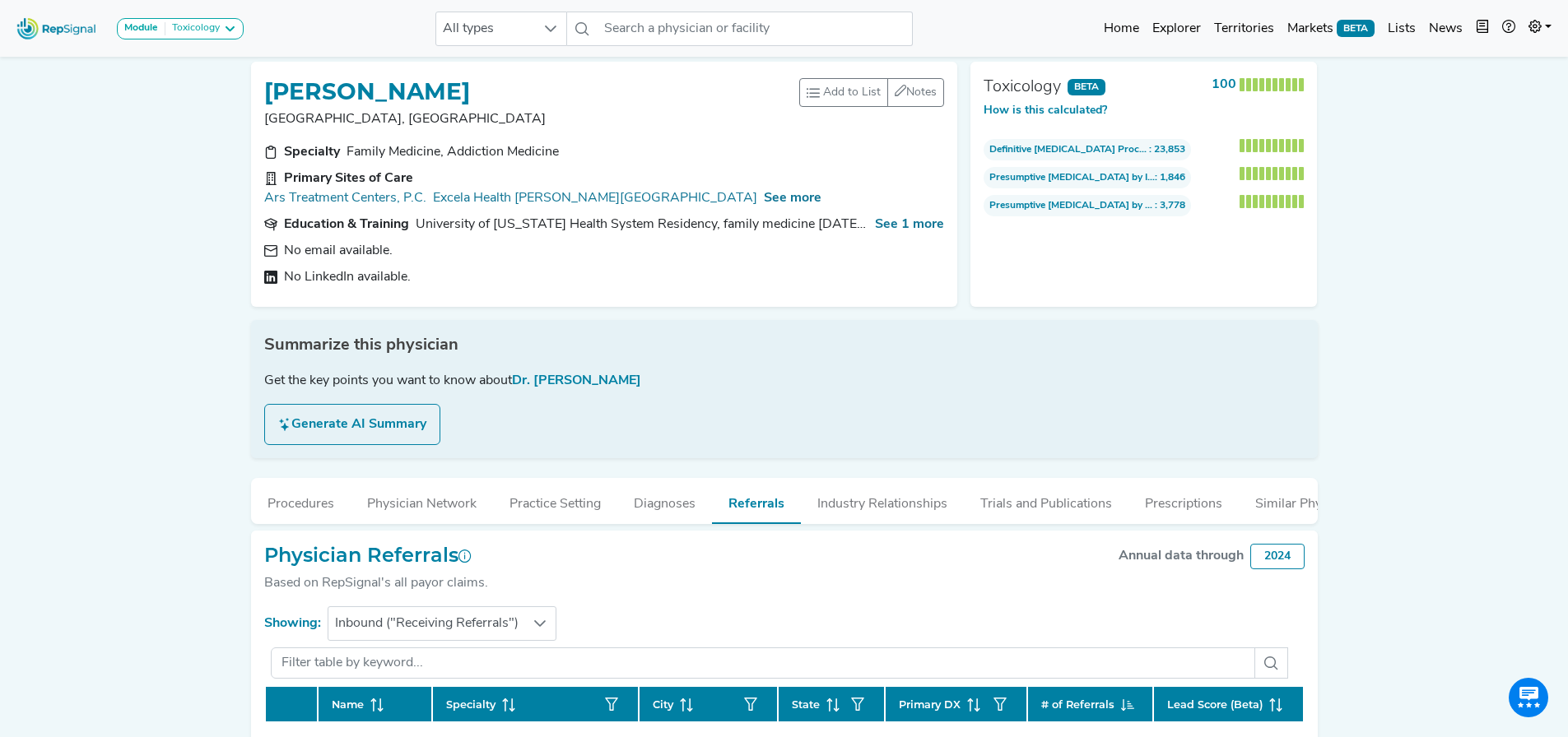
scroll to position [0, 0]
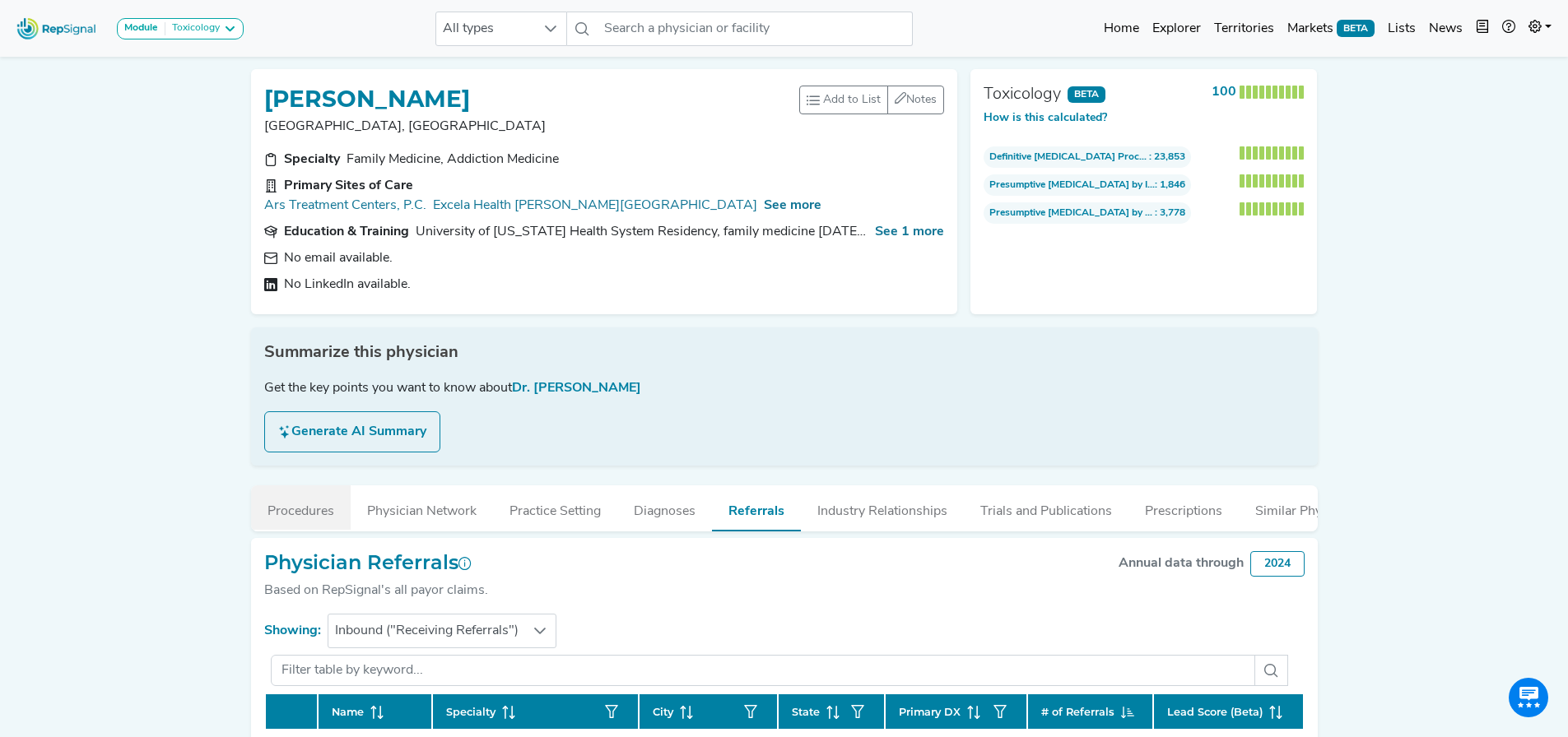
click at [307, 485] on button "Procedures" at bounding box center [301, 507] width 100 height 44
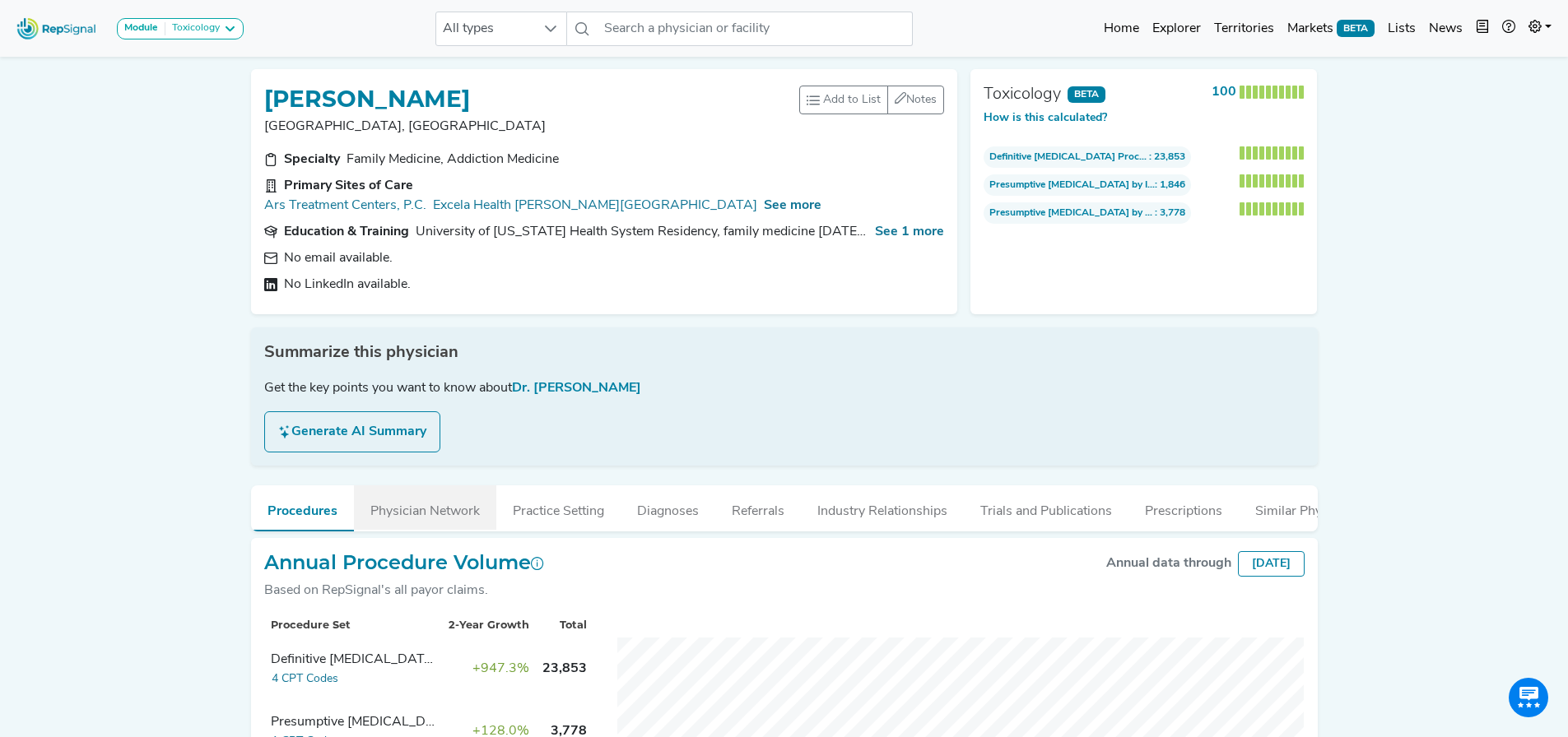
click at [400, 485] on button "Physician Network" at bounding box center [426, 507] width 143 height 44
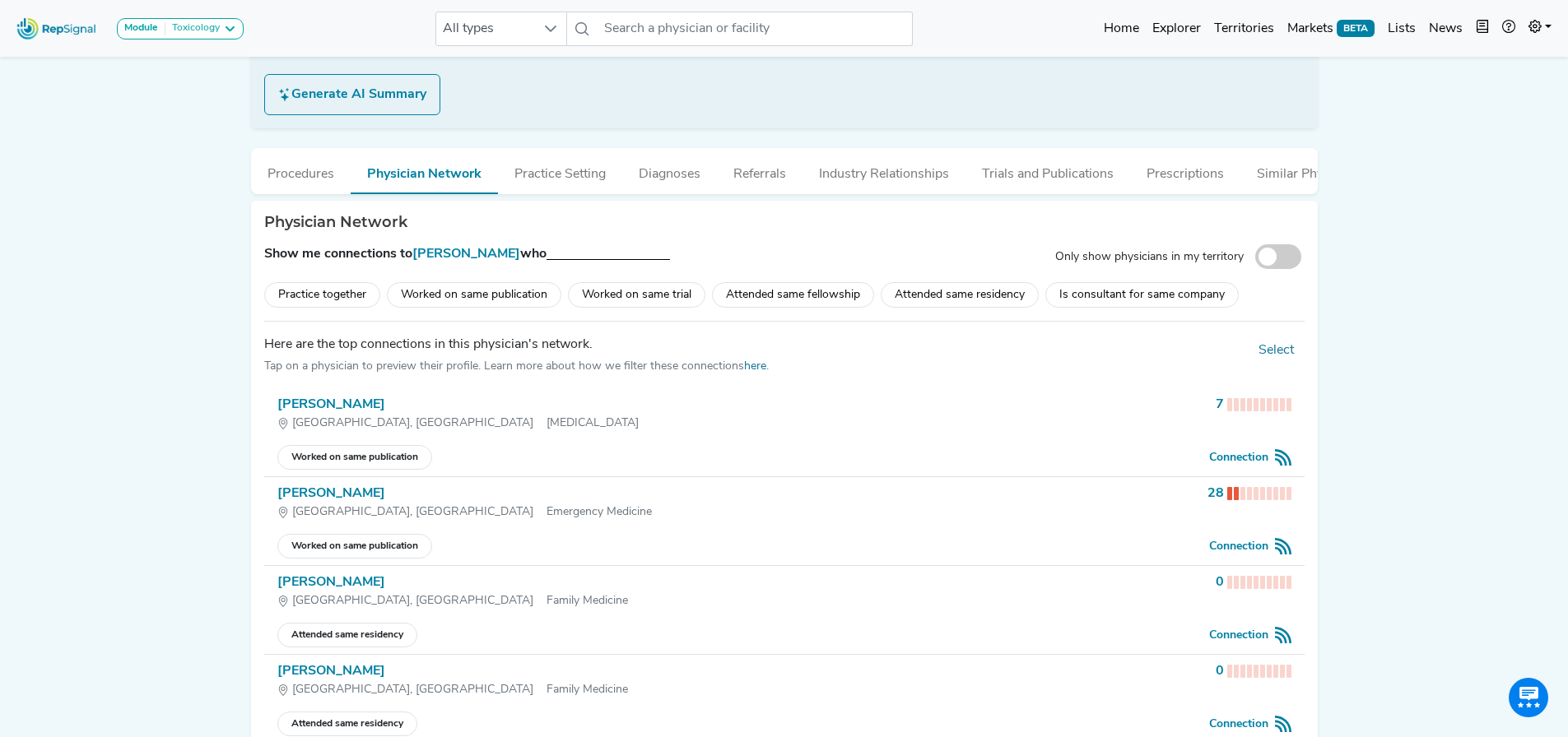
scroll to position [82, 0]
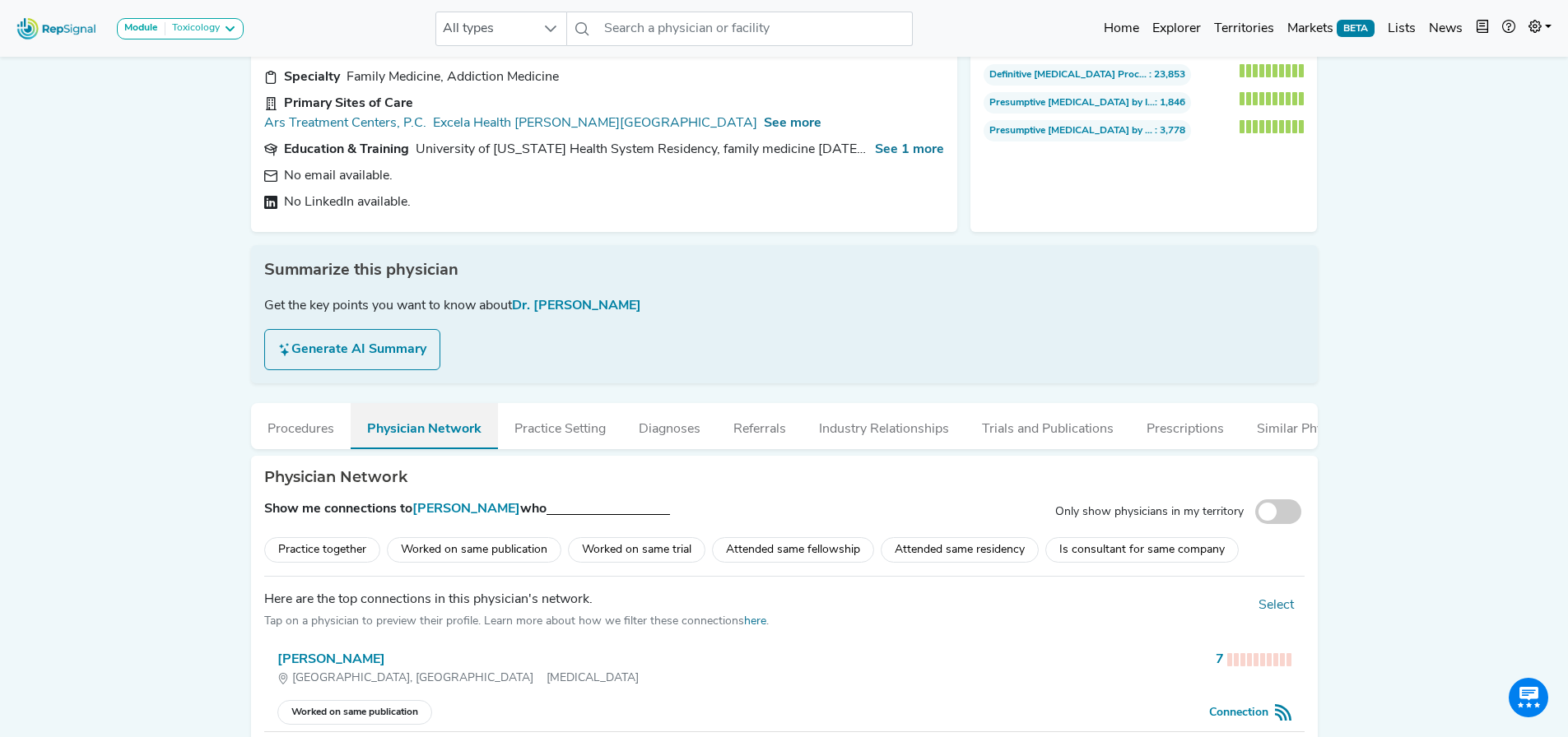
click at [452, 403] on button "Physician Network" at bounding box center [424, 426] width 147 height 46
click at [537, 416] on button "Practice Setting" at bounding box center [560, 425] width 124 height 44
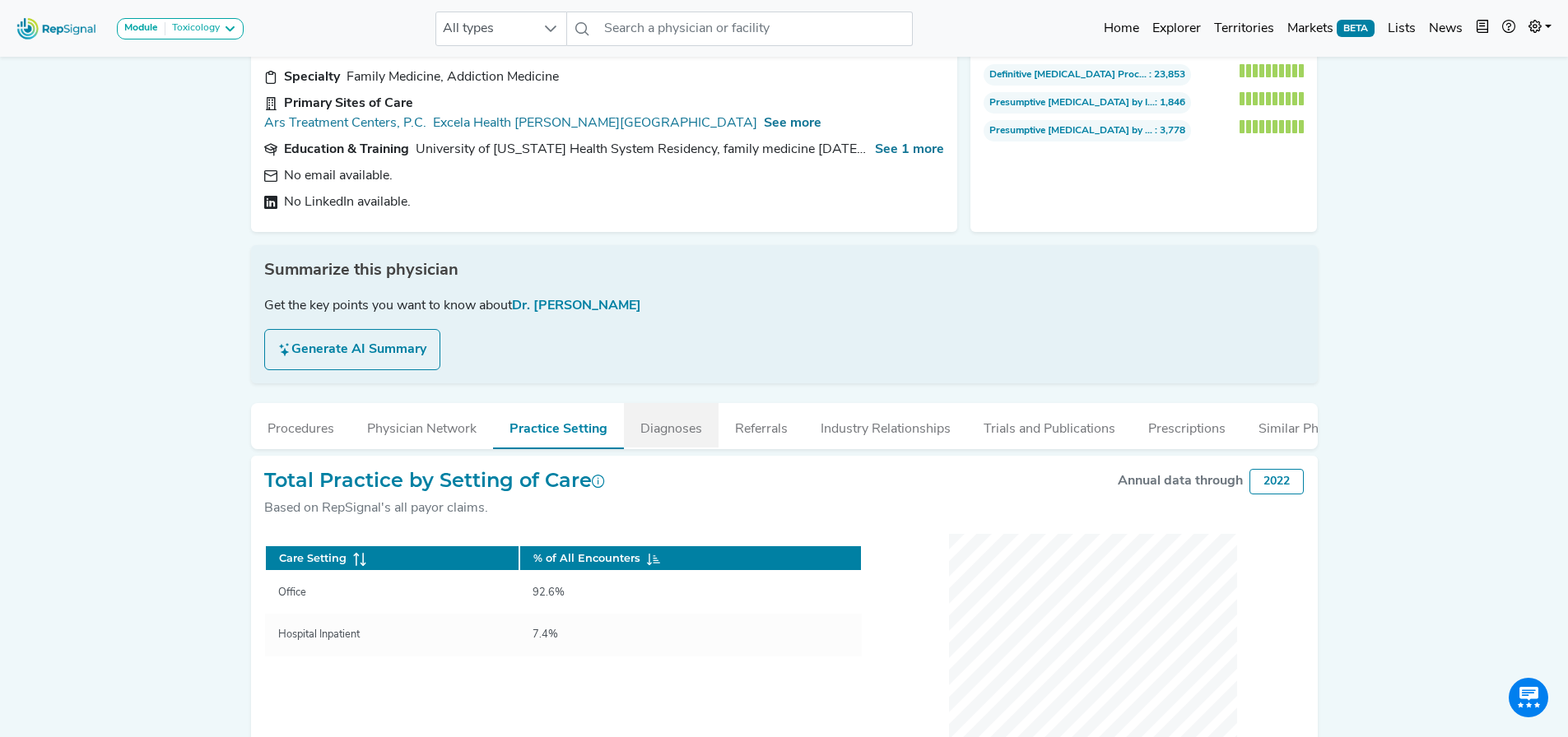
click at [697, 405] on button "Diagnoses" at bounding box center [671, 425] width 95 height 44
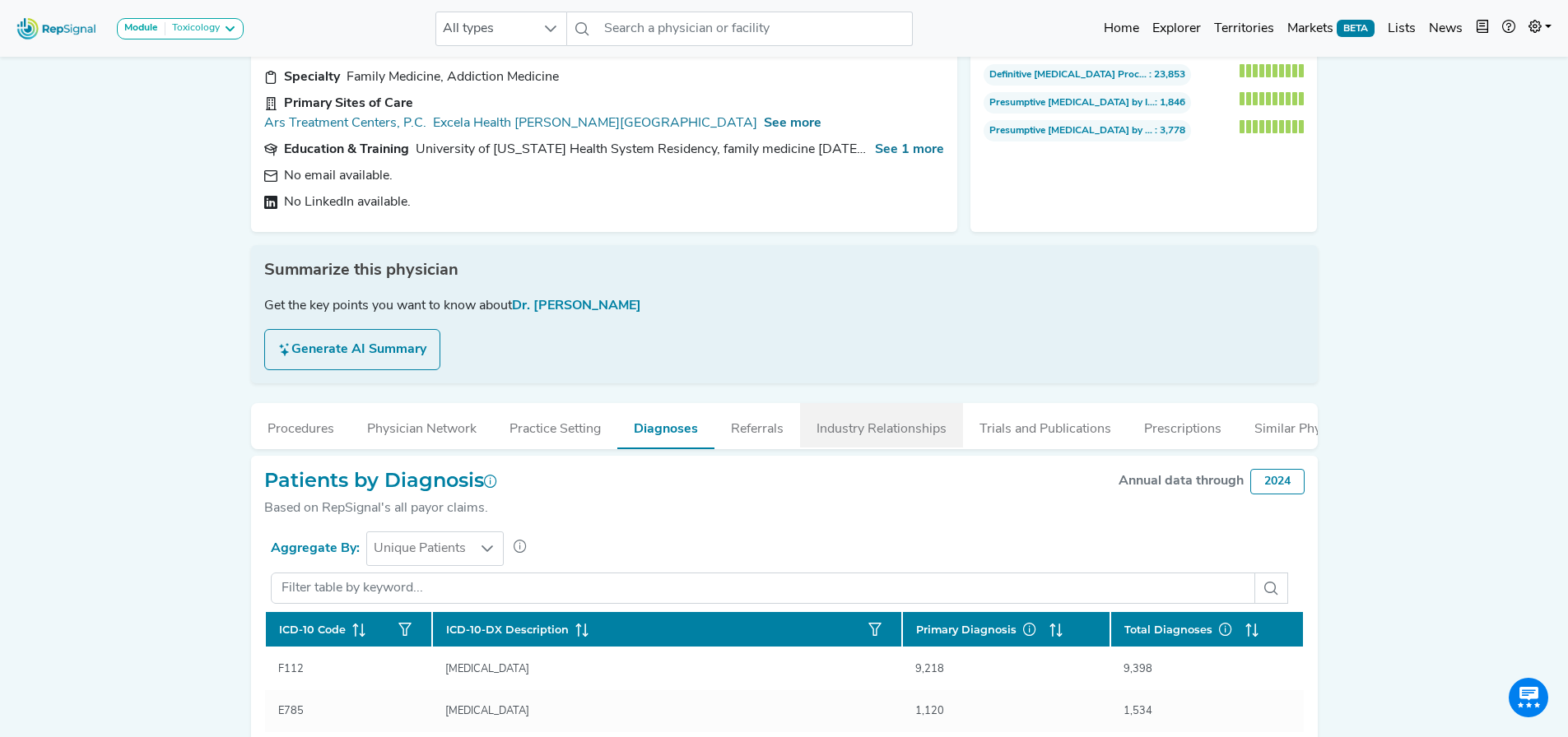
click at [846, 403] on button "Industry Relationships" at bounding box center [881, 425] width 163 height 44
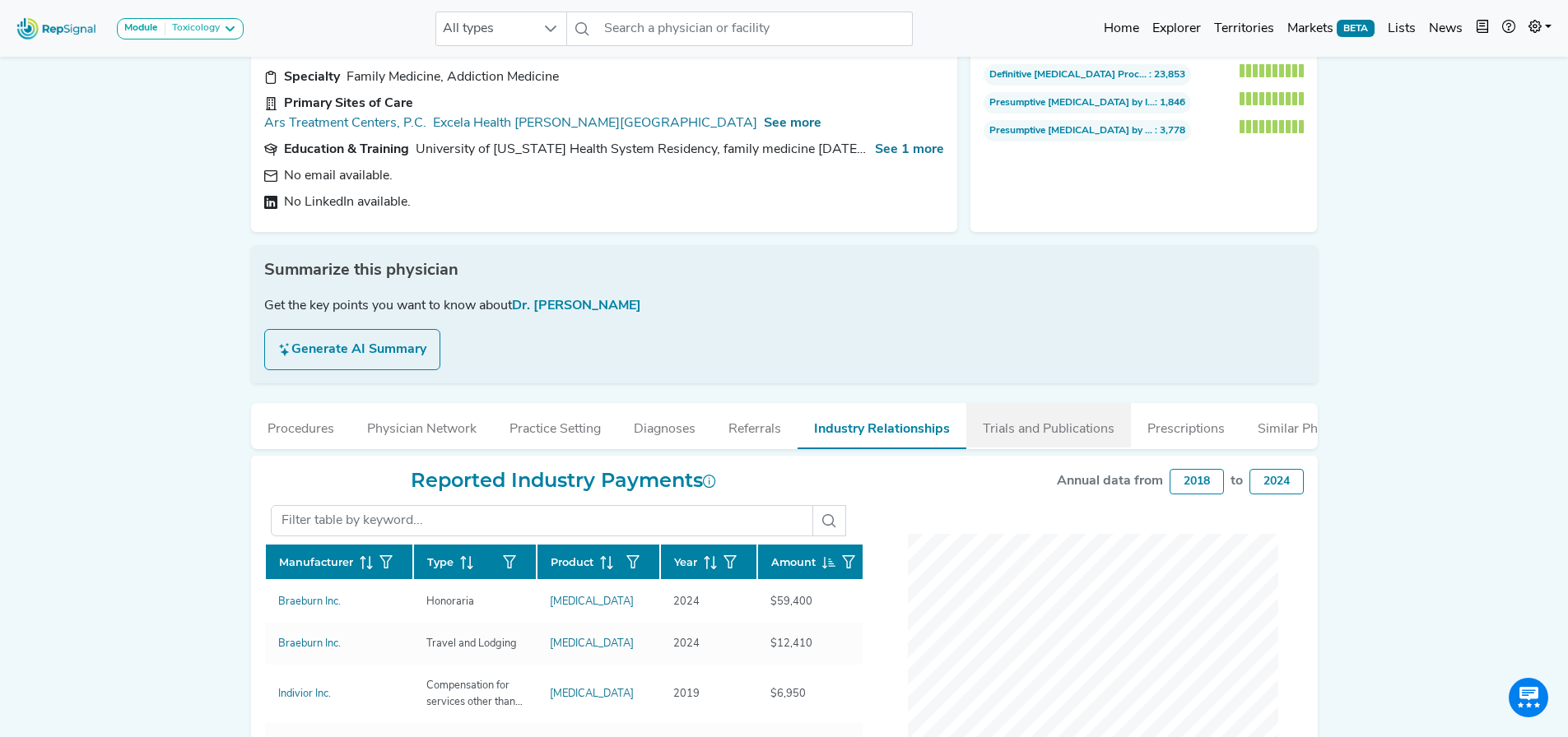
click at [996, 403] on button "Trials and Publications" at bounding box center [1048, 425] width 165 height 44
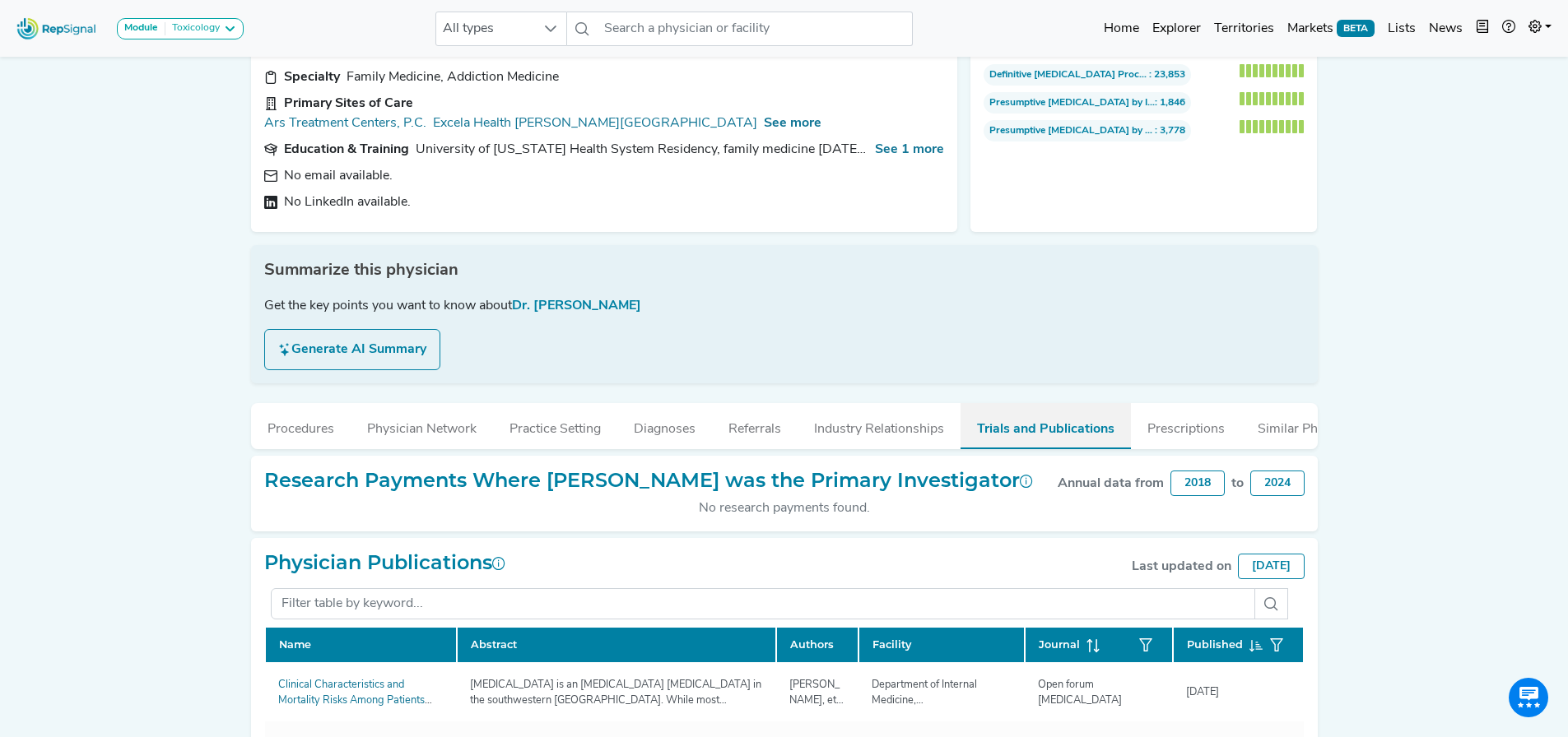
click at [1100, 403] on button "Trials and Publications" at bounding box center [1045, 426] width 170 height 46
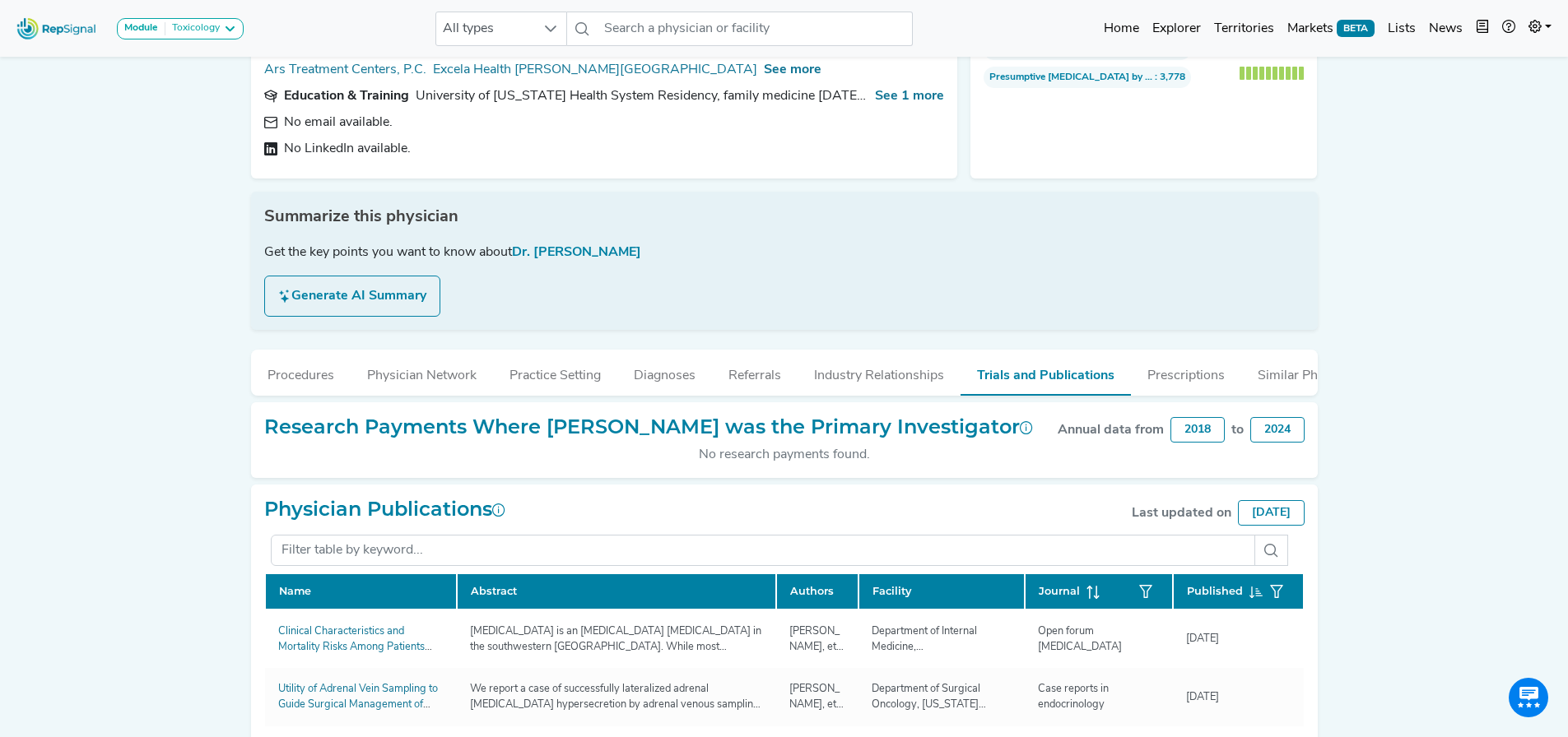
scroll to position [165, 0]
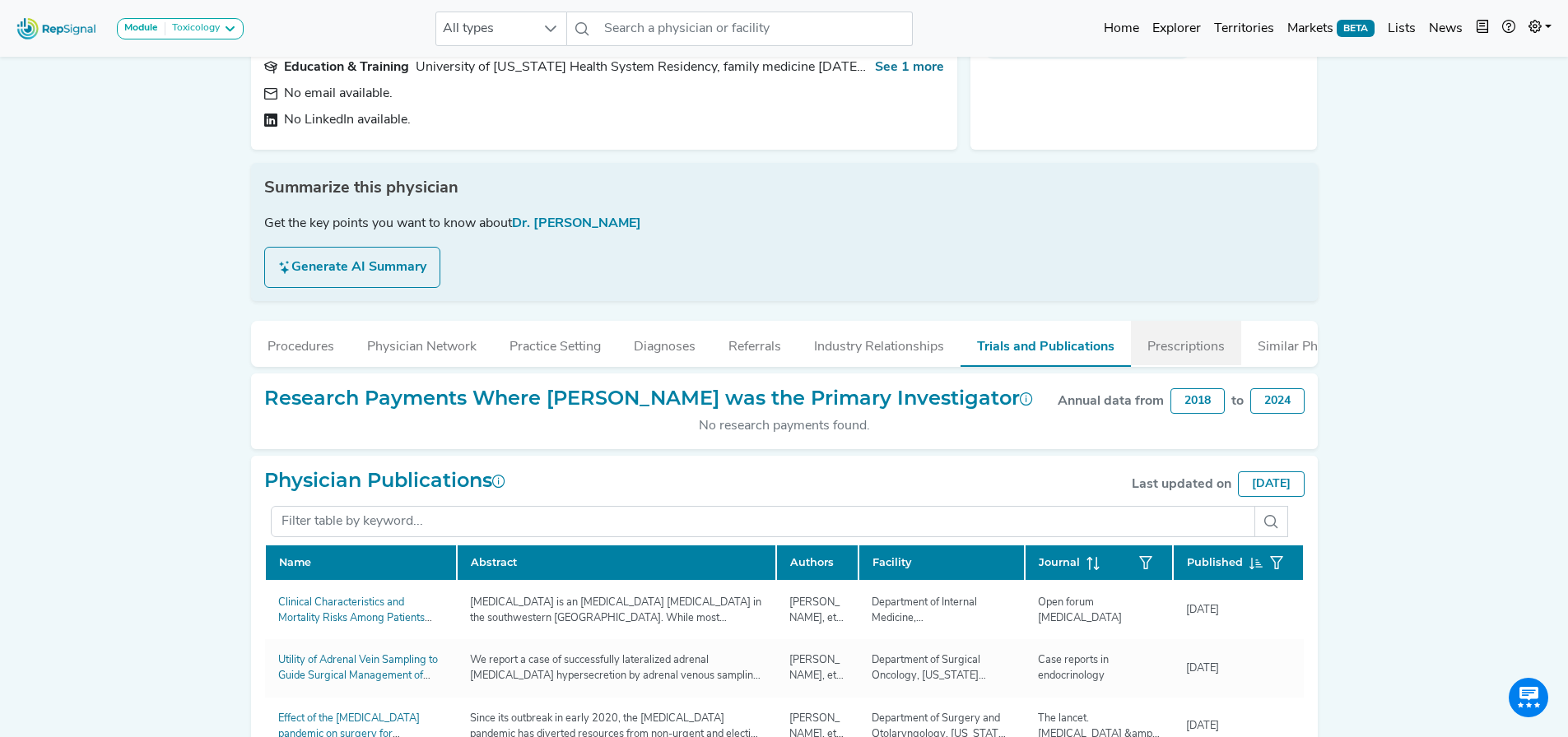
click at [1173, 338] on button "Prescriptions" at bounding box center [1185, 342] width 110 height 44
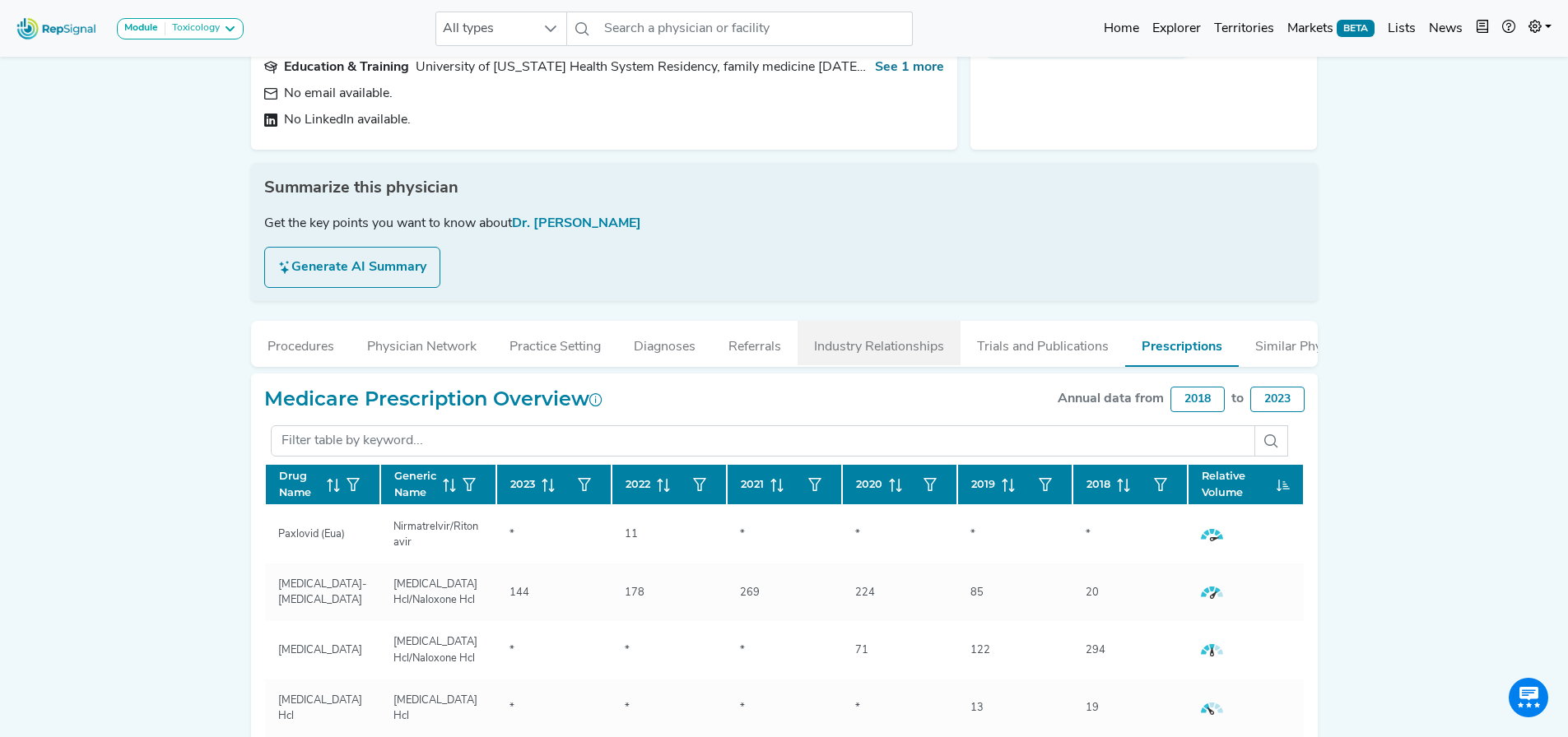
drag, startPoint x: 990, startPoint y: 330, endPoint x: 944, endPoint y: 332, distance: 46.0
click at [990, 331] on button "Trials and Publications" at bounding box center [1043, 342] width 165 height 44
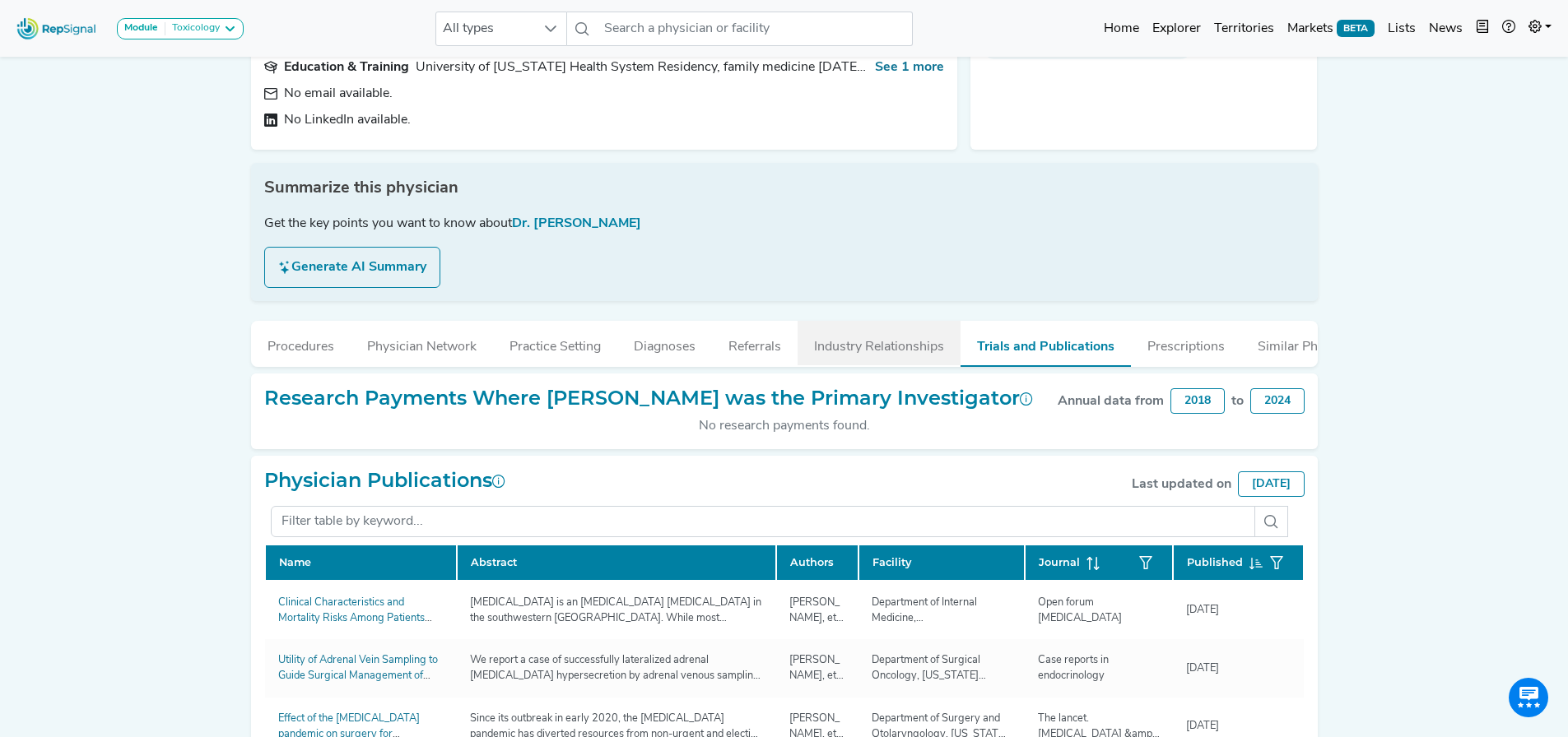
click at [862, 336] on button "Industry Relationships" at bounding box center [879, 342] width 163 height 44
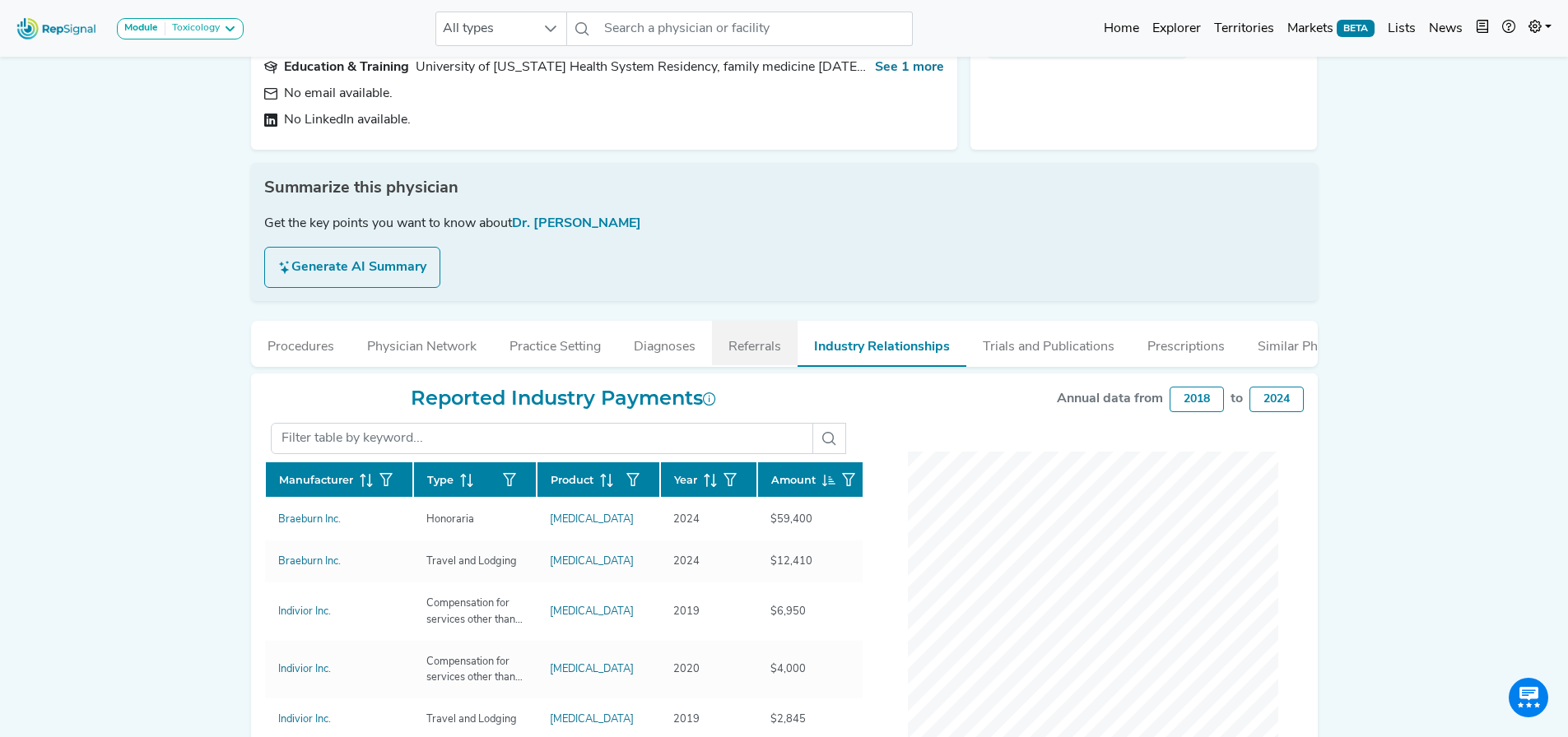
click at [737, 333] on button "Referrals" at bounding box center [755, 342] width 86 height 44
click at [750, 335] on button "Referrals" at bounding box center [755, 342] width 86 height 44
click at [760, 332] on button "Referrals" at bounding box center [755, 342] width 86 height 44
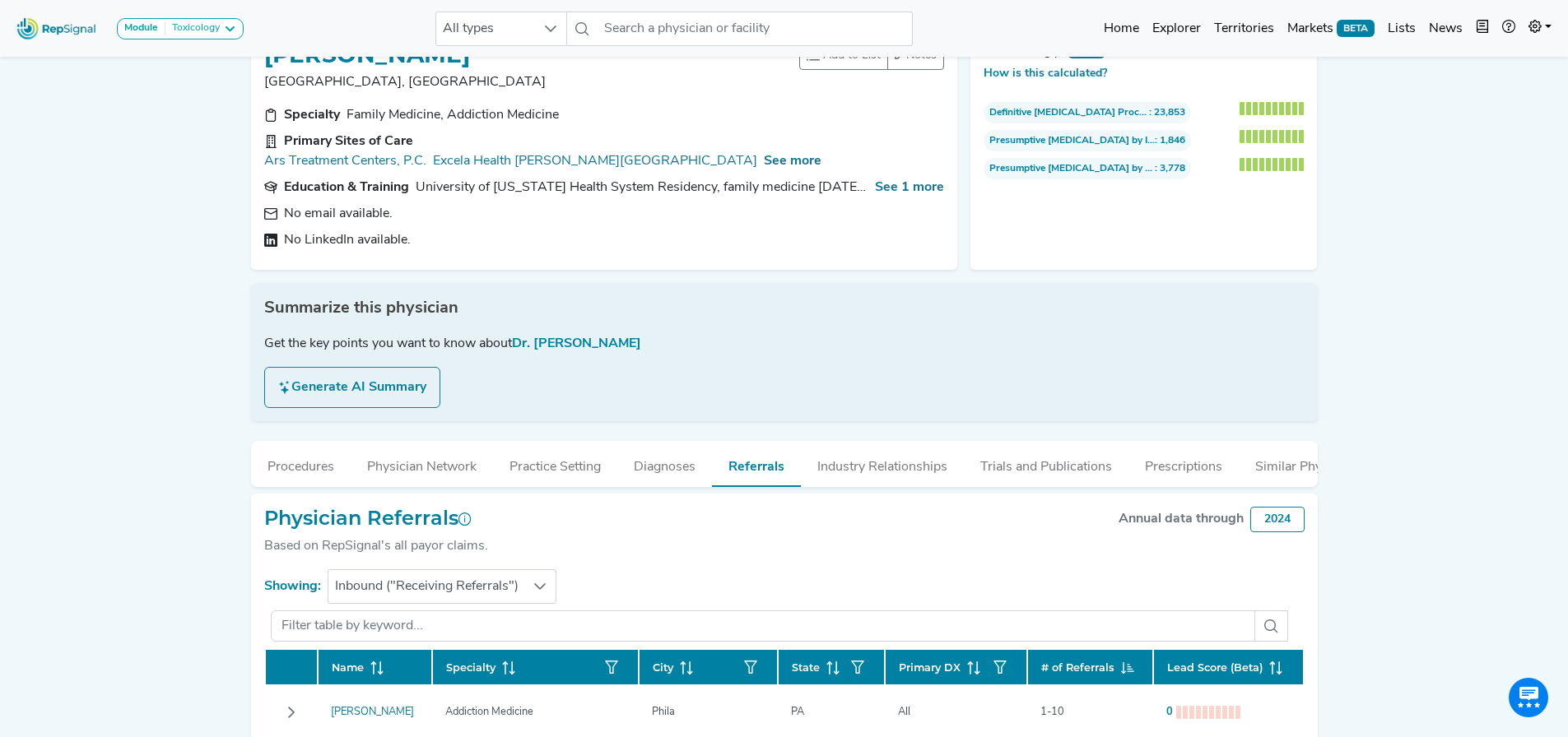
scroll to position [82, 0]
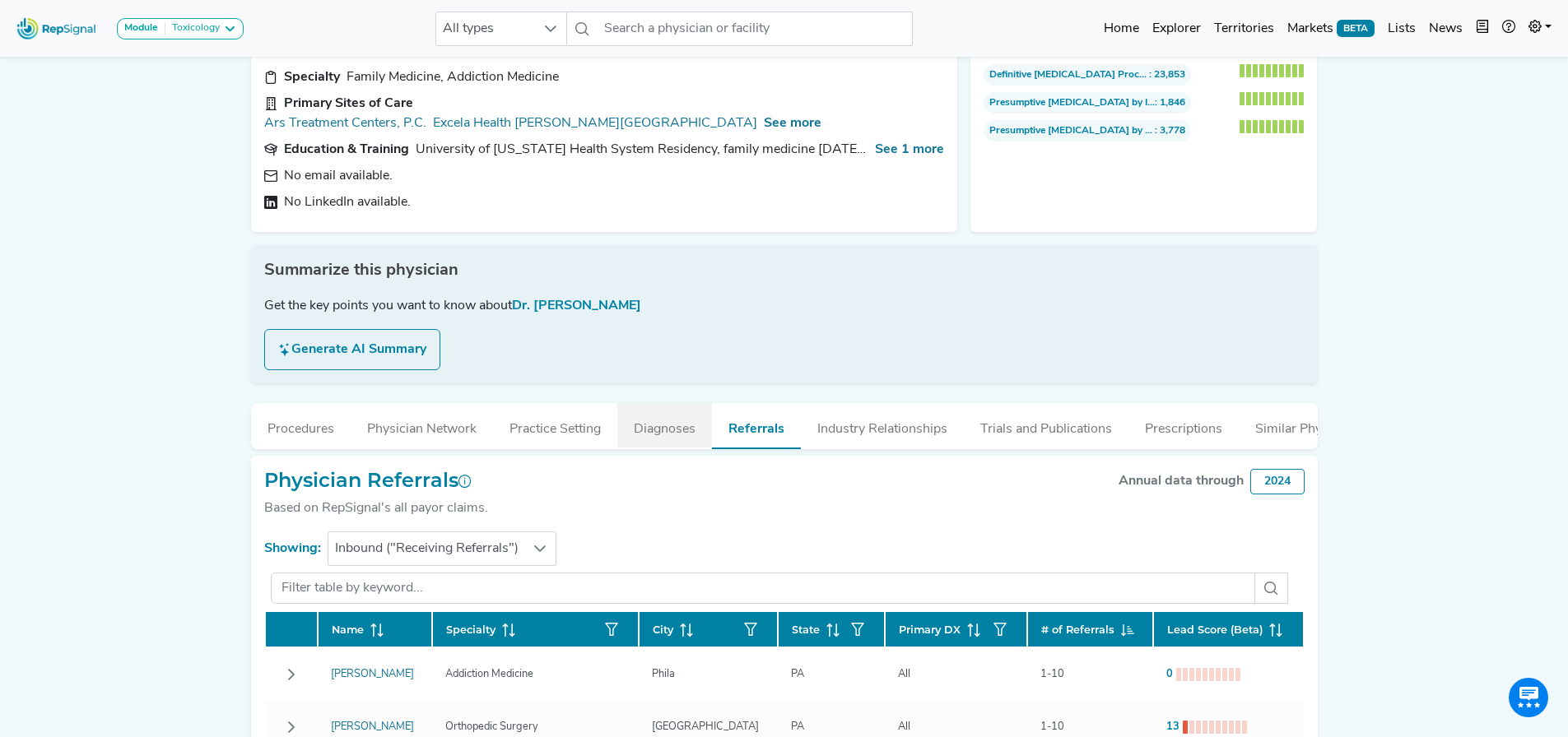
click at [666, 403] on button "Diagnoses" at bounding box center [664, 425] width 95 height 44
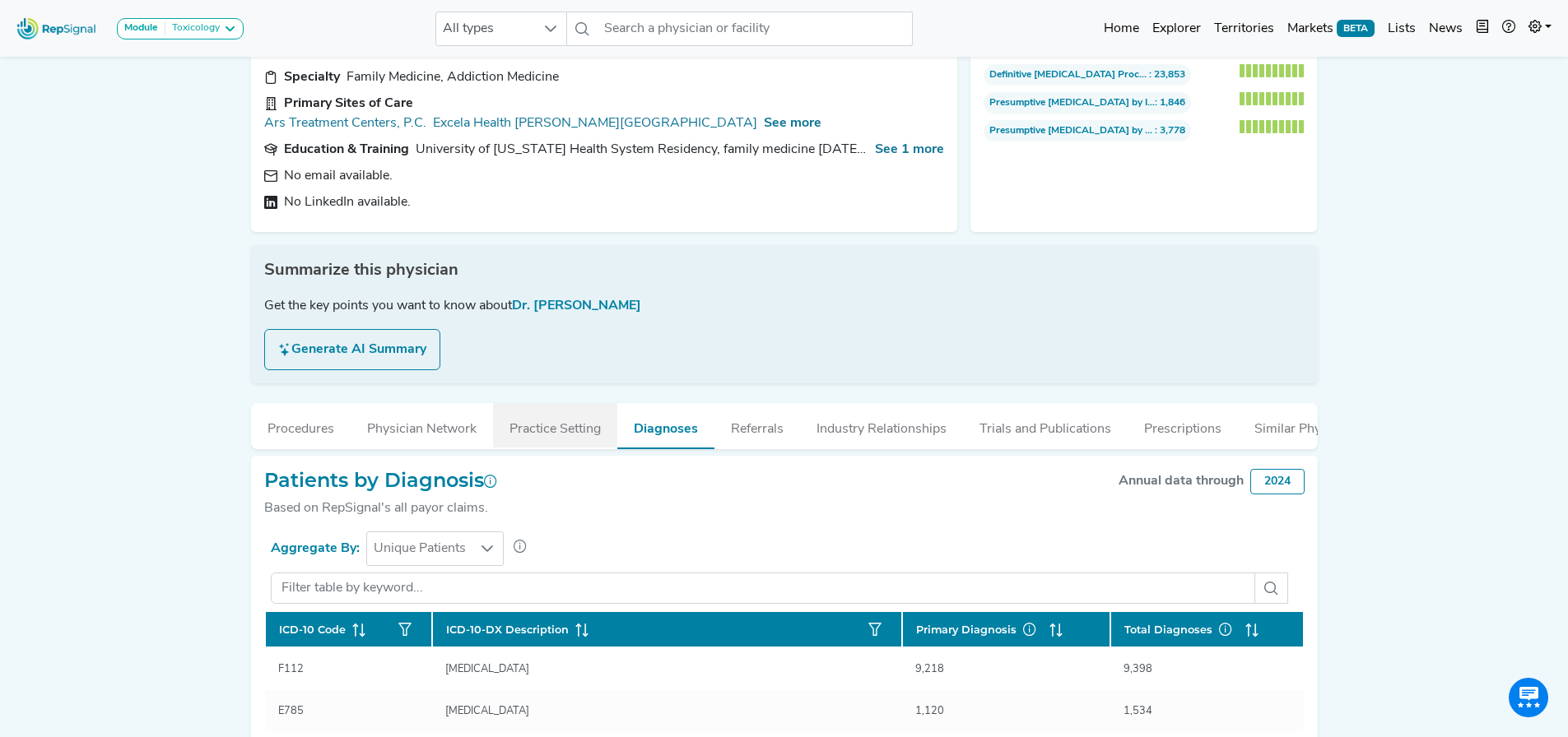
click at [567, 420] on button "Practice Setting" at bounding box center [555, 425] width 124 height 44
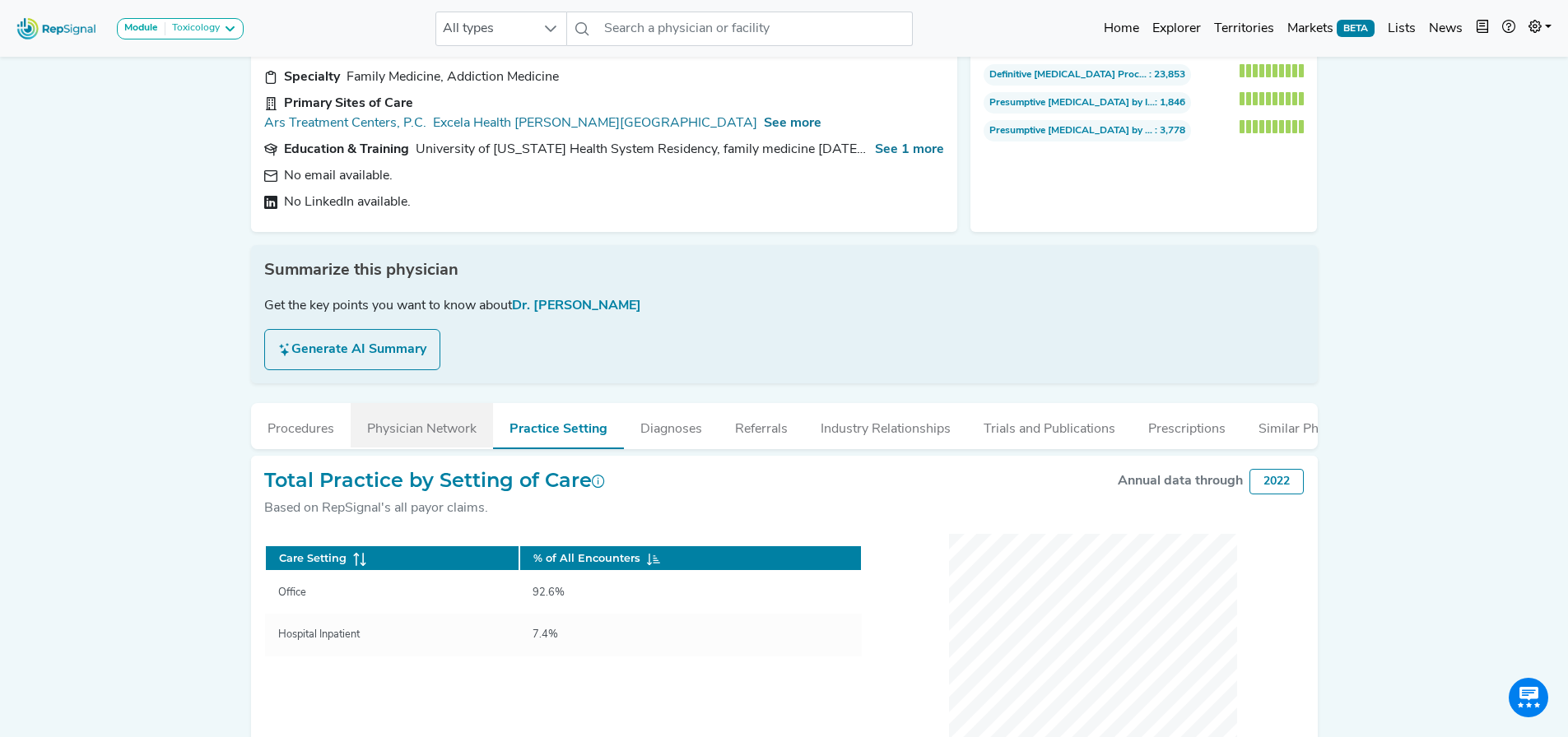
click at [446, 412] on button "Physician Network" at bounding box center [422, 425] width 143 height 44
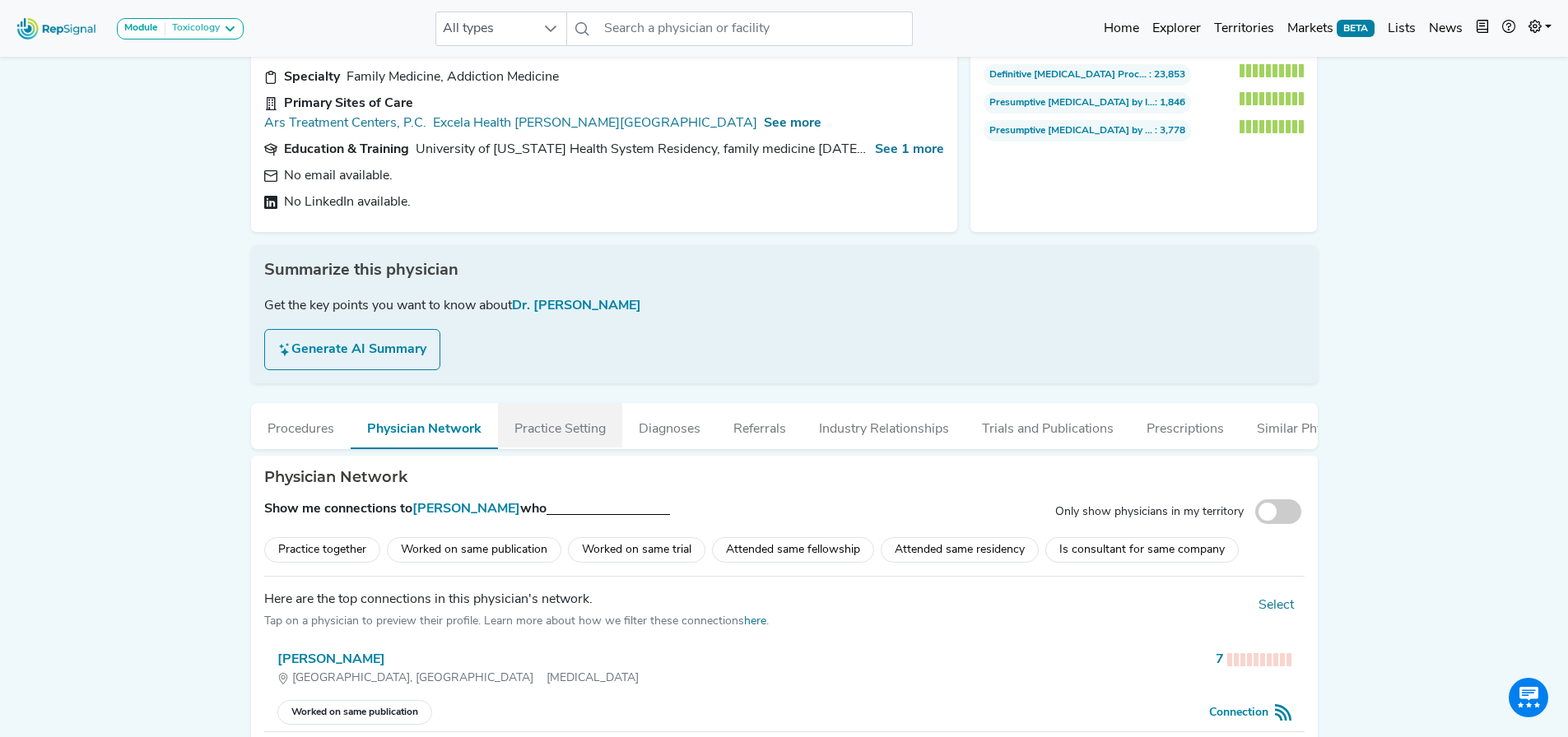
click at [527, 411] on button "Practice Setting" at bounding box center [560, 425] width 124 height 44
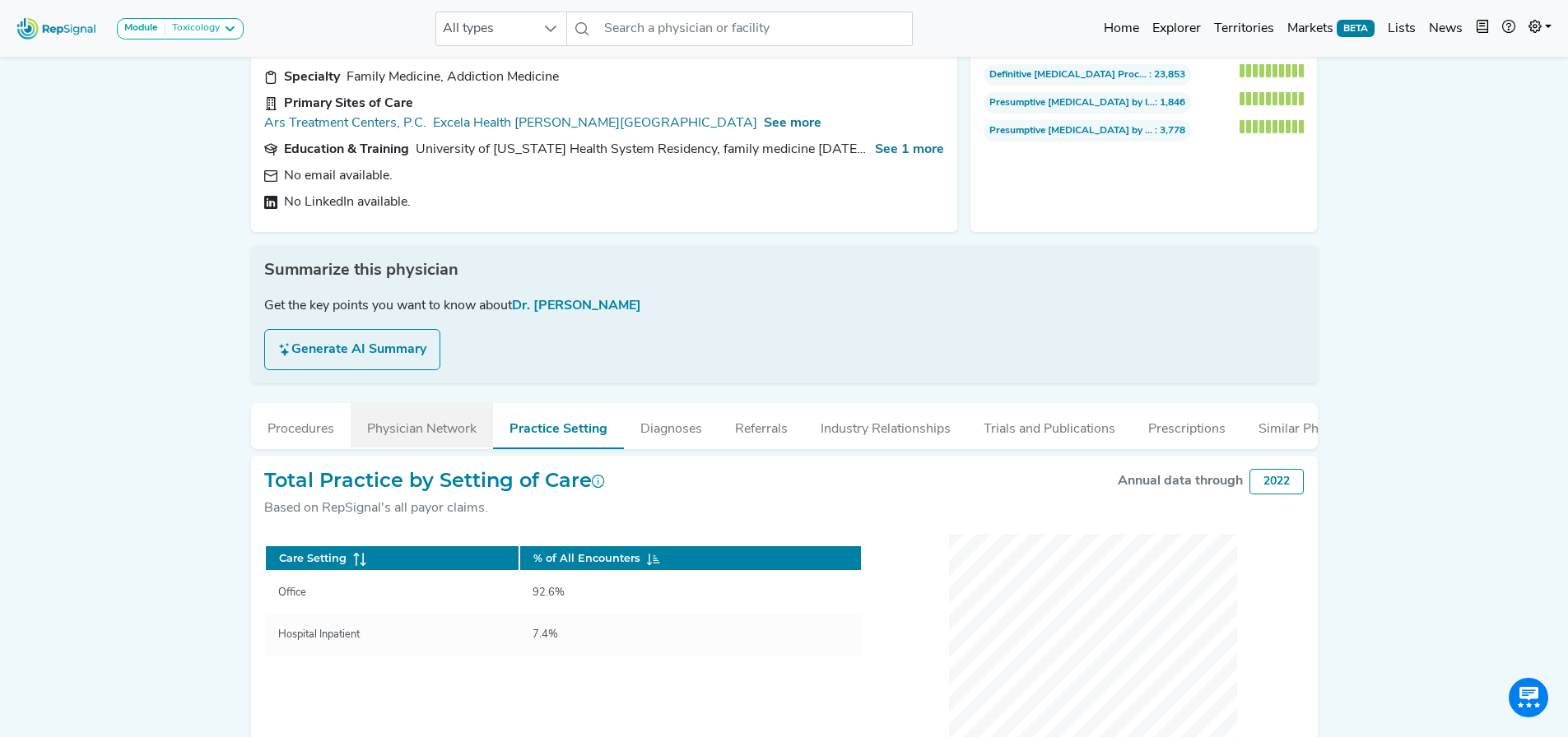
click at [462, 408] on button "Physician Network" at bounding box center [422, 425] width 143 height 44
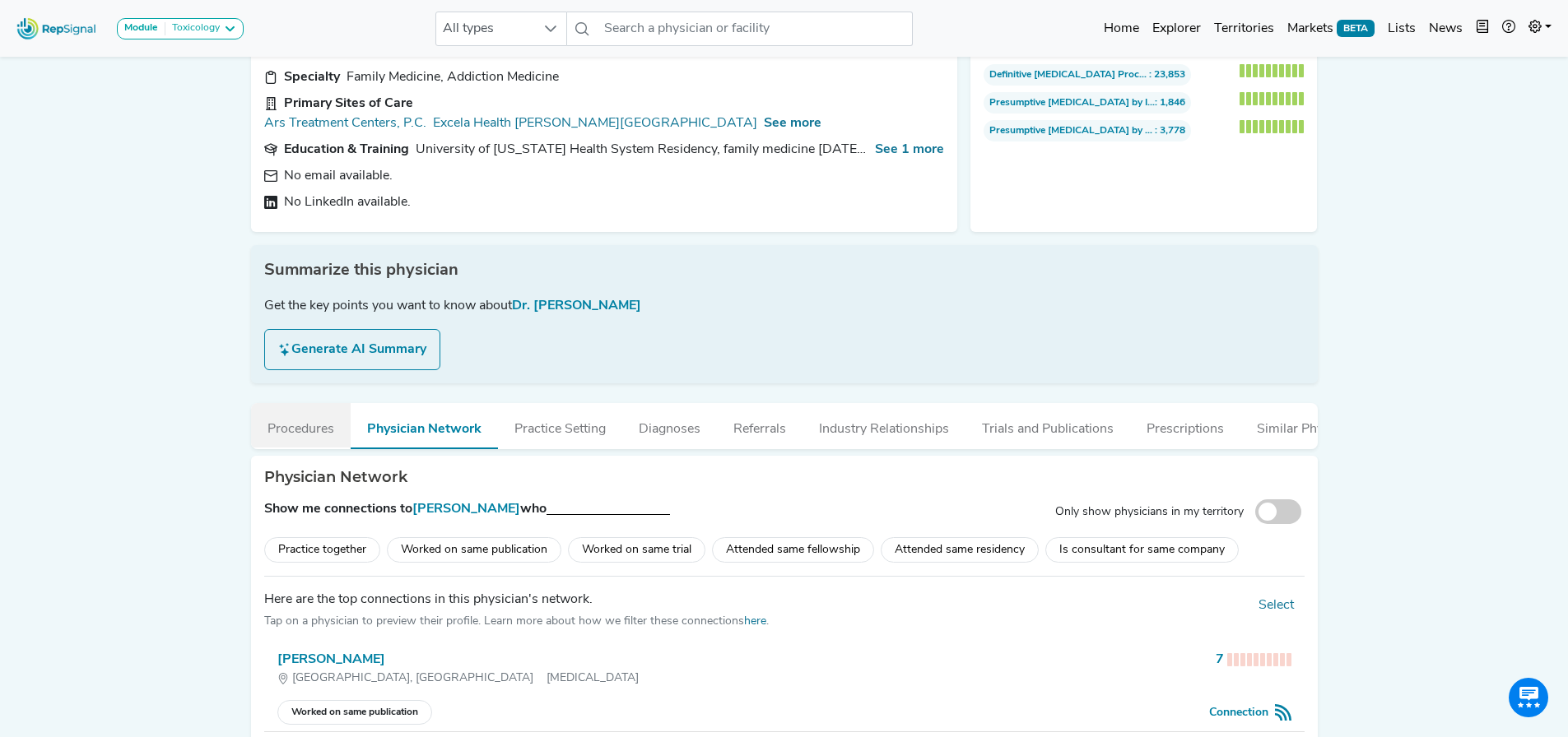
click at [295, 403] on button "Procedures" at bounding box center [301, 425] width 100 height 44
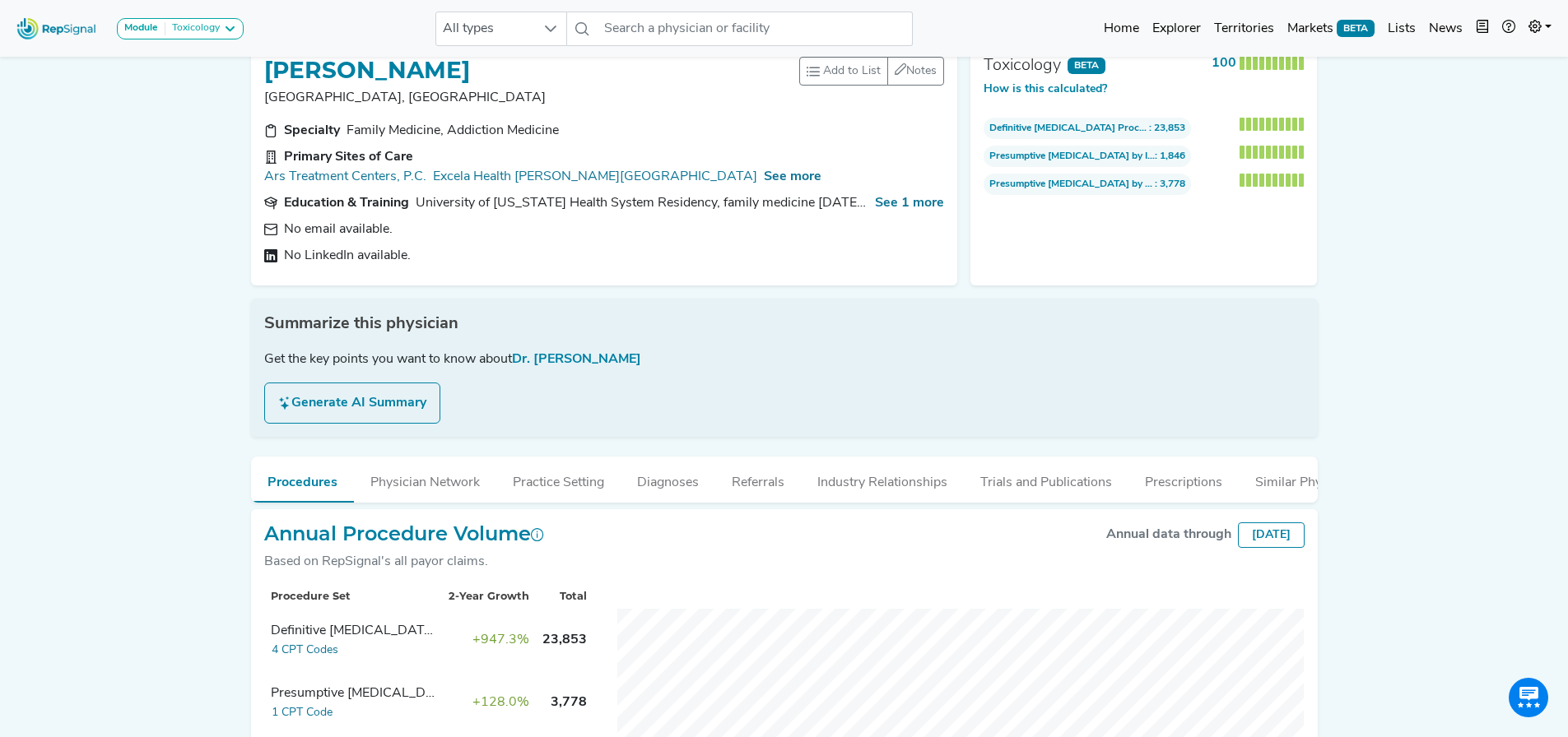
scroll to position [0, 0]
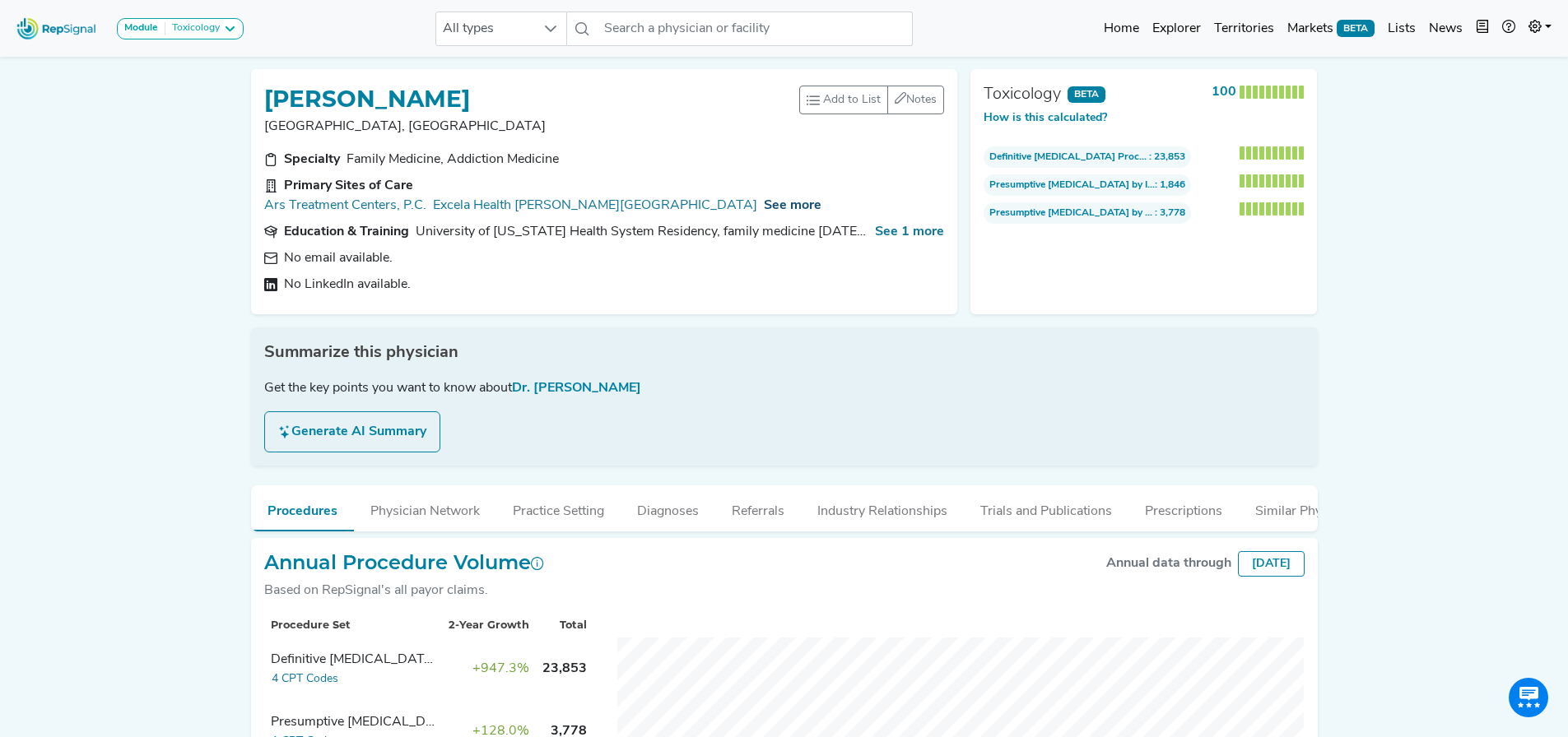
click at [821, 199] on span "See more" at bounding box center [792, 206] width 58 height 13
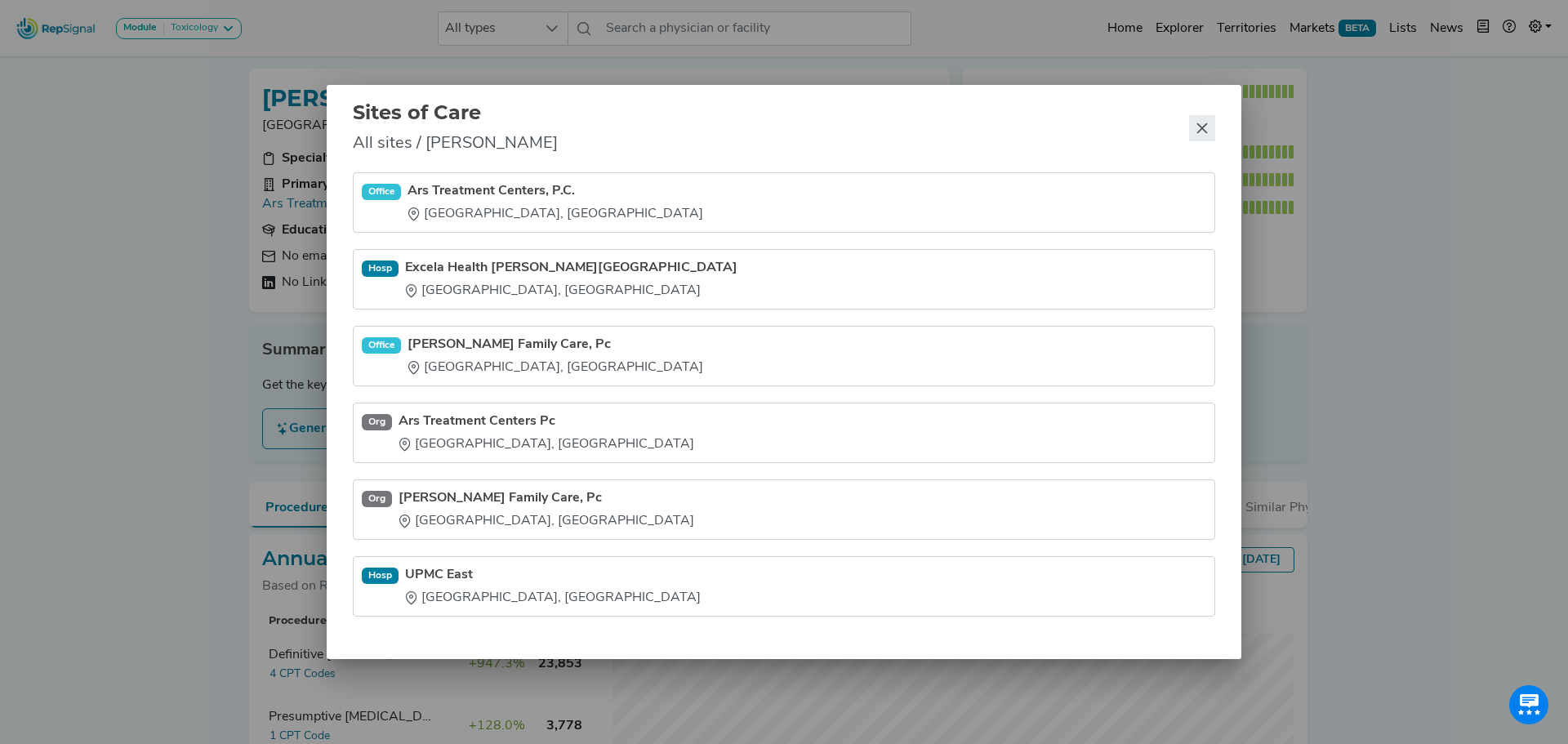
click at [1197, 131] on icon "Close" at bounding box center [1202, 128] width 13 height 13
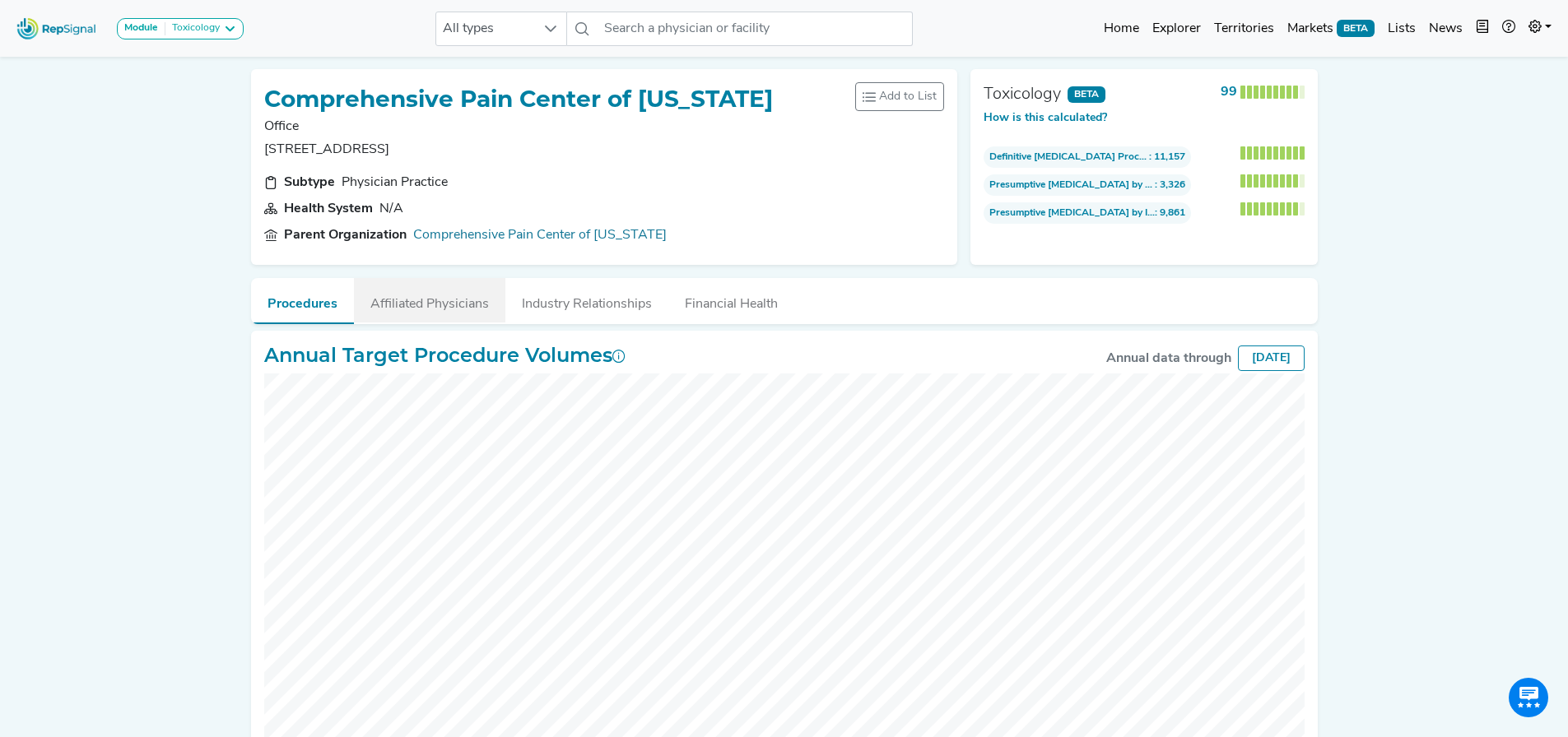
click at [422, 304] on button "Affiliated Physicians" at bounding box center [430, 300] width 151 height 44
click at [433, 309] on button "Affiliated Physicians" at bounding box center [430, 300] width 151 height 44
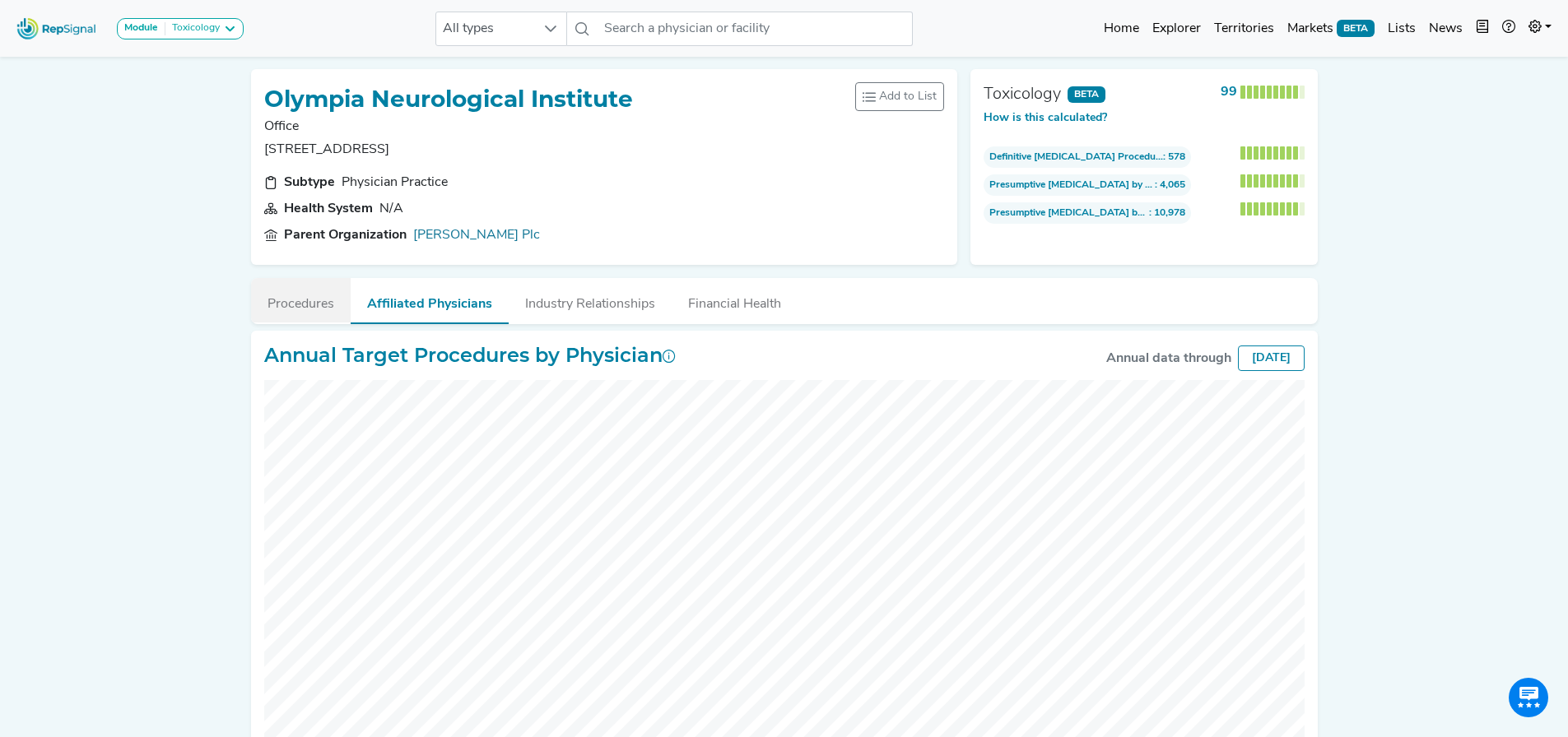
click at [283, 308] on button "Procedures" at bounding box center [301, 300] width 100 height 44
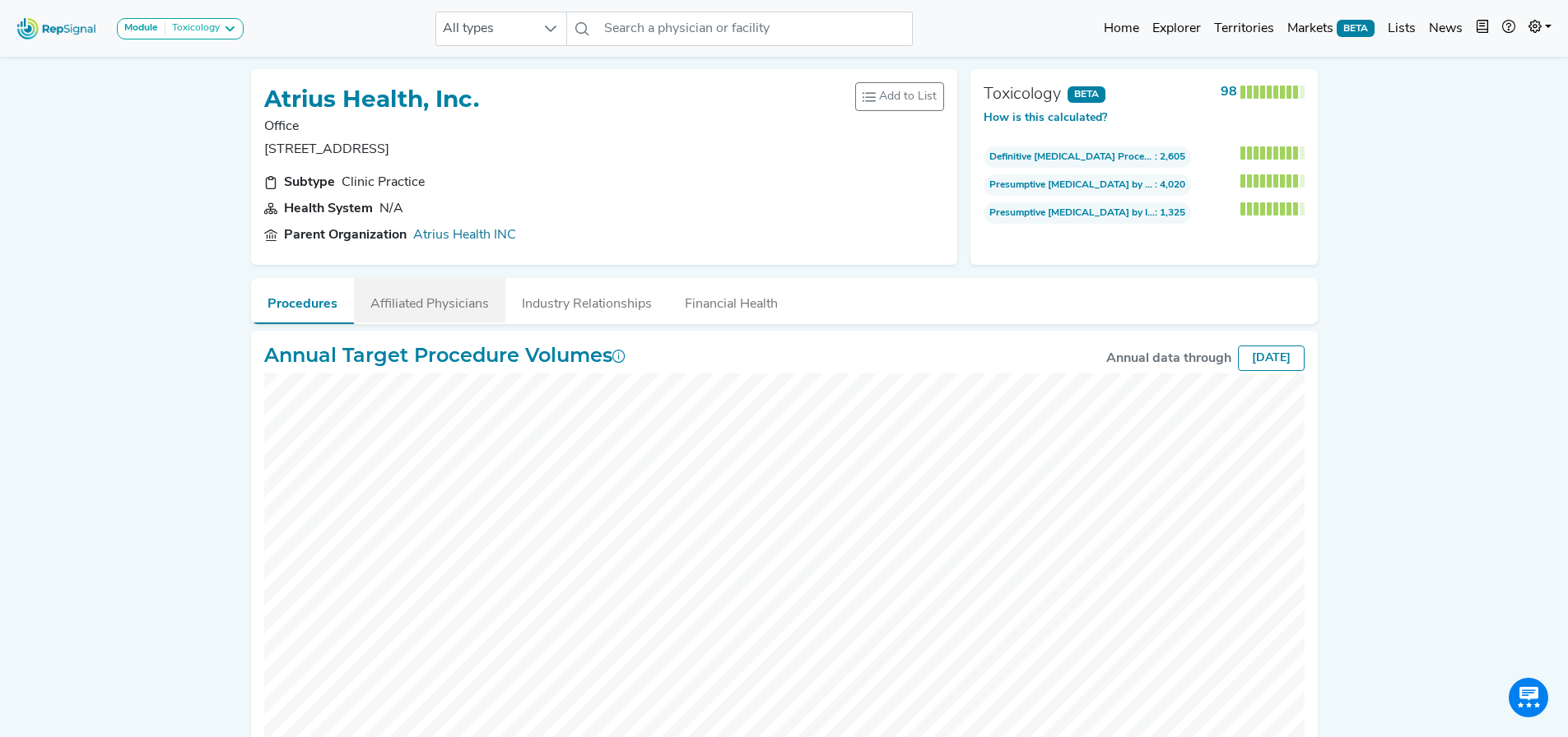
click at [468, 301] on button "Affiliated Physicians" at bounding box center [430, 300] width 151 height 44
click at [291, 306] on button "Procedures" at bounding box center [301, 300] width 100 height 44
click at [416, 302] on button "Affiliated Physicians" at bounding box center [430, 300] width 151 height 44
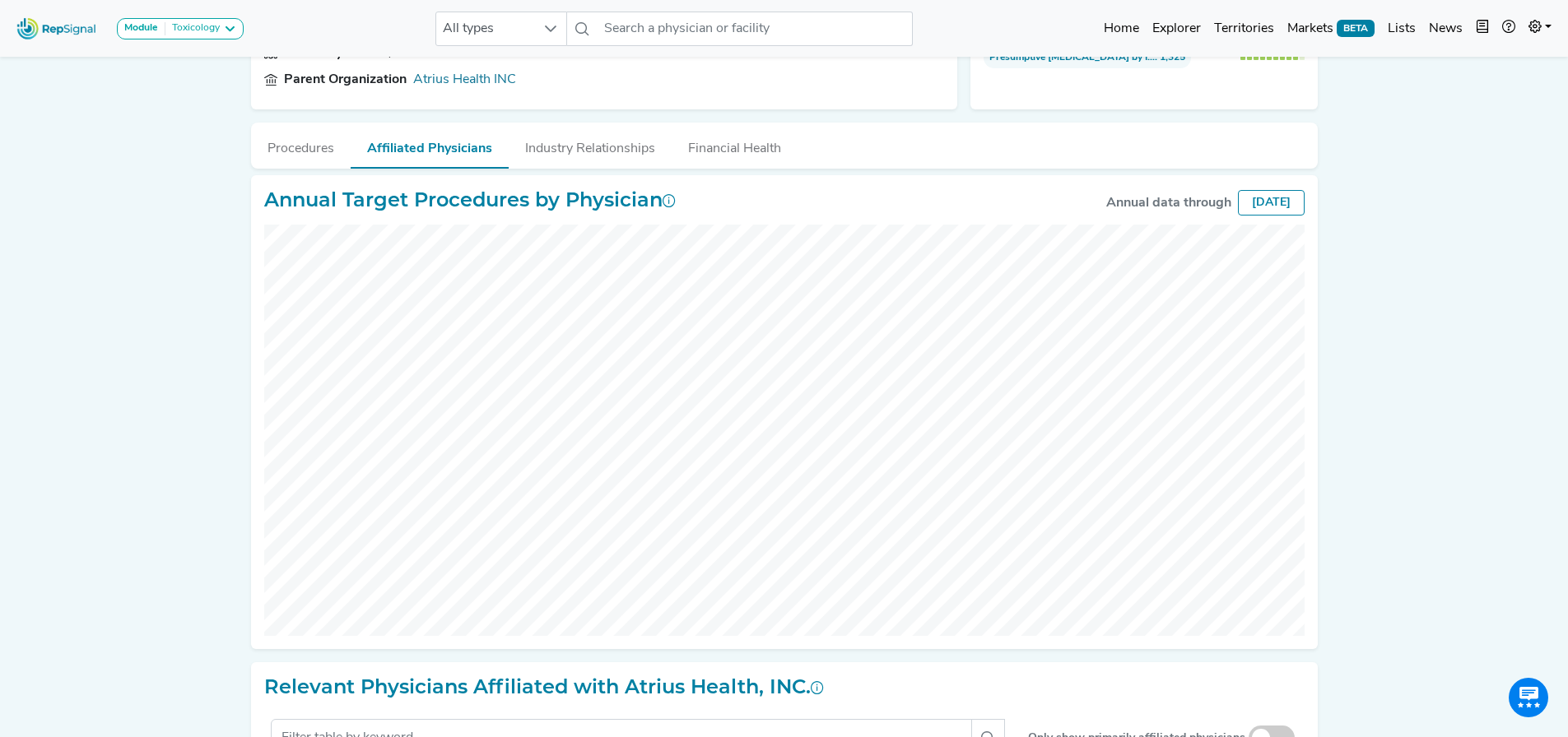
scroll to position [150, 0]
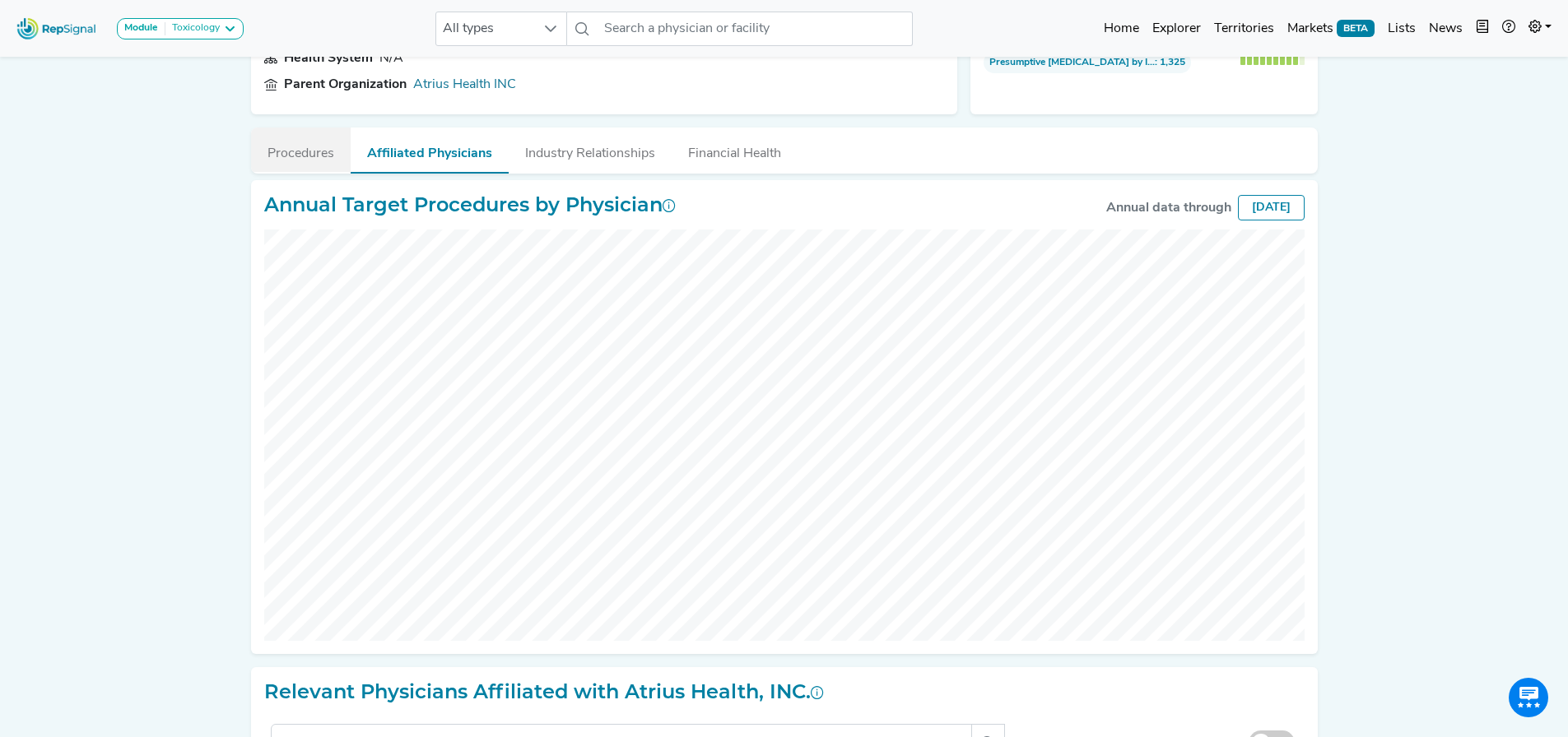
click at [299, 154] on button "Procedures" at bounding box center [301, 149] width 100 height 44
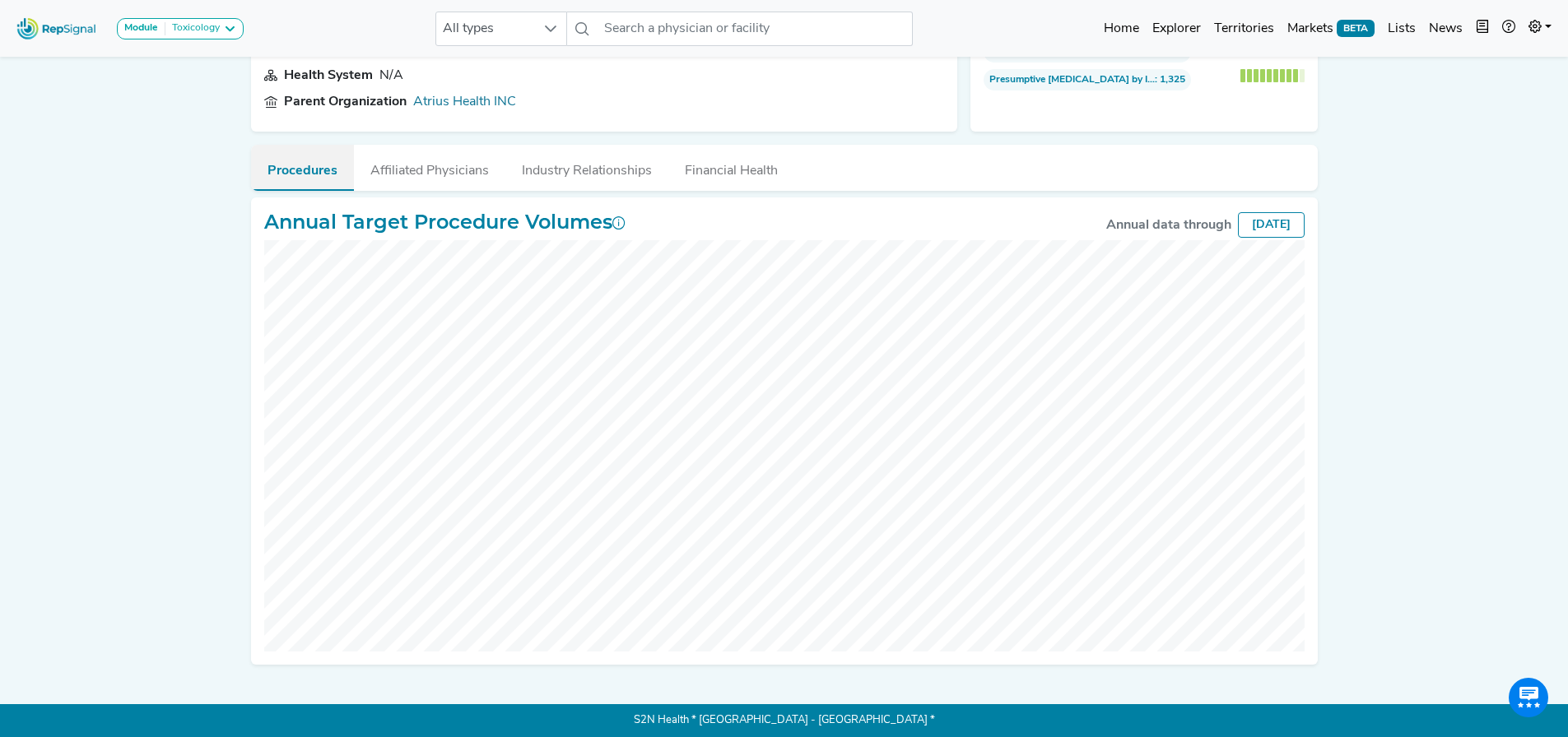
scroll to position [133, 0]
click at [379, 165] on button "Affiliated Physicians" at bounding box center [430, 167] width 151 height 44
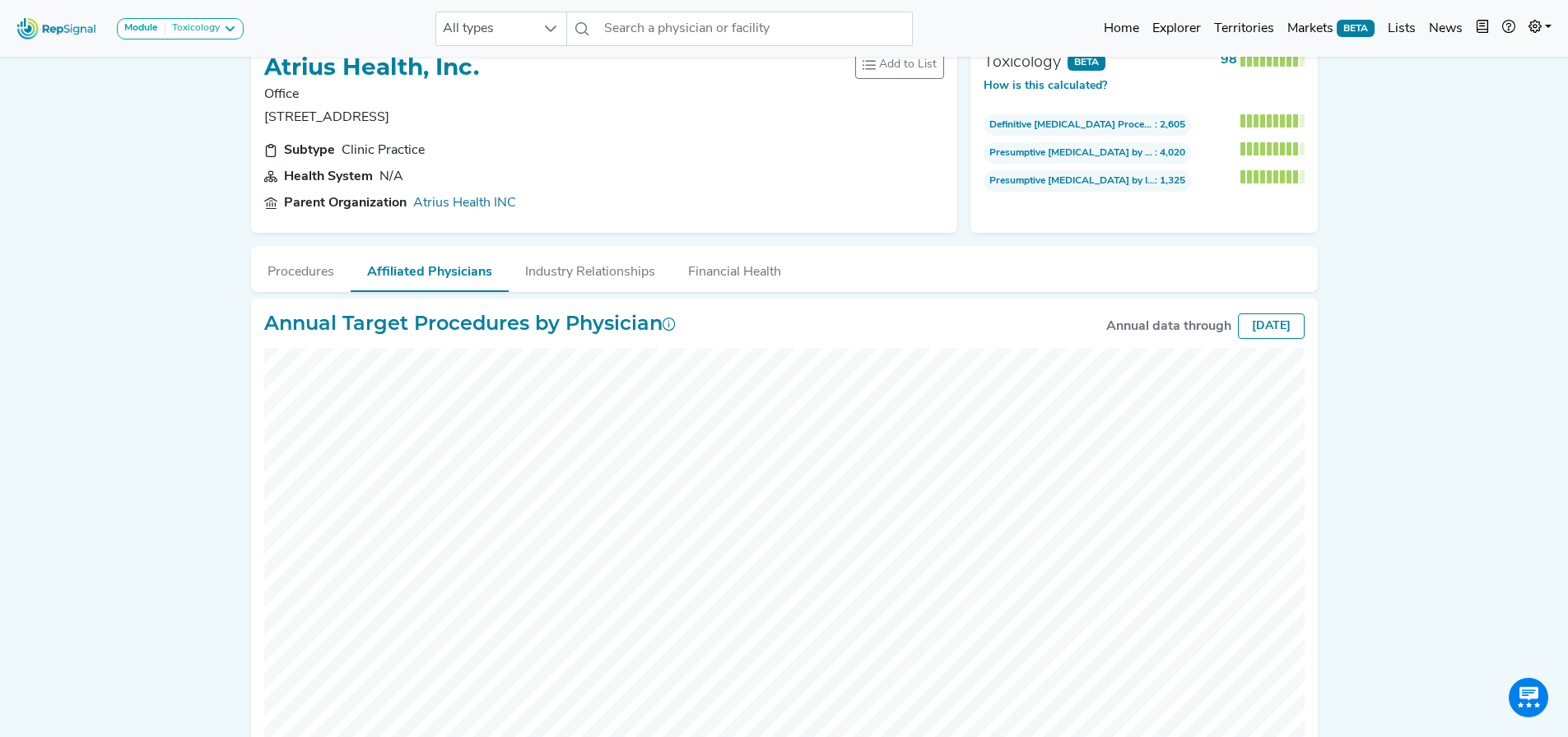
scroll to position [0, 0]
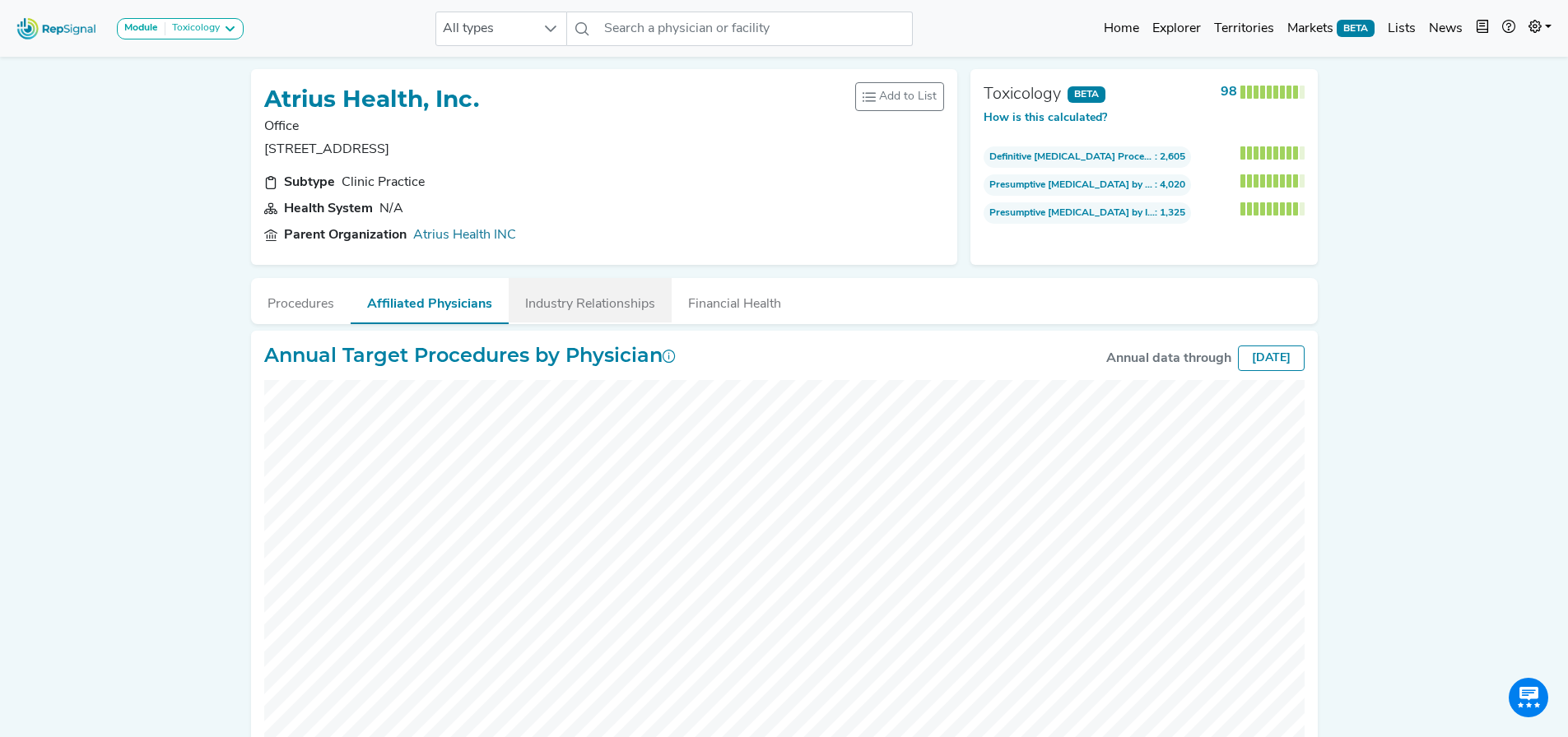
click at [601, 296] on button "Industry Relationships" at bounding box center [590, 300] width 163 height 44
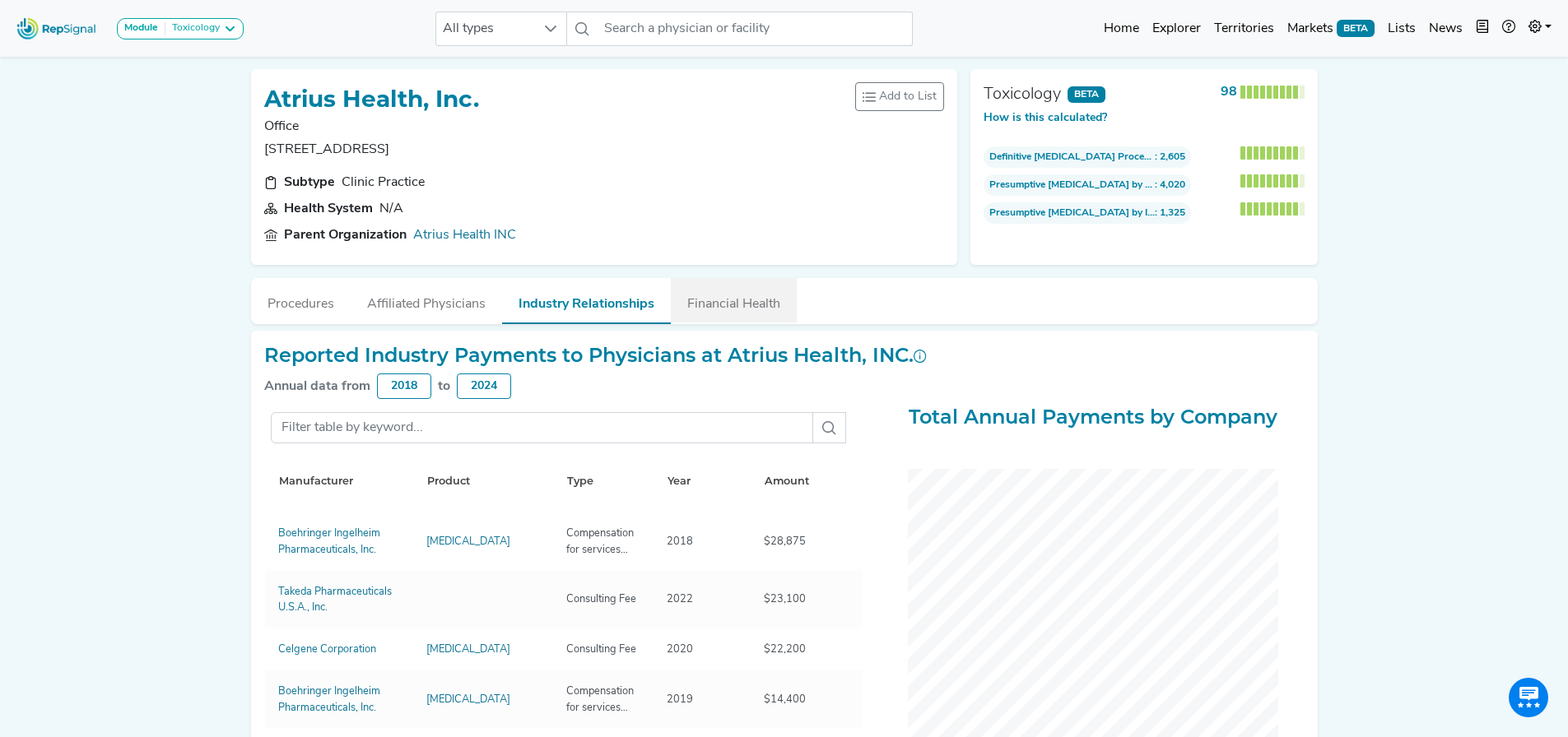
click at [735, 296] on button "Financial Health" at bounding box center [734, 300] width 126 height 44
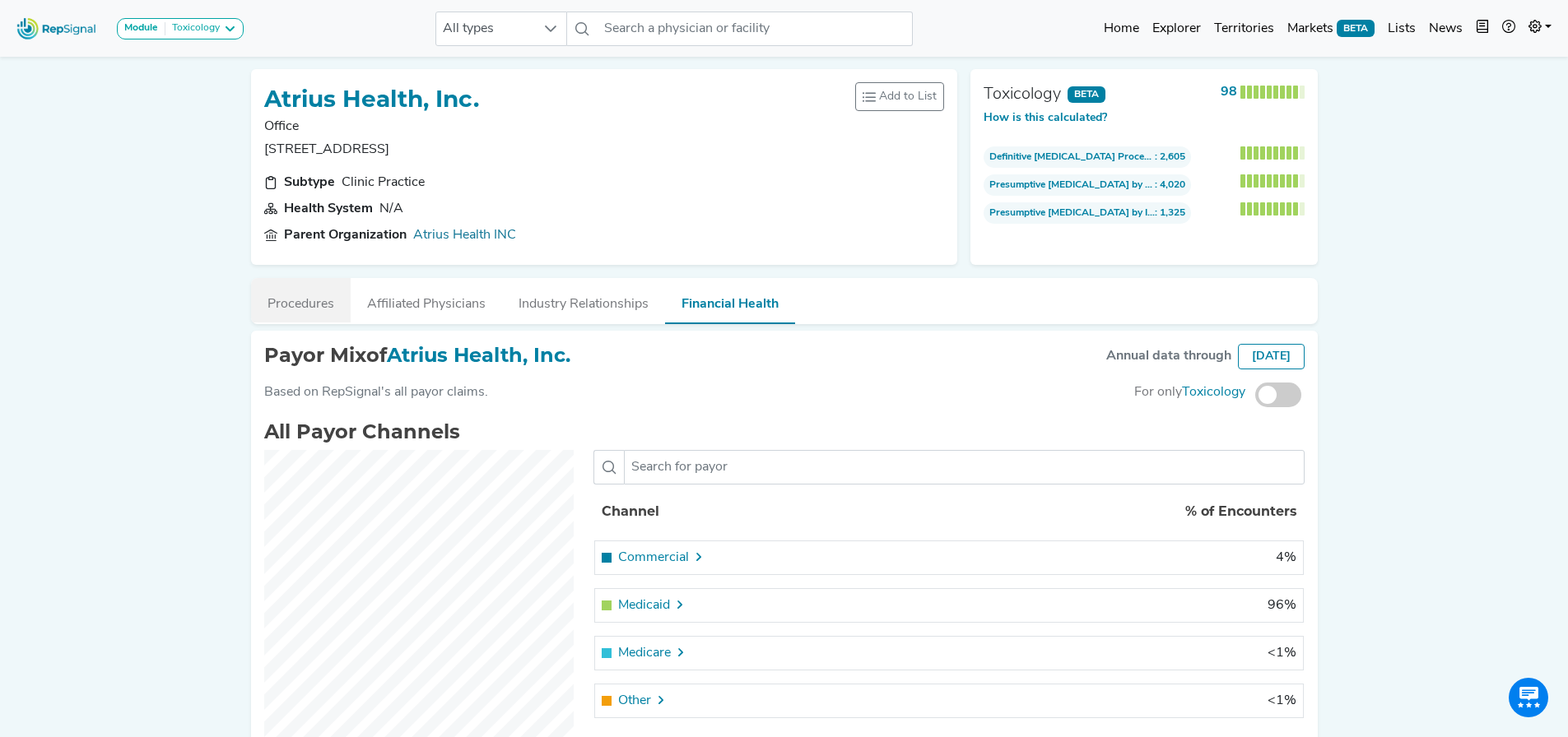
click at [332, 290] on button "Procedures" at bounding box center [301, 300] width 100 height 44
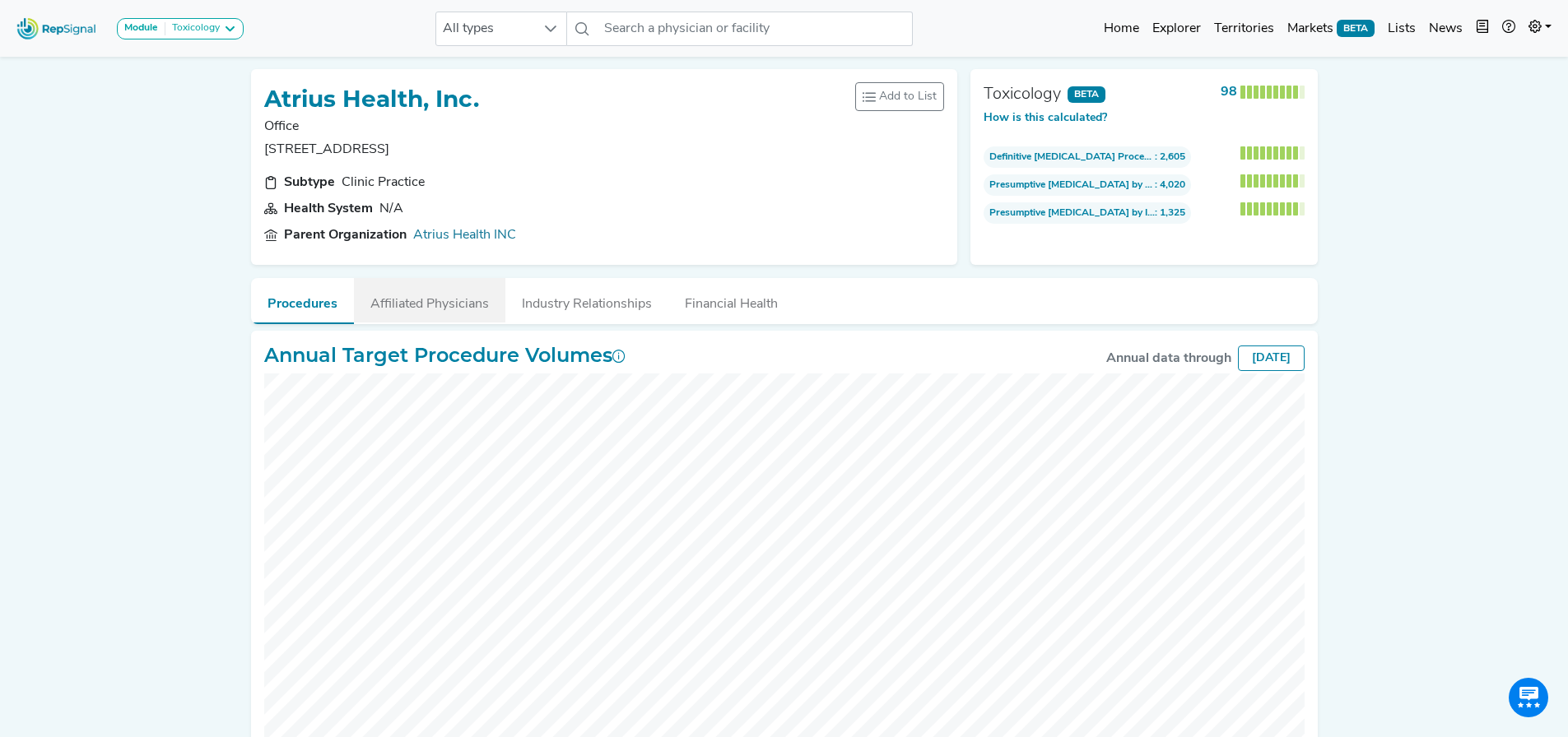
click at [440, 301] on button "Affiliated Physicians" at bounding box center [430, 300] width 151 height 44
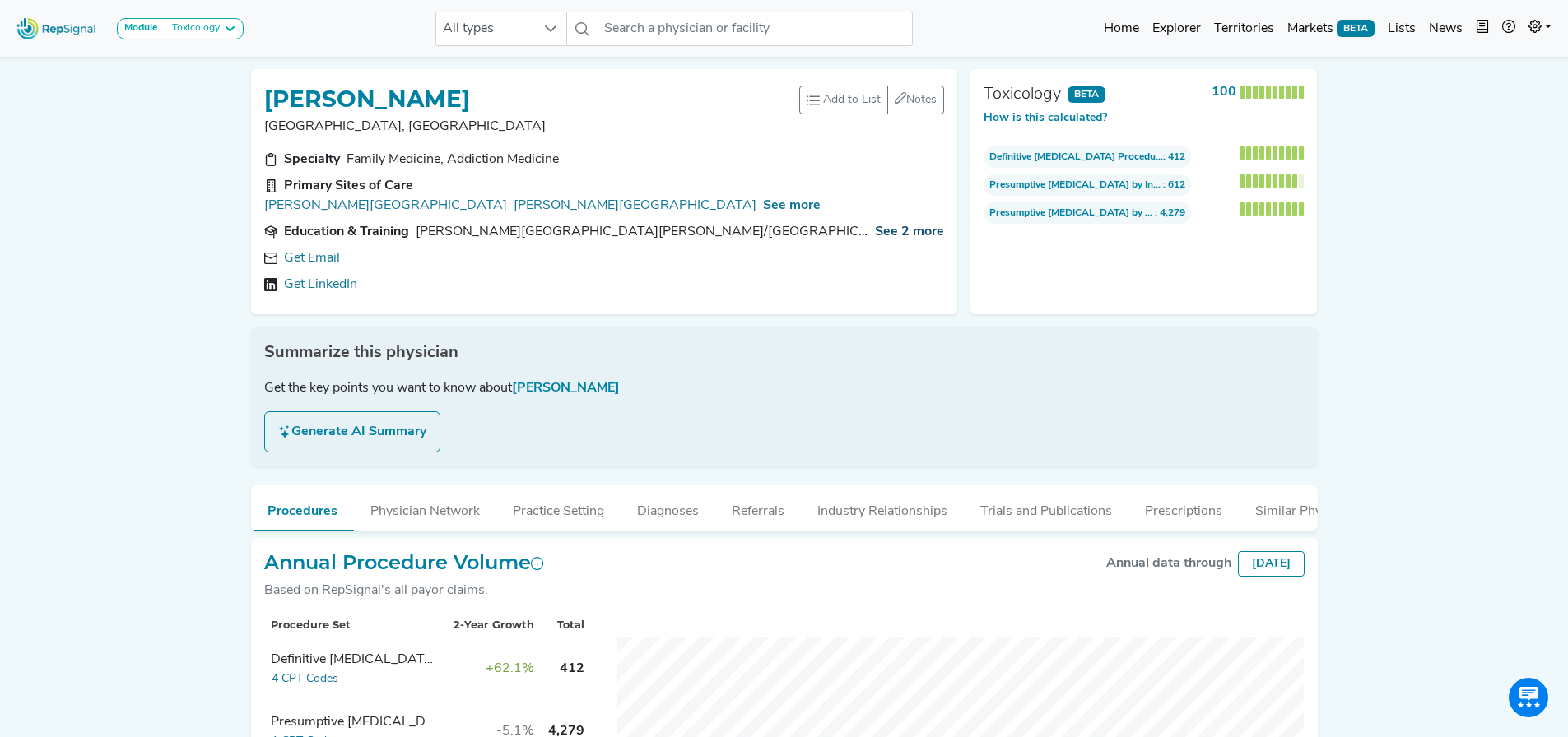
click at [903, 226] on span "See 2 more" at bounding box center [909, 233] width 69 height 13
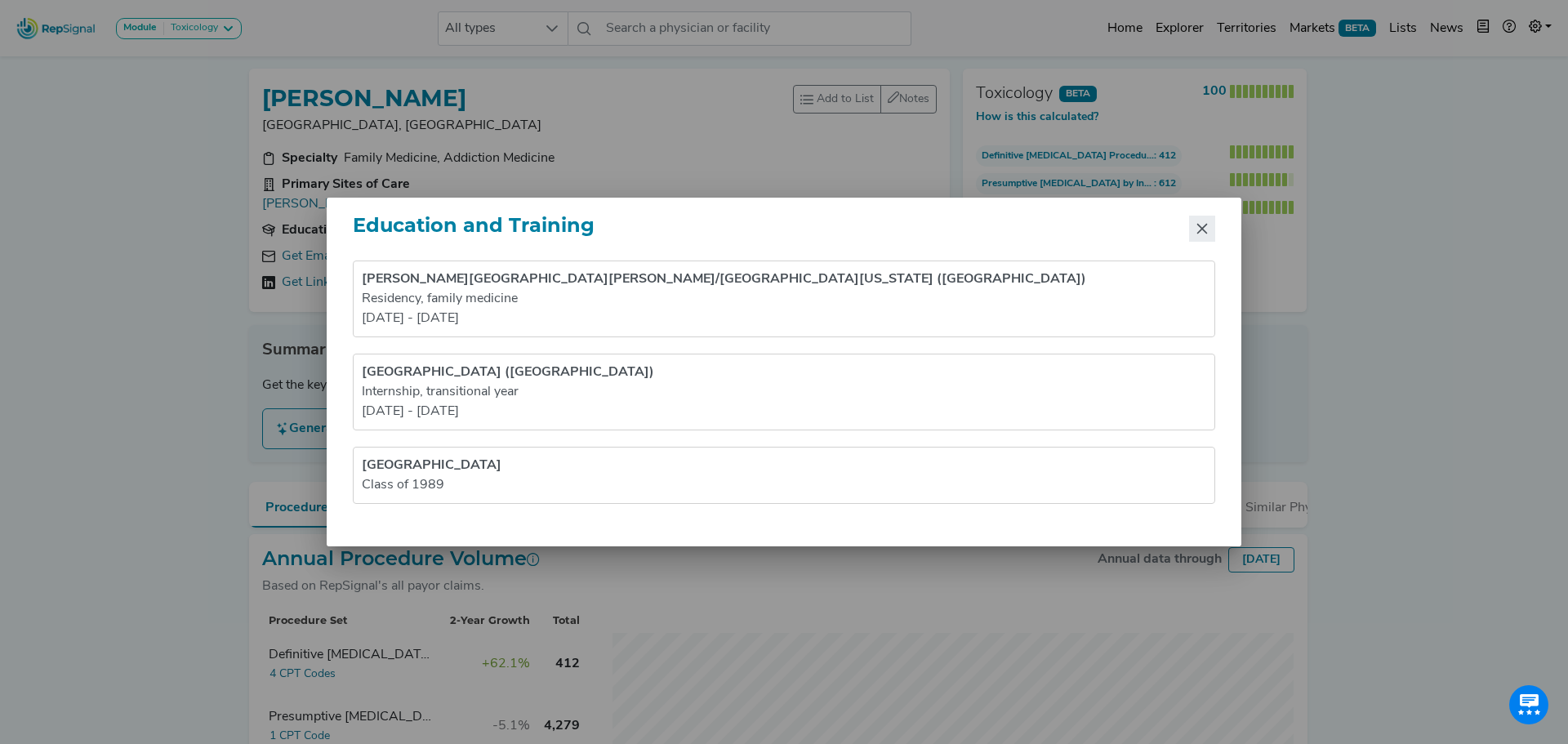
click at [1211, 233] on button "Close" at bounding box center [1201, 228] width 26 height 26
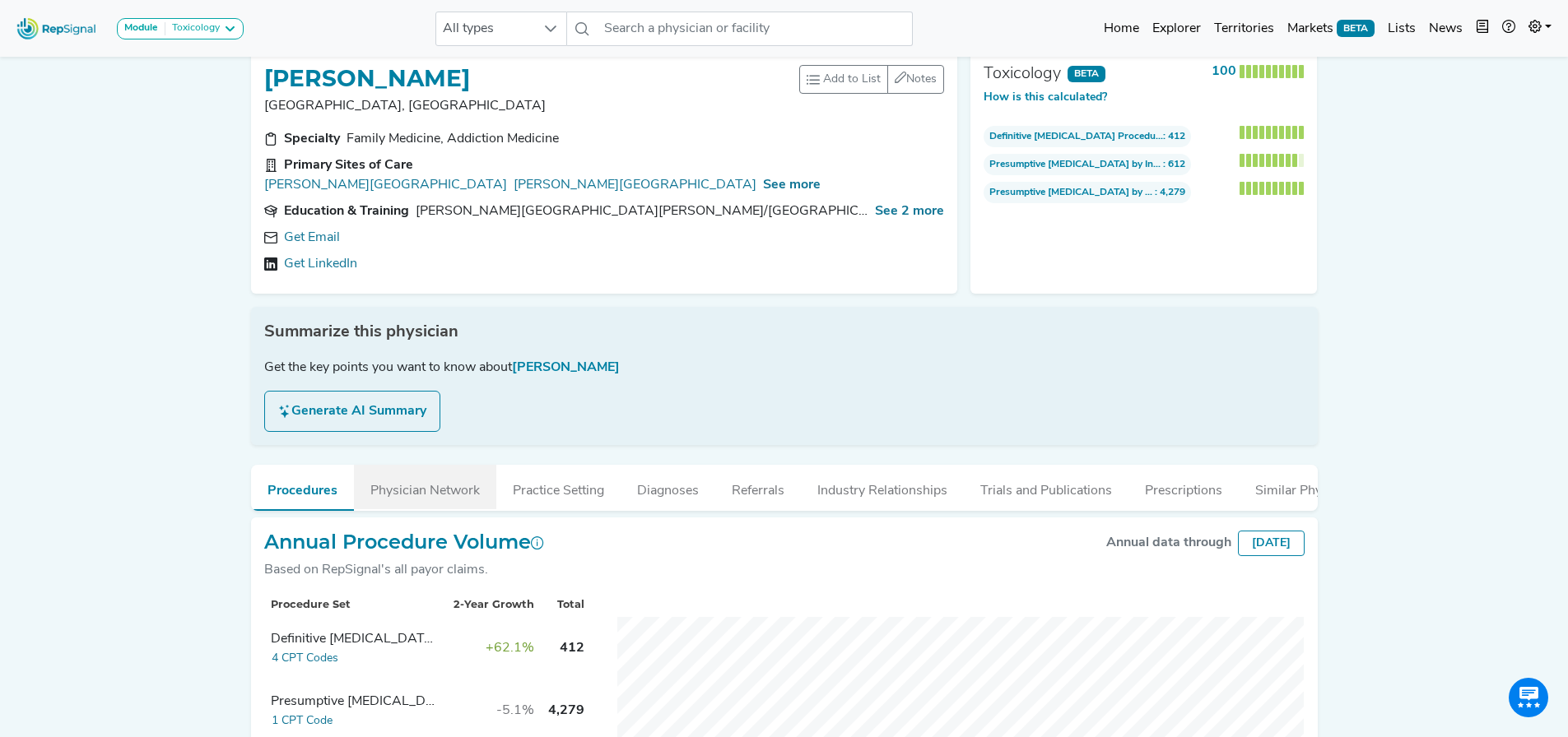
scroll to position [82, 0]
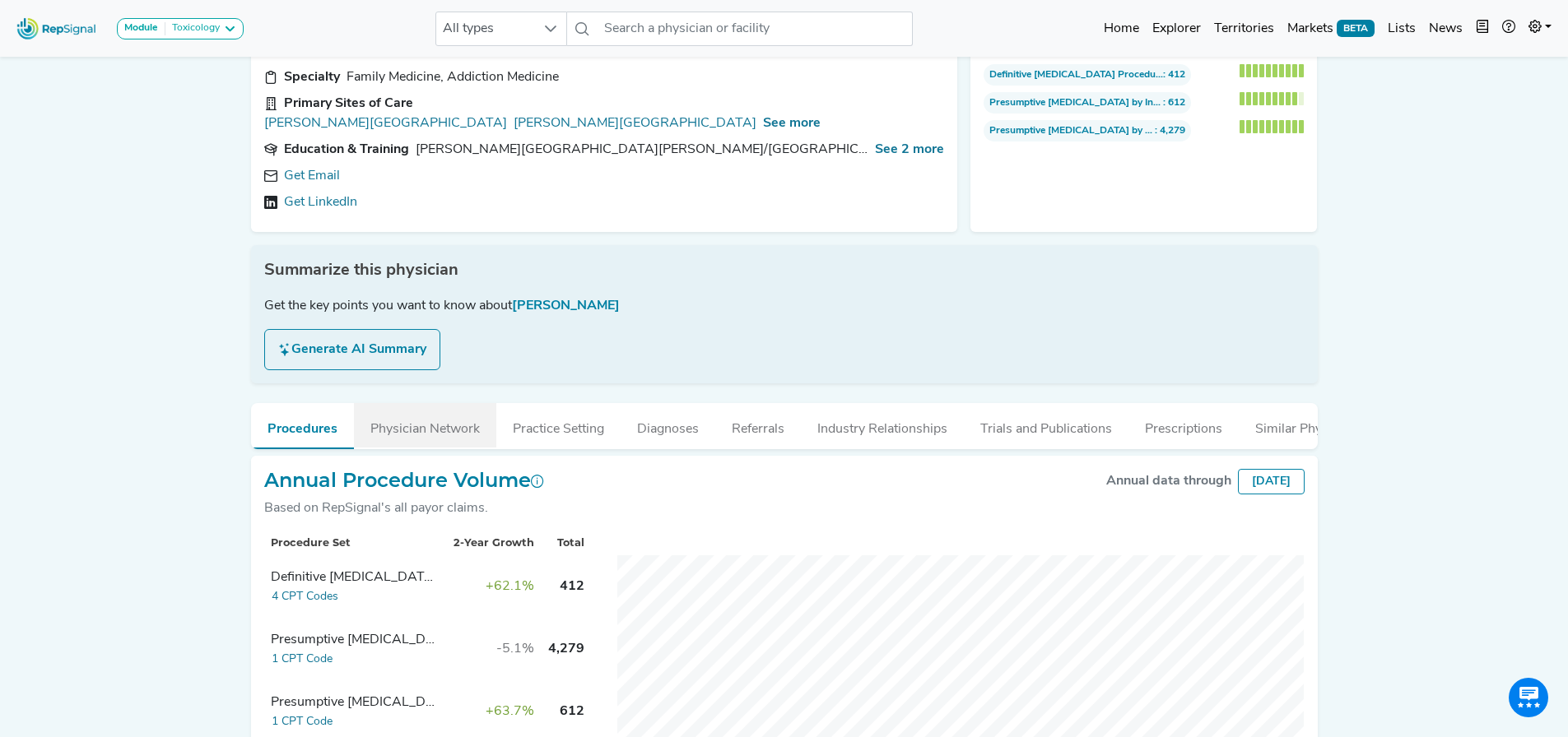
click at [409, 403] on button "Physician Network" at bounding box center [426, 425] width 143 height 44
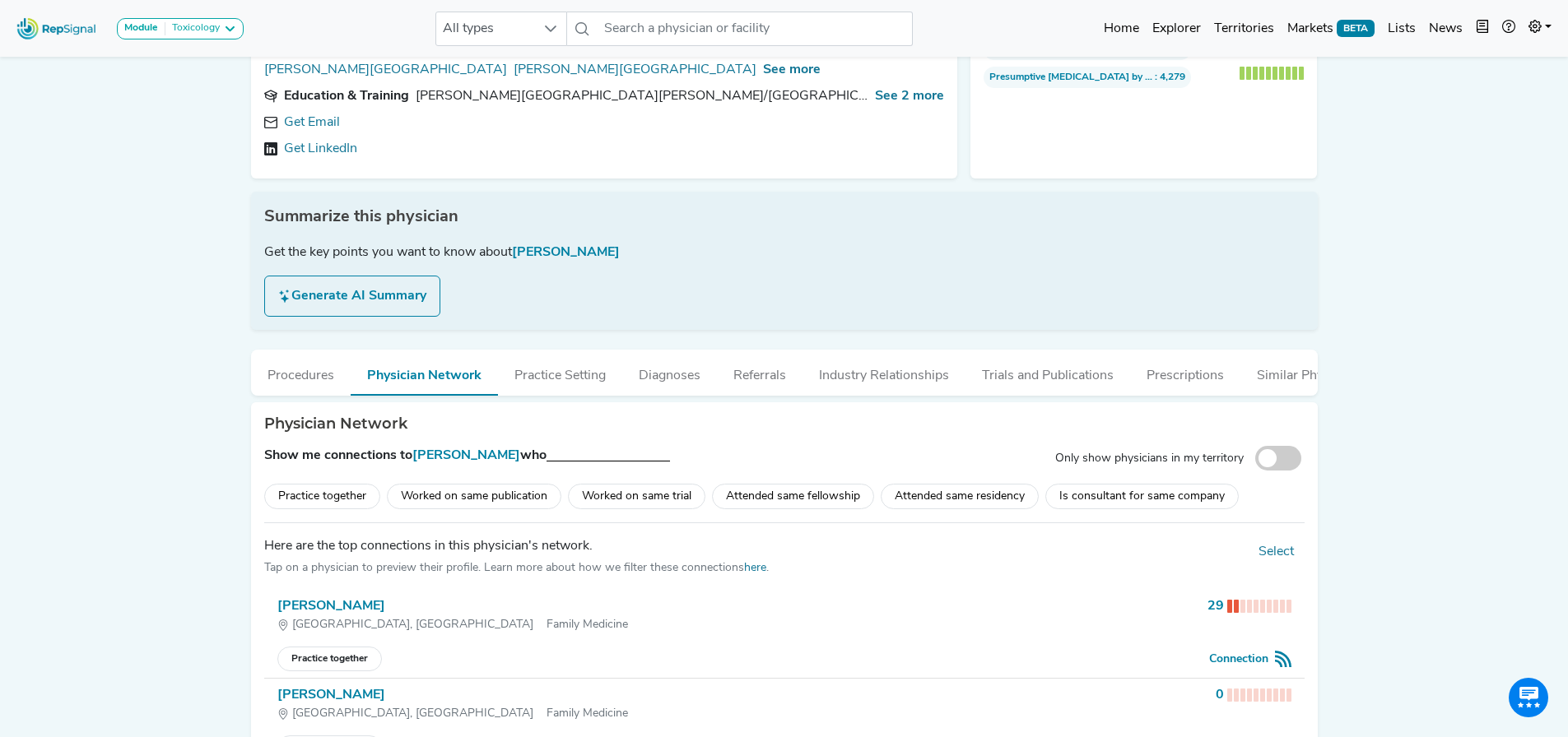
scroll to position [165, 0]
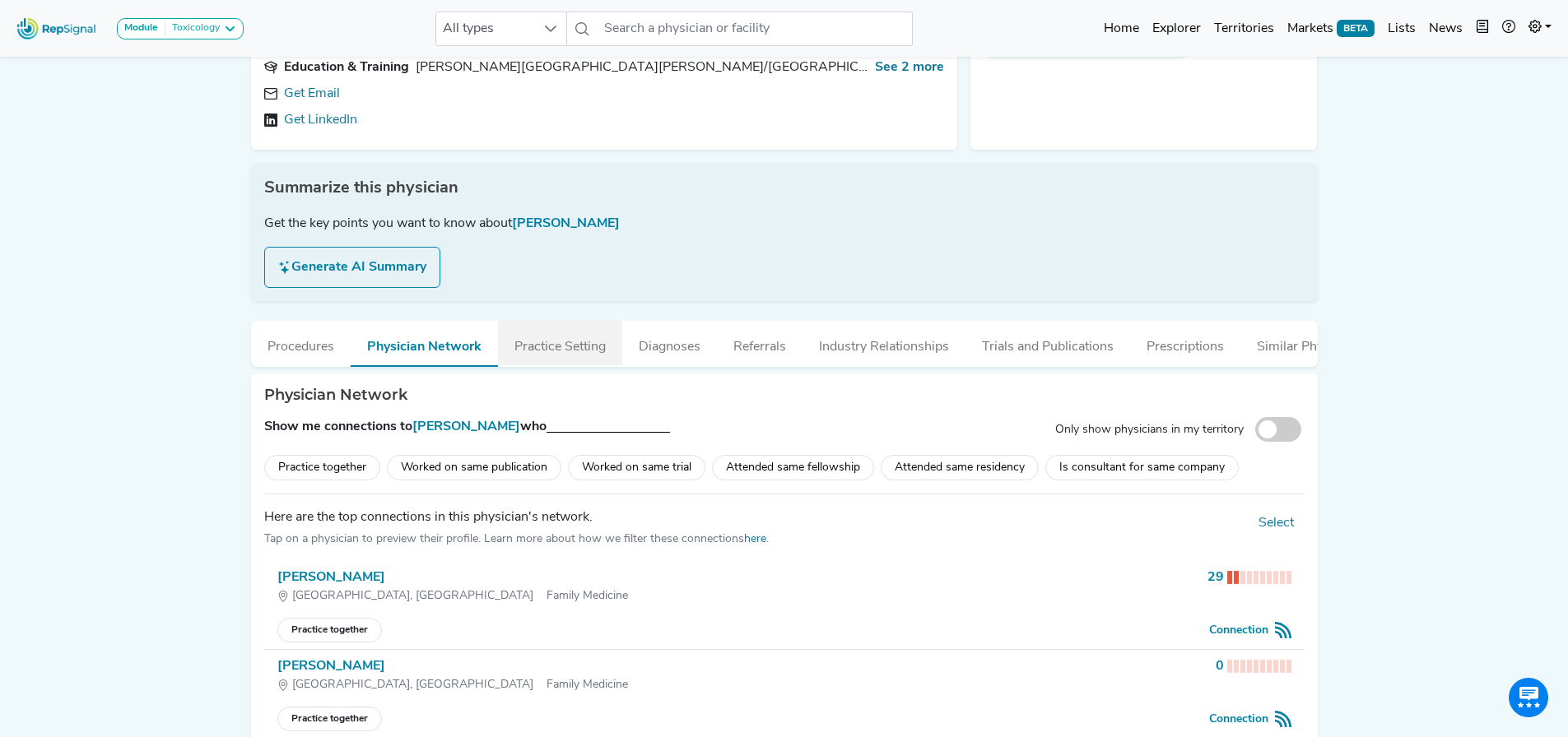
click at [563, 321] on button "Practice Setting" at bounding box center [560, 342] width 124 height 44
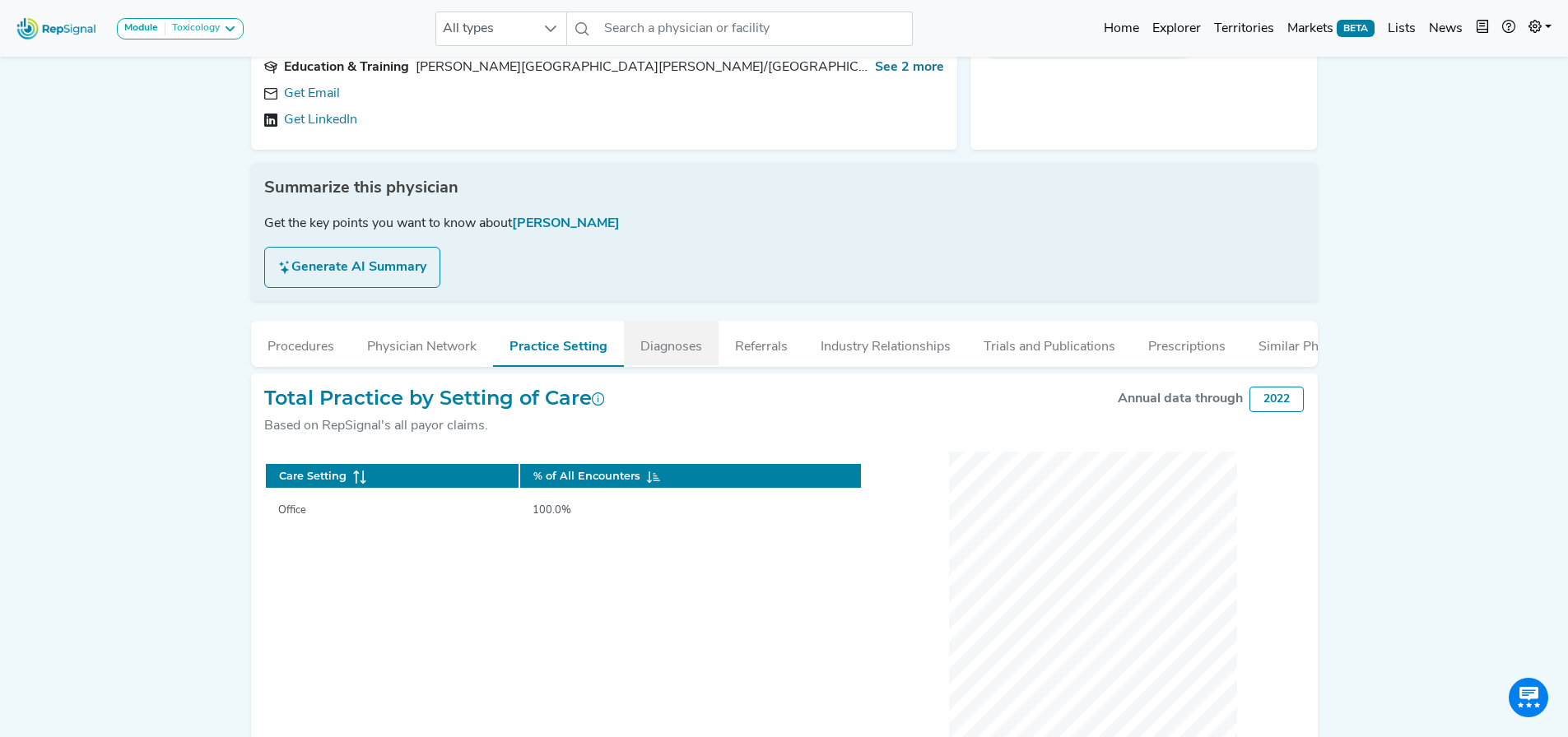
drag, startPoint x: 652, startPoint y: 334, endPoint x: 667, endPoint y: 334, distance: 15.0
click at [653, 334] on button "Diagnoses" at bounding box center [671, 342] width 95 height 44
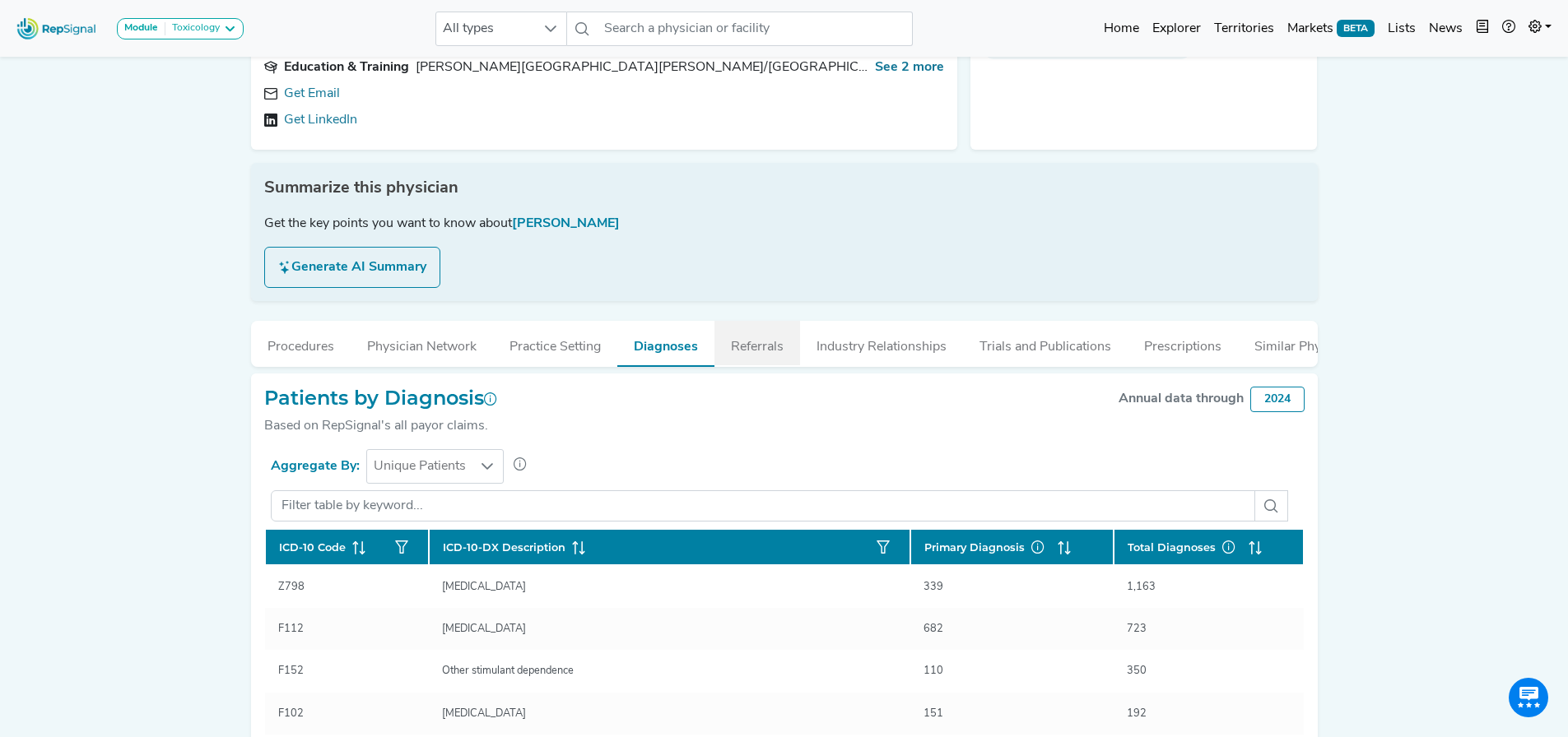
click at [752, 332] on button "Referrals" at bounding box center [757, 342] width 86 height 44
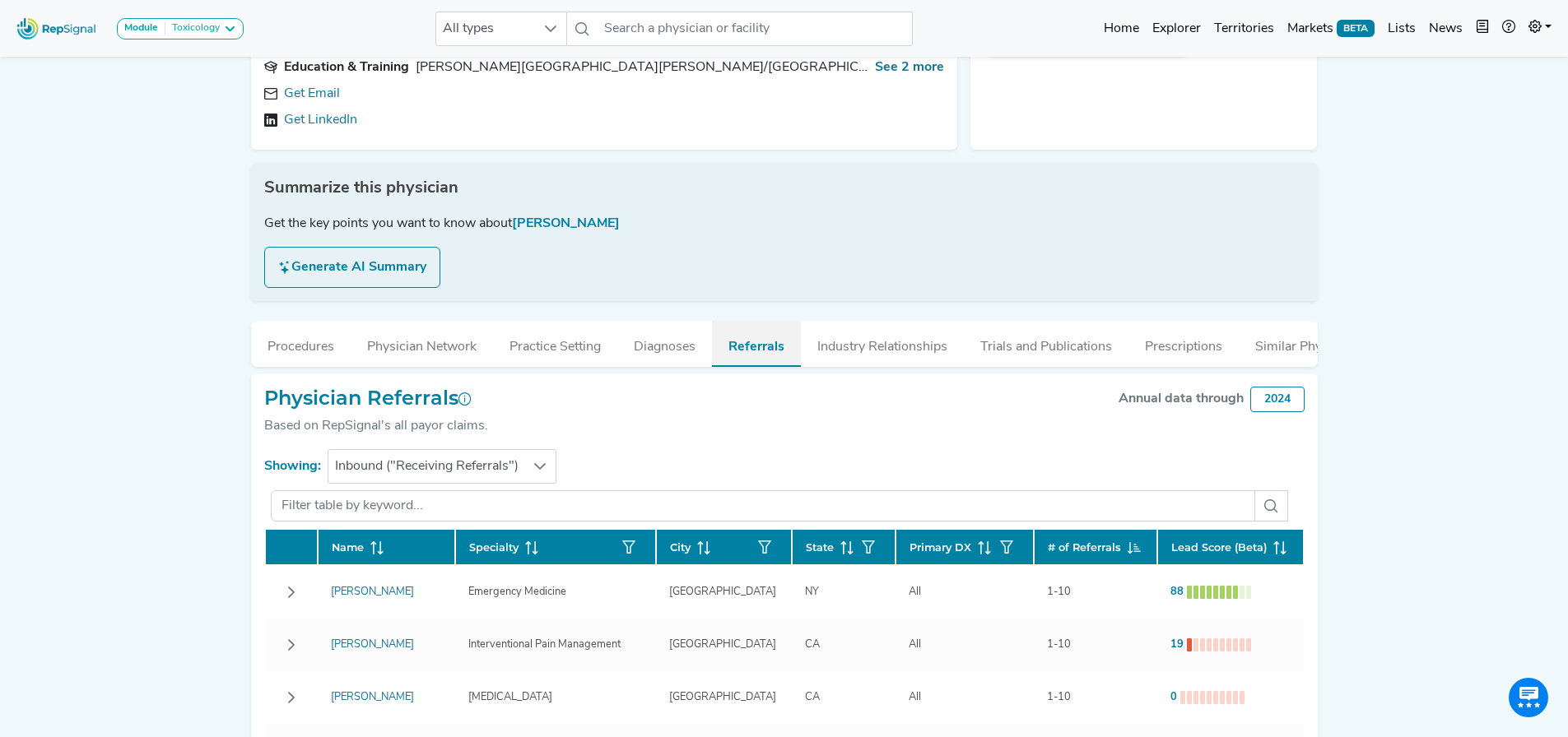
click at [760, 333] on button "Referrals" at bounding box center [756, 343] width 89 height 46
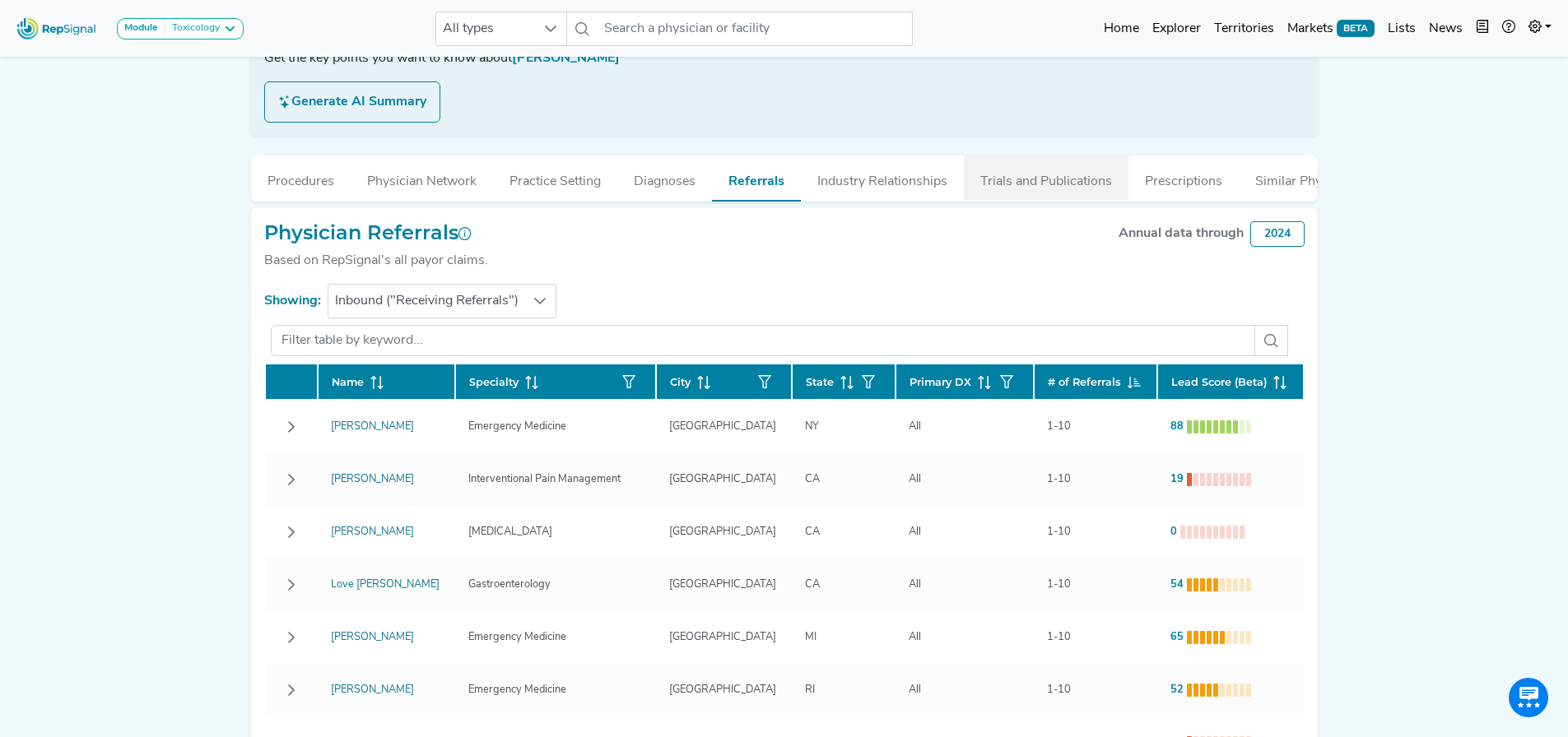
scroll to position [329, 0]
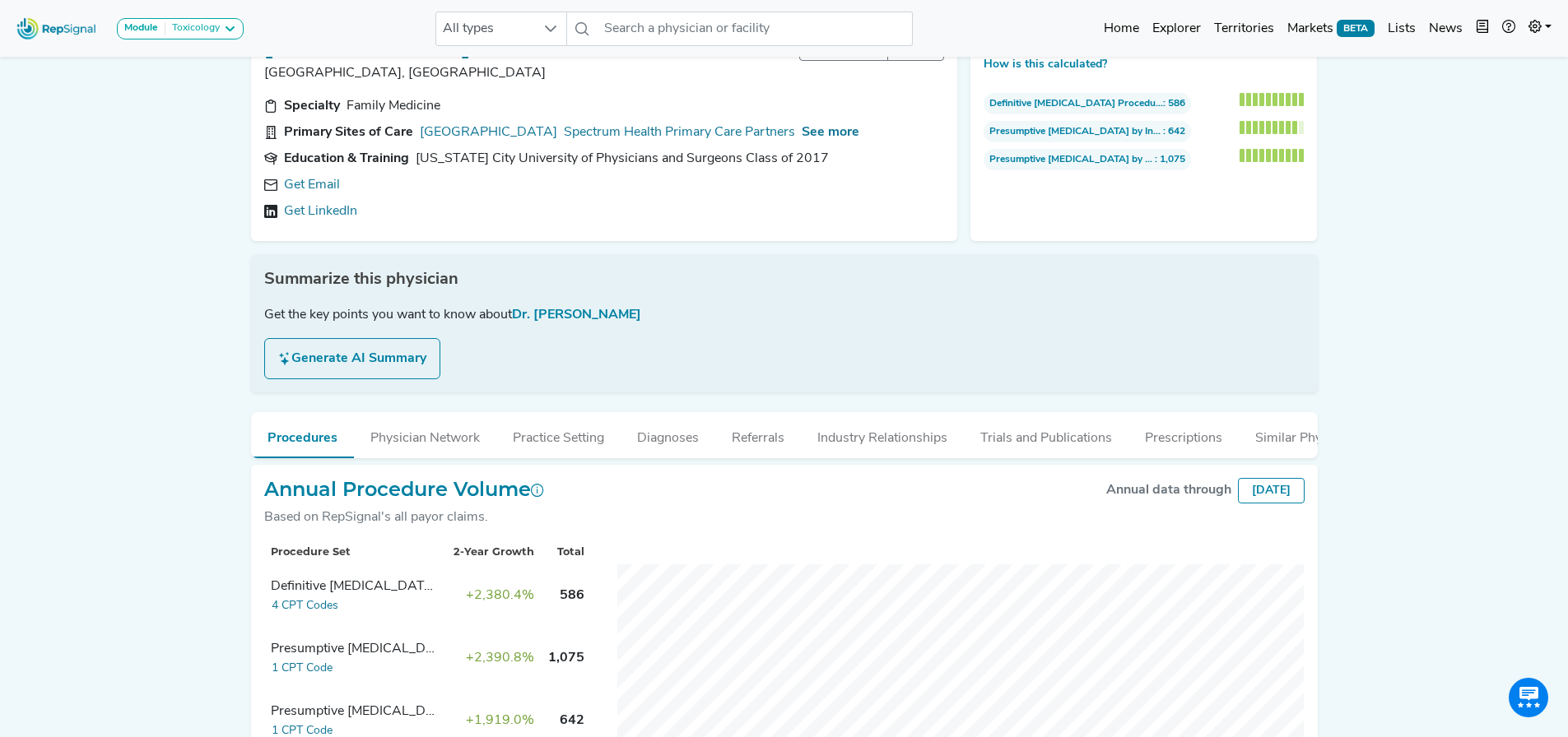
scroll to position [82, 0]
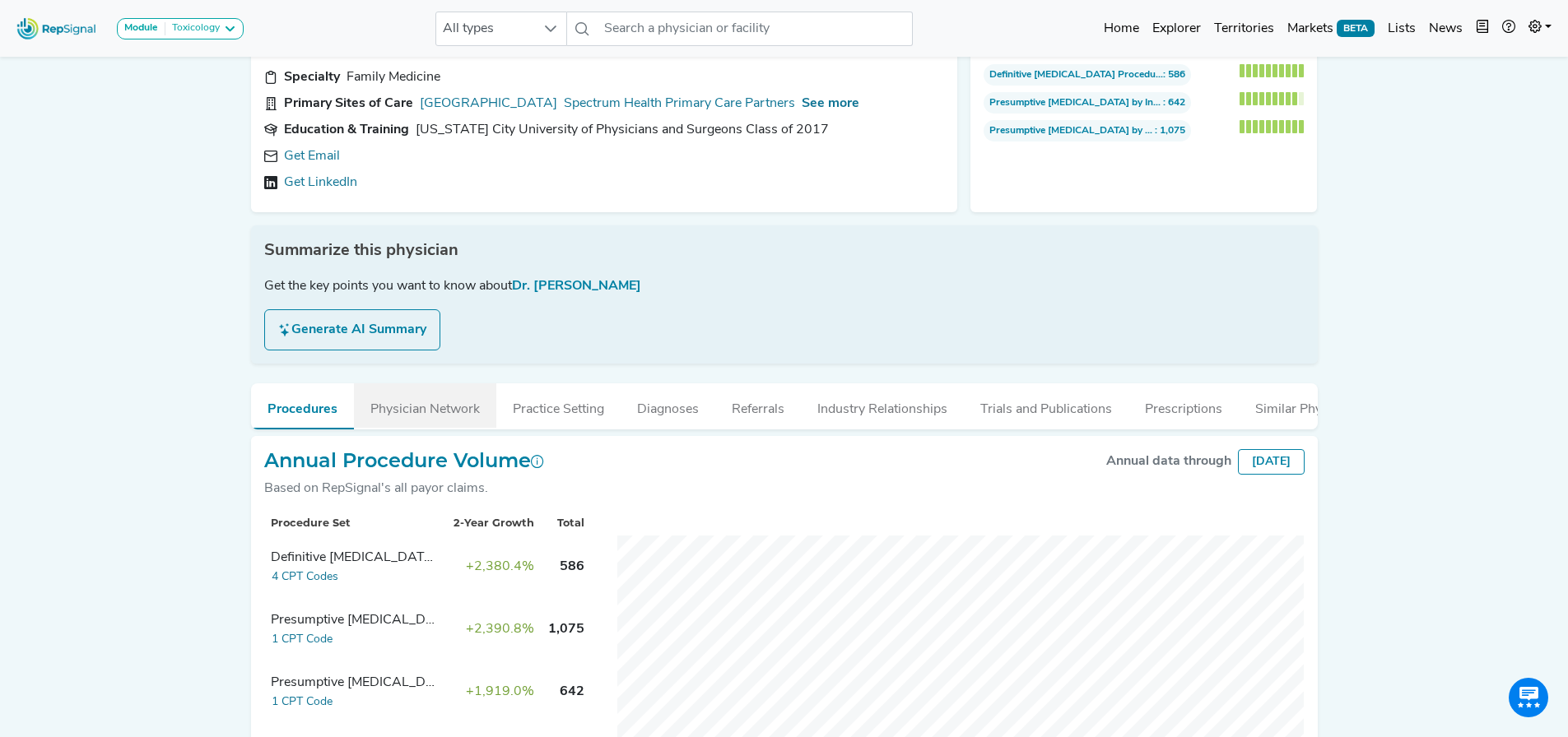
click at [417, 418] on button "Physician Network" at bounding box center [426, 405] width 143 height 44
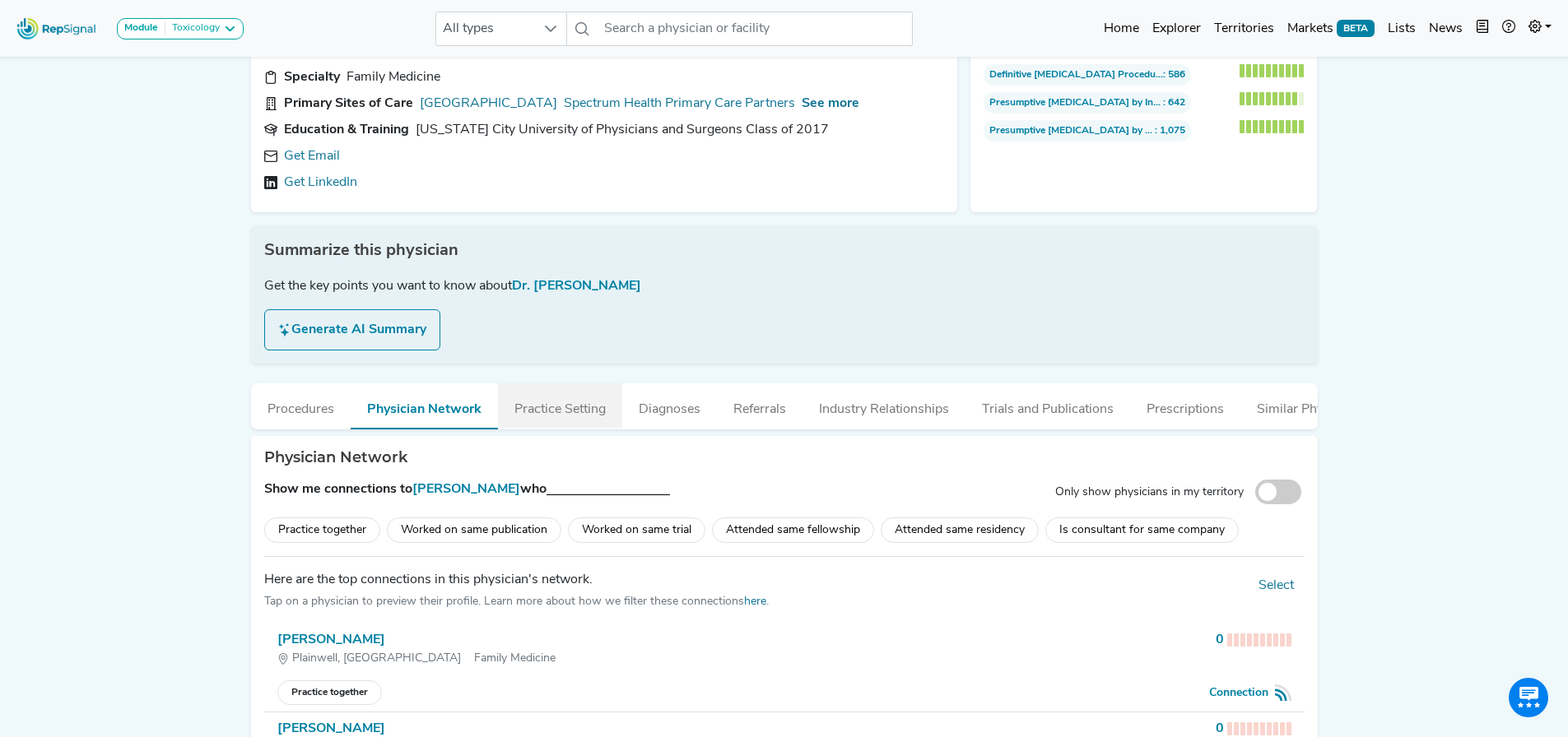
click at [545, 428] on button "Practice Setting" at bounding box center [560, 405] width 124 height 44
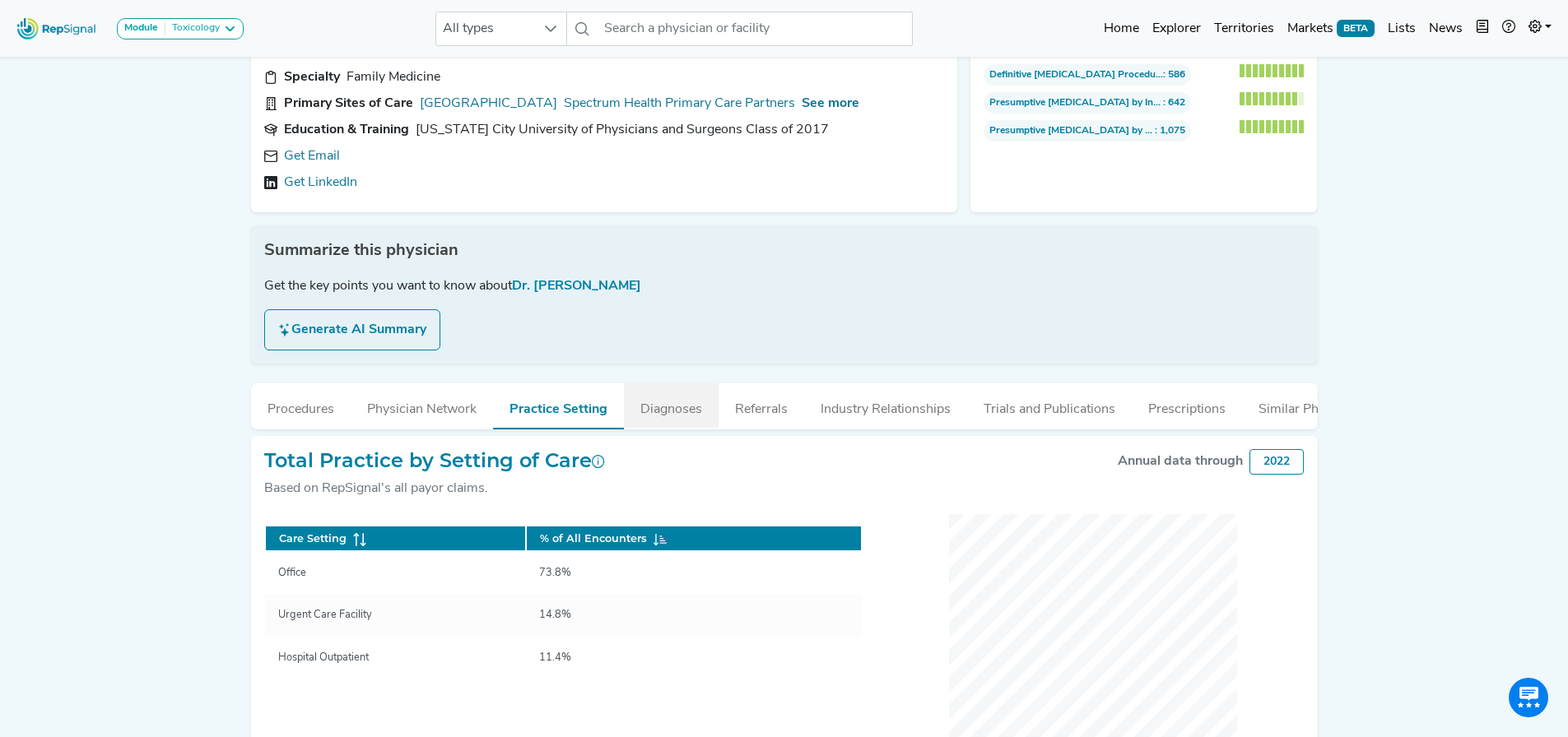
click at [643, 428] on button "Diagnoses" at bounding box center [671, 405] width 95 height 44
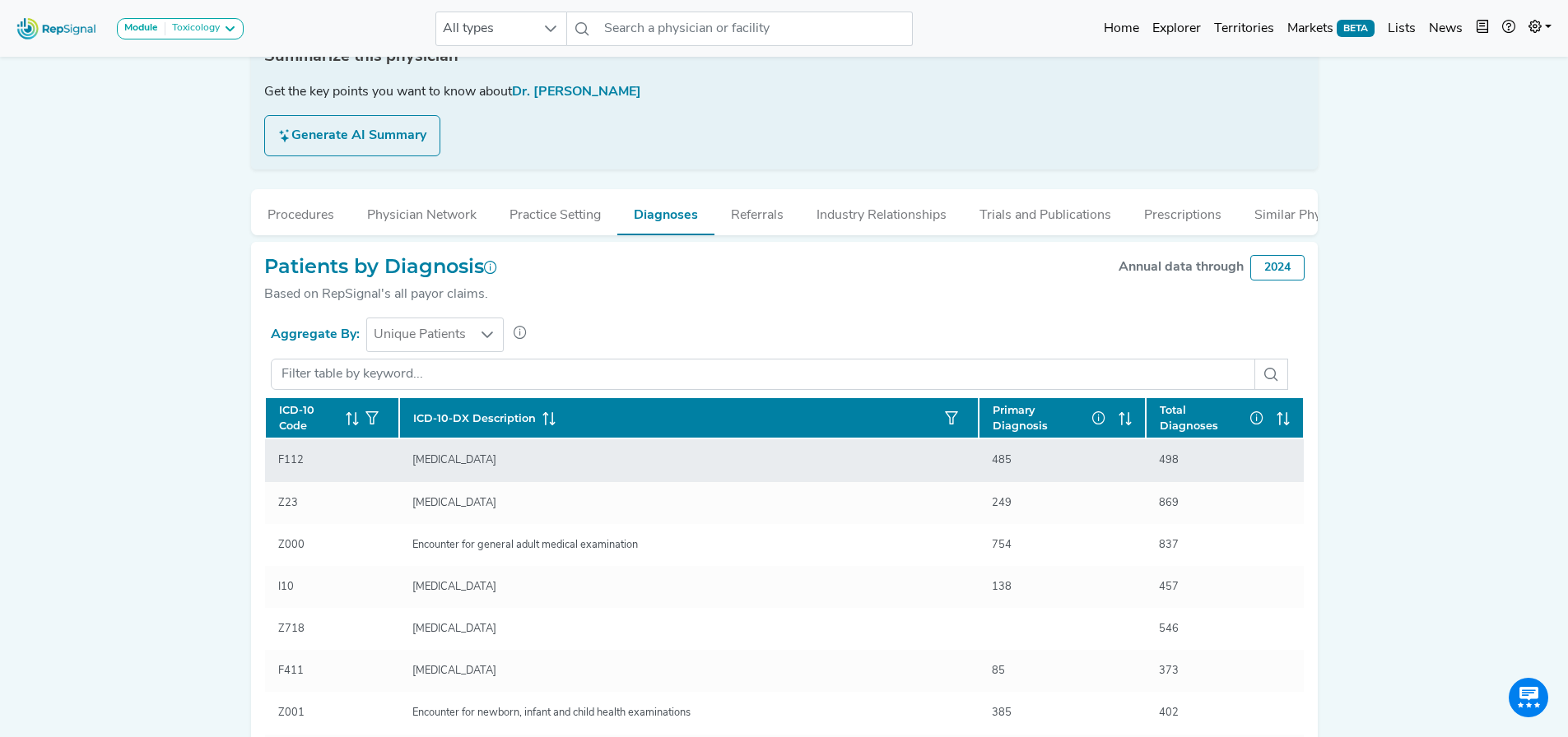
scroll to position [247, 0]
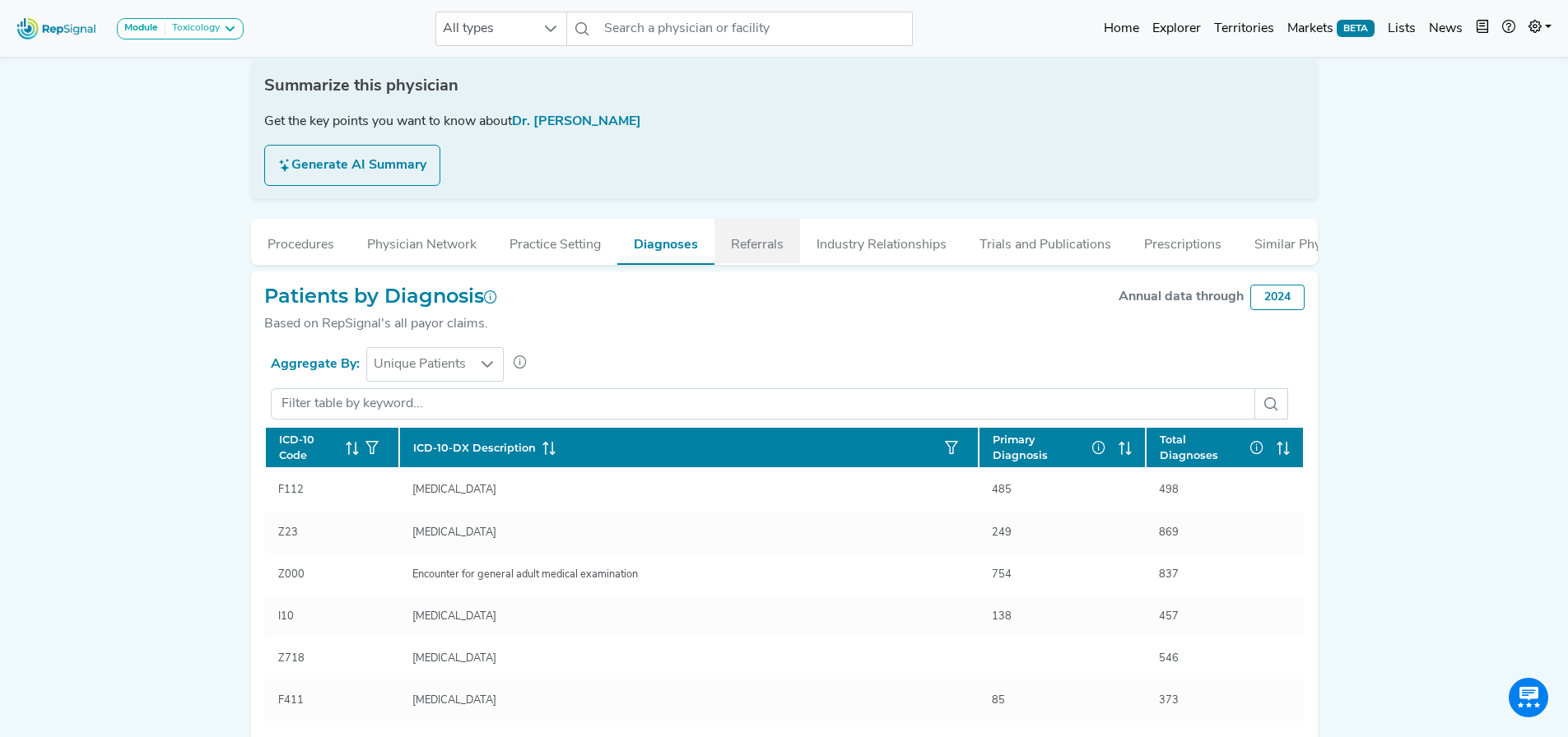
click at [759, 264] on button "Referrals" at bounding box center [757, 241] width 86 height 44
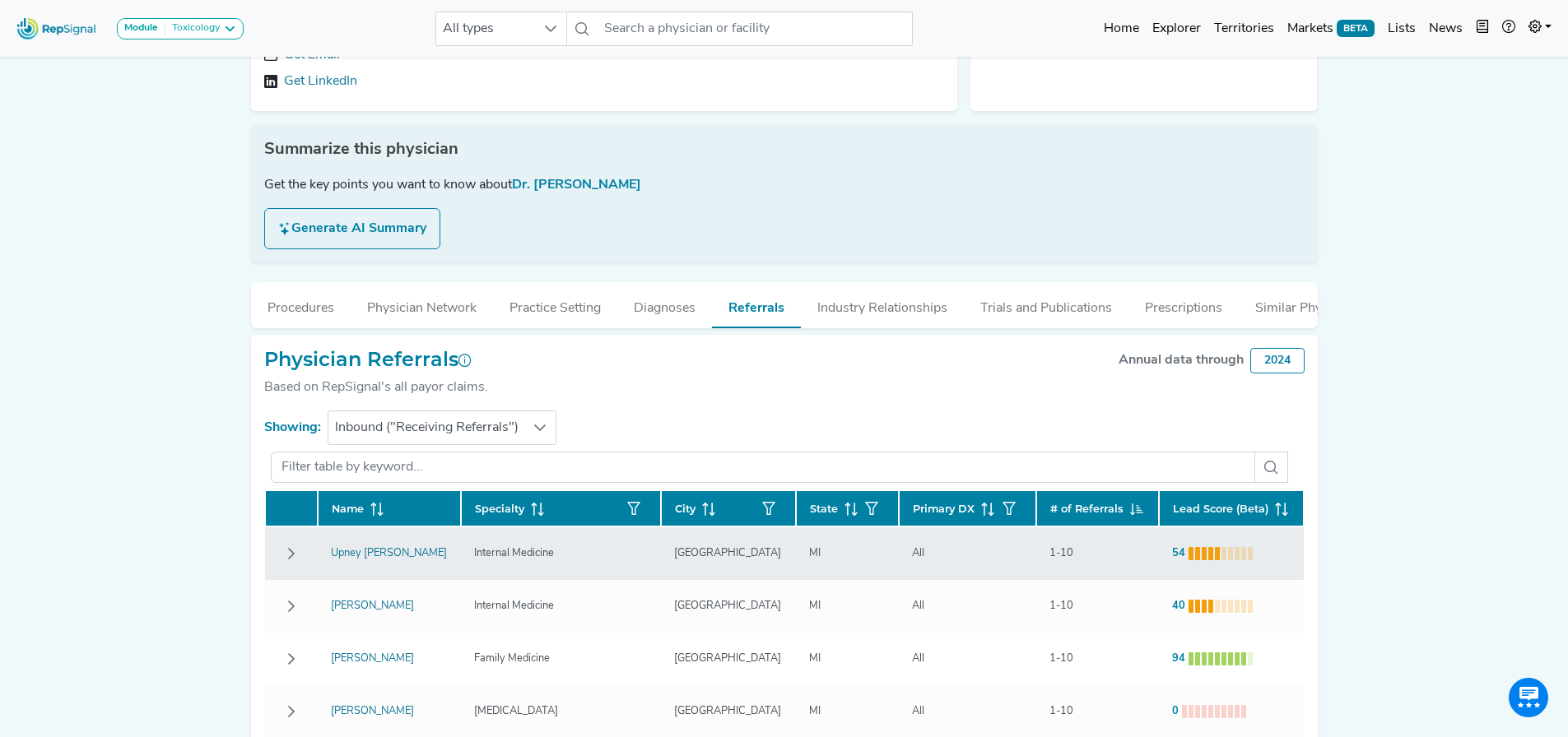
scroll to position [165, 0]
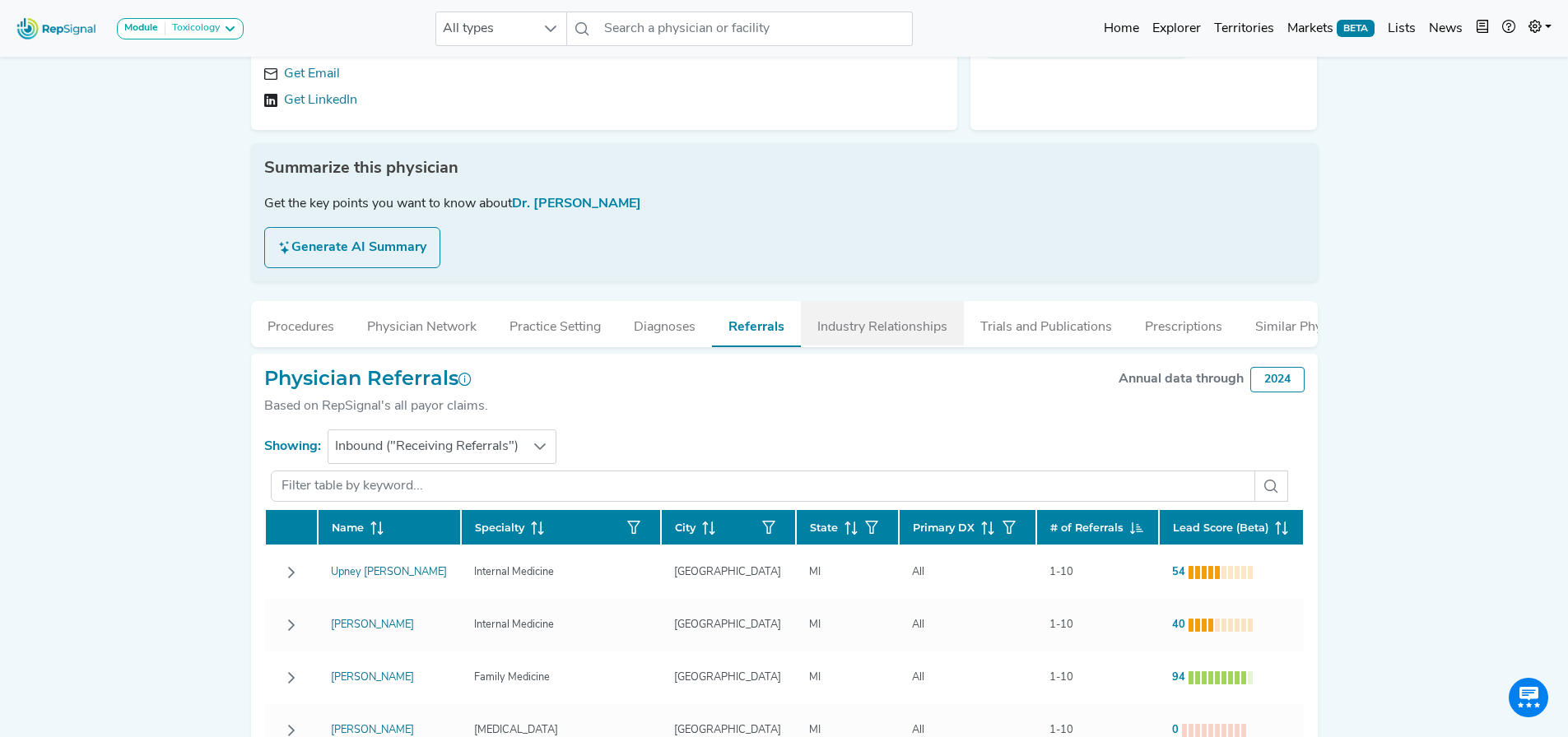
click at [902, 346] on button "Industry Relationships" at bounding box center [882, 323] width 163 height 44
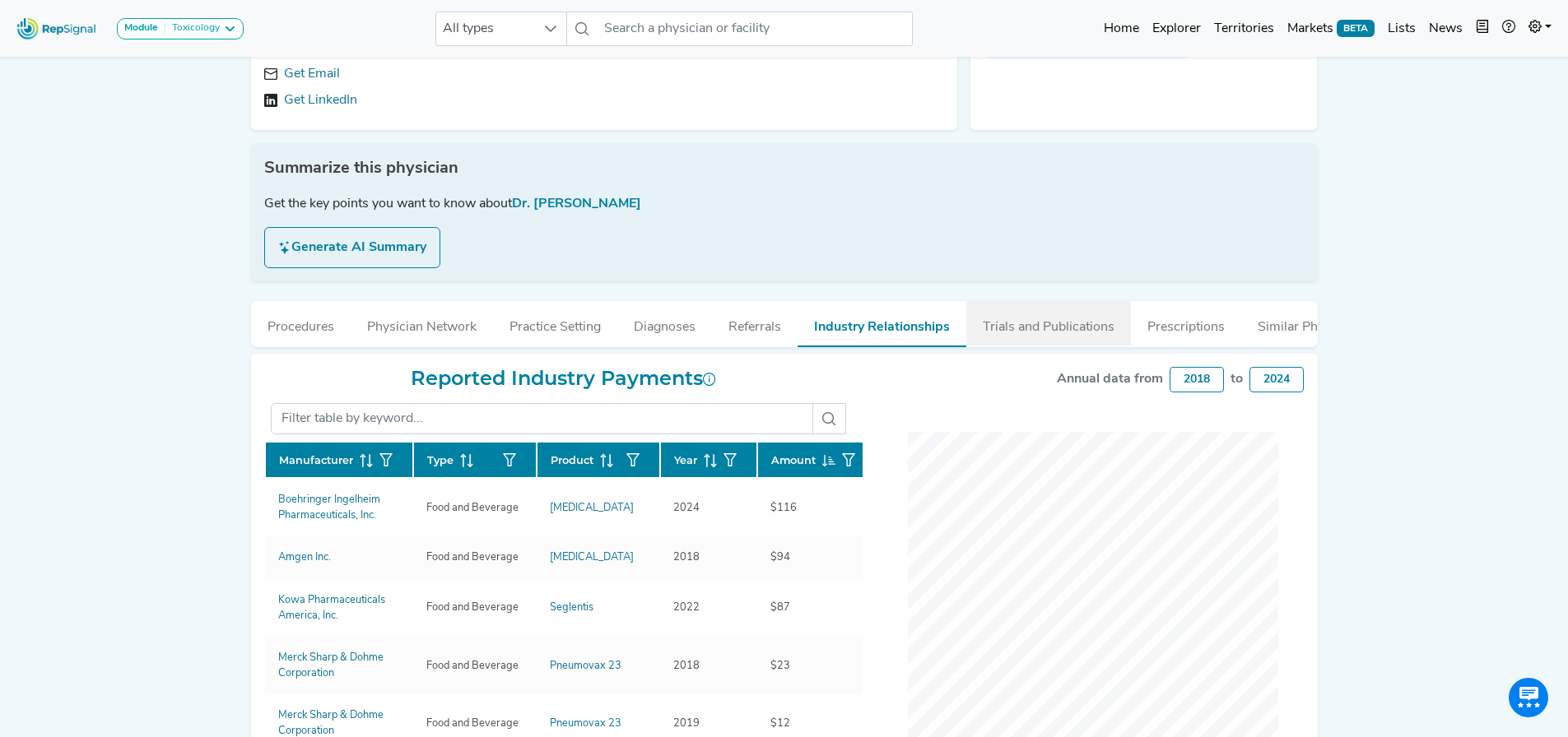
click at [1027, 346] on button "Trials and Publications" at bounding box center [1048, 323] width 165 height 44
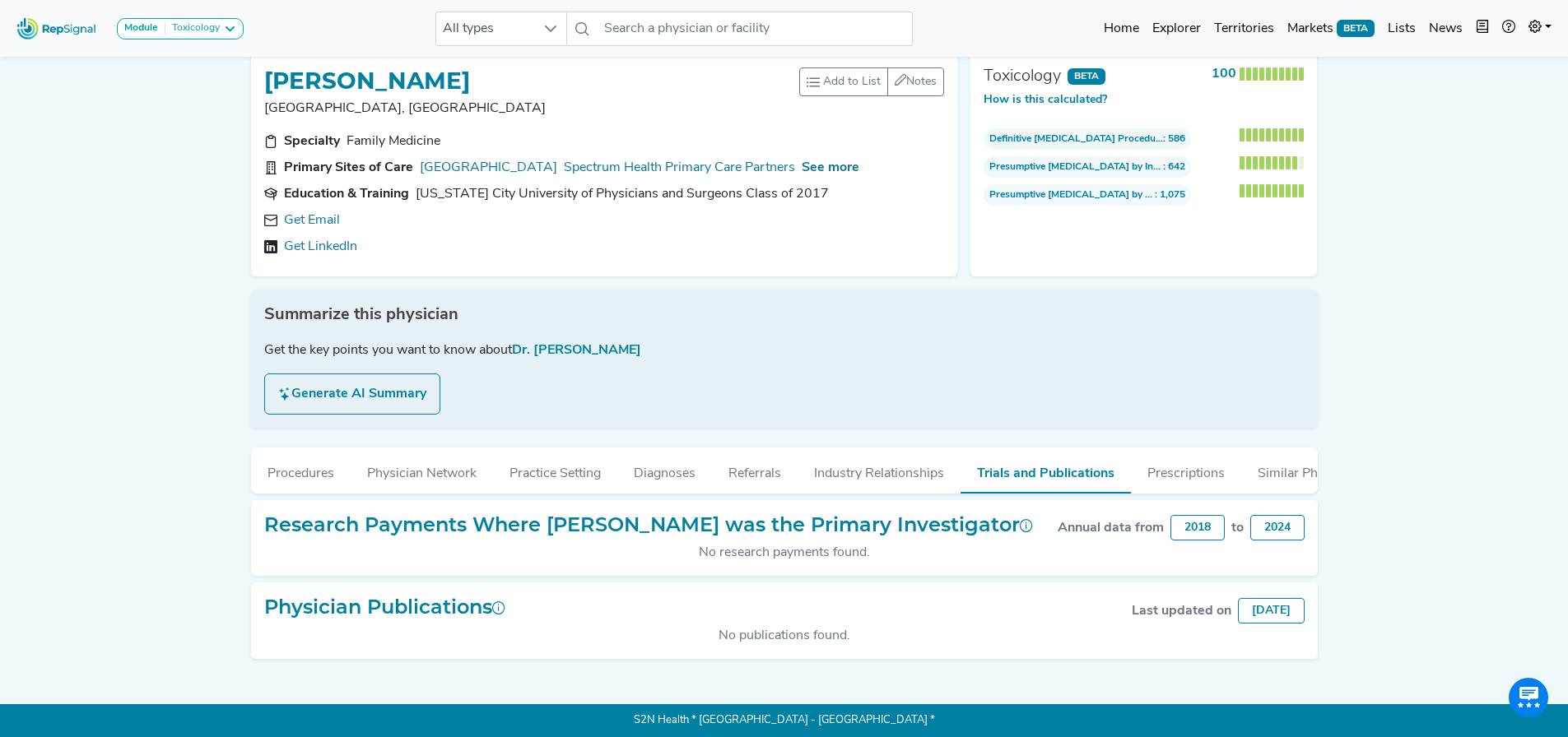
scroll to position [44, 0]
click at [1171, 468] on button "Prescriptions" at bounding box center [1185, 469] width 110 height 44
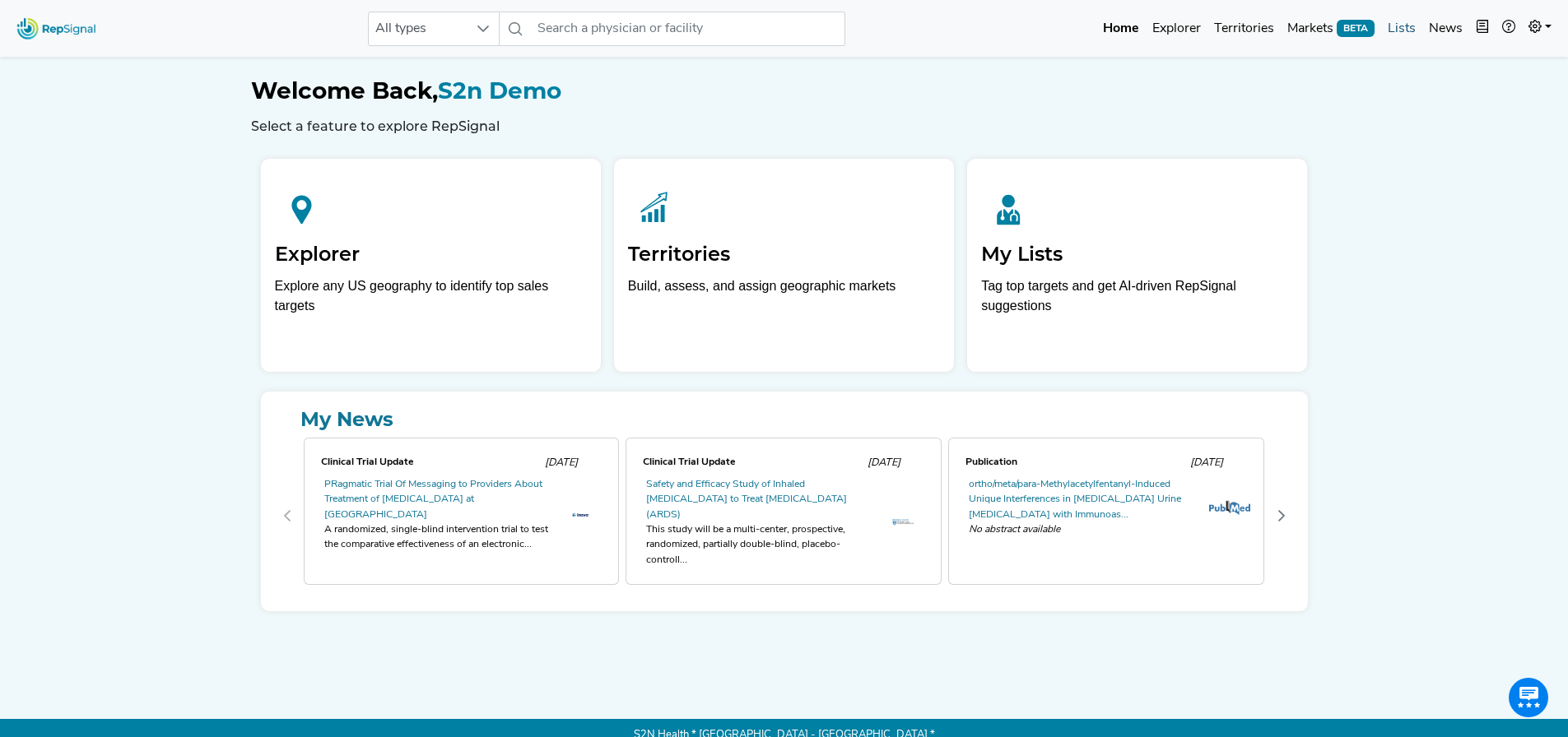
click at [1397, 27] on link "Lists" at bounding box center [1401, 29] width 41 height 33
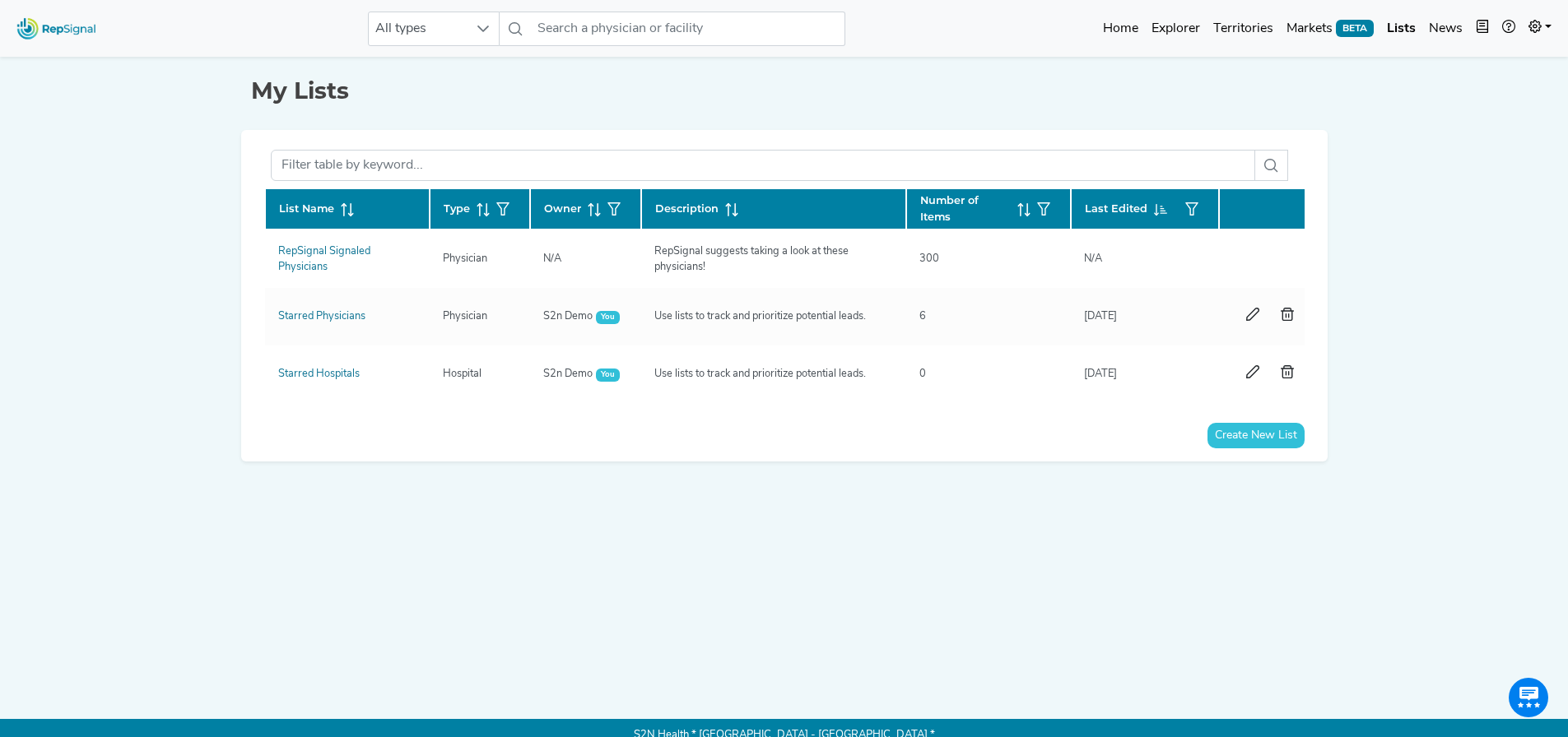
click at [1225, 447] on button "Create New List" at bounding box center [1256, 436] width 97 height 25
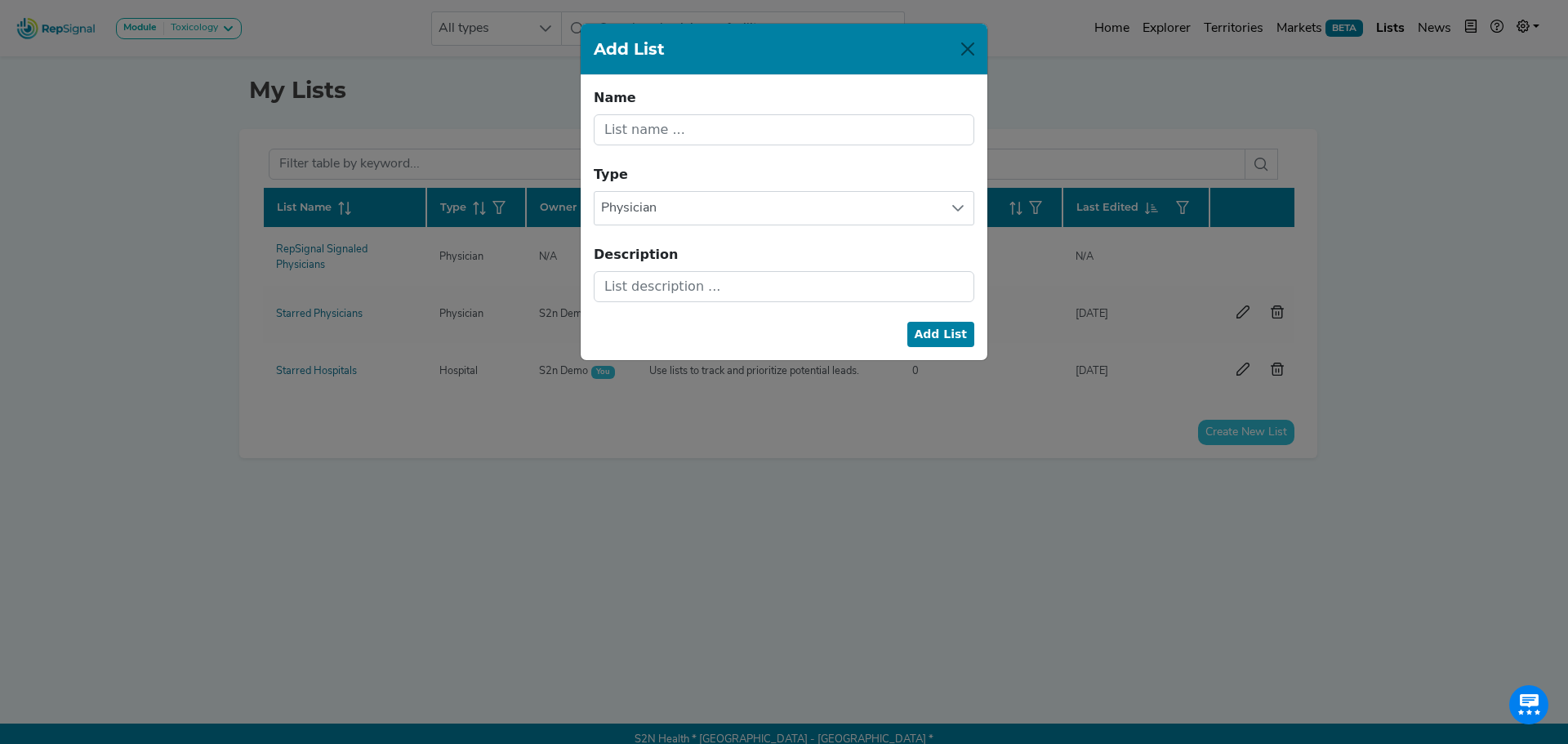
drag, startPoint x: 715, startPoint y: 155, endPoint x: 707, endPoint y: 148, distance: 10.6
click at [712, 152] on form "Name Name cannot be blank. Type Physician Description Add List" at bounding box center [784, 195] width 381 height 214
click at [705, 142] on input "text" at bounding box center [784, 129] width 381 height 31
type input "Example Physician List"
click at [942, 337] on button "Add List" at bounding box center [941, 334] width 67 height 25
